Goal: Task Accomplishment & Management: Manage account settings

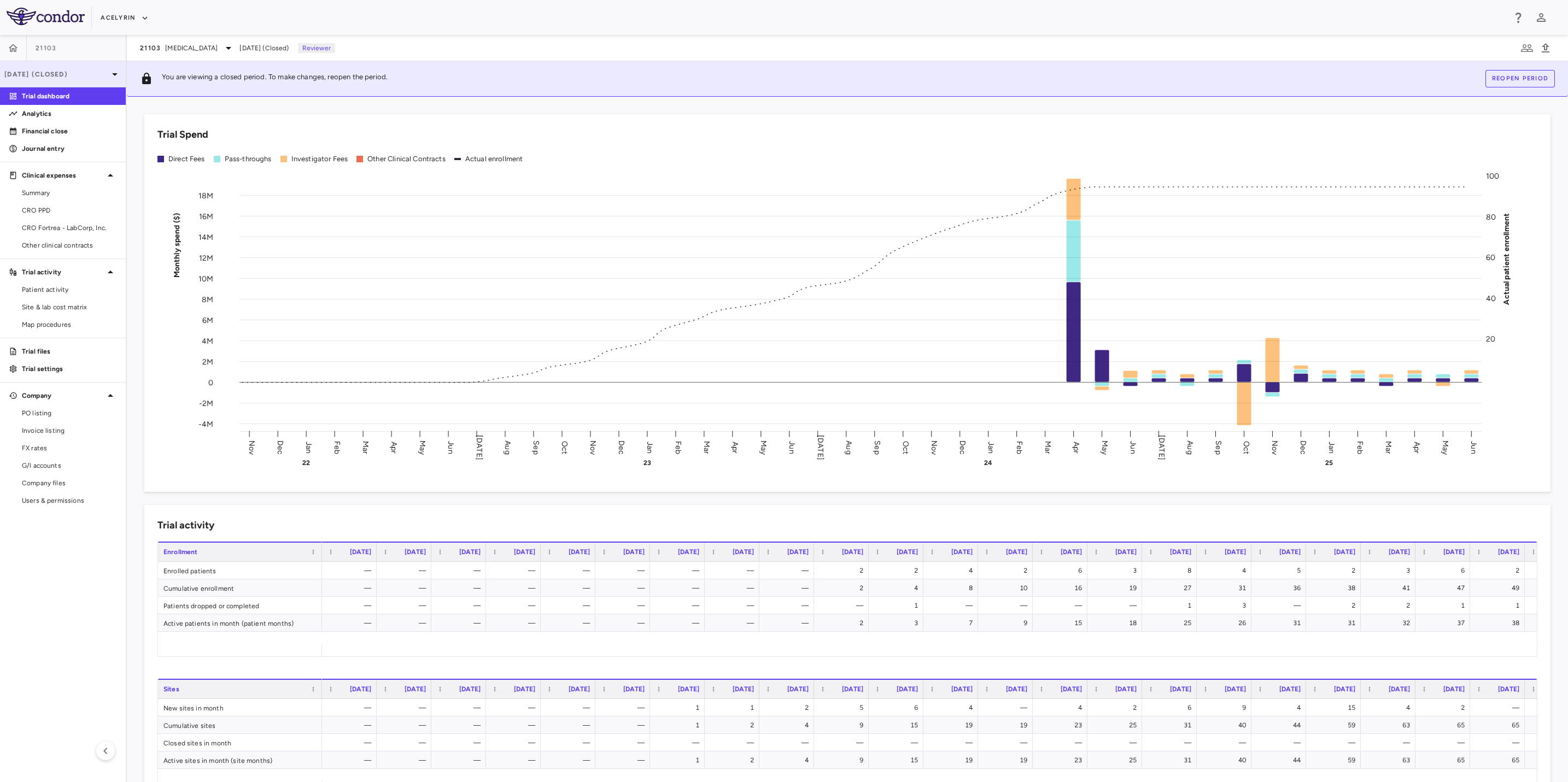
click at [56, 72] on p "[DATE] (Closed)" at bounding box center [56, 74] width 104 height 10
click at [49, 123] on div "[DATE]" at bounding box center [29, 127] width 40 height 13
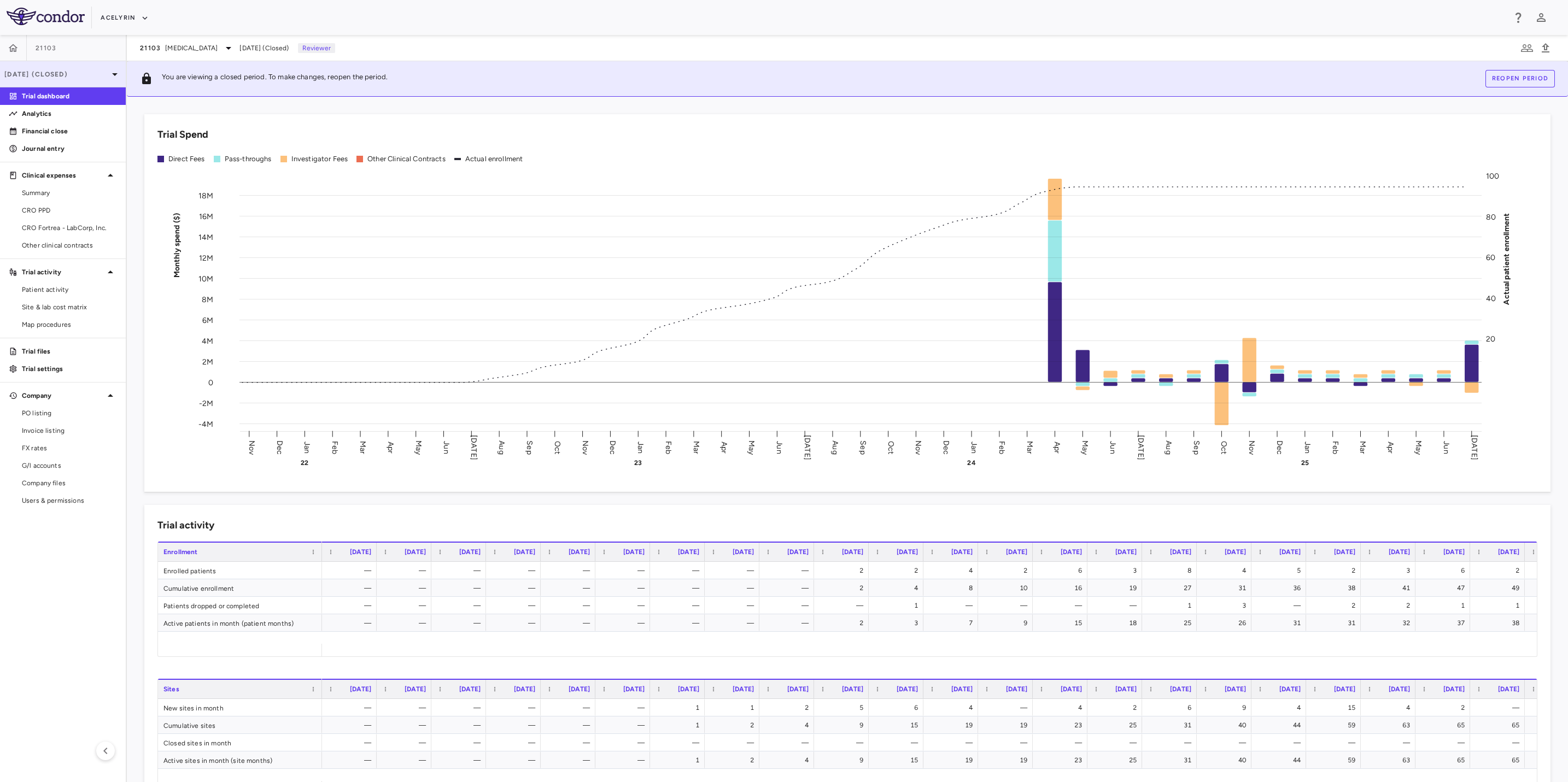
click at [34, 76] on p "[DATE] (Closed)" at bounding box center [56, 74] width 104 height 10
click at [12, 46] on div at bounding box center [784, 391] width 1568 height 782
click at [55, 74] on p "[DATE] (Closed)" at bounding box center [56, 74] width 104 height 10
click at [12, 48] on div at bounding box center [784, 391] width 1568 height 782
click at [12, 48] on icon "button" at bounding box center [13, 48] width 11 height 11
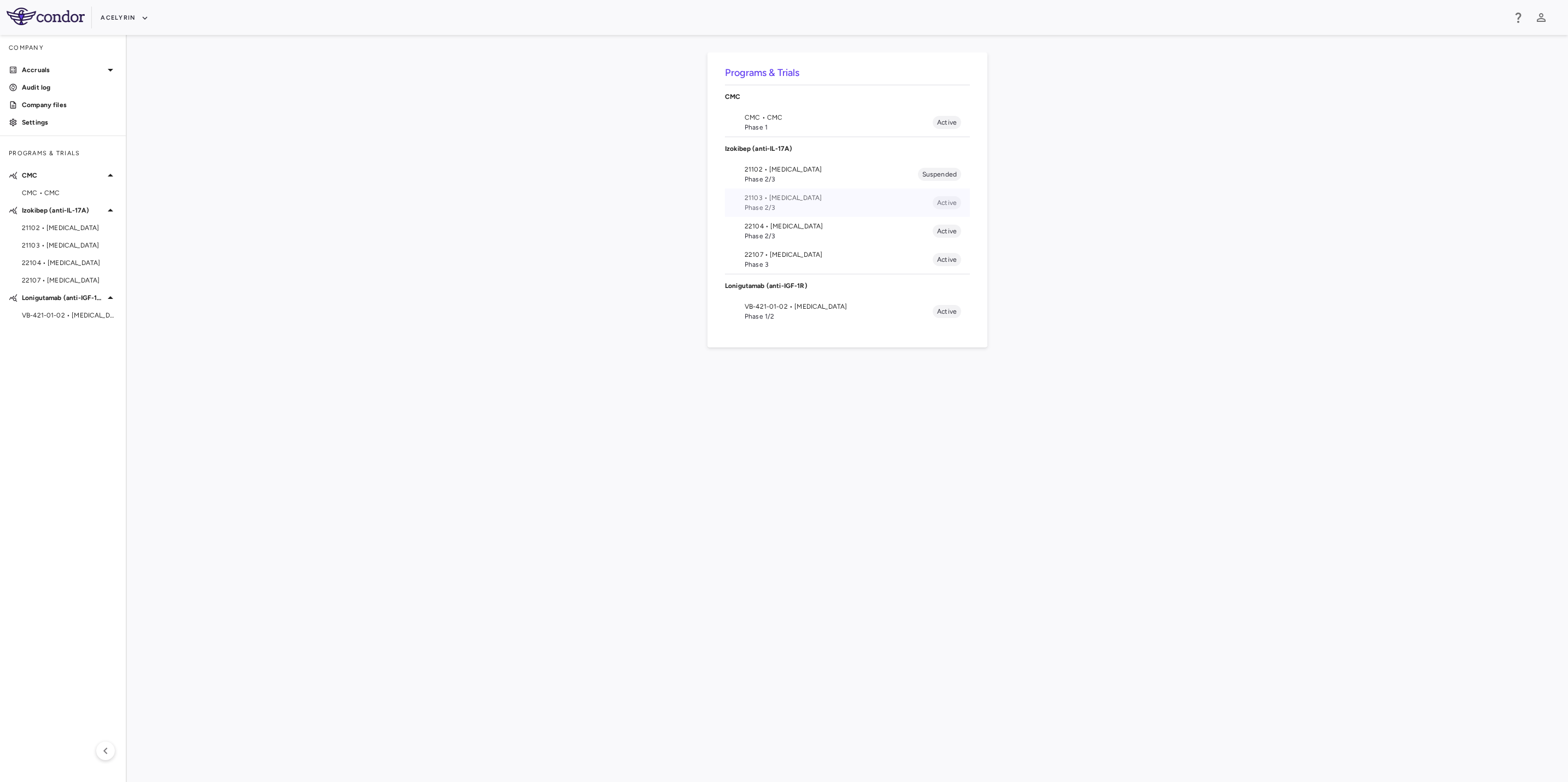
click at [773, 200] on span "21103 • [MEDICAL_DATA]" at bounding box center [839, 198] width 188 height 10
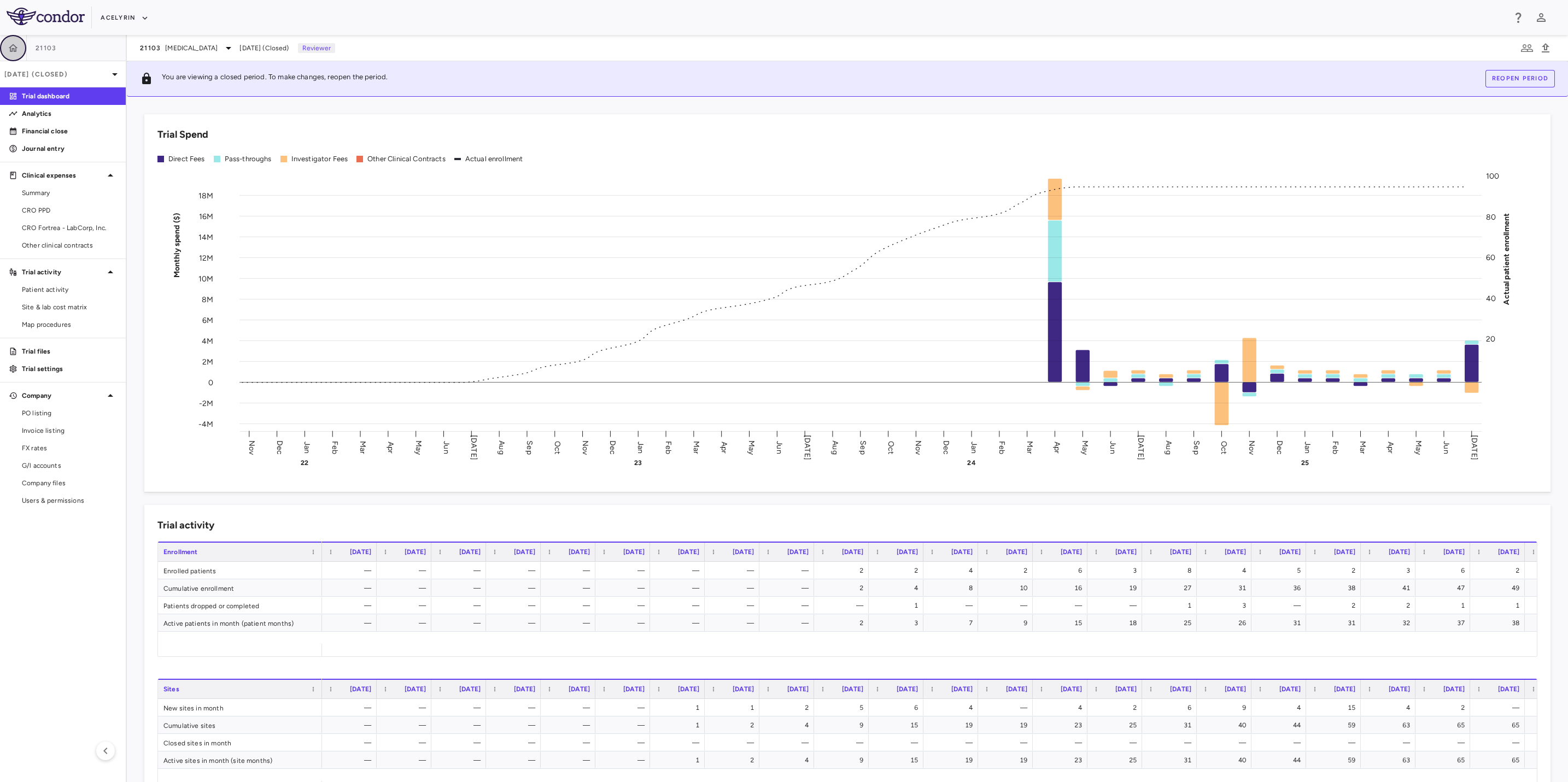
click at [5, 49] on button "button" at bounding box center [13, 48] width 26 height 26
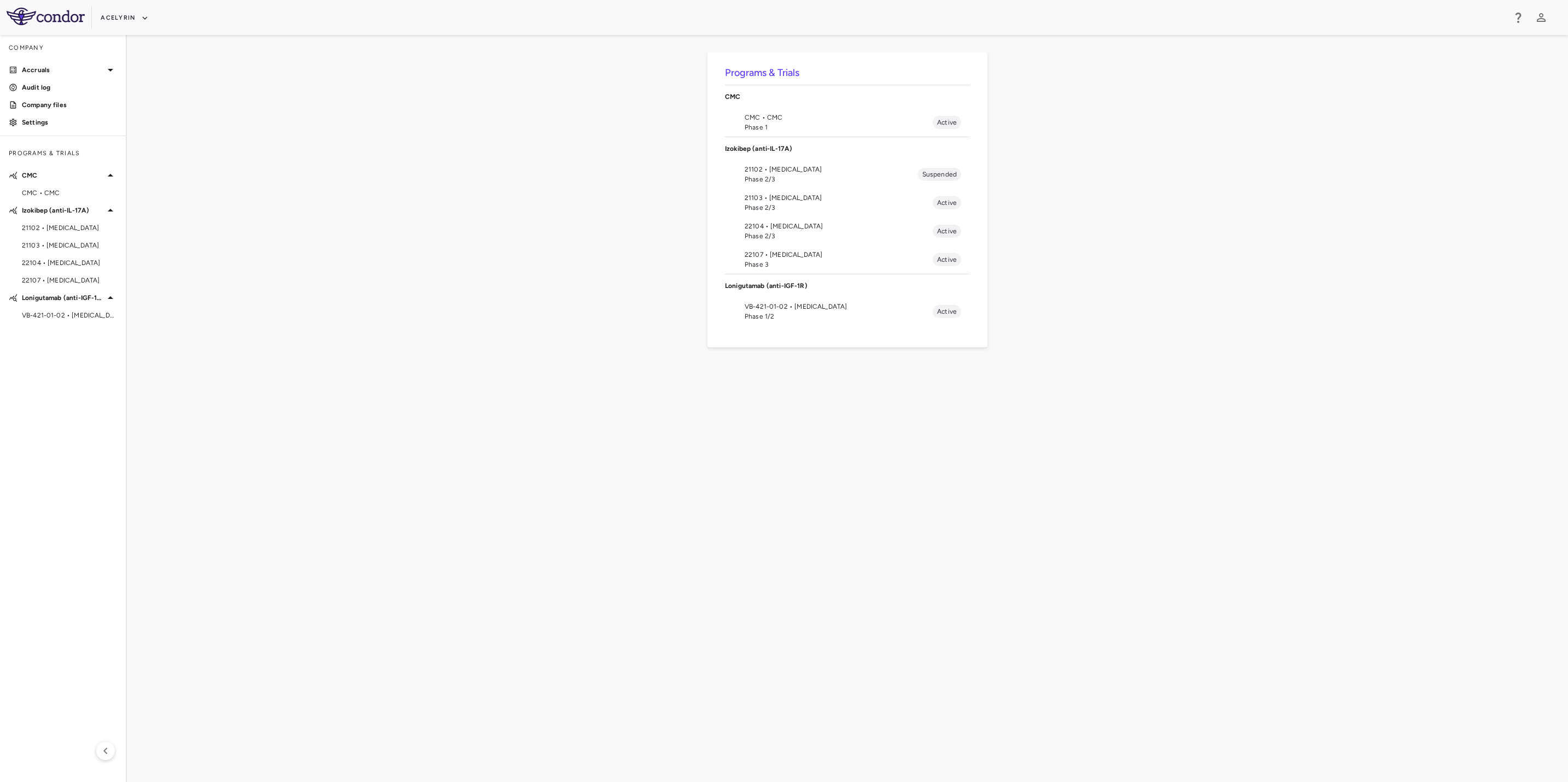
click at [802, 225] on span "22104 • [MEDICAL_DATA]" at bounding box center [839, 226] width 188 height 10
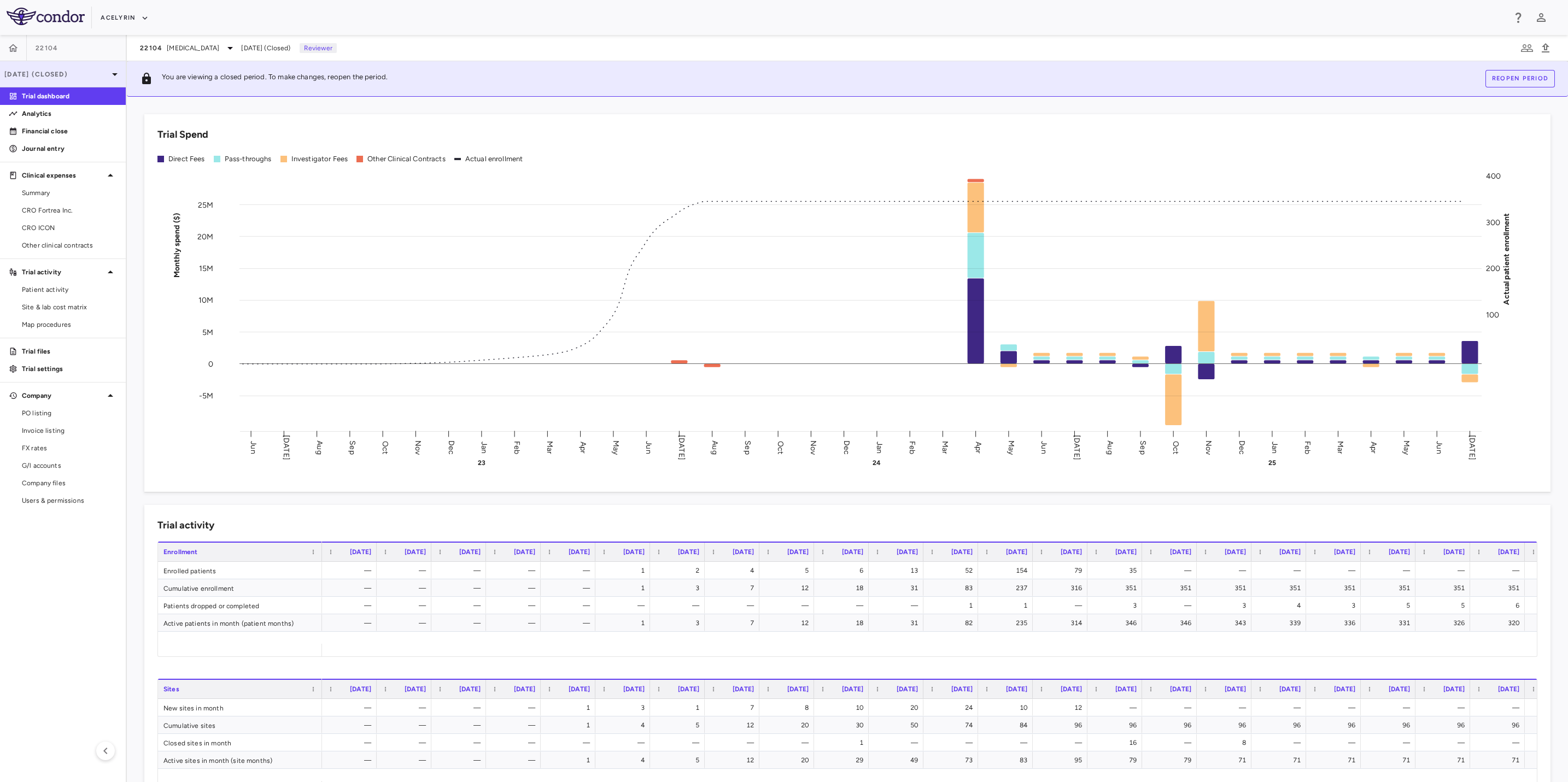
click at [43, 73] on p "[DATE] (Closed)" at bounding box center [56, 74] width 104 height 10
click at [43, 73] on div at bounding box center [784, 391] width 1568 height 782
click at [12, 45] on icon "button" at bounding box center [13, 48] width 11 height 11
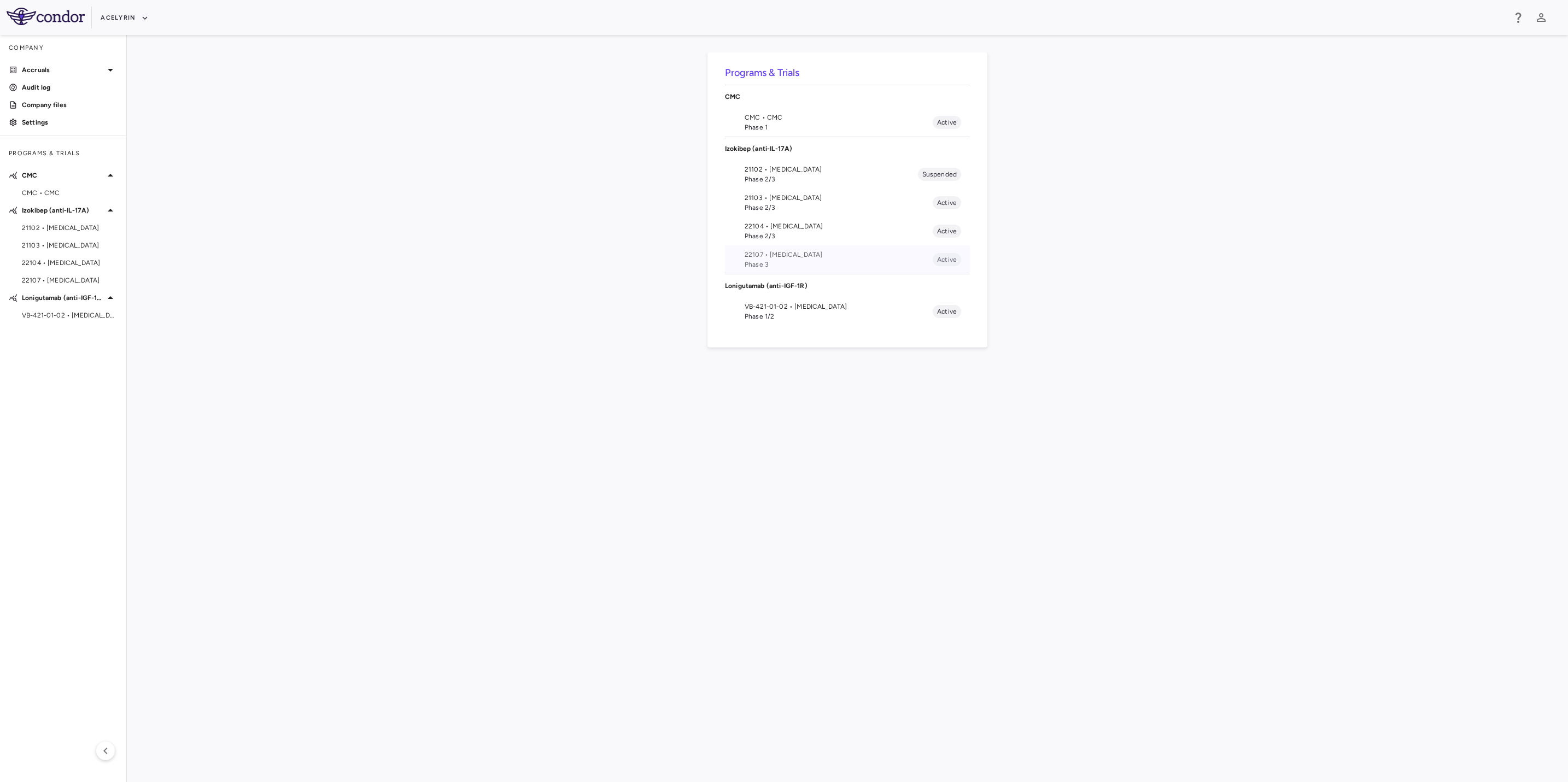
click at [776, 258] on span "22107 • [MEDICAL_DATA]" at bounding box center [839, 255] width 188 height 10
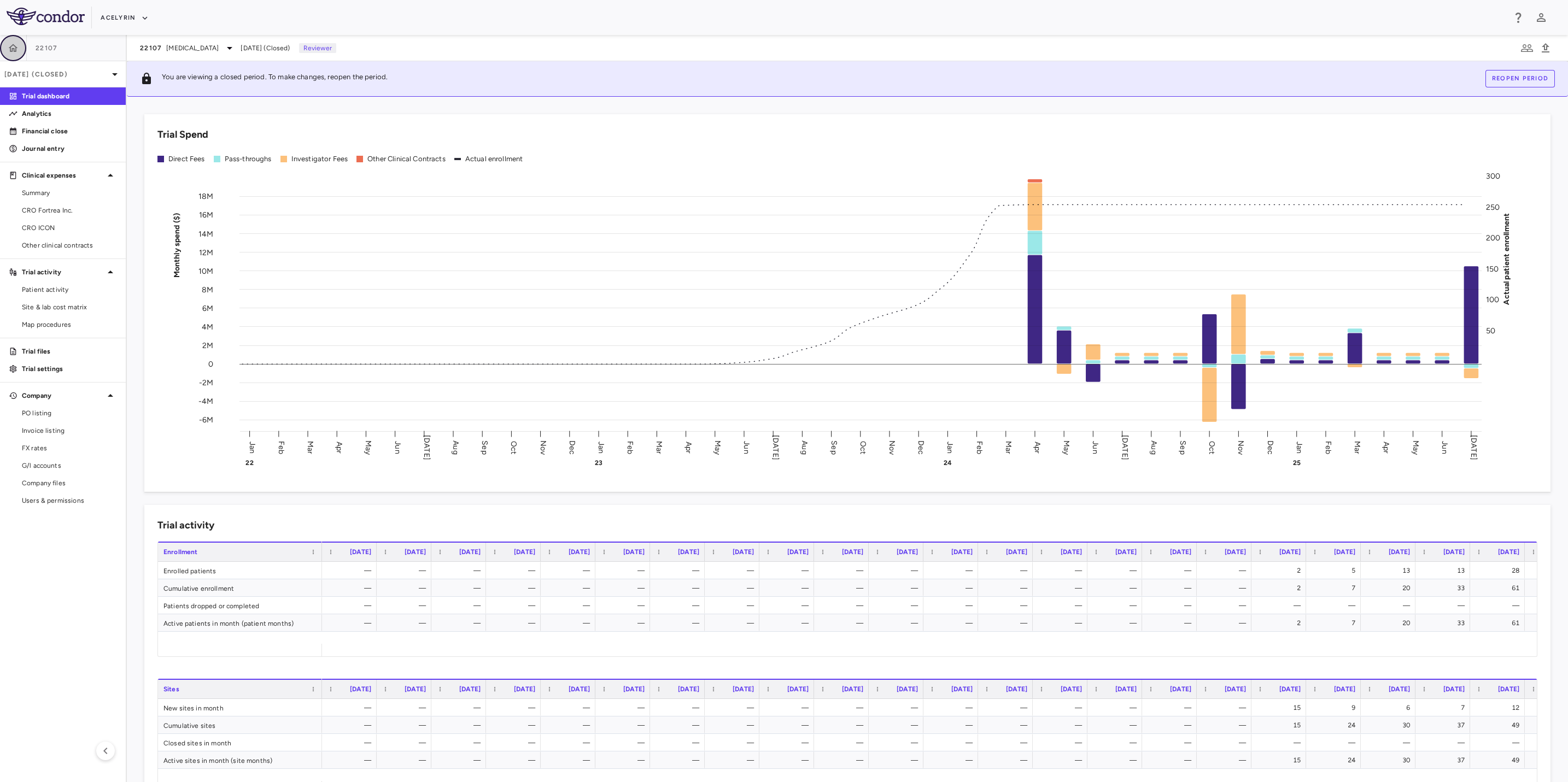
click at [5, 48] on button "button" at bounding box center [13, 48] width 26 height 26
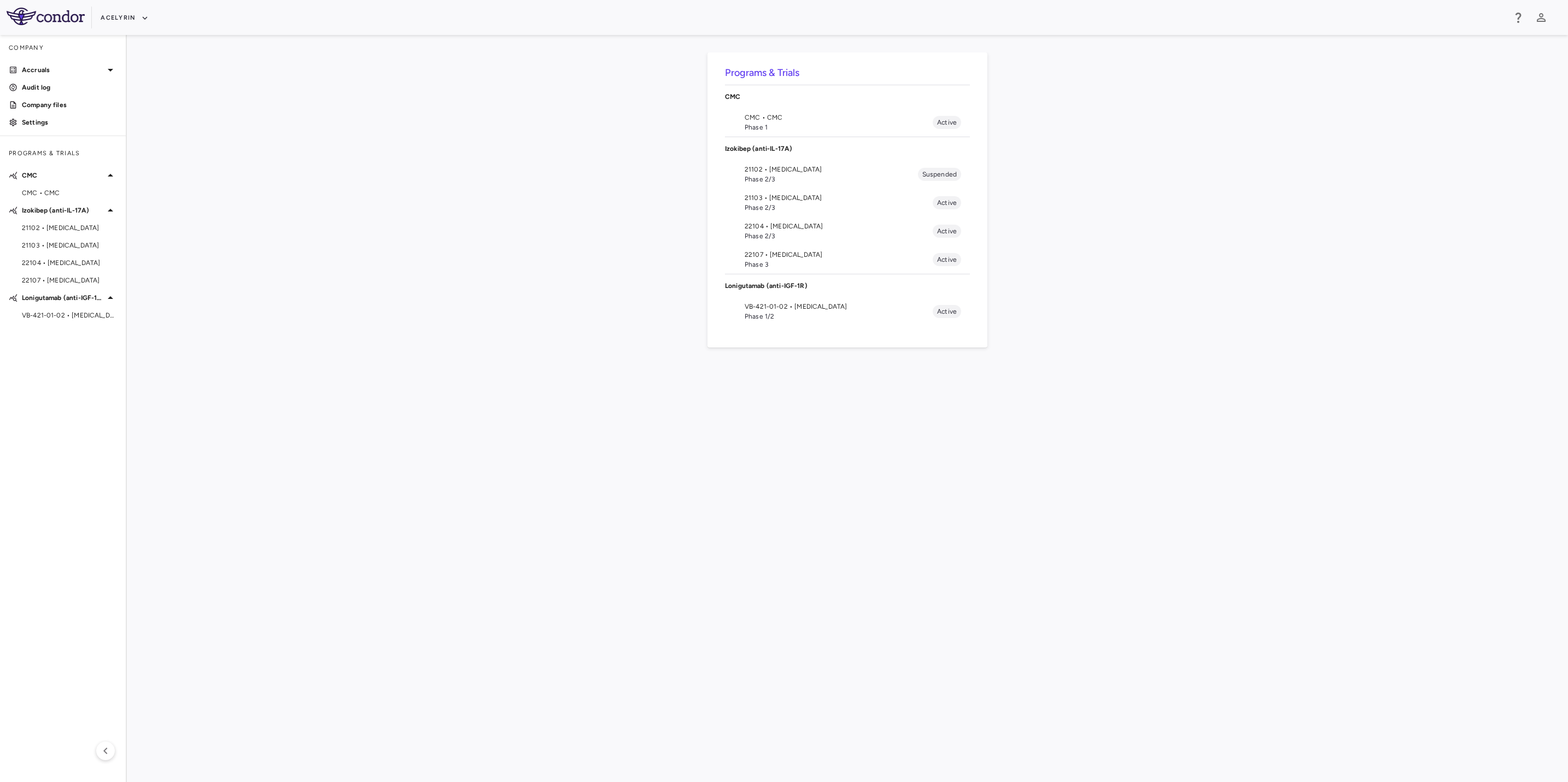
click at [790, 310] on span "VB-421-01-02 • [MEDICAL_DATA]" at bounding box center [839, 306] width 188 height 10
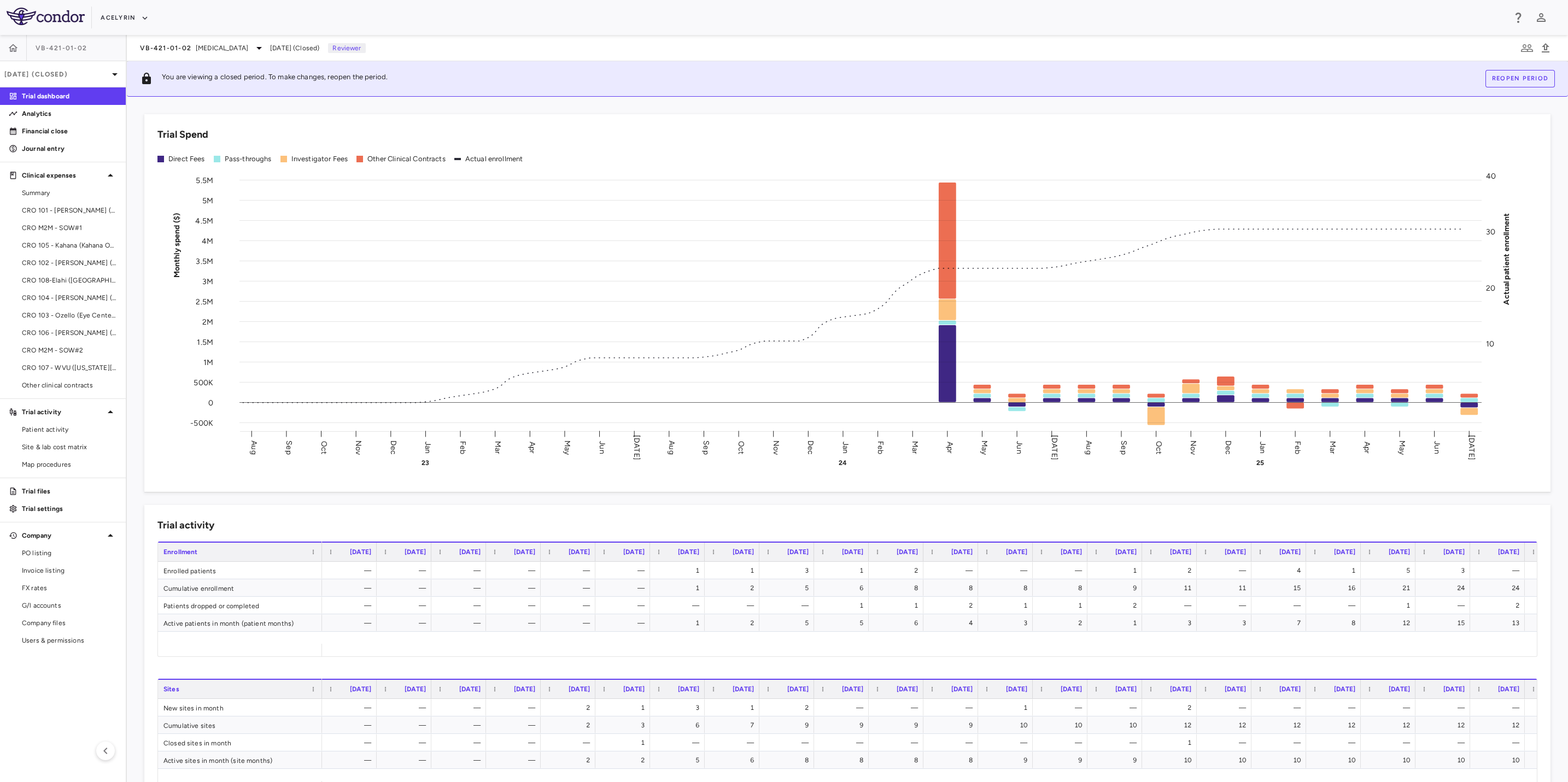
drag, startPoint x: 781, startPoint y: 25, endPoint x: 954, endPoint y: 17, distance: 173.2
click at [787, 24] on div "Acelyrin" at bounding box center [803, 18] width 1404 height 18
drag, startPoint x: 954, startPoint y: 17, endPoint x: 650, endPoint y: 9, distance: 304.1
click at [900, 15] on div "Acelyrin" at bounding box center [803, 18] width 1404 height 18
click at [650, 9] on div "Acelyrin" at bounding box center [803, 18] width 1404 height 18
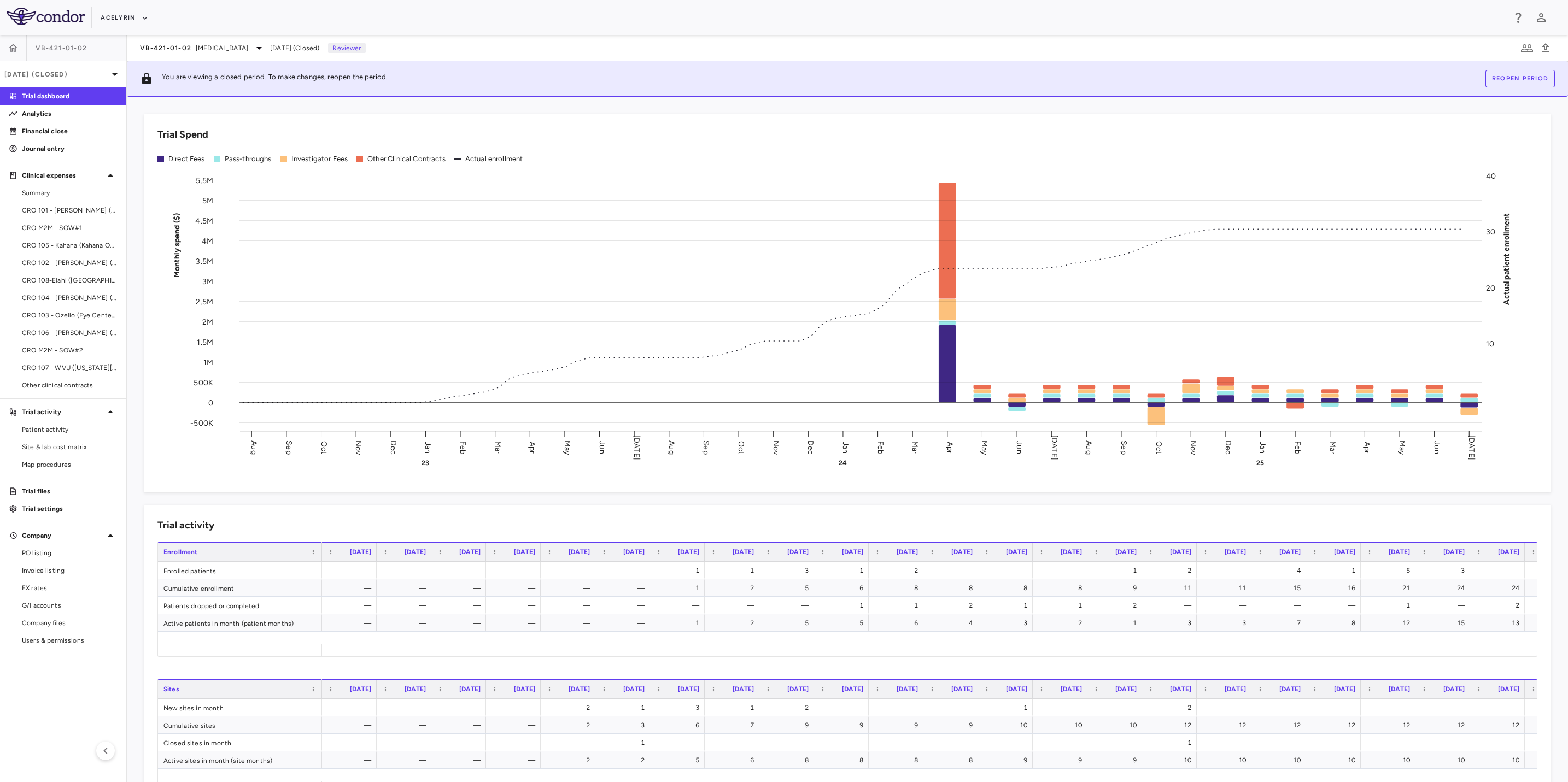
drag, startPoint x: 690, startPoint y: 7, endPoint x: 861, endPoint y: 13, distance: 171.1
click at [701, 7] on div "Acelyrin" at bounding box center [784, 17] width 1568 height 35
click at [863, 13] on div "Acelyrin" at bounding box center [803, 18] width 1404 height 18
drag, startPoint x: 948, startPoint y: 15, endPoint x: 660, endPoint y: 10, distance: 288.0
click at [921, 16] on div "Acelyrin" at bounding box center [803, 18] width 1404 height 18
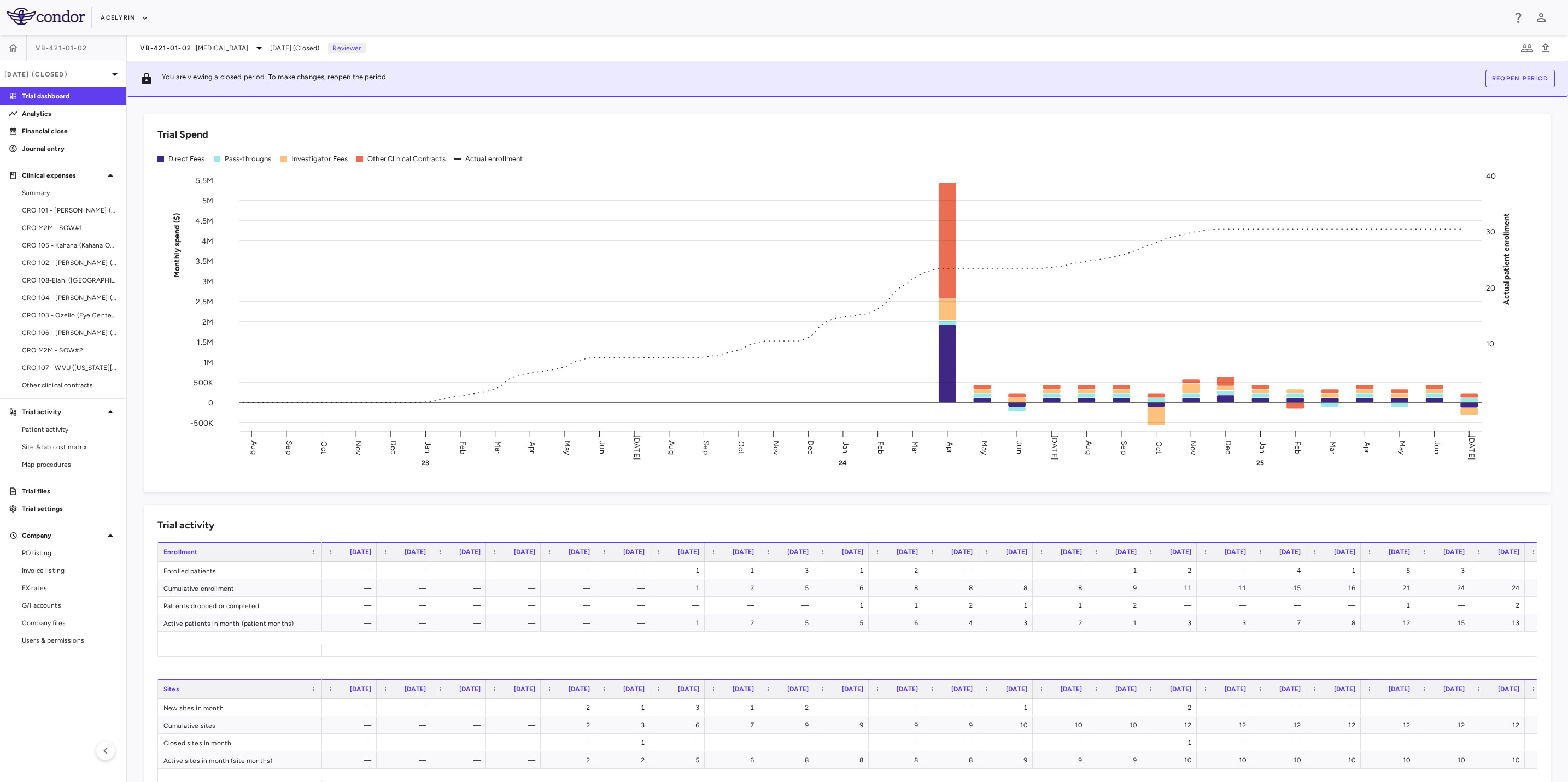
click at [660, 10] on div "Acelyrin" at bounding box center [803, 18] width 1404 height 18
click at [616, 29] on div "Acelyrin" at bounding box center [784, 17] width 1568 height 35
drag, startPoint x: 797, startPoint y: 26, endPoint x: 940, endPoint y: 23, distance: 143.0
click at [803, 25] on div "Acelyrin" at bounding box center [803, 18] width 1404 height 18
click at [943, 23] on div "Acelyrin" at bounding box center [803, 18] width 1404 height 18
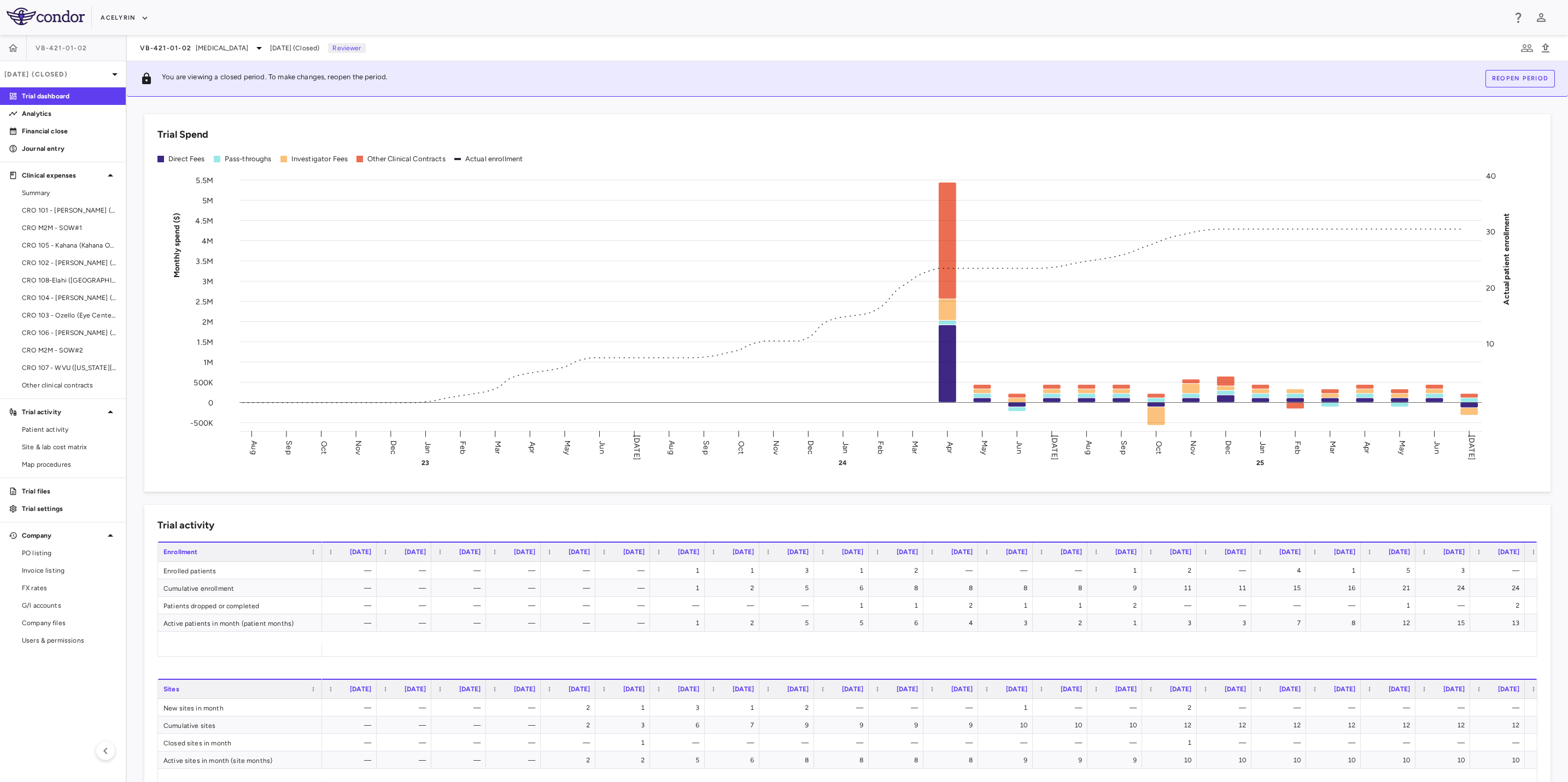
click at [638, 21] on div "Acelyrin" at bounding box center [803, 18] width 1404 height 18
drag, startPoint x: 722, startPoint y: 20, endPoint x: 913, endPoint y: 20, distance: 191.0
click at [732, 20] on div "Acelyrin" at bounding box center [803, 18] width 1404 height 18
drag, startPoint x: 913, startPoint y: 20, endPoint x: 957, endPoint y: 21, distance: 44.0
click at [914, 20] on div "Acelyrin" at bounding box center [803, 18] width 1404 height 18
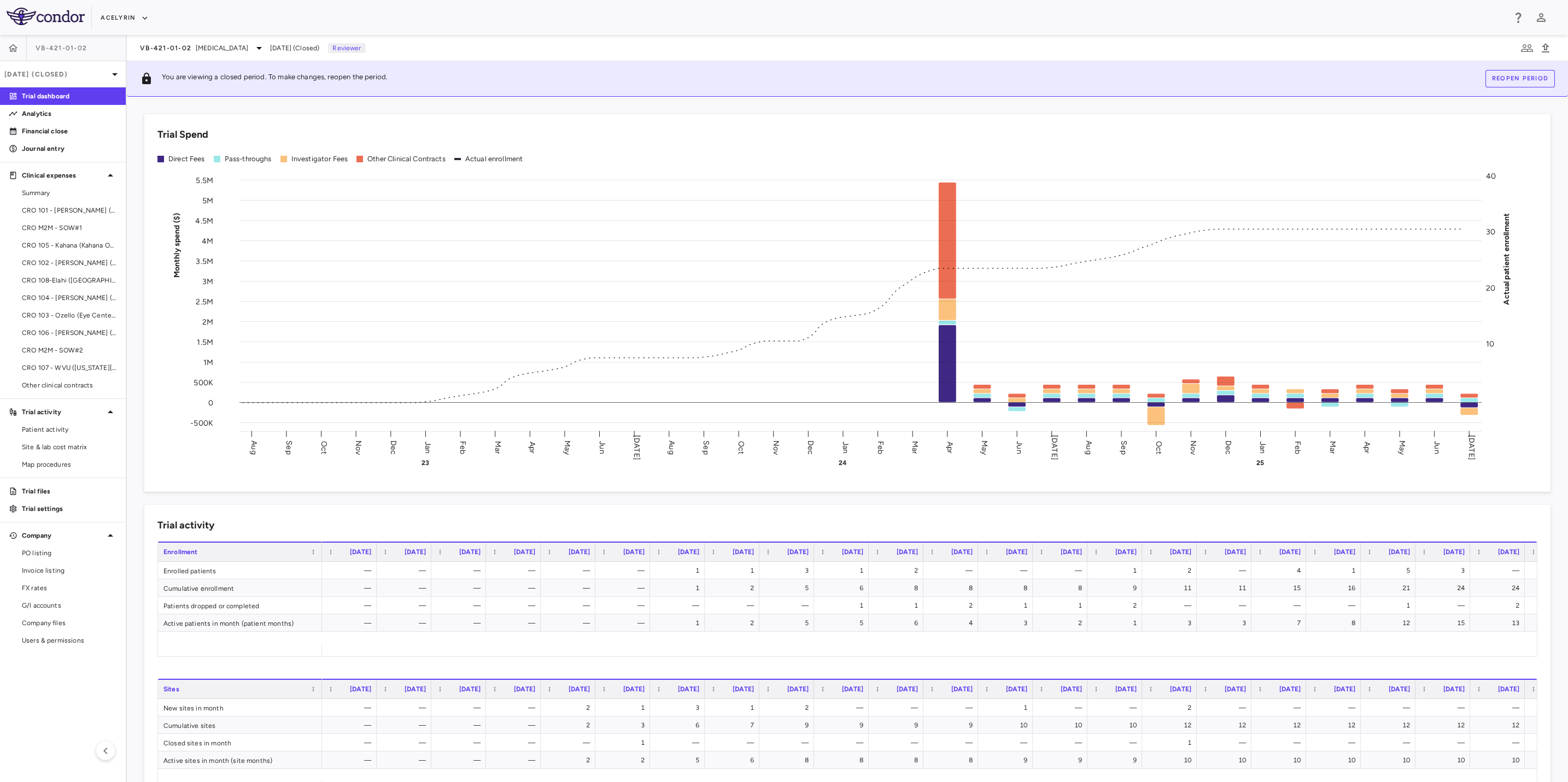
drag, startPoint x: 957, startPoint y: 21, endPoint x: 702, endPoint y: 21, distance: 255.0
click at [947, 21] on div "Acelyrin" at bounding box center [803, 18] width 1404 height 18
click at [702, 21] on div "Acelyrin" at bounding box center [803, 18] width 1404 height 18
drag, startPoint x: 704, startPoint y: 20, endPoint x: 726, endPoint y: 20, distance: 22.0
click at [716, 20] on div "Acelyrin" at bounding box center [803, 18] width 1404 height 18
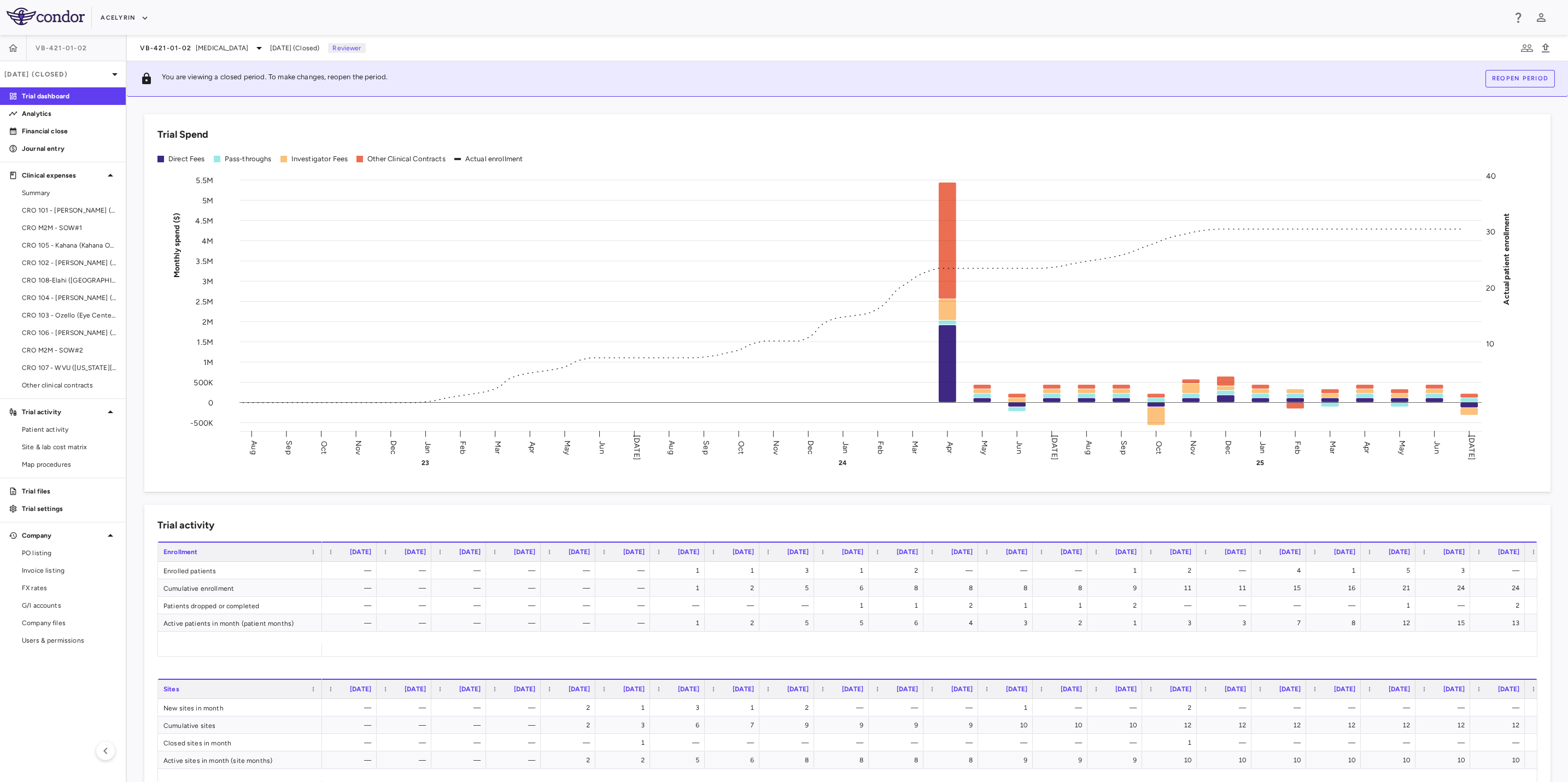
drag, startPoint x: 855, startPoint y: 20, endPoint x: 981, endPoint y: 22, distance: 126.0
click at [858, 20] on div "Acelyrin" at bounding box center [803, 18] width 1404 height 18
drag, startPoint x: 981, startPoint y: 22, endPoint x: 806, endPoint y: 16, distance: 175.1
click at [975, 22] on div "Acelyrin" at bounding box center [803, 18] width 1404 height 18
click at [806, 16] on div "Acelyrin" at bounding box center [803, 18] width 1404 height 18
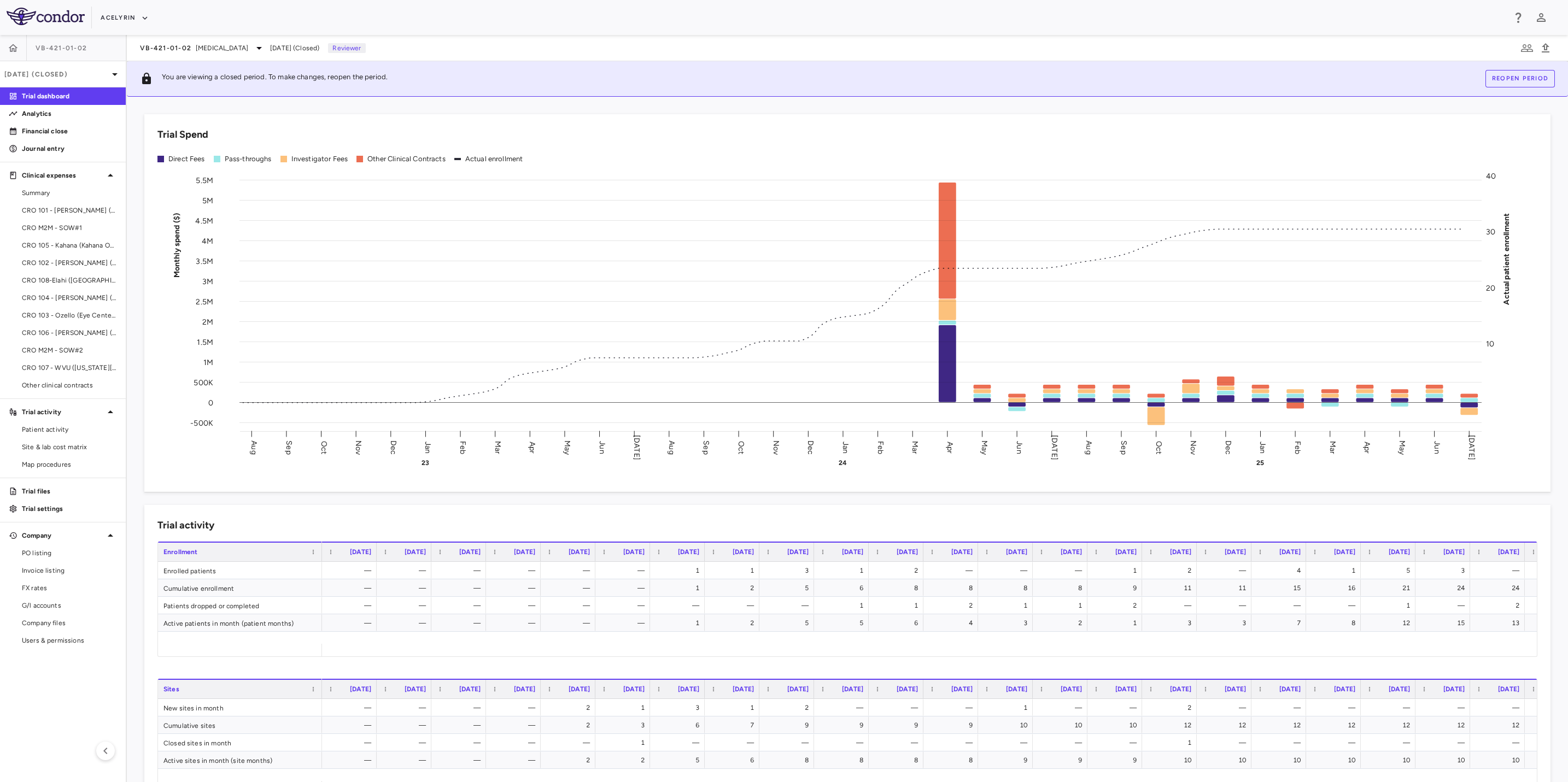
drag, startPoint x: 809, startPoint y: 15, endPoint x: 929, endPoint y: 15, distance: 120.0
click at [814, 15] on div "Acelyrin" at bounding box center [803, 18] width 1404 height 18
drag, startPoint x: 929, startPoint y: 15, endPoint x: 1007, endPoint y: 16, distance: 78.0
click at [950, 15] on div "Acelyrin" at bounding box center [803, 18] width 1404 height 18
drag, startPoint x: 1007, startPoint y: 16, endPoint x: 733, endPoint y: 12, distance: 274.0
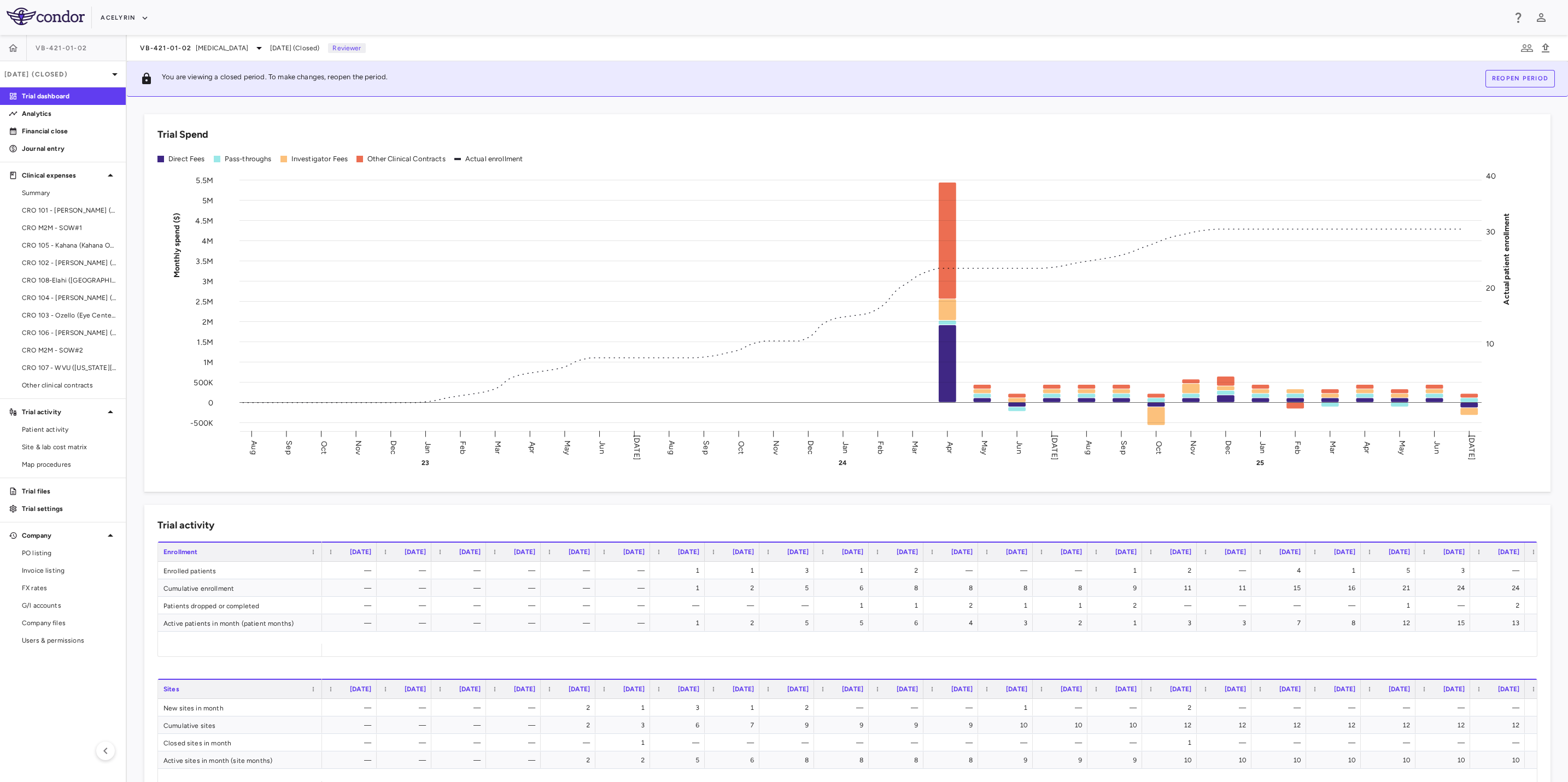
click at [994, 16] on div "Acelyrin" at bounding box center [803, 18] width 1404 height 18
click at [722, 12] on div "Acelyrin" at bounding box center [803, 18] width 1404 height 18
click at [584, 12] on div "Acelyrin" at bounding box center [803, 18] width 1404 height 18
click at [514, 12] on div "Acelyrin" at bounding box center [803, 18] width 1404 height 18
drag, startPoint x: 532, startPoint y: 17, endPoint x: 646, endPoint y: 25, distance: 114.3
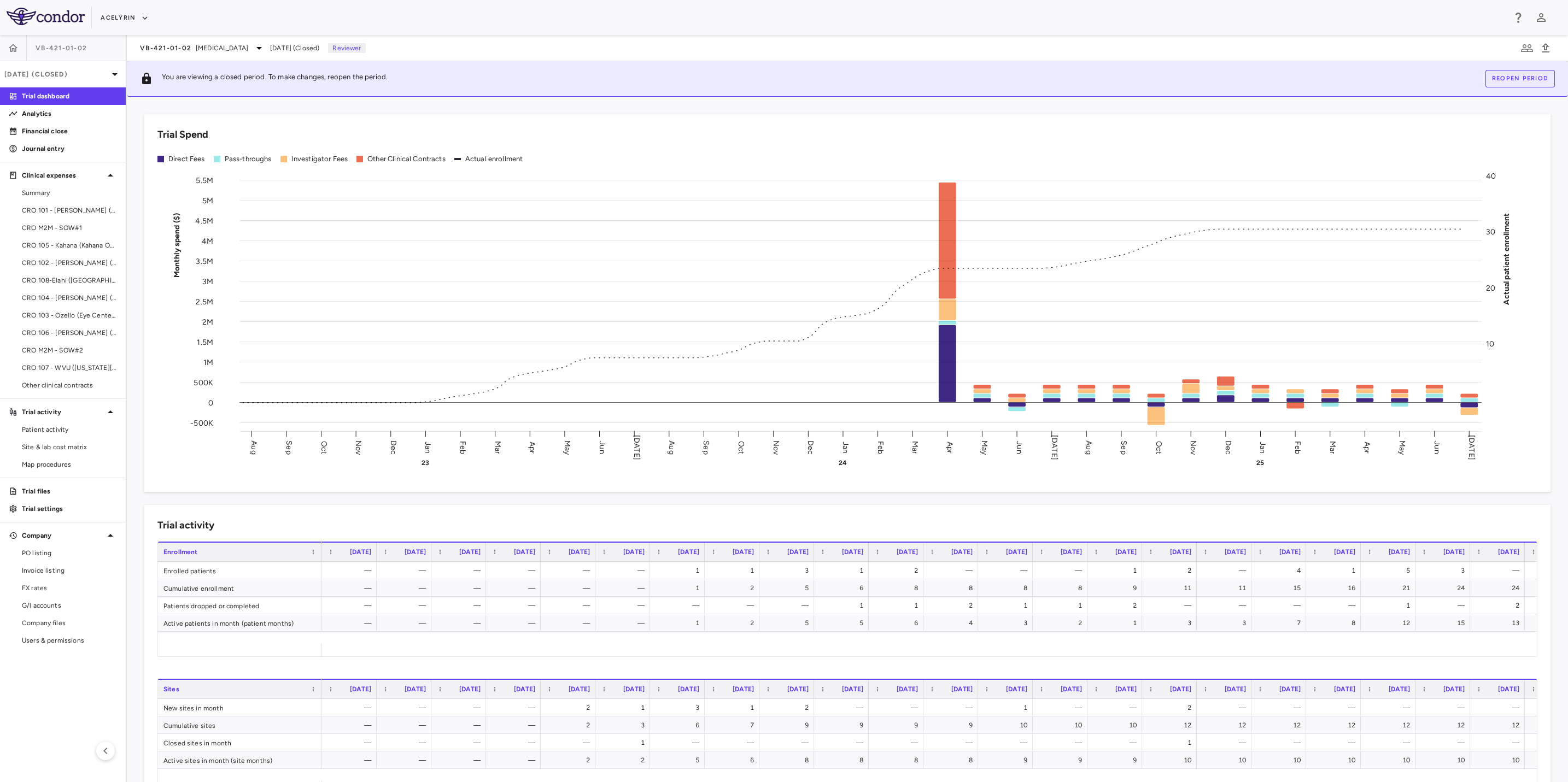
click at [537, 17] on div "Acelyrin" at bounding box center [803, 18] width 1404 height 18
drag, startPoint x: 742, startPoint y: 28, endPoint x: 492, endPoint y: 18, distance: 250.2
click at [712, 30] on div "Acelyrin" at bounding box center [784, 17] width 1568 height 35
click at [492, 18] on div "Acelyrin" at bounding box center [803, 18] width 1404 height 18
click at [60, 73] on p "[DATE] (Closed)" at bounding box center [56, 74] width 104 height 10
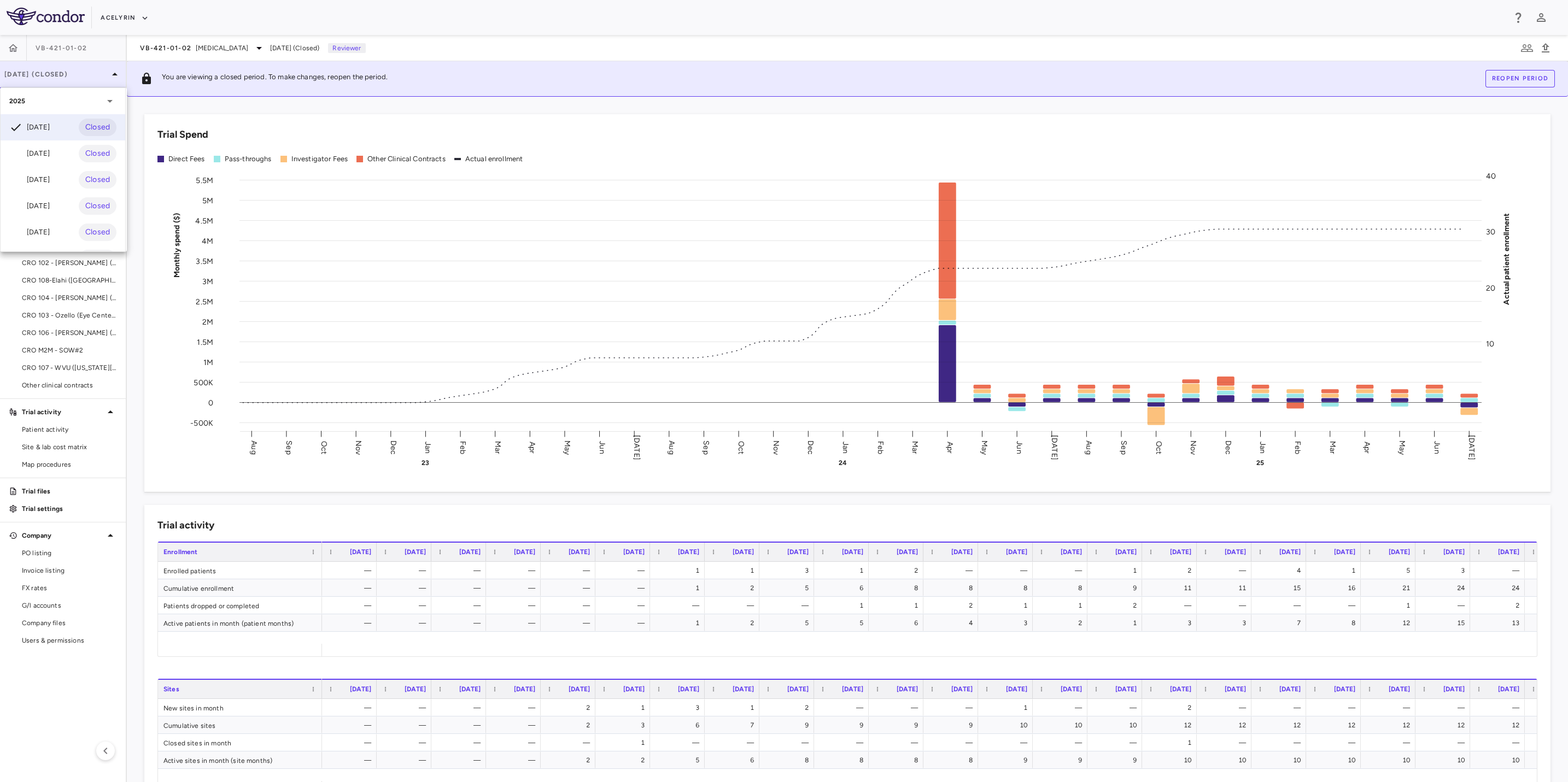
click at [60, 73] on div at bounding box center [784, 391] width 1568 height 782
click at [49, 76] on p "[DATE] (Closed)" at bounding box center [56, 74] width 104 height 10
click at [45, 154] on div "[DATE]" at bounding box center [29, 153] width 40 height 13
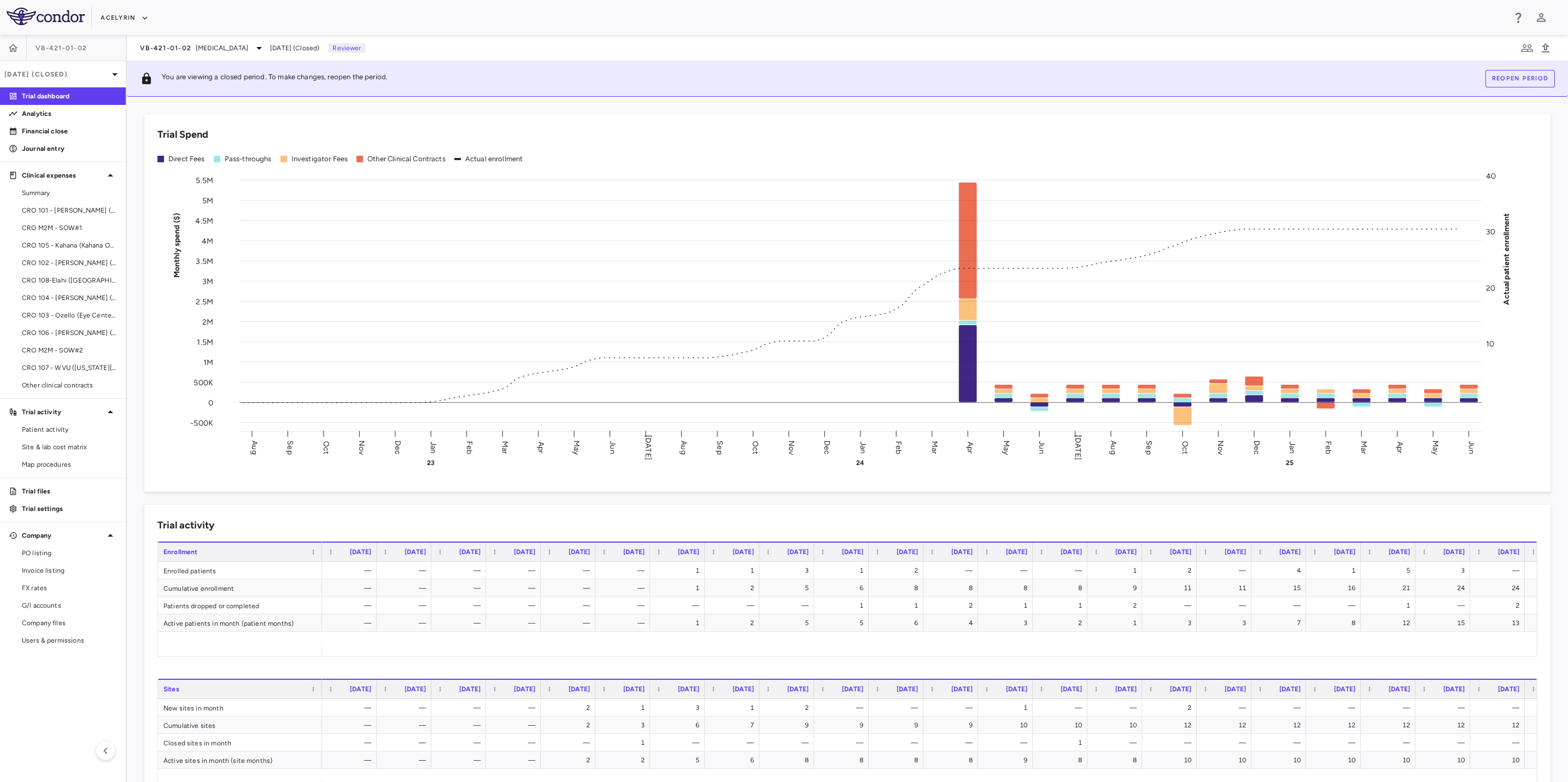
drag, startPoint x: 456, startPoint y: 30, endPoint x: 638, endPoint y: 21, distance: 182.2
click at [458, 30] on div "Acelyrin" at bounding box center [784, 17] width 1568 height 35
drag, startPoint x: 640, startPoint y: 21, endPoint x: 394, endPoint y: 12, distance: 246.2
click at [639, 21] on div "Acelyrin" at bounding box center [803, 18] width 1404 height 18
click at [394, 12] on div "Acelyrin" at bounding box center [803, 18] width 1404 height 18
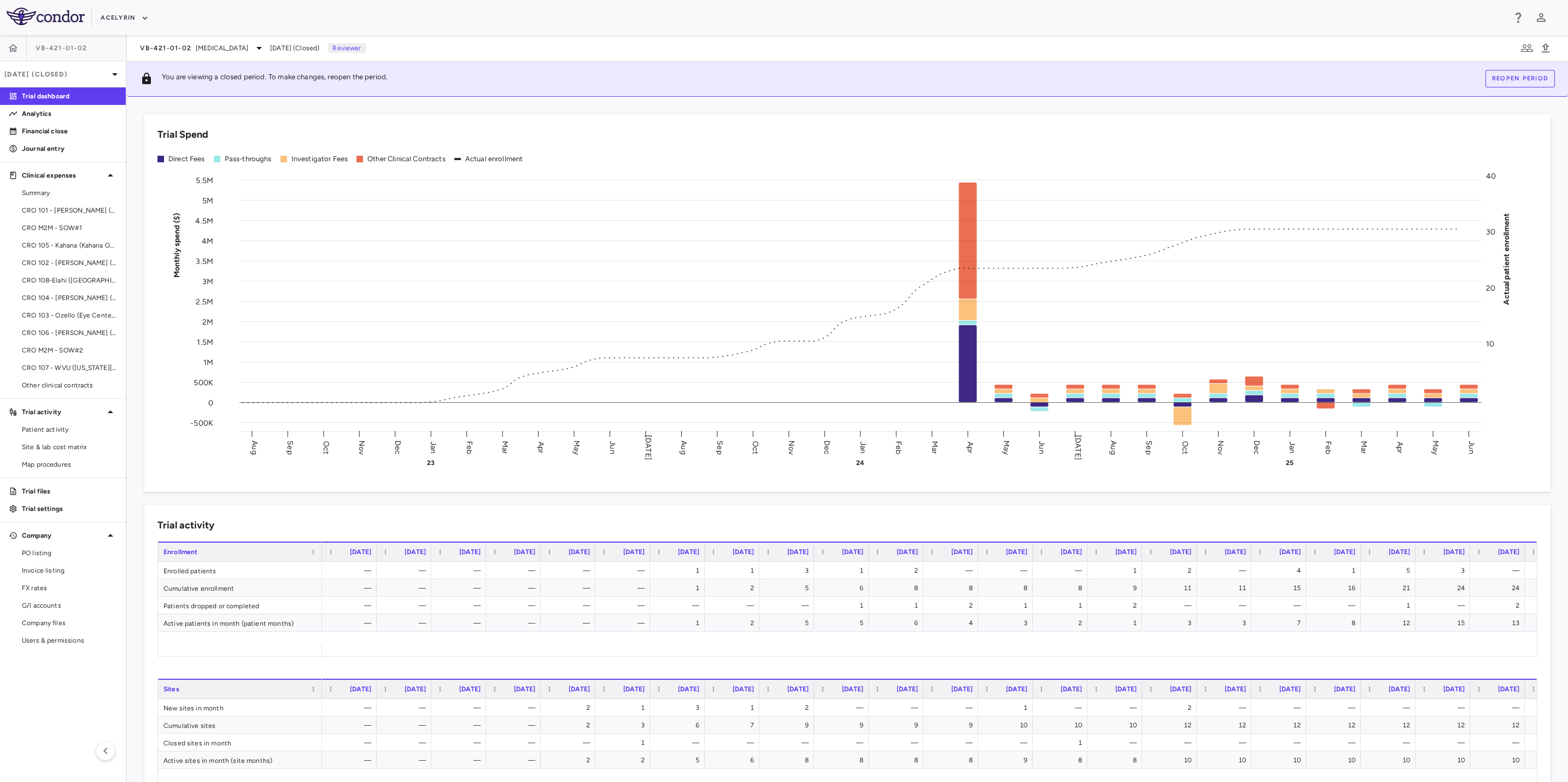
drag, startPoint x: 388, startPoint y: 18, endPoint x: 567, endPoint y: 17, distance: 179.0
click at [395, 17] on div "Acelyrin" at bounding box center [803, 18] width 1404 height 18
drag, startPoint x: 567, startPoint y: 17, endPoint x: 304, endPoint y: 34, distance: 263.5
click at [568, 17] on div "Acelyrin" at bounding box center [803, 18] width 1404 height 18
click at [313, 17] on div "Acelyrin" at bounding box center [803, 18] width 1404 height 18
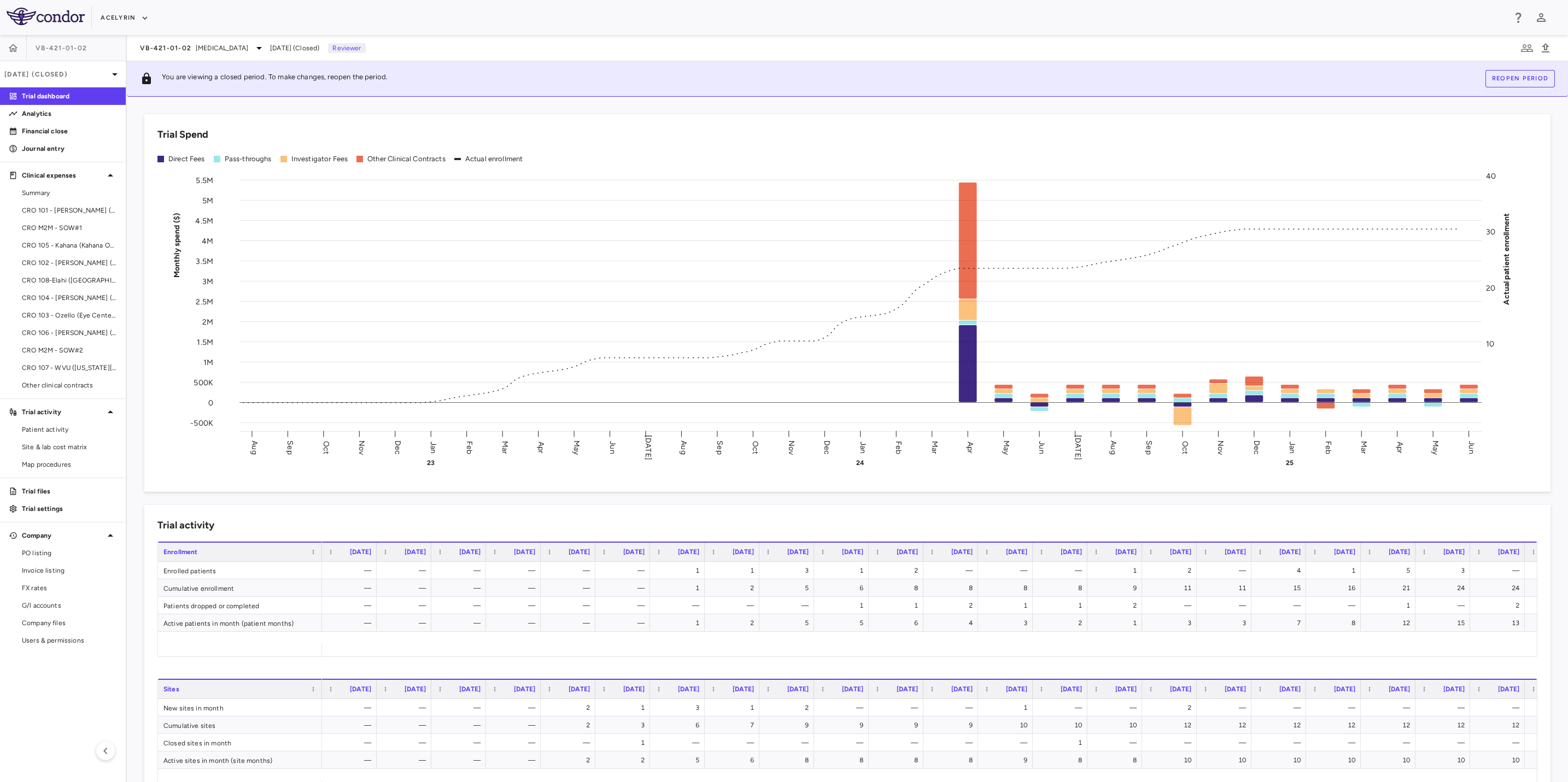
click at [445, 20] on div "Acelyrin" at bounding box center [803, 18] width 1404 height 18
drag, startPoint x: 608, startPoint y: 23, endPoint x: 584, endPoint y: 23, distance: 24.0
click at [591, 23] on div "Acelyrin" at bounding box center [803, 18] width 1404 height 18
click at [299, 10] on div "Acelyrin" at bounding box center [803, 18] width 1404 height 18
drag, startPoint x: 427, startPoint y: 13, endPoint x: 618, endPoint y: 18, distance: 191.1
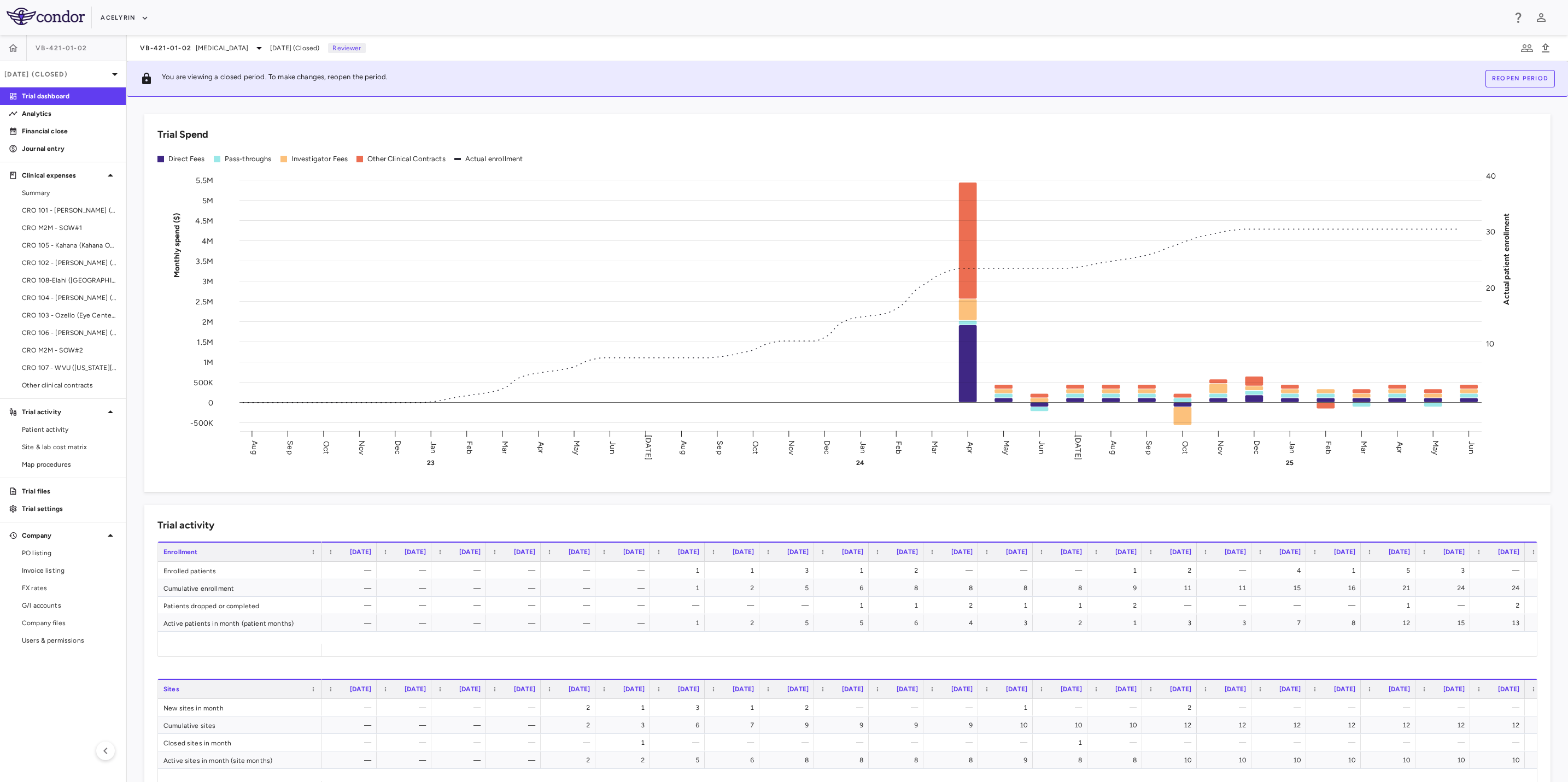
click at [456, 15] on div "Acelyrin" at bounding box center [803, 18] width 1404 height 18
drag, startPoint x: 618, startPoint y: 18, endPoint x: 591, endPoint y: 18, distance: 27.0
click at [591, 18] on div "Acelyrin" at bounding box center [803, 18] width 1404 height 18
click at [302, 15] on div "Acelyrin" at bounding box center [803, 18] width 1404 height 18
drag, startPoint x: 398, startPoint y: 15, endPoint x: 556, endPoint y: 21, distance: 158.1
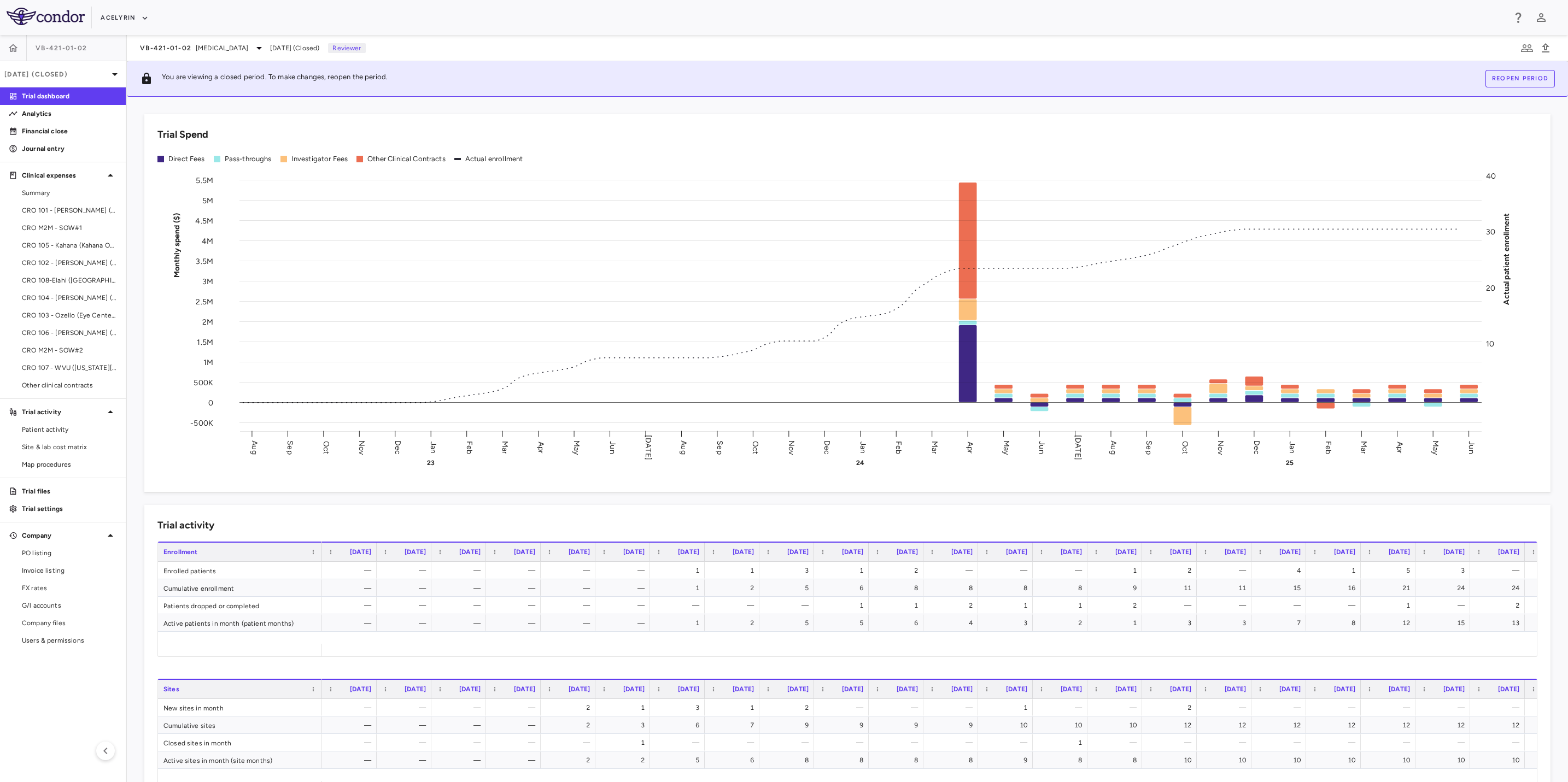
click at [425, 18] on div "Acelyrin" at bounding box center [803, 18] width 1404 height 18
click at [560, 21] on div "Acelyrin" at bounding box center [803, 18] width 1404 height 18
drag, startPoint x: 658, startPoint y: 24, endPoint x: 608, endPoint y: 22, distance: 50.0
click at [641, 23] on div "Acelyrin" at bounding box center [803, 18] width 1404 height 18
click at [368, 16] on div "Acelyrin" at bounding box center [803, 18] width 1404 height 18
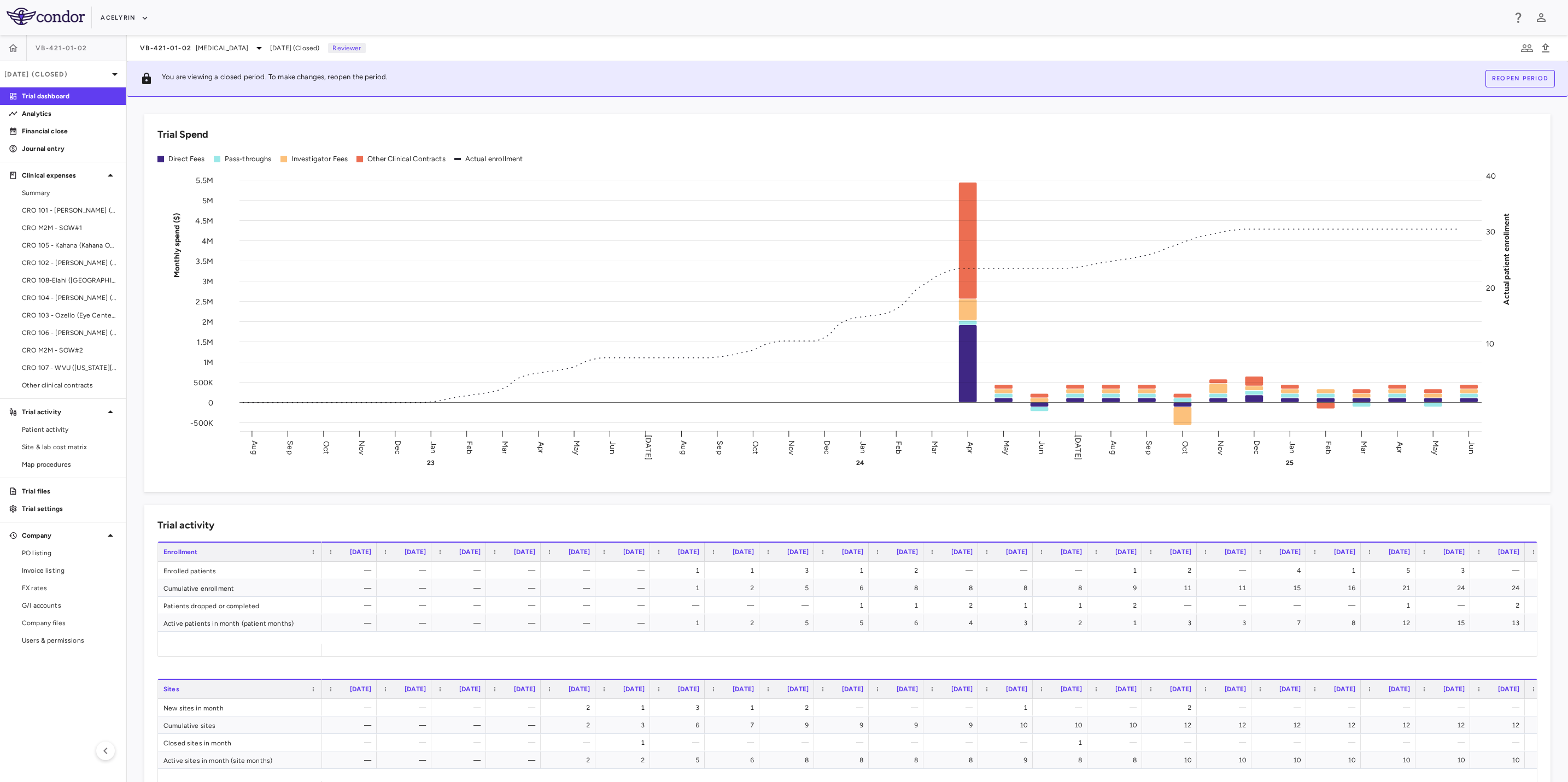
drag, startPoint x: 464, startPoint y: 17, endPoint x: 600, endPoint y: 20, distance: 136.0
click at [489, 20] on div "Acelyrin" at bounding box center [803, 18] width 1404 height 18
drag, startPoint x: 600, startPoint y: 20, endPoint x: 355, endPoint y: 13, distance: 245.1
click at [566, 20] on div "Acelyrin" at bounding box center [803, 18] width 1404 height 18
click at [355, 13] on div "Acelyrin" at bounding box center [803, 18] width 1404 height 18
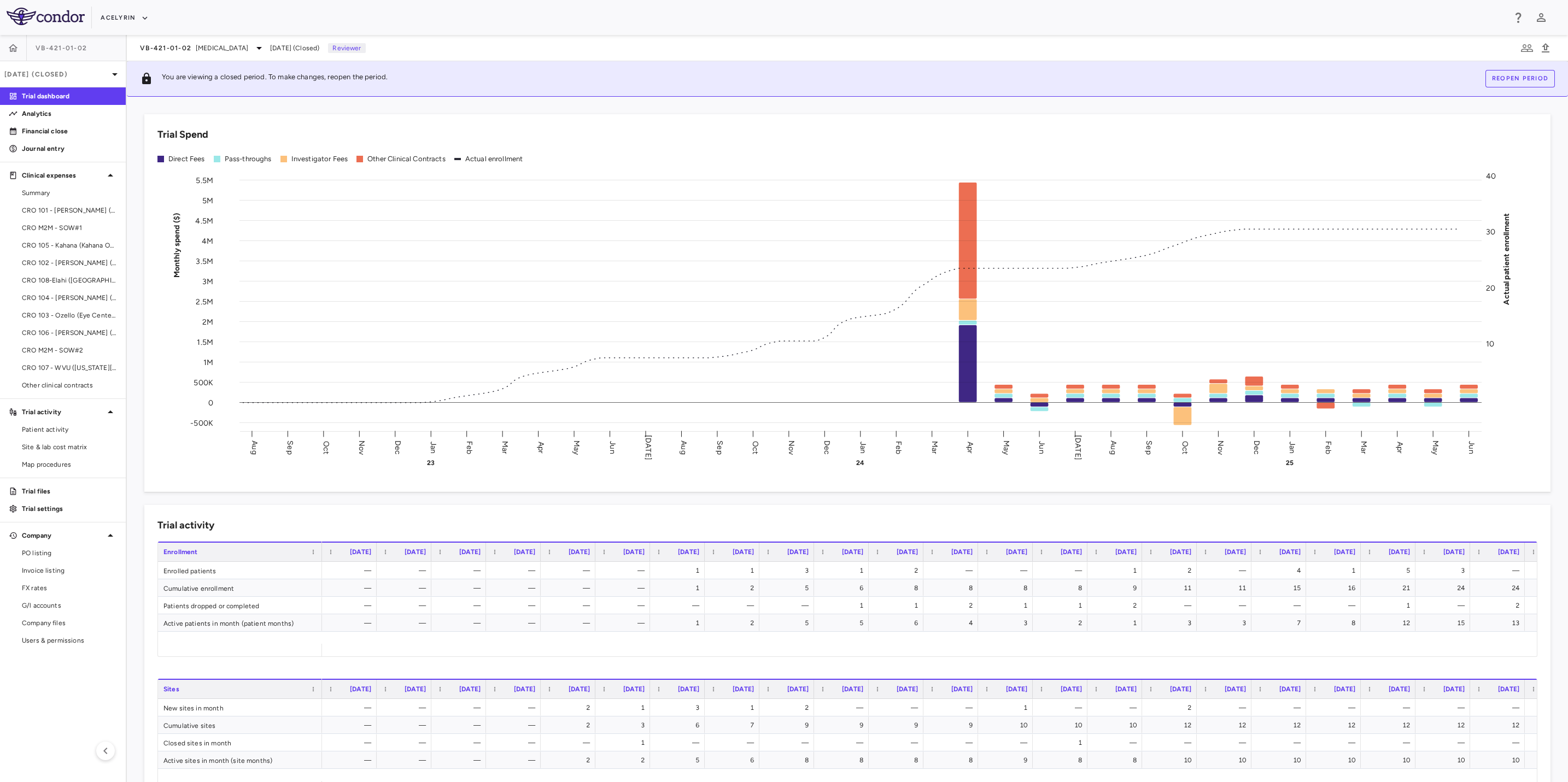
drag, startPoint x: 443, startPoint y: 13, endPoint x: 589, endPoint y: 20, distance: 146.2
click at [477, 16] on div "Acelyrin" at bounding box center [803, 18] width 1404 height 18
drag, startPoint x: 589, startPoint y: 20, endPoint x: 583, endPoint y: 20, distance: 6.0
click at [589, 20] on div "Acelyrin" at bounding box center [803, 18] width 1404 height 18
click at [458, 17] on div "Acelyrin" at bounding box center [803, 18] width 1404 height 18
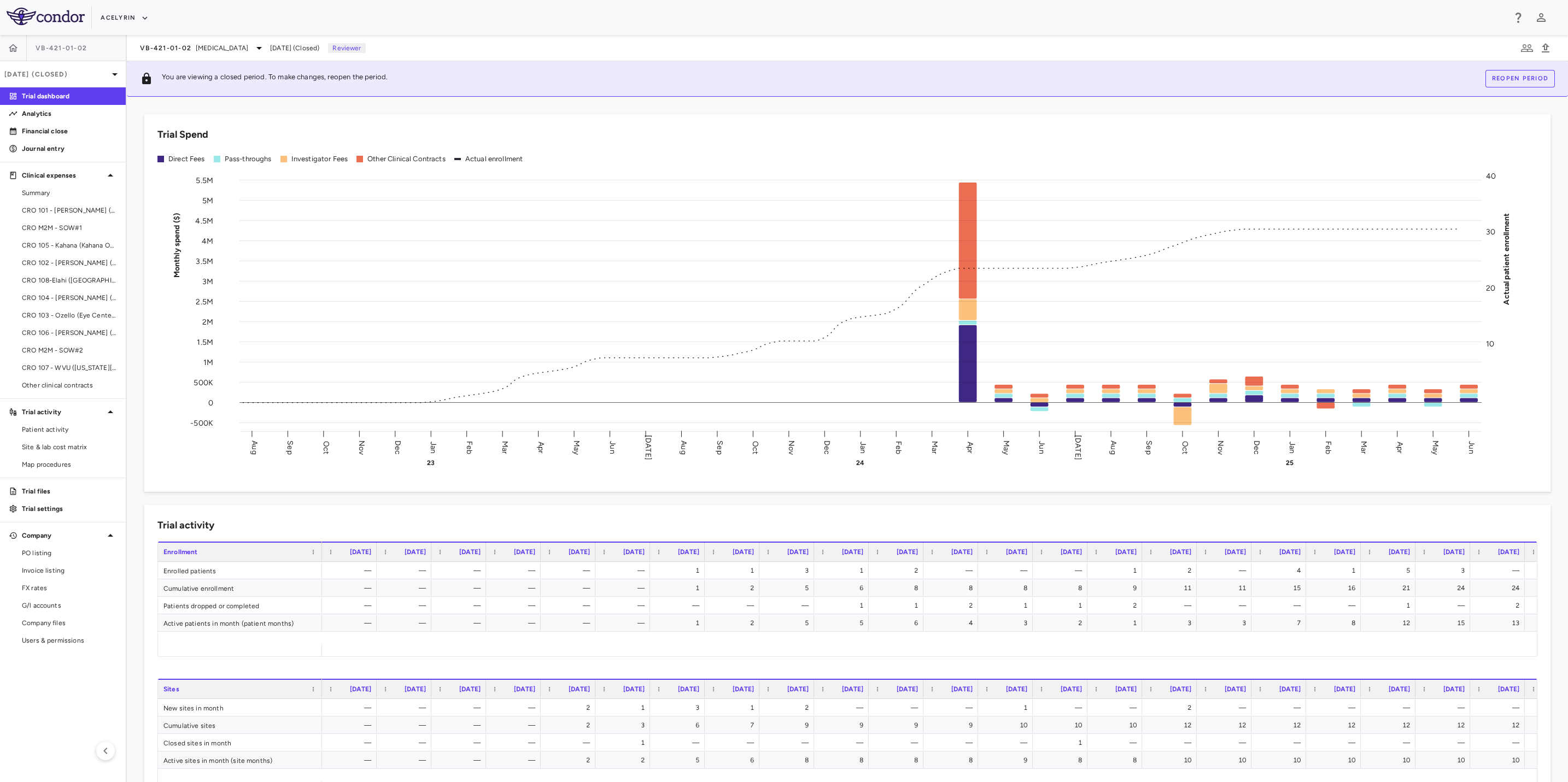
click at [462, 20] on div "Acelyrin" at bounding box center [803, 18] width 1404 height 18
drag, startPoint x: 551, startPoint y: 12, endPoint x: 487, endPoint y: 10, distance: 64.0
click at [549, 12] on div "Acelyrin" at bounding box center [803, 18] width 1404 height 18
click at [468, 13] on div "Acelyrin" at bounding box center [803, 18] width 1404 height 18
drag, startPoint x: 568, startPoint y: 9, endPoint x: 776, endPoint y: 12, distance: 208.0
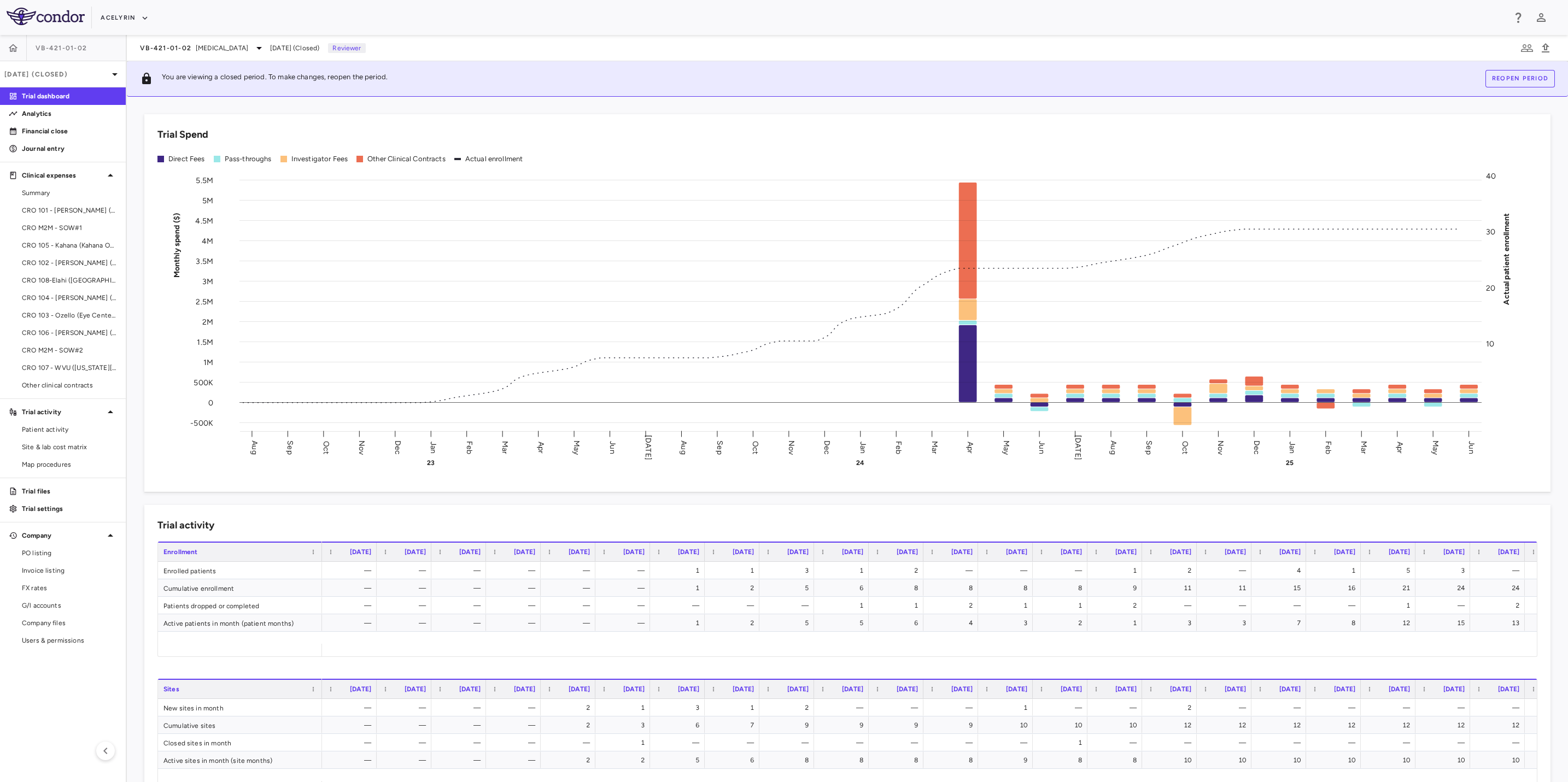
click at [569, 9] on div "Acelyrin" at bounding box center [803, 18] width 1404 height 18
drag, startPoint x: 776, startPoint y: 12, endPoint x: 456, endPoint y: 17, distance: 320.0
click at [768, 13] on div "Acelyrin" at bounding box center [803, 18] width 1404 height 18
click at [458, 16] on div "Acelyrin" at bounding box center [803, 18] width 1404 height 18
click at [68, 686] on aside "VB-421-01-[DATE] (Closed) Trial dashboard Analytics Financial close Journal ent…" at bounding box center [64, 408] width 127 height 747
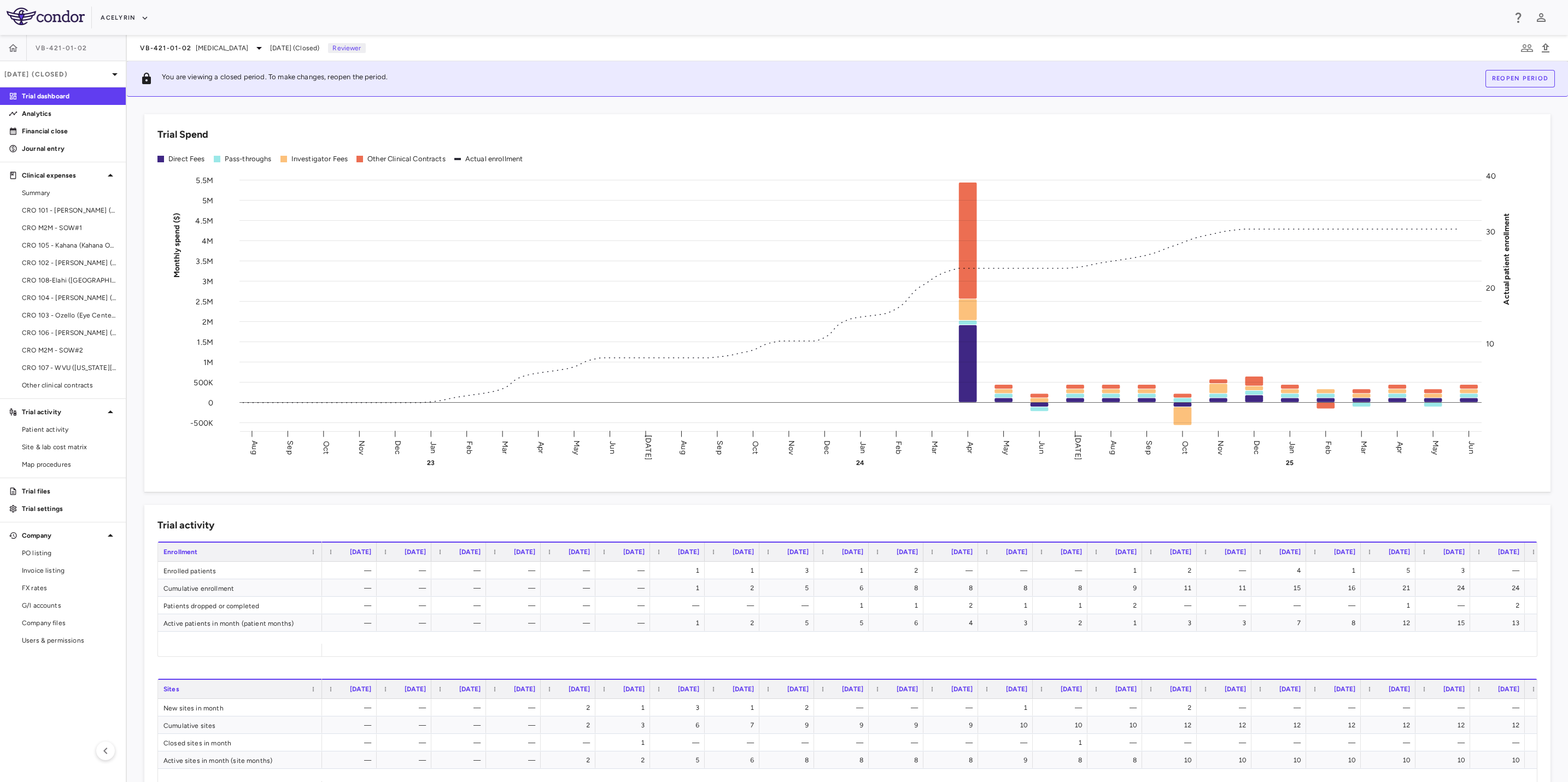
click at [43, 690] on aside "VB-421-01-[DATE] (Closed) Trial dashboard Analytics Financial close Journal ent…" at bounding box center [64, 408] width 127 height 747
drag, startPoint x: 512, startPoint y: 15, endPoint x: 738, endPoint y: 16, distance: 226.0
click at [520, 15] on div "Acelyrin" at bounding box center [803, 18] width 1404 height 18
drag, startPoint x: 738, startPoint y: 16, endPoint x: 550, endPoint y: 17, distance: 188.0
click at [722, 16] on div "Acelyrin" at bounding box center [803, 18] width 1404 height 18
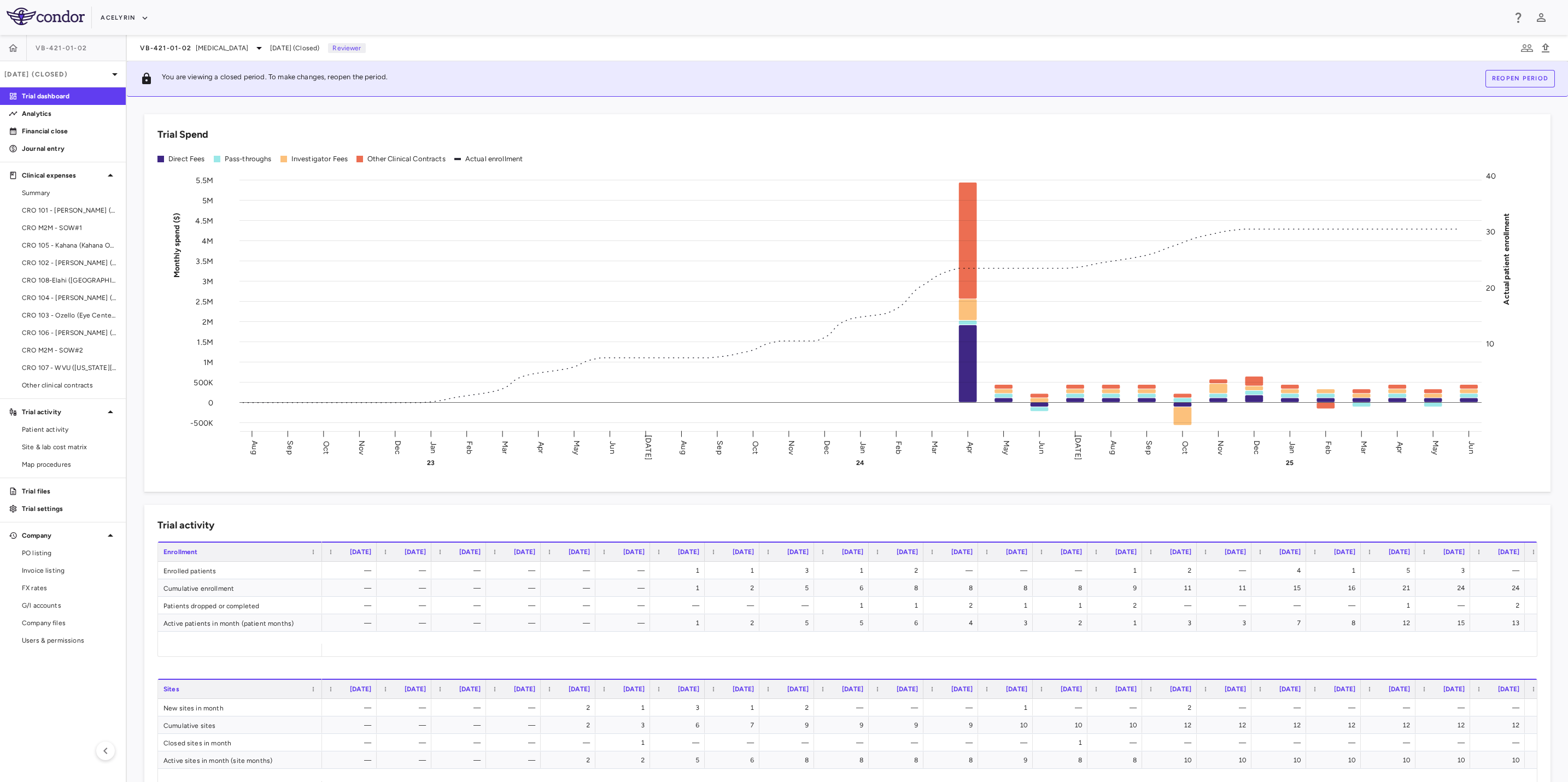
click at [550, 17] on div "Acelyrin" at bounding box center [803, 18] width 1404 height 18
drag, startPoint x: 522, startPoint y: 25, endPoint x: 663, endPoint y: 27, distance: 141.0
click at [523, 25] on div "Acelyrin" at bounding box center [803, 18] width 1404 height 18
drag, startPoint x: 676, startPoint y: 27, endPoint x: 653, endPoint y: 26, distance: 23.0
click at [663, 27] on div "Acelyrin" at bounding box center [784, 17] width 1568 height 35
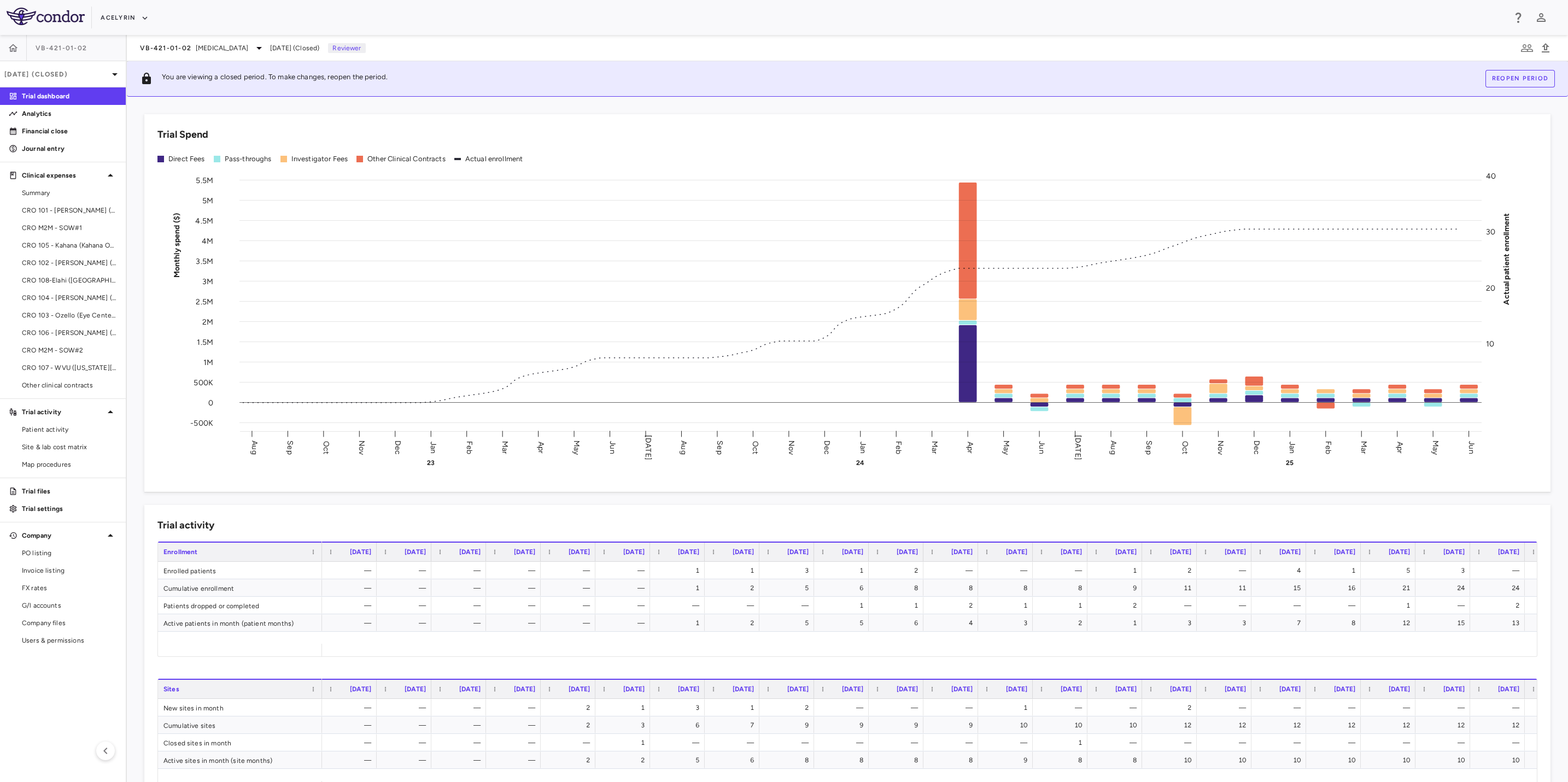
click at [524, 22] on div "Acelyrin" at bounding box center [803, 18] width 1404 height 18
click at [456, 15] on div "Acelyrin" at bounding box center [803, 18] width 1404 height 18
click at [279, 16] on div "Acelyrin" at bounding box center [803, 18] width 1404 height 18
drag, startPoint x: 383, startPoint y: 16, endPoint x: 451, endPoint y: 17, distance: 68.0
click at [420, 17] on div "Acelyrin" at bounding box center [803, 18] width 1404 height 18
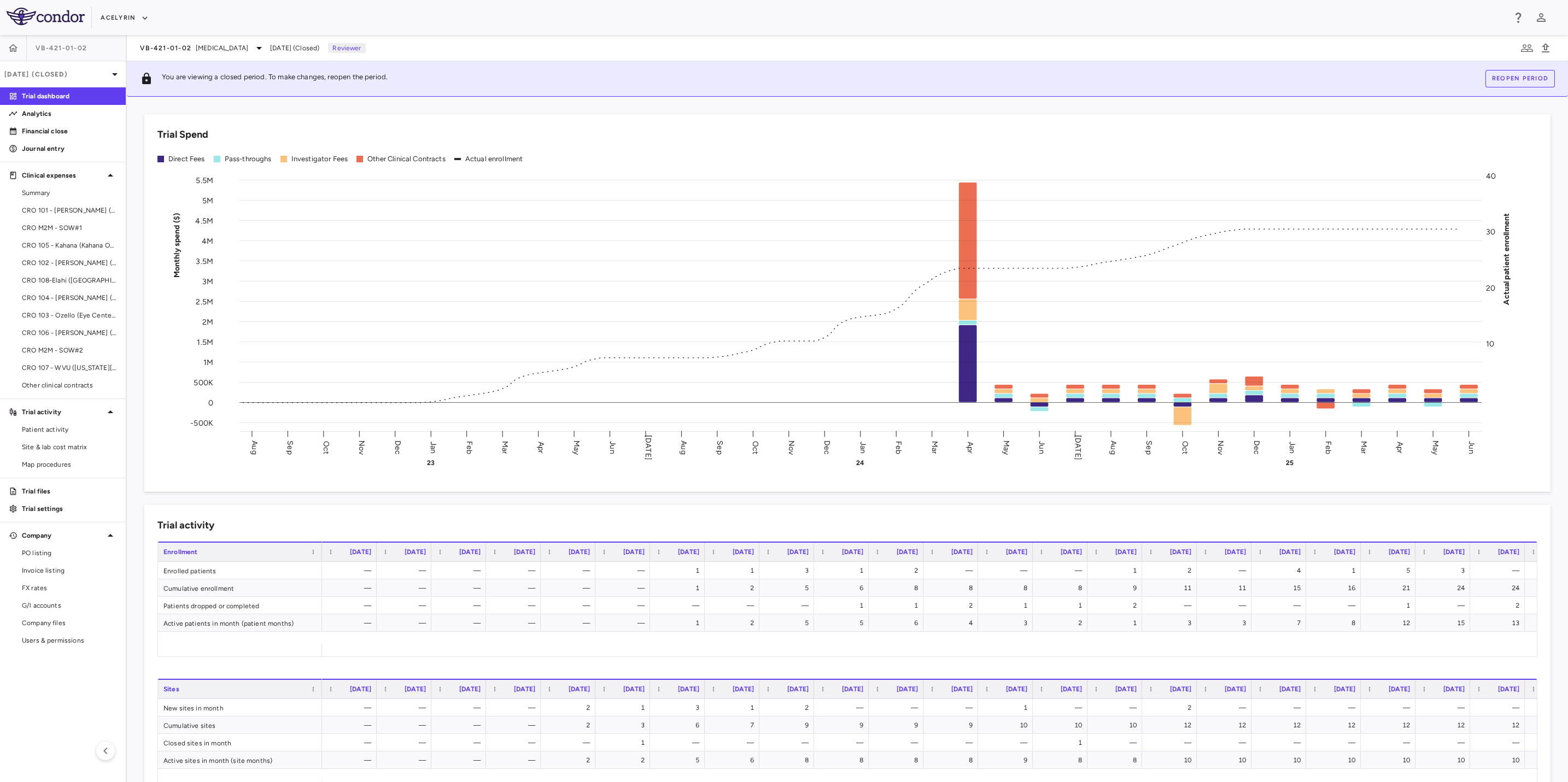
drag, startPoint x: 541, startPoint y: 17, endPoint x: 468, endPoint y: 17, distance: 73.0
click at [527, 17] on div "Acelyrin" at bounding box center [803, 18] width 1404 height 18
click at [374, 15] on div "Acelyrin" at bounding box center [803, 18] width 1404 height 18
click at [51, 197] on span "Summary" at bounding box center [70, 193] width 95 height 10
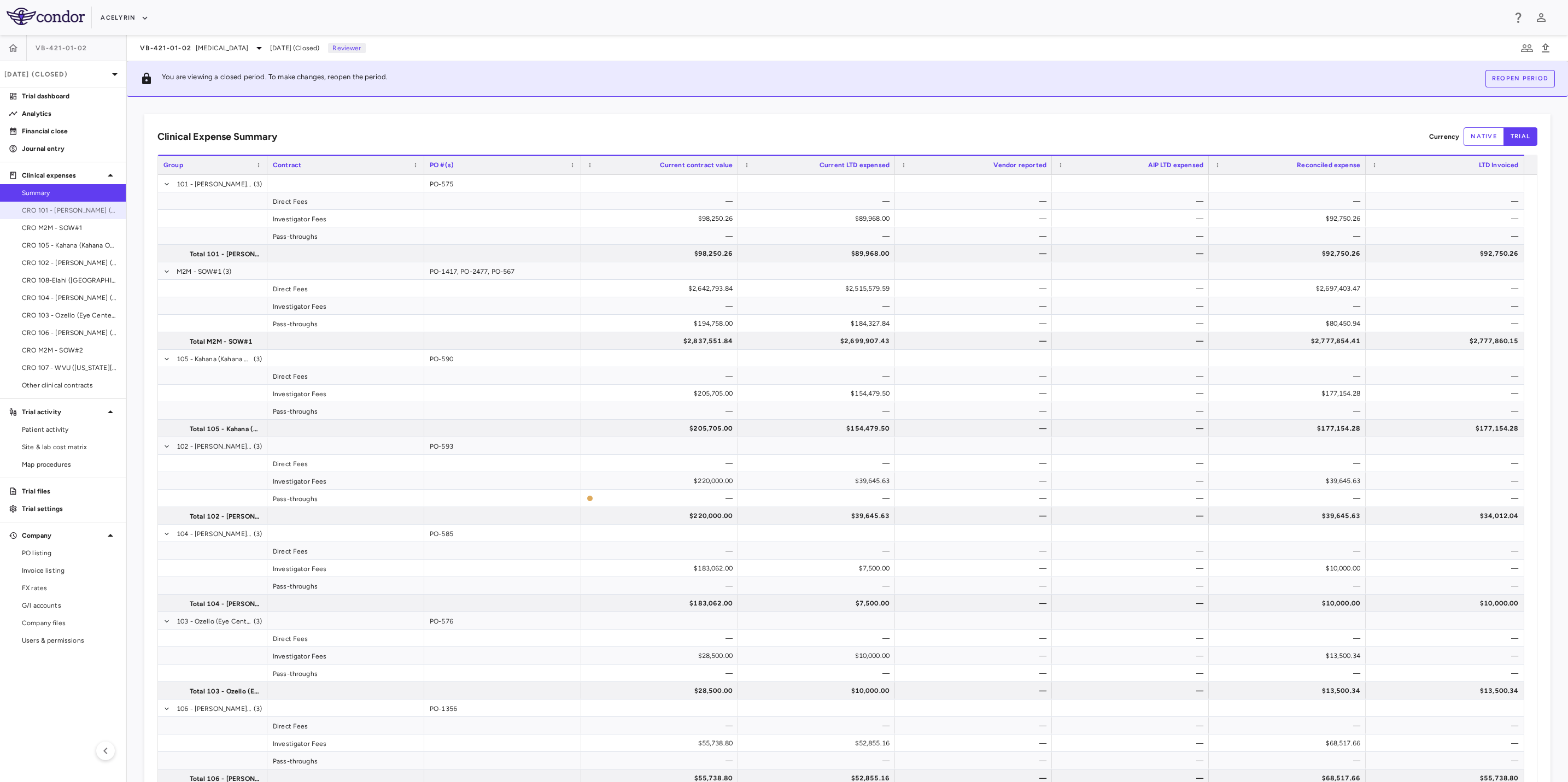
click at [68, 212] on span "CRO 101 - [PERSON_NAME] (East Coast Institute for Research)" at bounding box center [70, 211] width 95 height 10
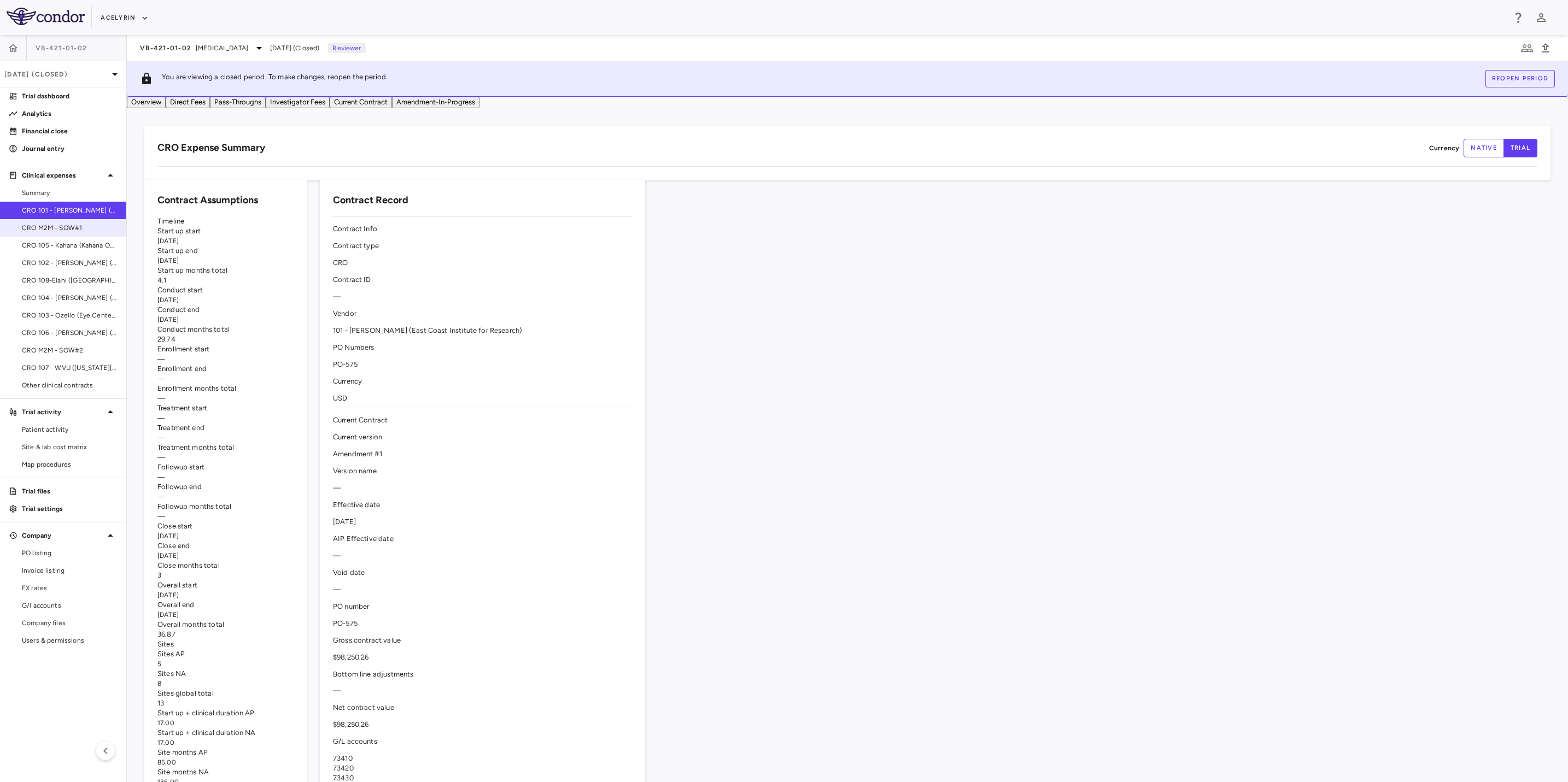
click at [69, 225] on span "CRO M2M - SOW#1" at bounding box center [70, 228] width 95 height 10
click at [54, 200] on link "Summary" at bounding box center [63, 193] width 126 height 16
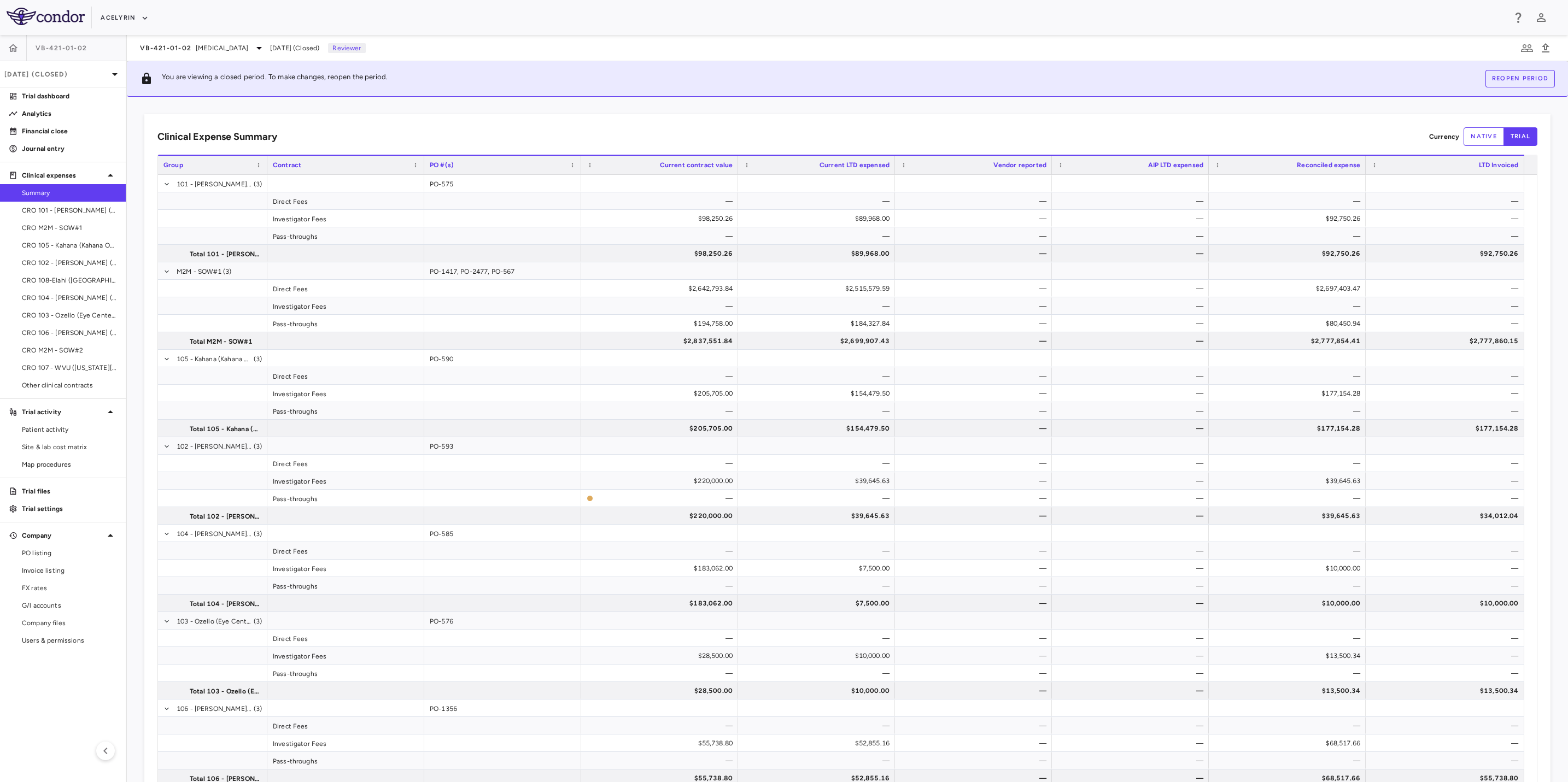
drag, startPoint x: 532, startPoint y: 23, endPoint x: 704, endPoint y: 23, distance: 172.0
click at [548, 23] on div "Acelyrin" at bounding box center [803, 18] width 1404 height 18
drag, startPoint x: 704, startPoint y: 23, endPoint x: 511, endPoint y: 18, distance: 193.1
click at [673, 23] on div "Acelyrin" at bounding box center [803, 18] width 1404 height 18
click at [511, 18] on div "Acelyrin" at bounding box center [803, 18] width 1404 height 18
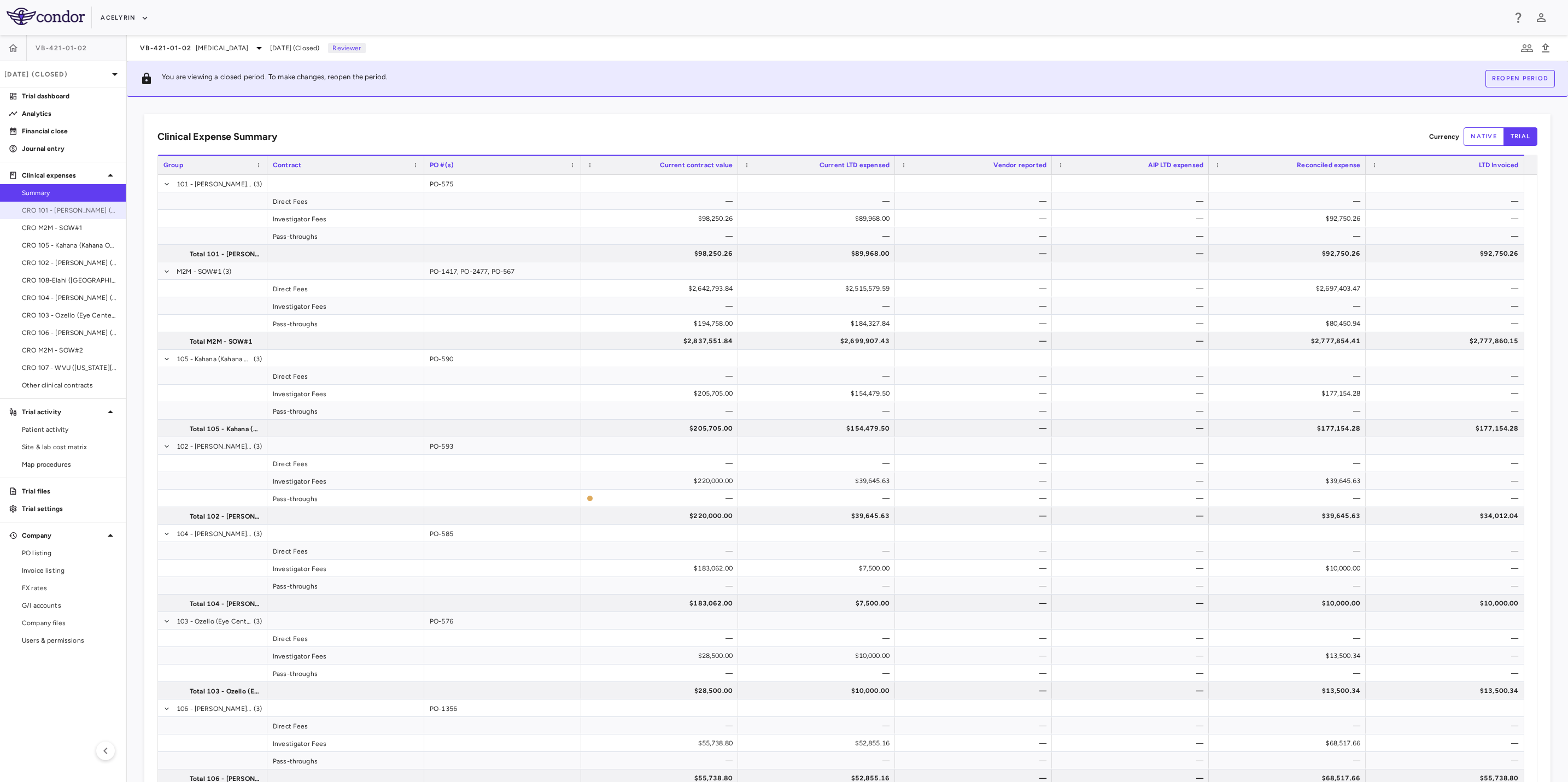
click at [53, 211] on span "CRO 101 - [PERSON_NAME] (East Coast Institute for Research)" at bounding box center [70, 211] width 95 height 10
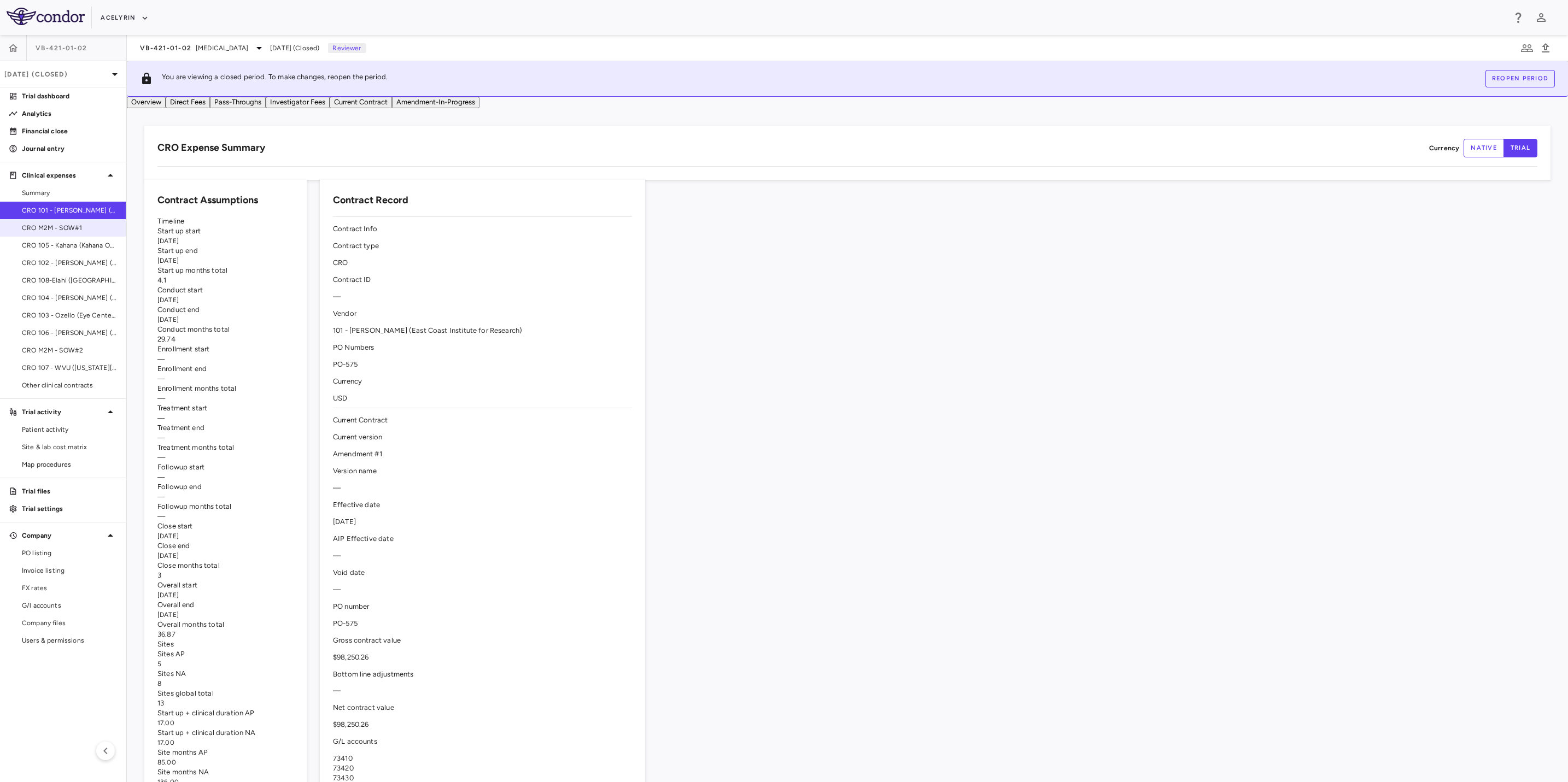
click at [54, 226] on span "CRO M2M - SOW#1" at bounding box center [70, 228] width 95 height 10
click at [54, 206] on span "CRO 101 - [PERSON_NAME] (East Coast Institute for Research)" at bounding box center [70, 211] width 95 height 10
click at [49, 195] on span "Summary" at bounding box center [70, 193] width 95 height 10
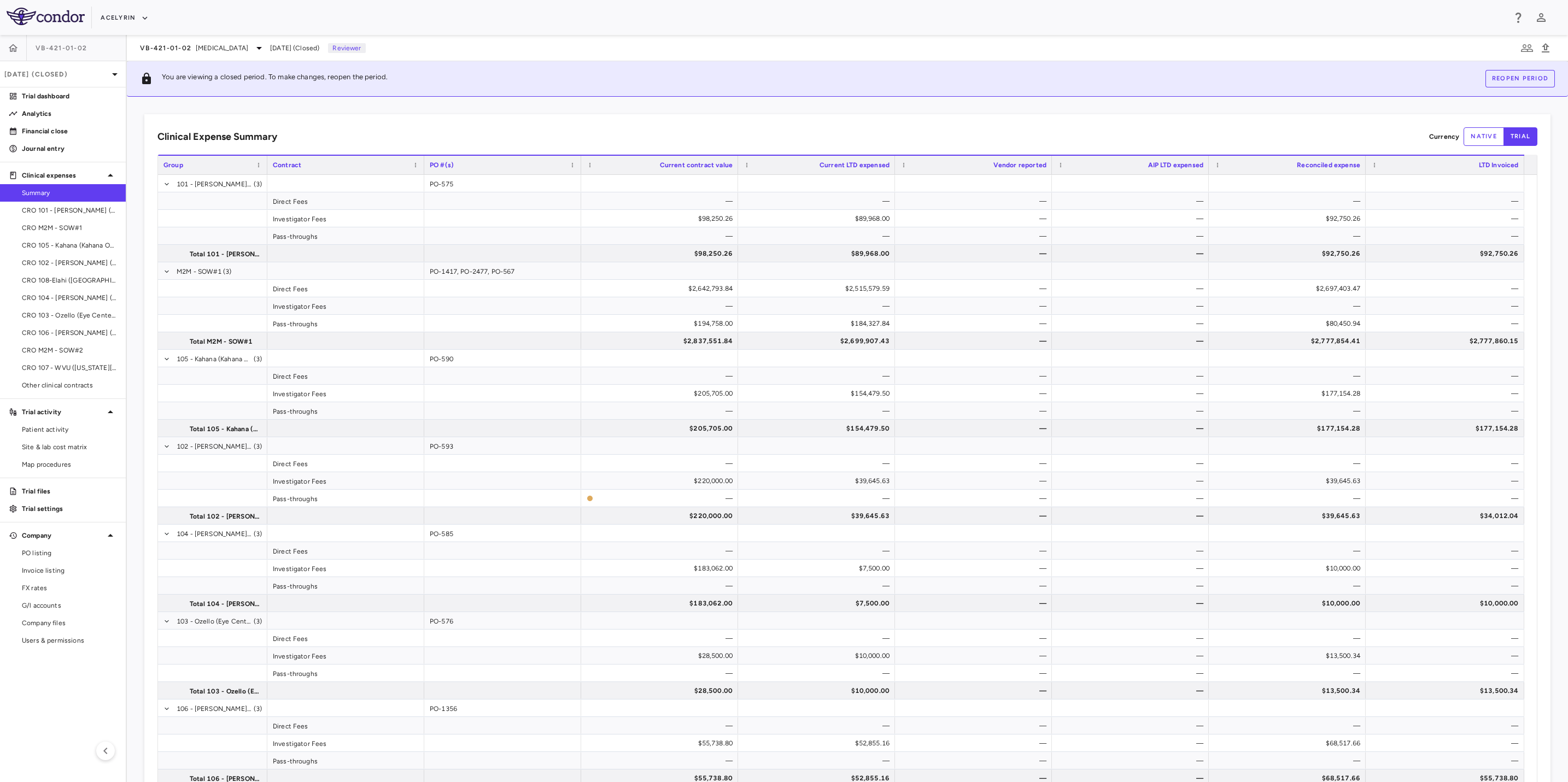
click at [579, 24] on div "Acelyrin" at bounding box center [803, 18] width 1404 height 18
drag, startPoint x: 734, startPoint y: 7, endPoint x: 563, endPoint y: 5, distance: 171.0
click at [723, 7] on div "Acelyrin" at bounding box center [784, 17] width 1568 height 35
click at [563, 5] on div "Acelyrin" at bounding box center [784, 17] width 1568 height 35
click at [8, 48] on icon "button" at bounding box center [13, 48] width 11 height 11
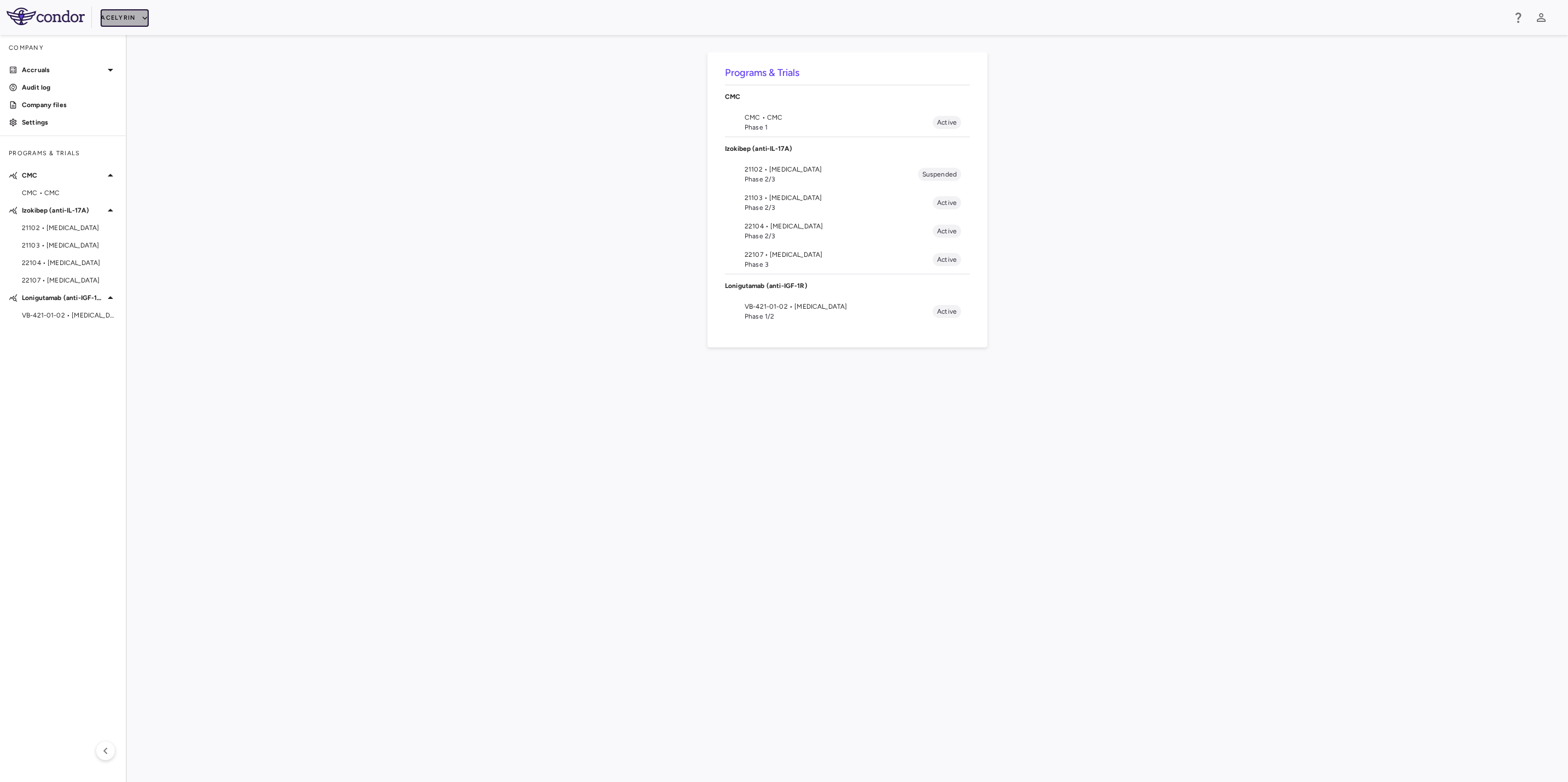
click at [133, 15] on button "Acelyrin" at bounding box center [125, 18] width 48 height 18
click at [79, 190] on span "Almac Group Inc. • CMC" at bounding box center [70, 193] width 95 height 10
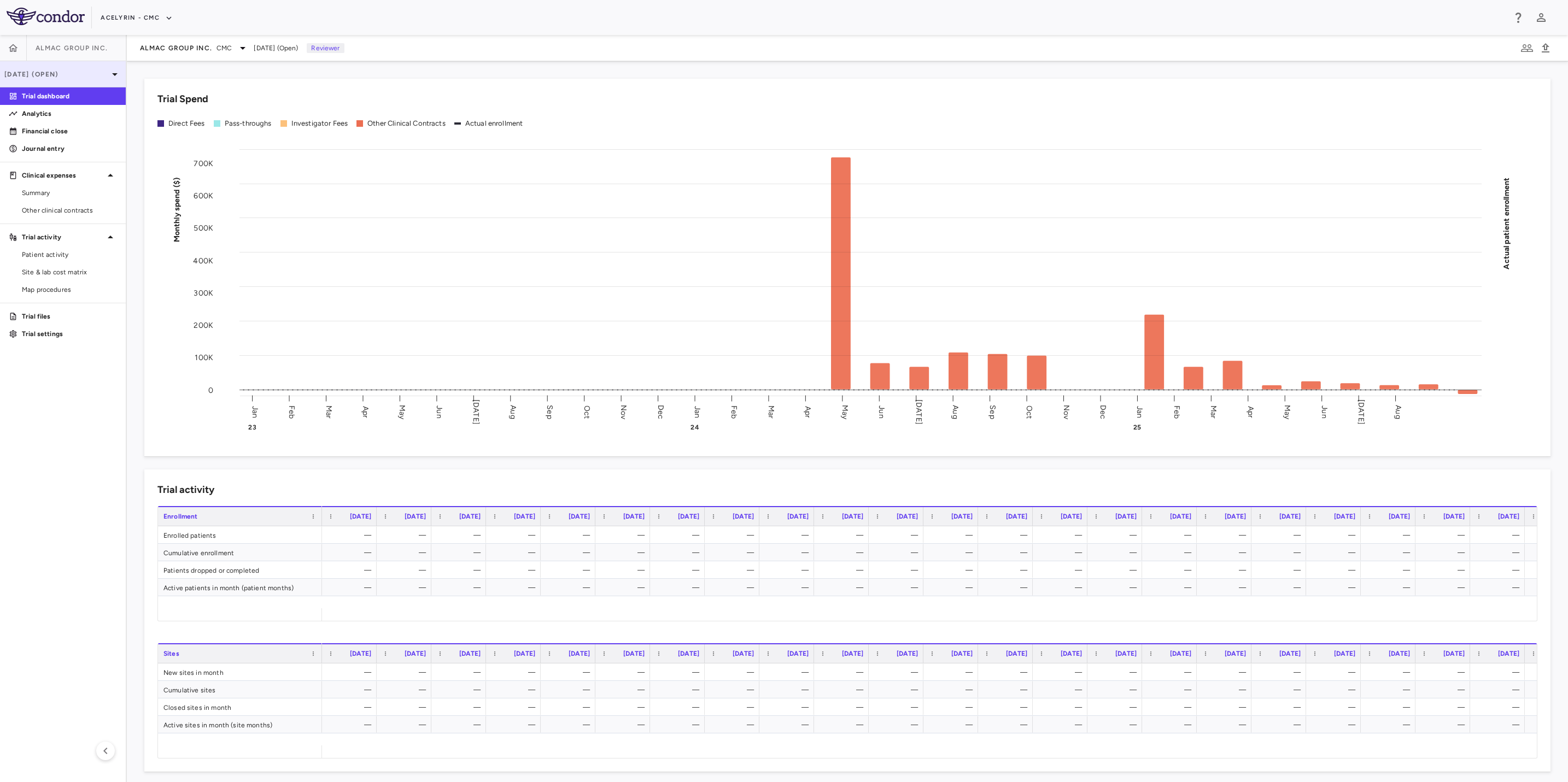
click at [92, 70] on p "[DATE] (Open)" at bounding box center [56, 74] width 104 height 10
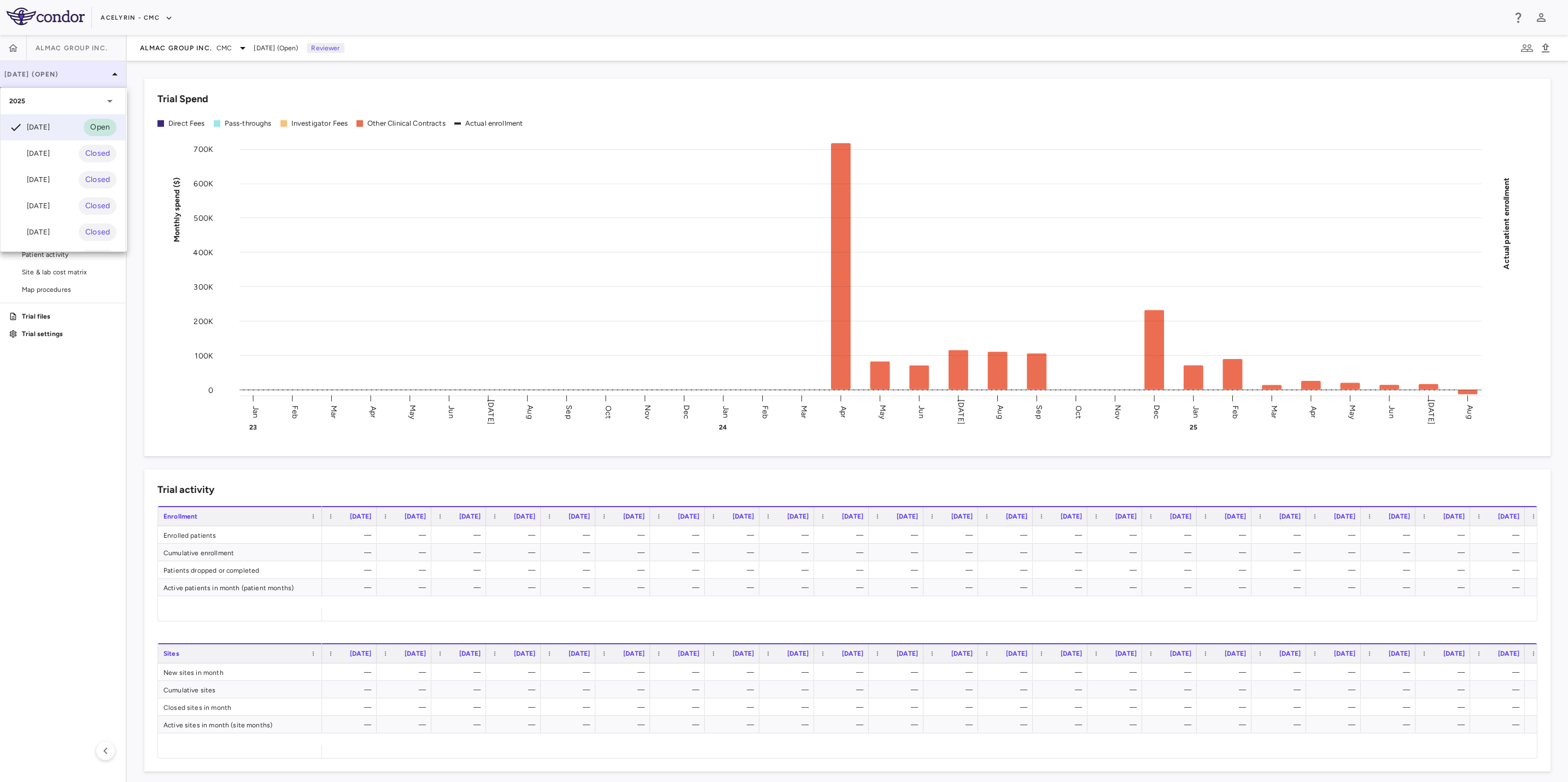
click at [92, 70] on div at bounding box center [784, 391] width 1568 height 782
click at [65, 130] on p "Financial close" at bounding box center [70, 131] width 95 height 10
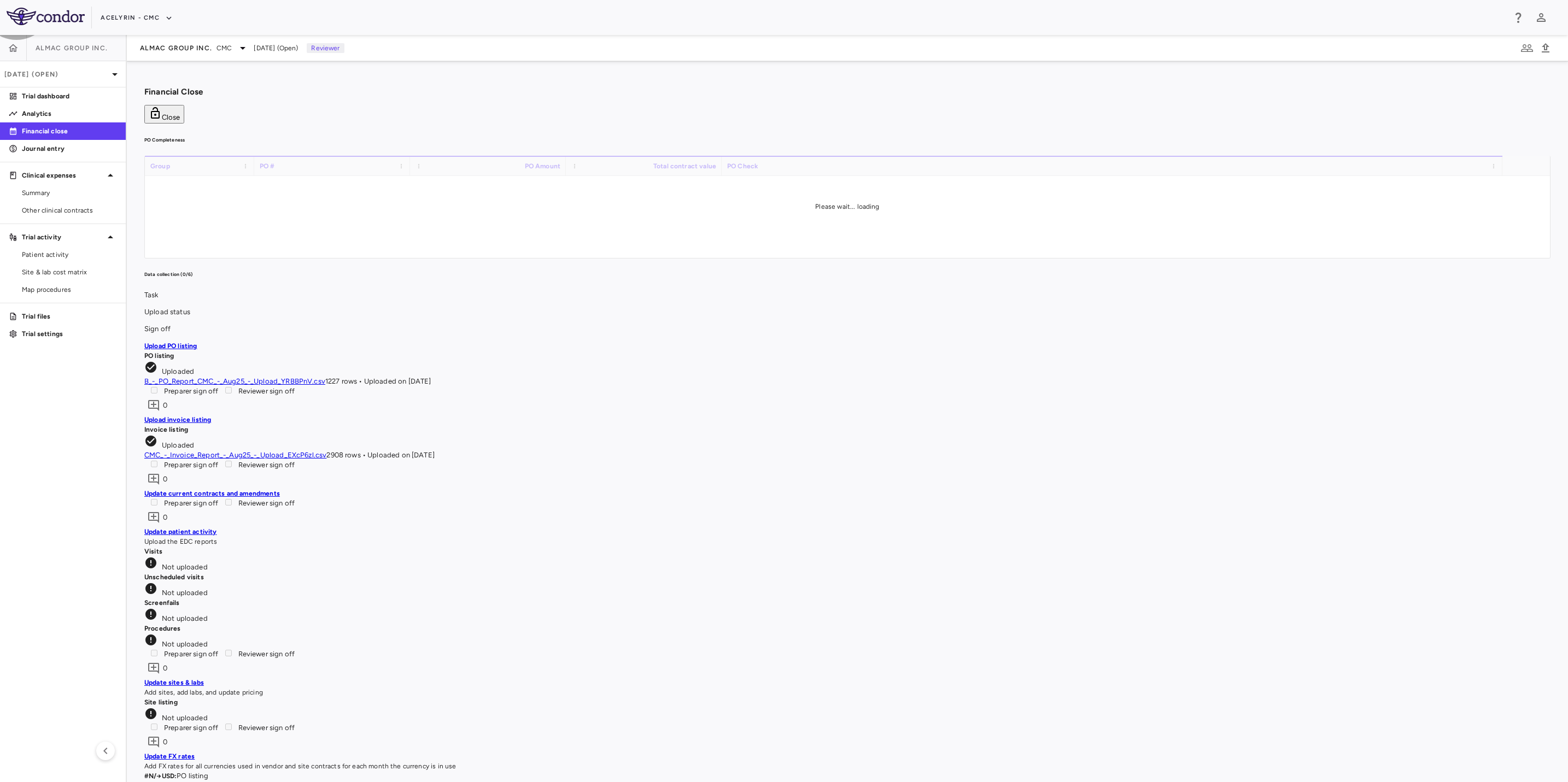
click at [184, 105] on button "Close" at bounding box center [164, 114] width 40 height 18
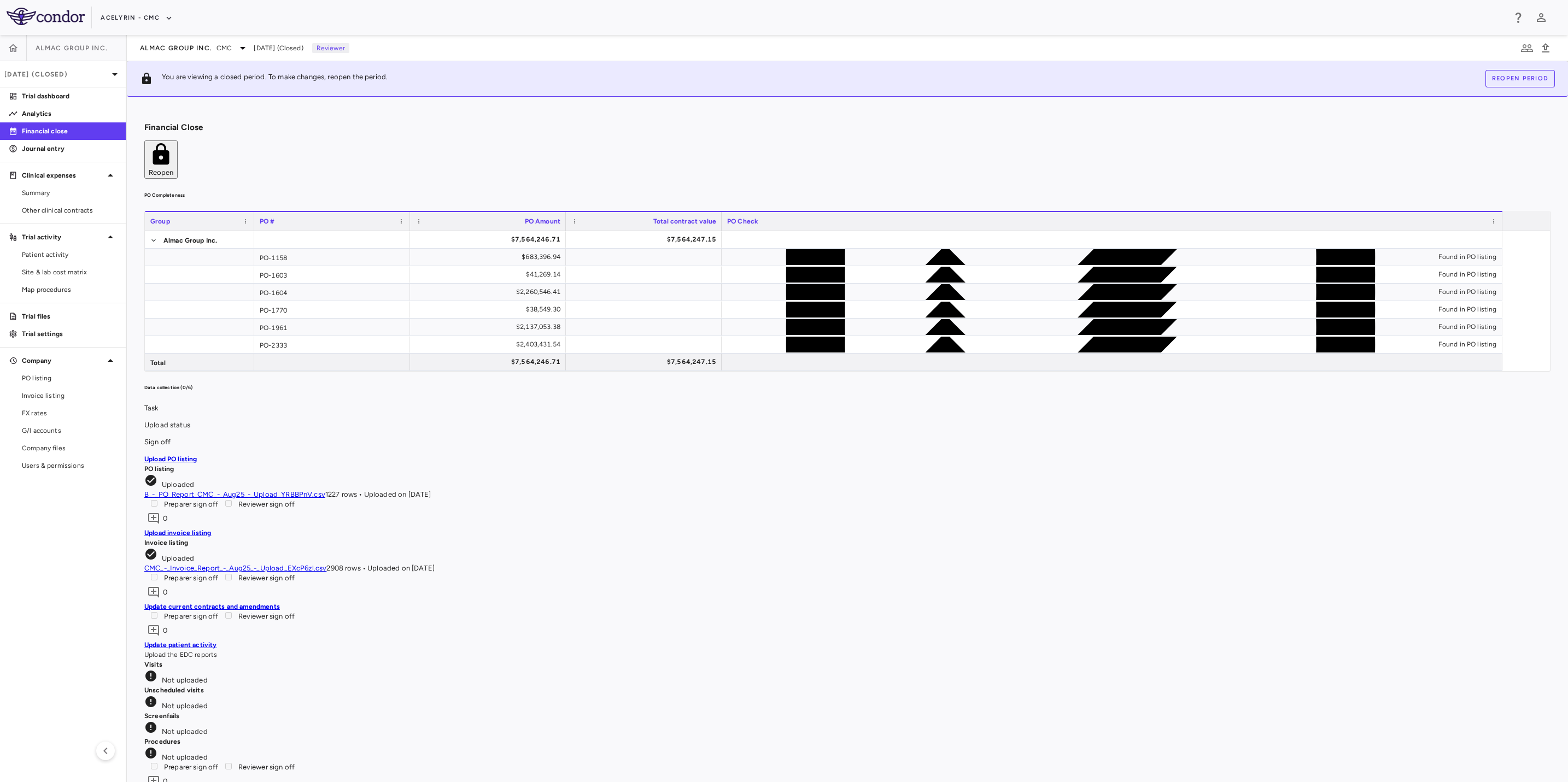
click at [806, 18] on div "Acelyrin - CMC" at bounding box center [803, 18] width 1404 height 18
click at [17, 49] on icon "button" at bounding box center [13, 48] width 11 height 11
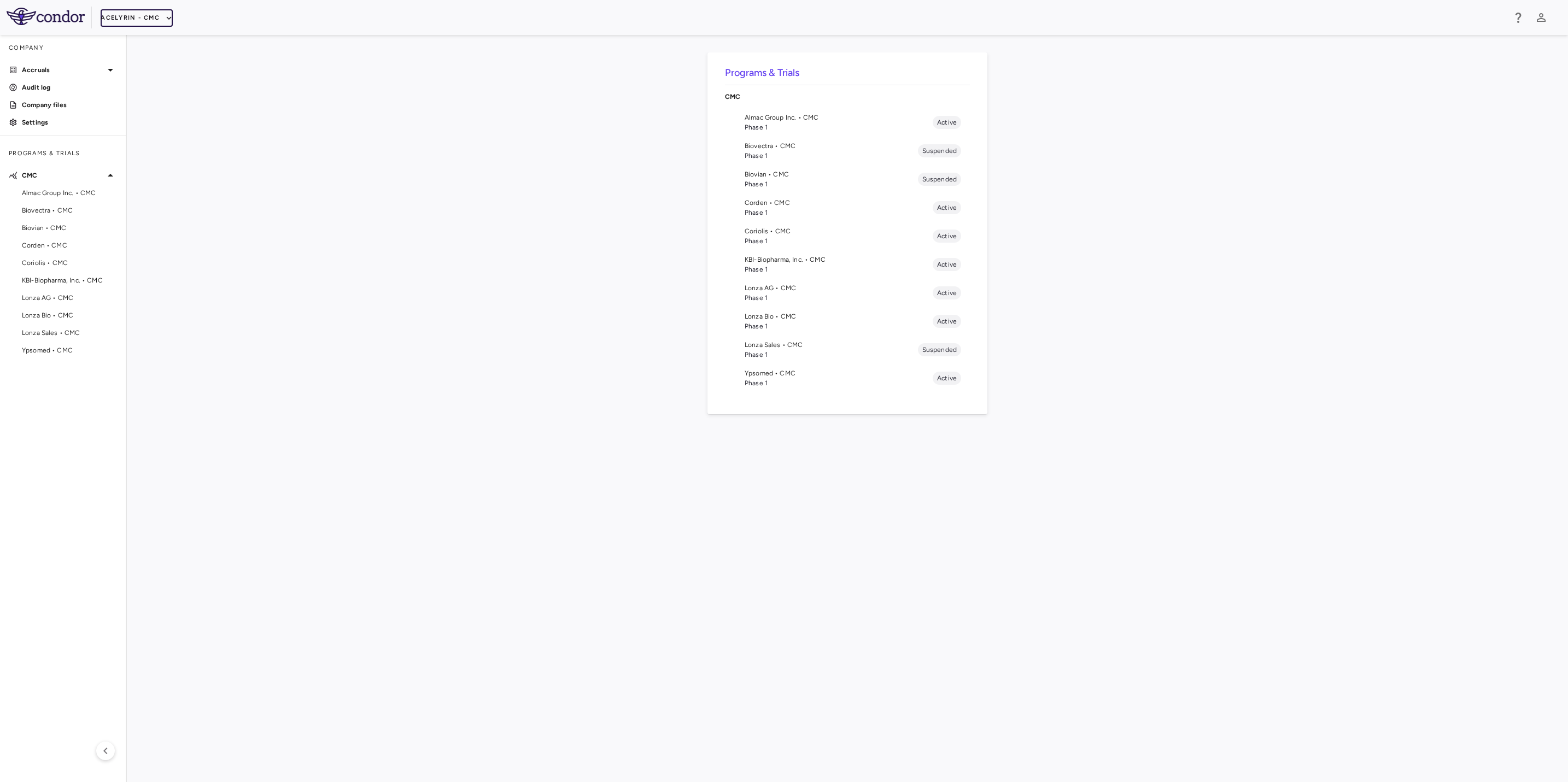
click at [153, 22] on button "Acelyrin - CMC" at bounding box center [137, 18] width 72 height 18
click at [49, 313] on span "VB-421-01-02 • [MEDICAL_DATA]" at bounding box center [70, 315] width 95 height 10
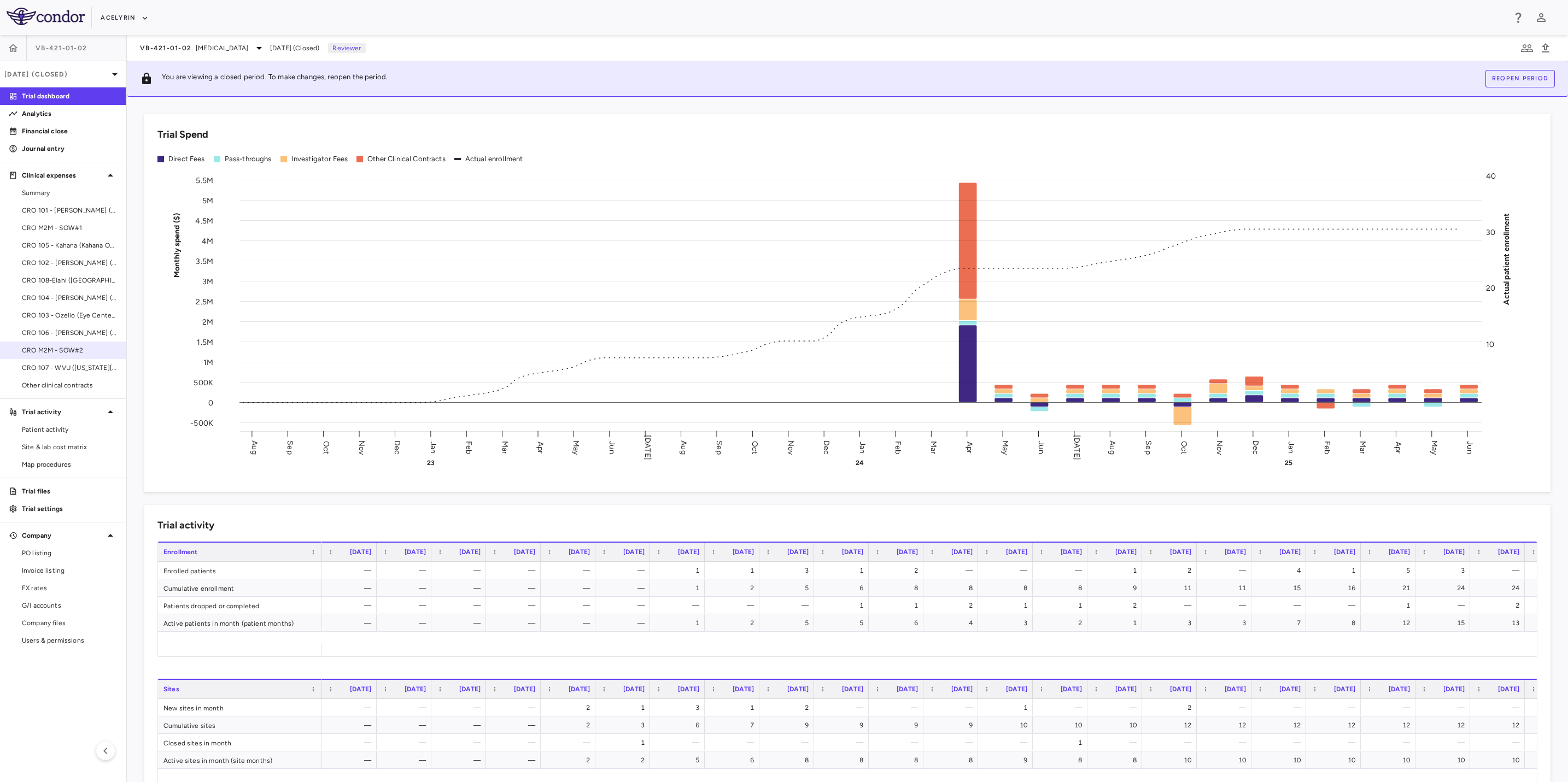
click at [71, 344] on link "CRO M2M - SOW#2" at bounding box center [63, 350] width 126 height 16
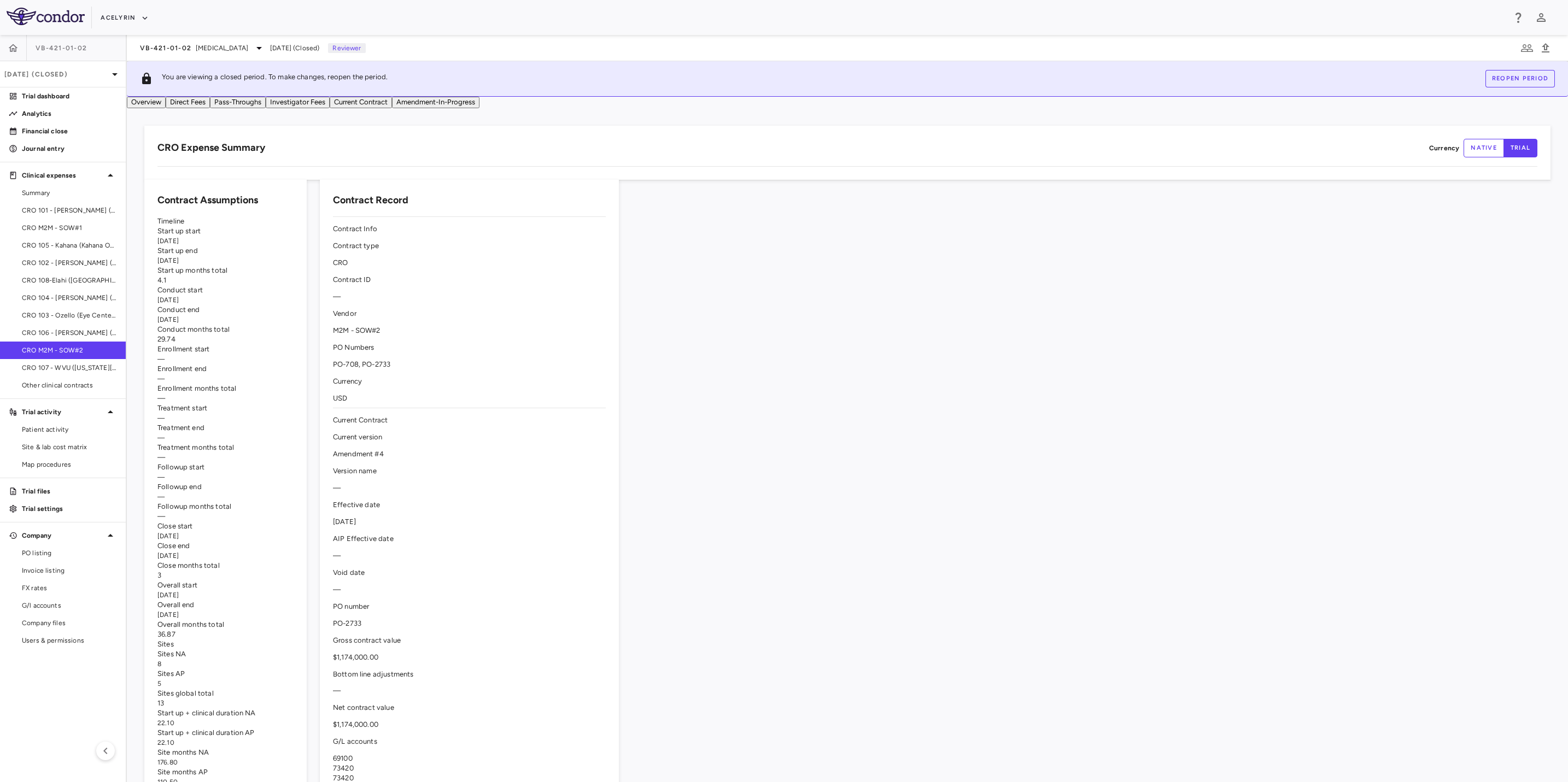
click at [586, 151] on div "CRO Expense Summary Currency native trial Drag here to set row groups Drag here…" at bounding box center [847, 153] width 1406 height 54
click at [48, 231] on span "CRO M2M - SOW#1" at bounding box center [70, 228] width 95 height 10
click at [835, 21] on div "Acelyrin" at bounding box center [803, 18] width 1404 height 18
click at [122, 15] on button "Acelyrin" at bounding box center [125, 18] width 48 height 18
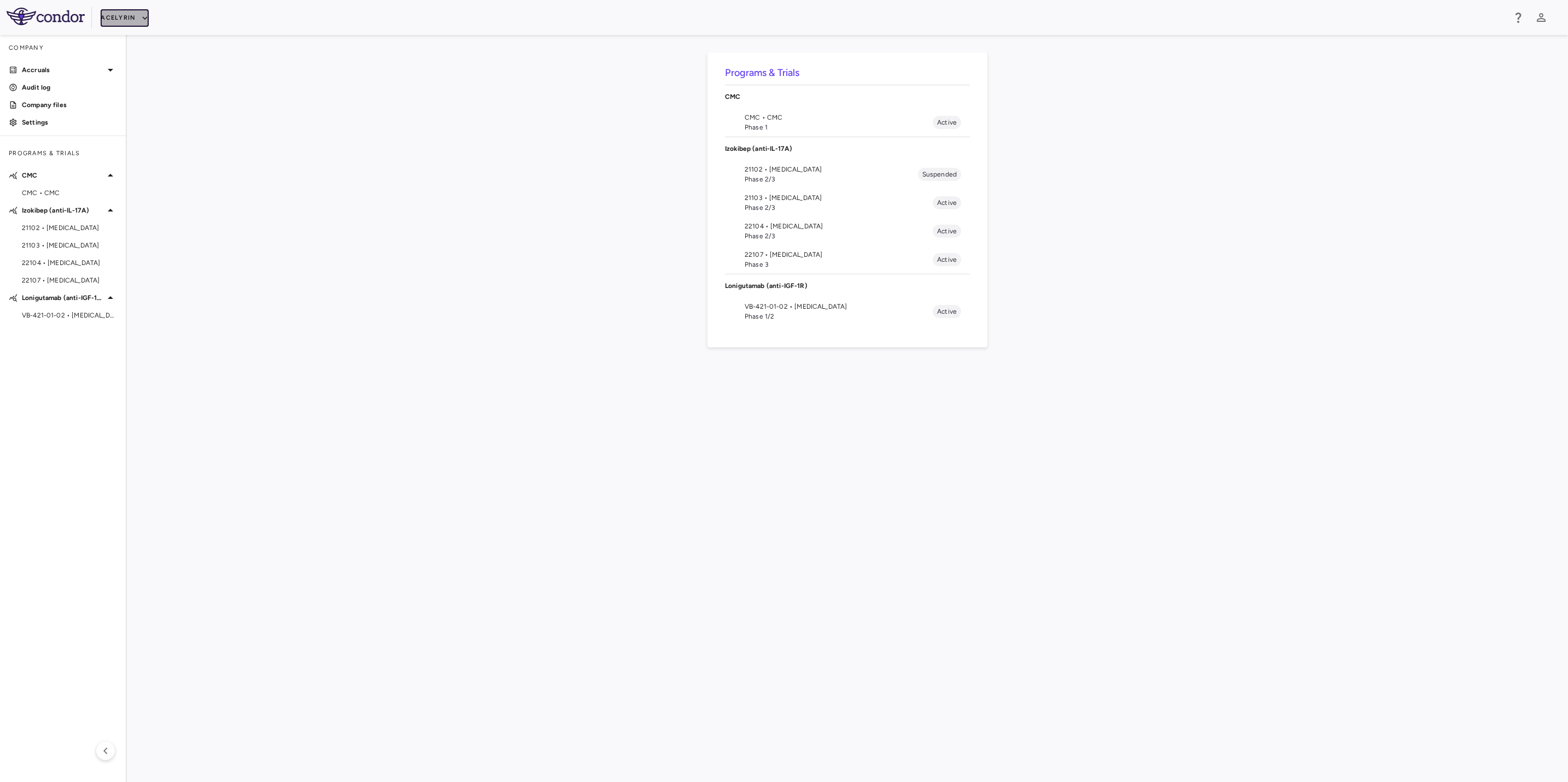
click at [131, 22] on button "Acelyrin" at bounding box center [125, 18] width 48 height 18
click at [768, 153] on span "Phase 1" at bounding box center [831, 156] width 173 height 10
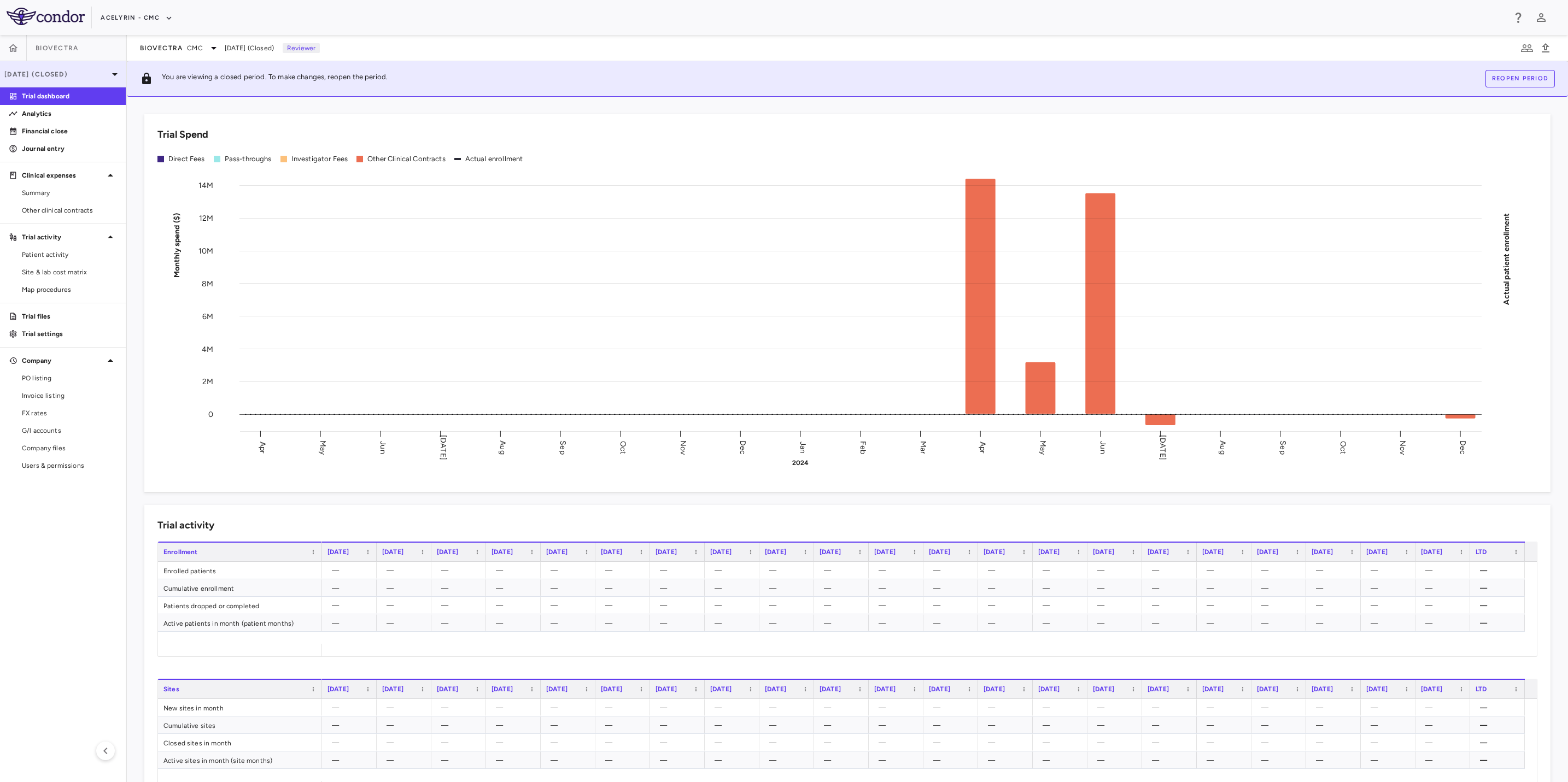
click at [22, 82] on div "[DATE] (Closed)" at bounding box center [63, 74] width 126 height 26
click at [12, 49] on div at bounding box center [784, 391] width 1568 height 782
click at [13, 49] on icon "button" at bounding box center [13, 48] width 9 height 8
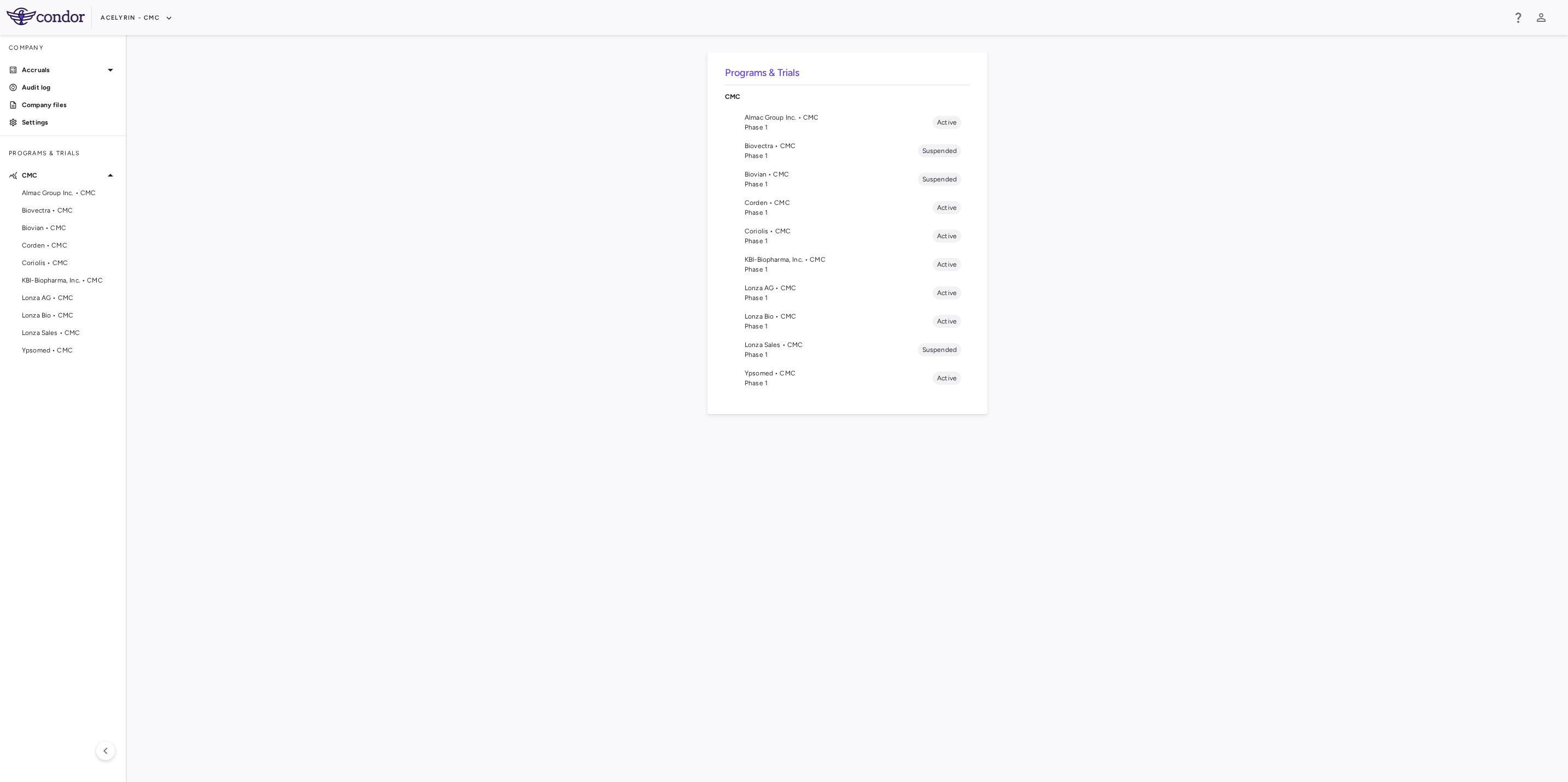
click at [771, 211] on span "Phase 1" at bounding box center [839, 212] width 188 height 10
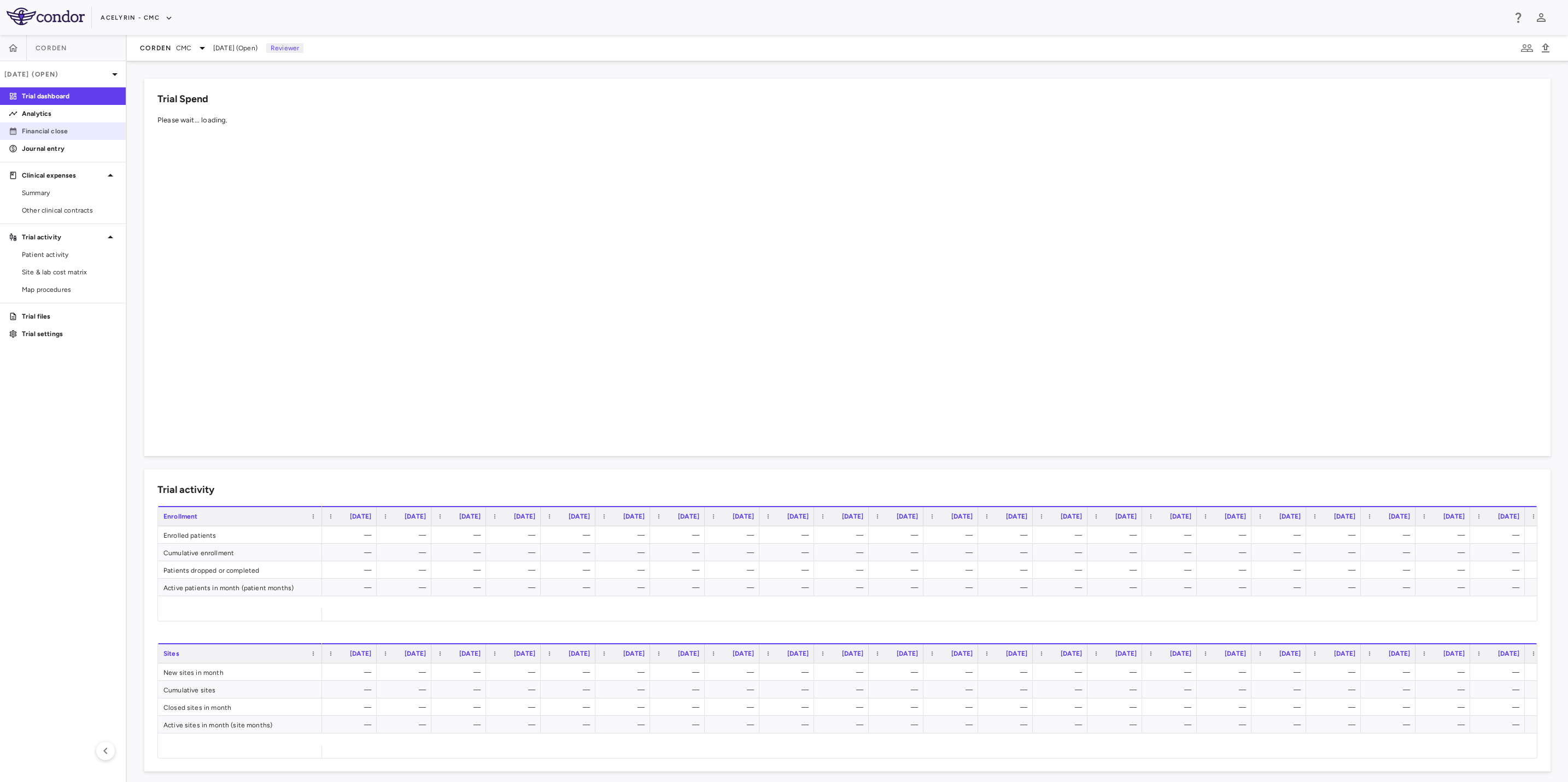
click at [51, 128] on p "Financial close" at bounding box center [70, 131] width 95 height 10
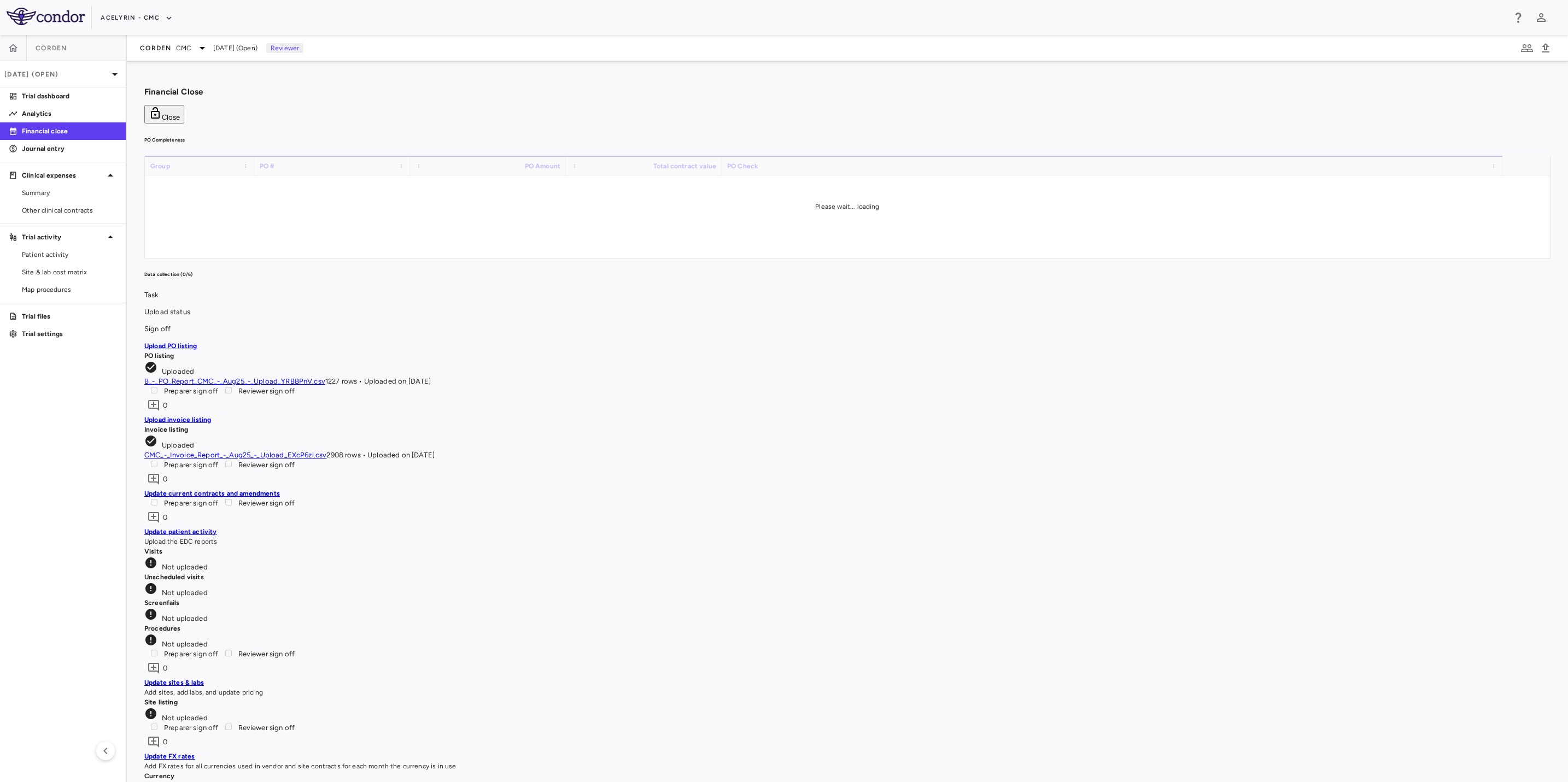
click at [184, 105] on button "Close" at bounding box center [164, 114] width 40 height 18
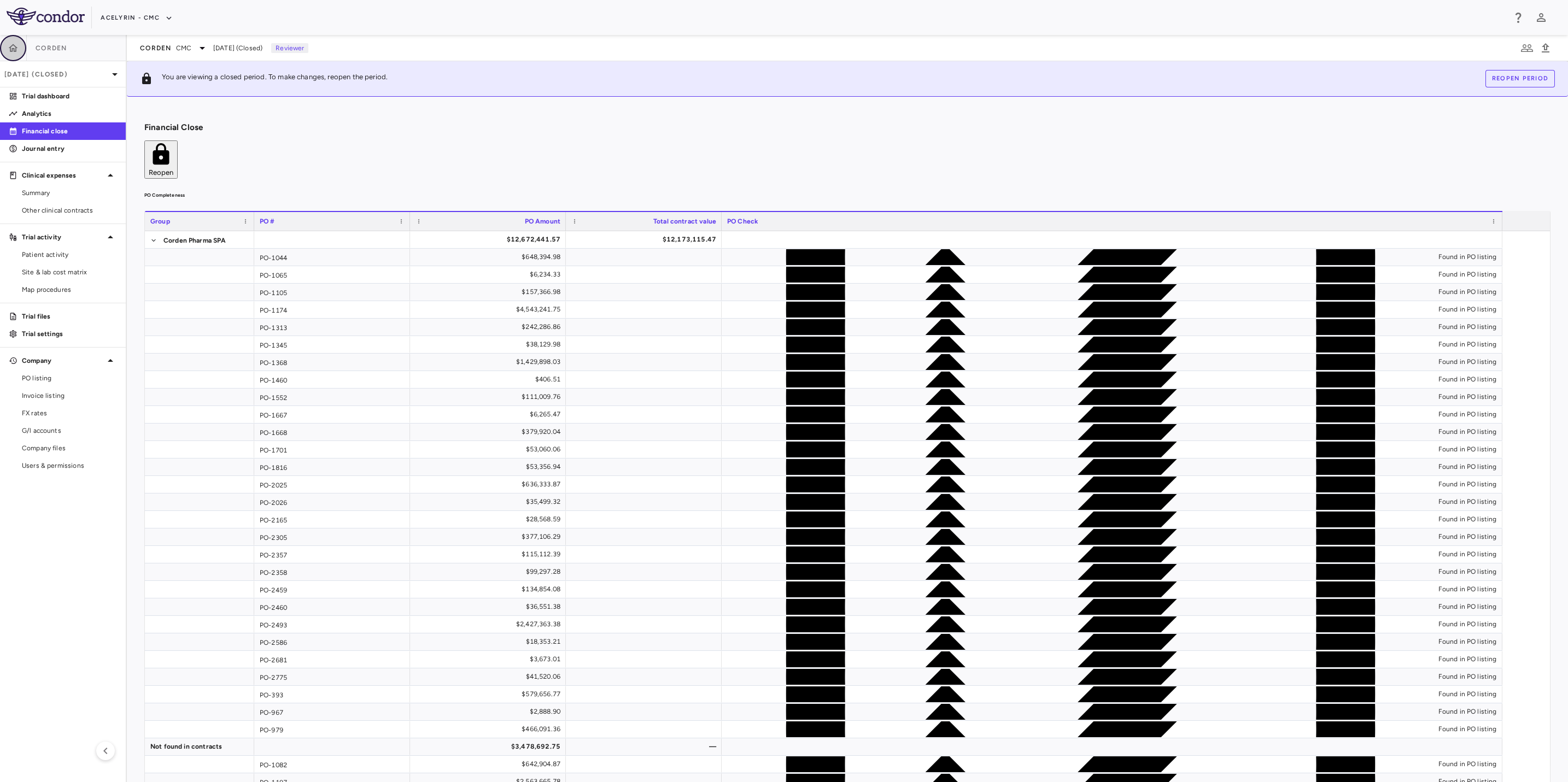
click at [16, 46] on icon "button" at bounding box center [13, 48] width 11 height 11
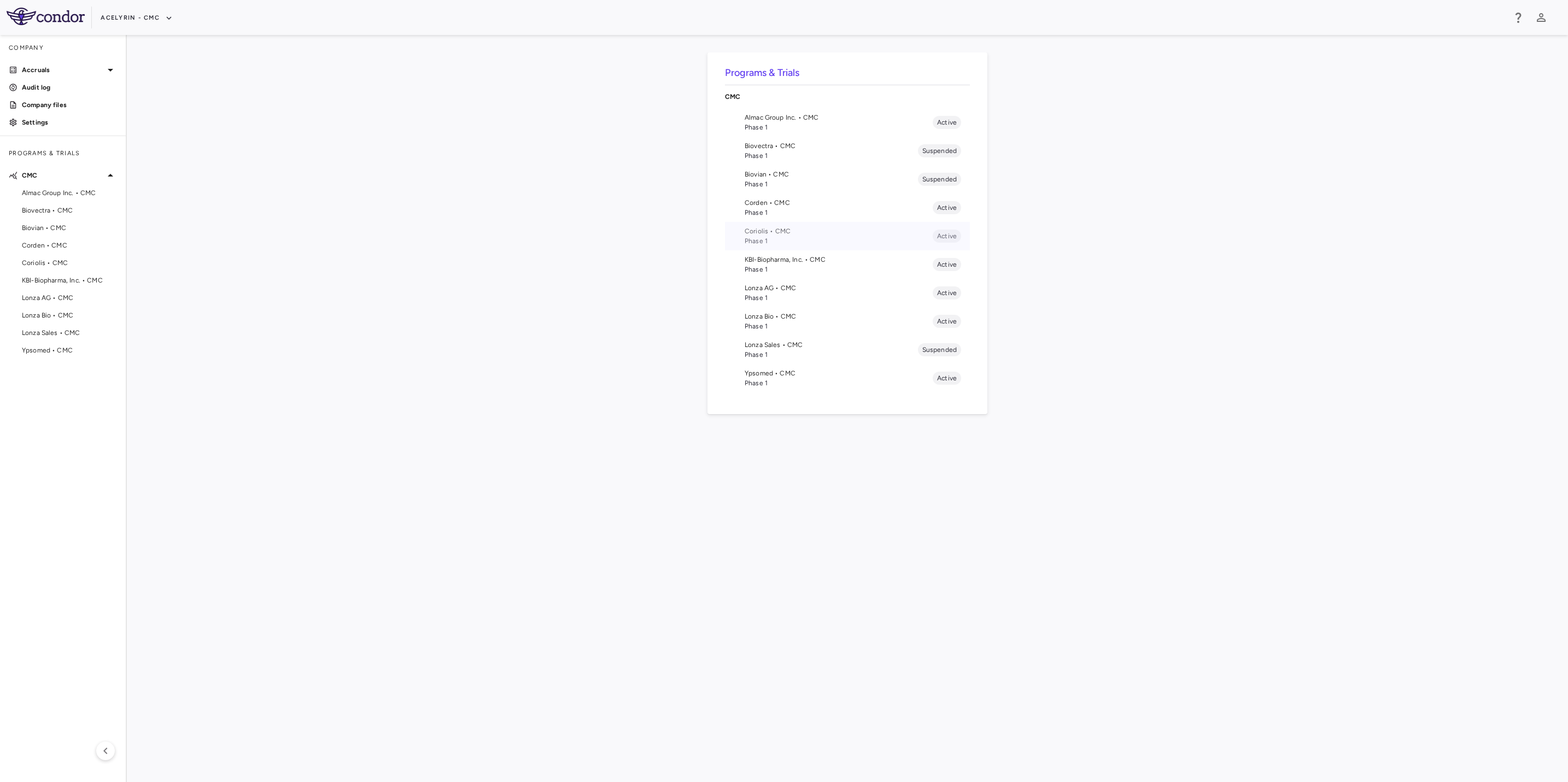
click at [816, 237] on span "Phase 1" at bounding box center [839, 241] width 188 height 10
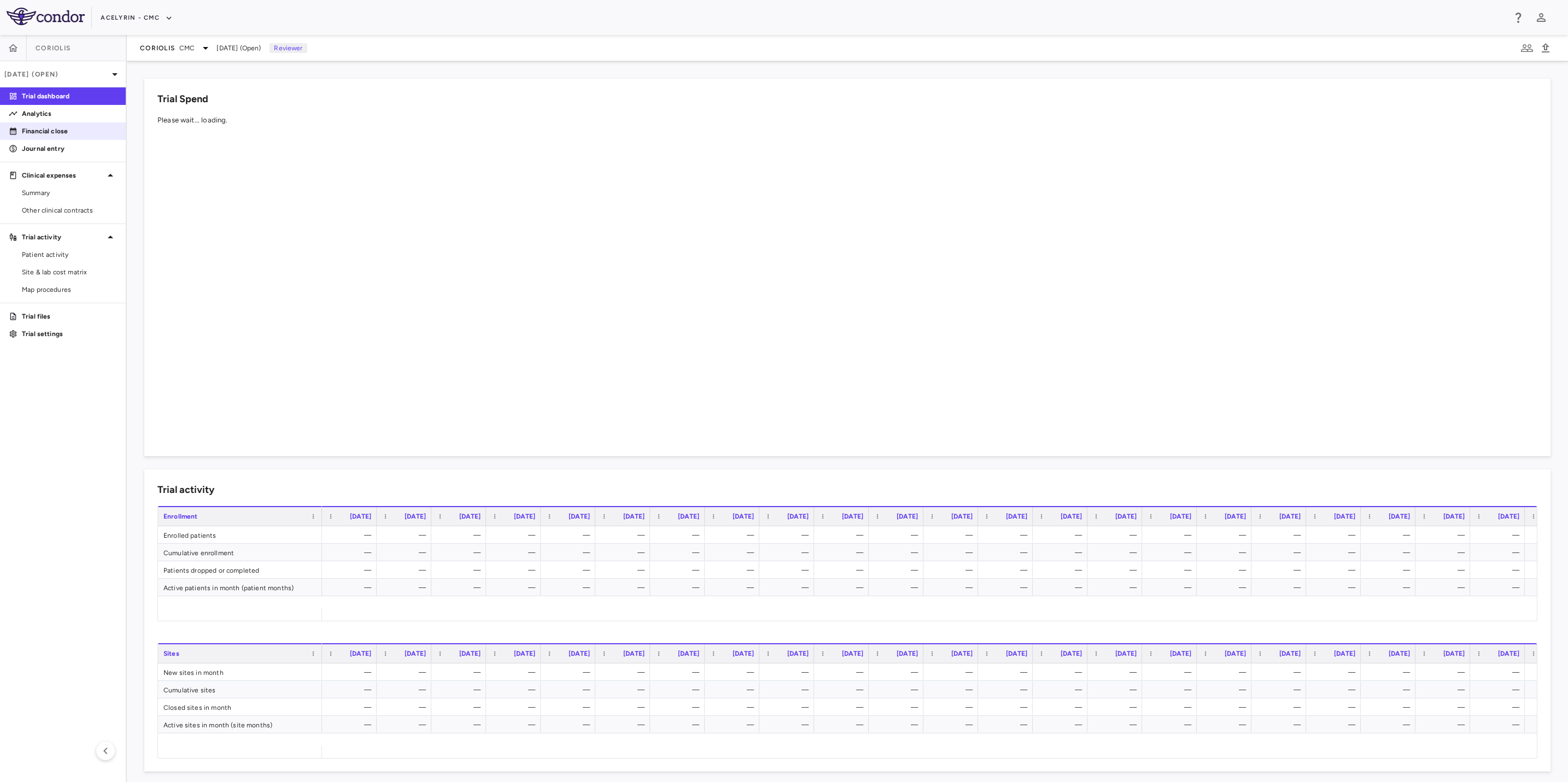
click at [43, 133] on p "Financial close" at bounding box center [70, 131] width 95 height 10
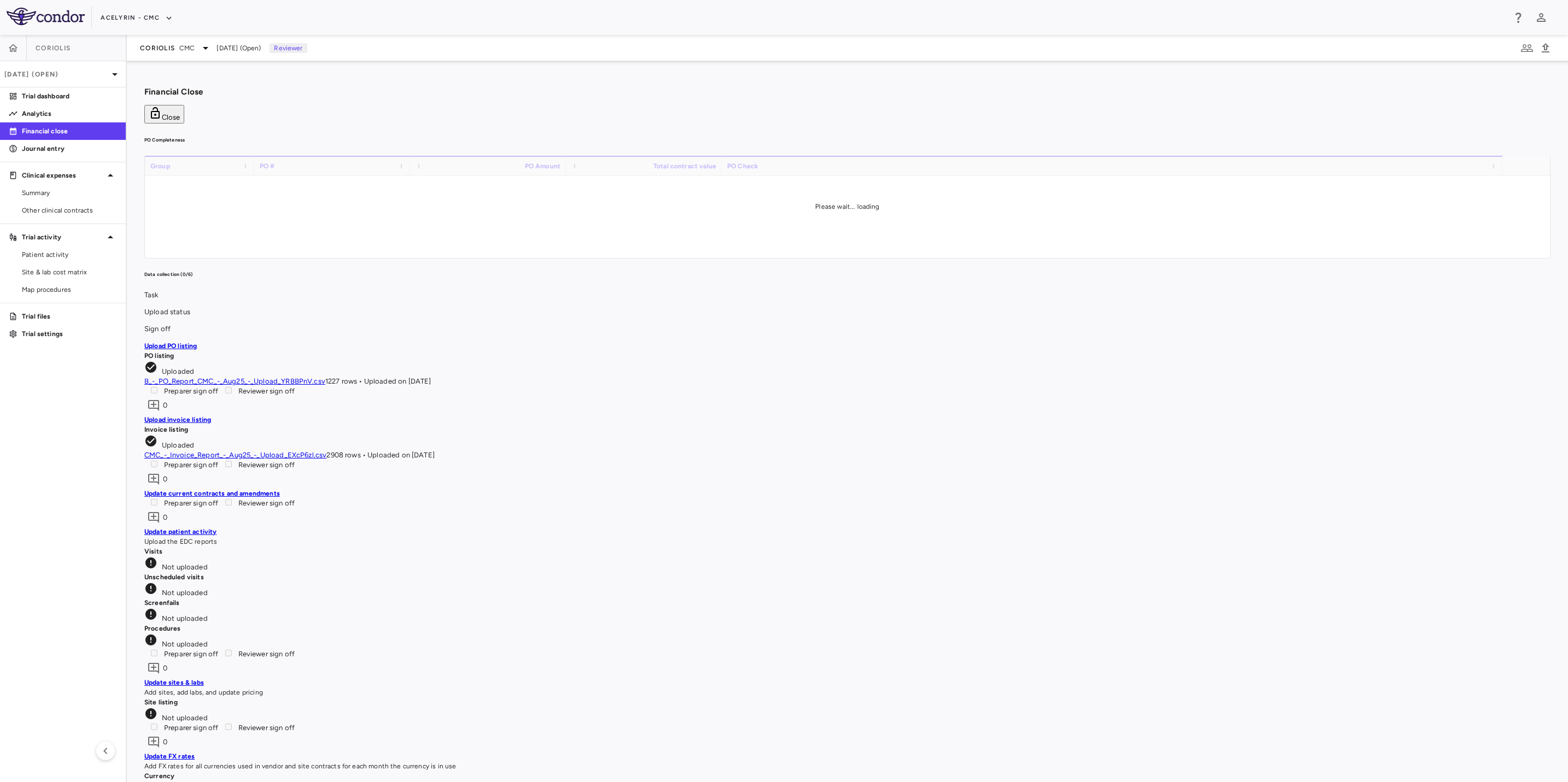
click at [184, 105] on button "Close" at bounding box center [164, 114] width 40 height 18
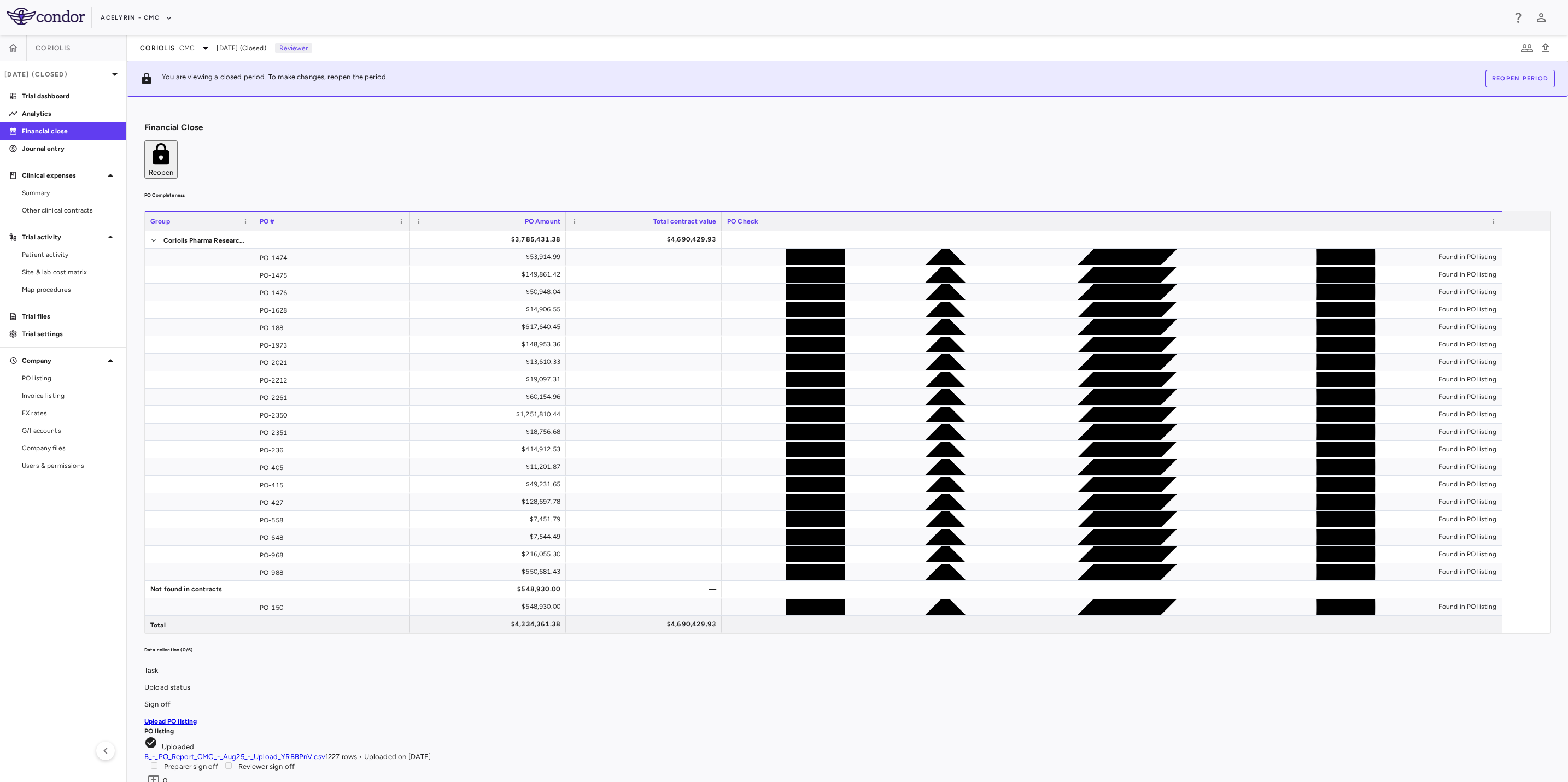
click at [28, 529] on aside "Coriolis [DATE] (Closed) Trial dashboard Analytics Financial close Journal entr…" at bounding box center [64, 408] width 127 height 747
click at [855, 126] on div "Financial Close Reopen" at bounding box center [847, 151] width 1406 height 56
drag, startPoint x: 955, startPoint y: 118, endPoint x: 712, endPoint y: 120, distance: 243.0
click at [948, 123] on div "Financial Close Reopen" at bounding box center [847, 151] width 1406 height 56
click at [642, 123] on div "Financial Close Reopen" at bounding box center [847, 151] width 1406 height 56
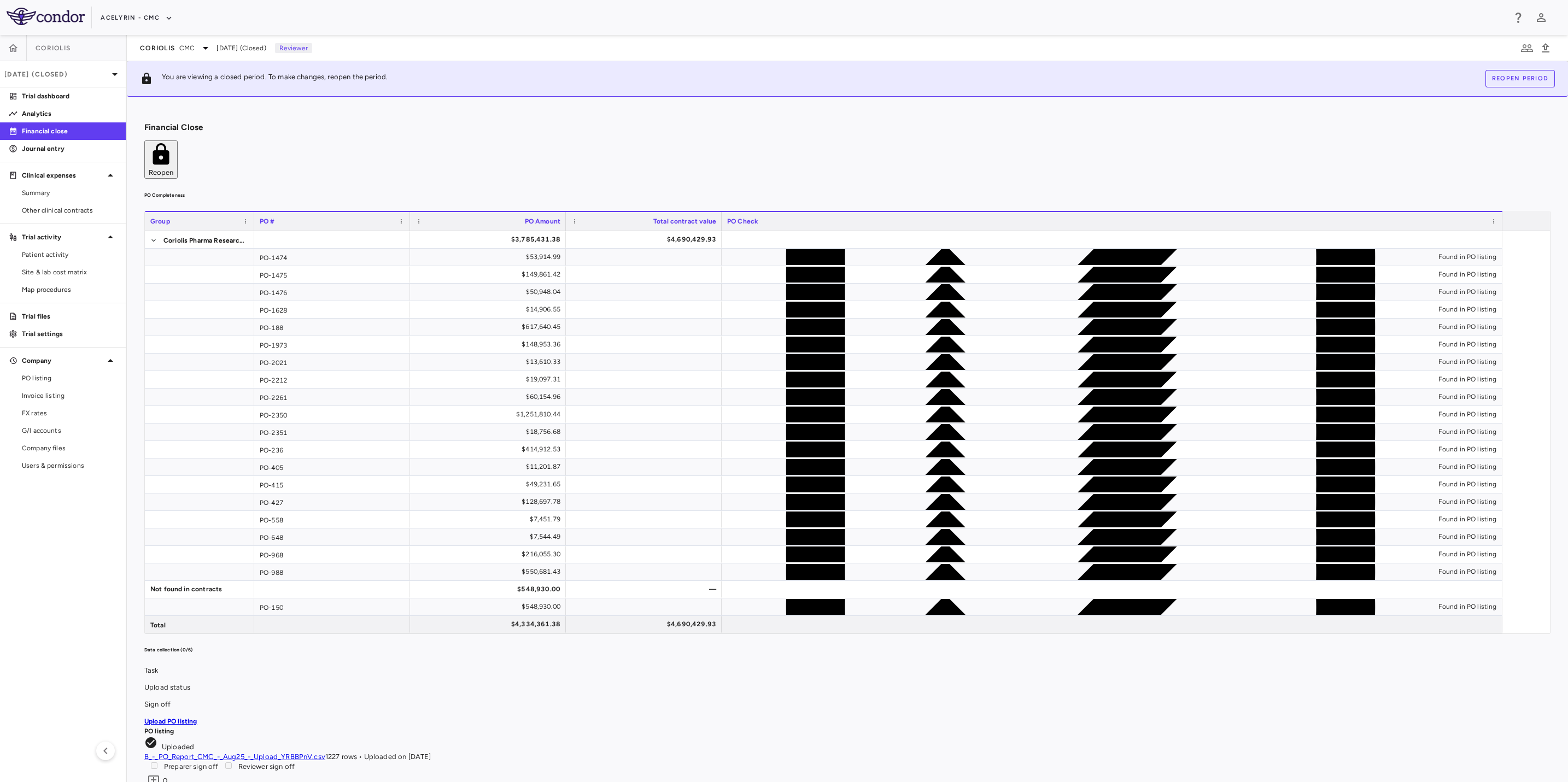
click at [84, 573] on aside "Coriolis [DATE] (Closed) Trial dashboard Analytics Financial close Journal entr…" at bounding box center [64, 408] width 127 height 747
click at [39, 147] on p "Journal entry" at bounding box center [70, 148] width 95 height 10
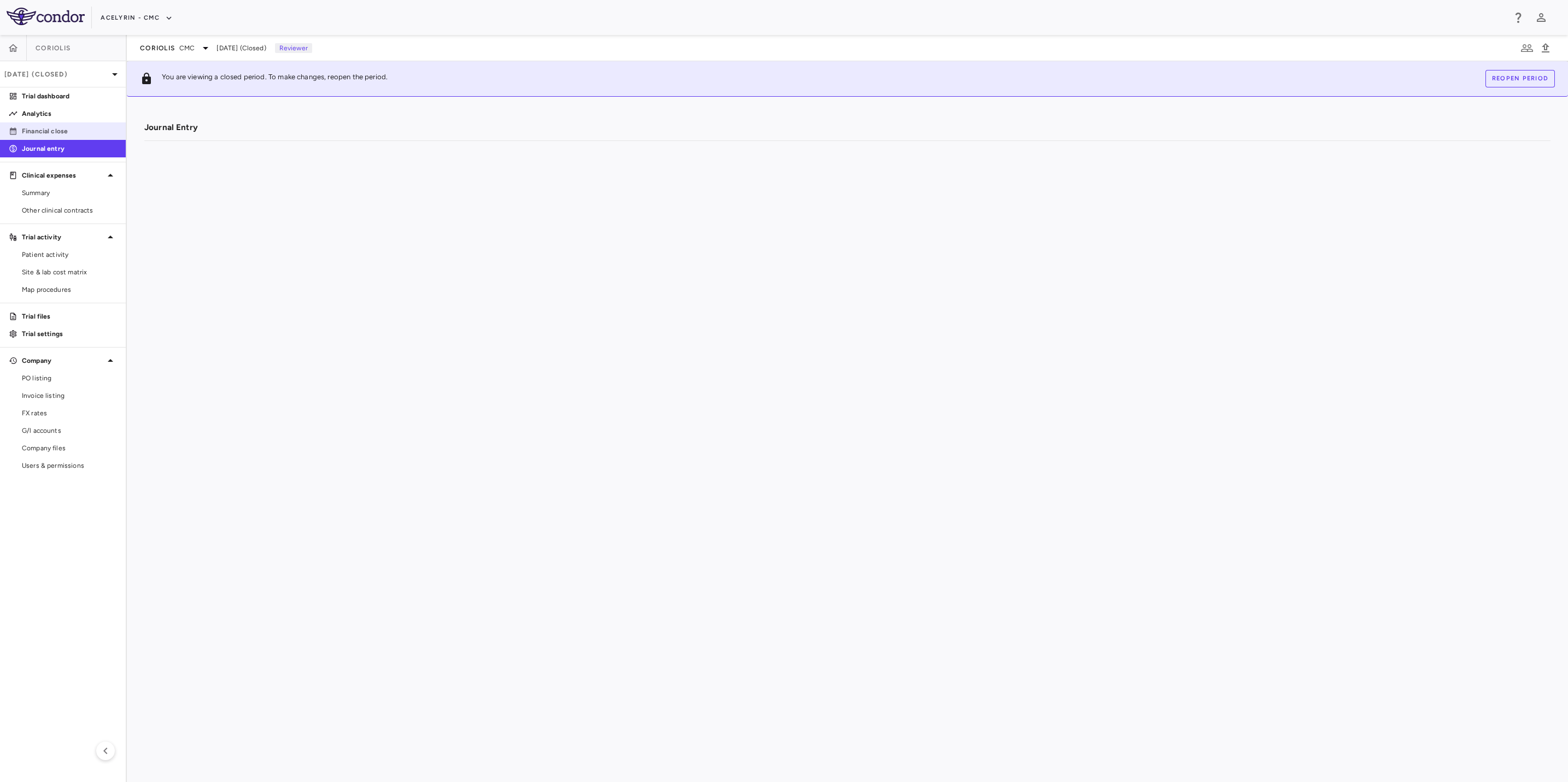
click at [46, 135] on p "Financial close" at bounding box center [70, 131] width 95 height 10
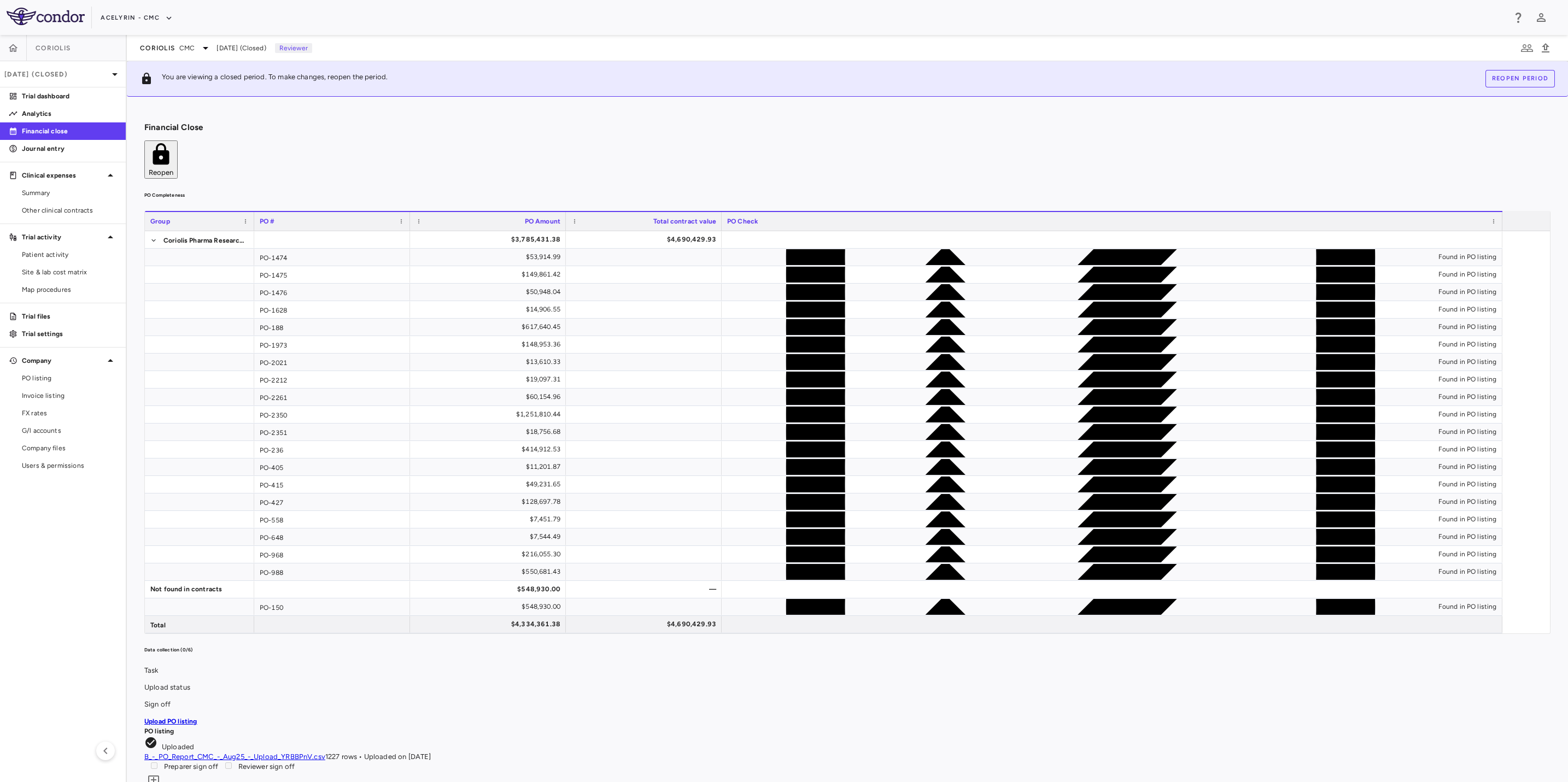
drag, startPoint x: 704, startPoint y: 115, endPoint x: 873, endPoint y: 115, distance: 169.0
click at [712, 123] on div "Financial Close Reopen" at bounding box center [847, 151] width 1406 height 56
drag, startPoint x: 873, startPoint y: 115, endPoint x: 764, endPoint y: 115, distance: 109.0
click at [873, 123] on div "Financial Close Reopen" at bounding box center [847, 151] width 1406 height 56
click at [727, 123] on div "Financial Close Reopen" at bounding box center [847, 151] width 1406 height 56
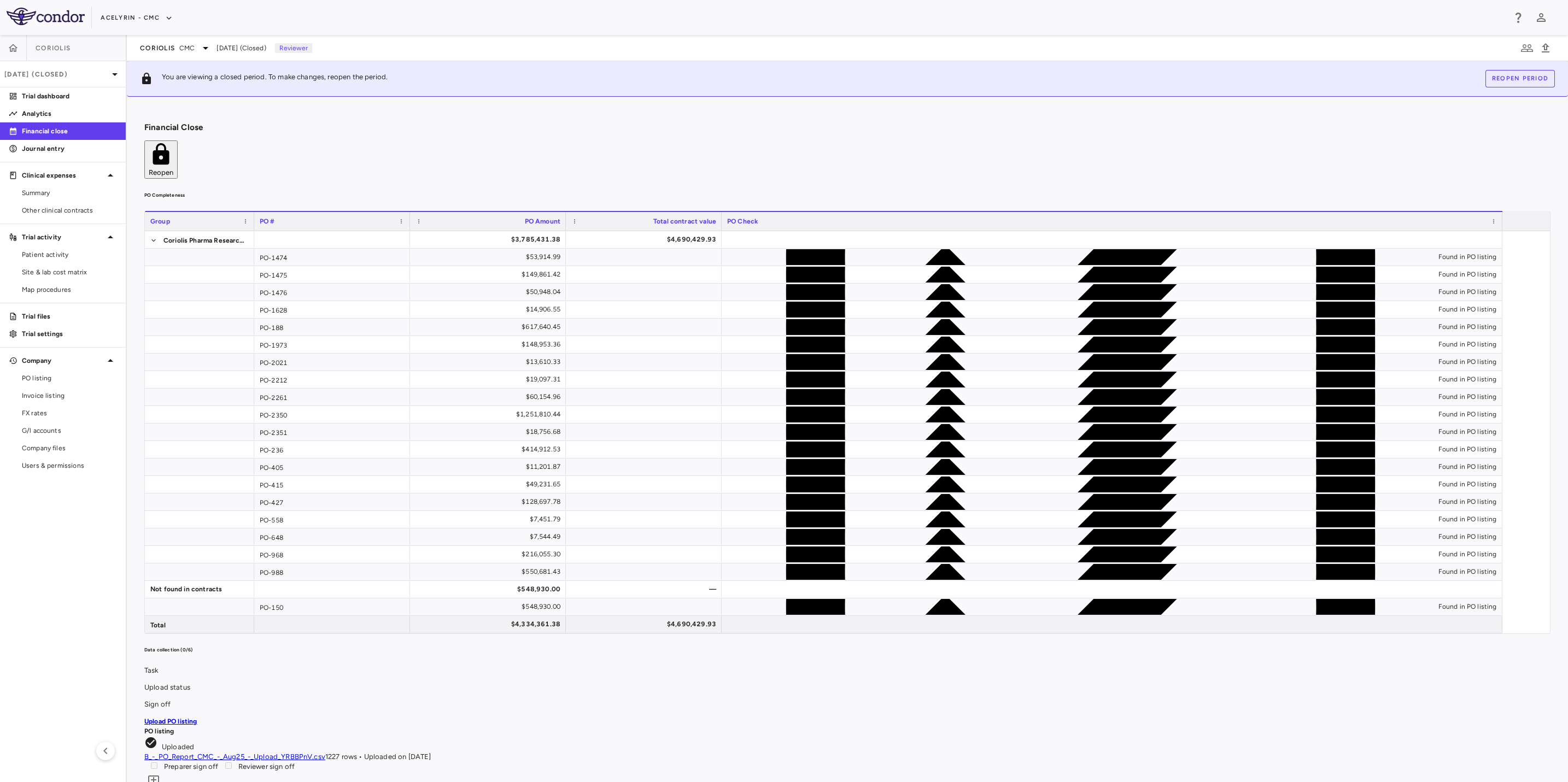
click at [82, 567] on aside "Coriolis [DATE] (Closed) Trial dashboard Analytics Financial close Journal entr…" at bounding box center [64, 408] width 127 height 747
click at [20, 45] on button "button" at bounding box center [13, 48] width 26 height 26
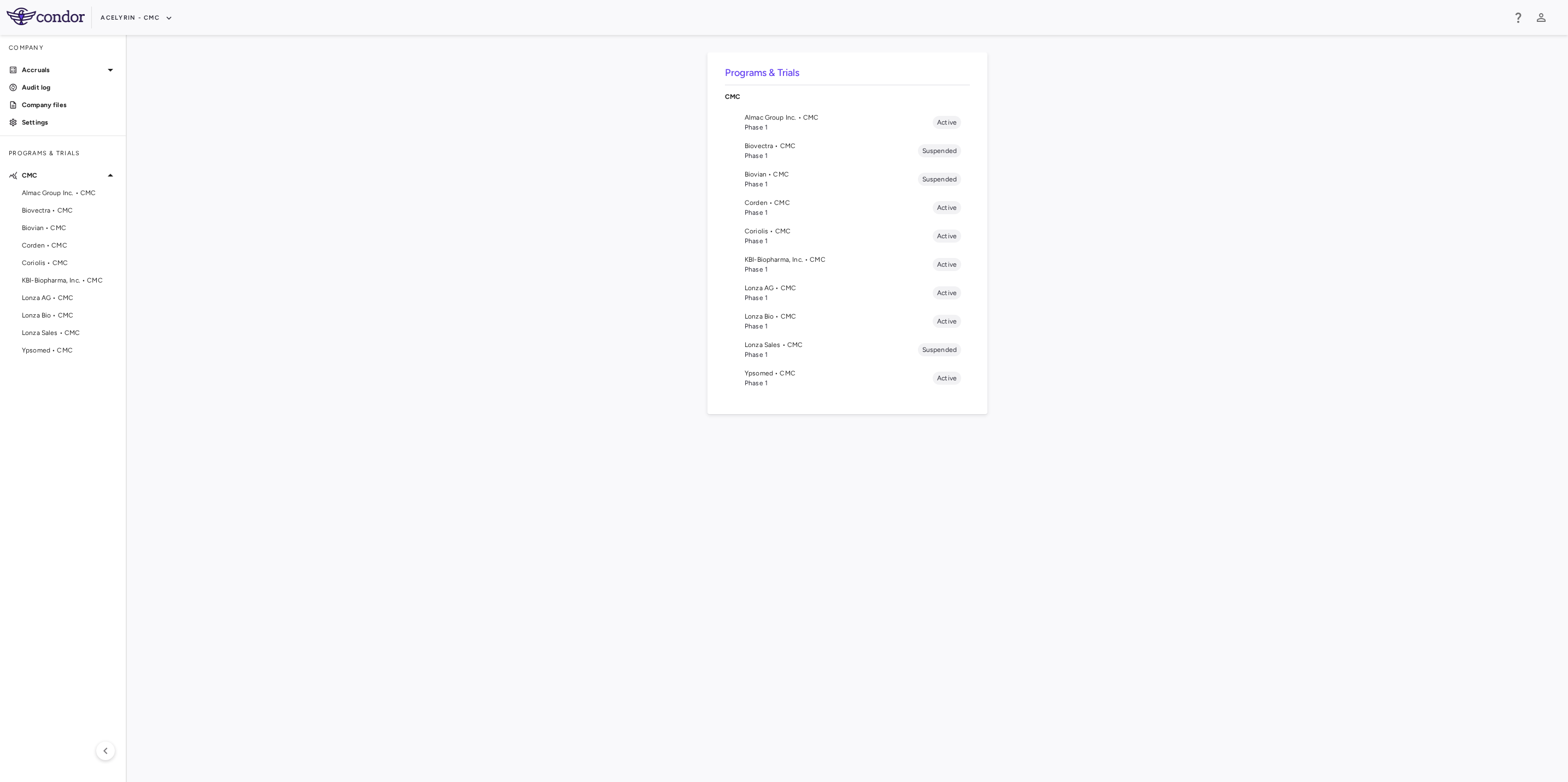
click at [776, 262] on span "KBI-Biopharma, Inc. • CMC" at bounding box center [839, 259] width 188 height 10
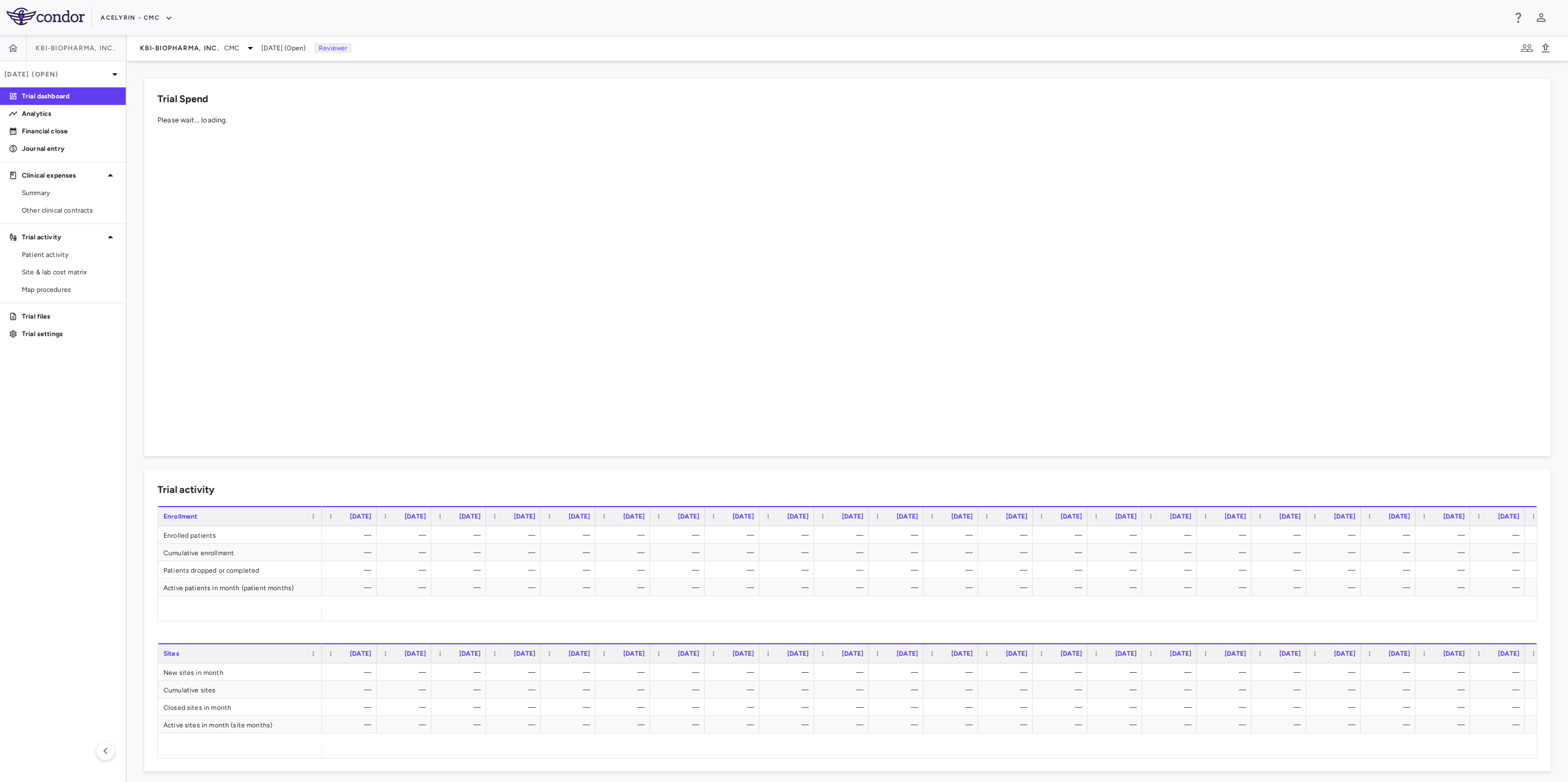
click at [45, 472] on aside "KBI-Biopharma, Inc. [DATE] (Open) Trial dashboard Analytics Financial close Jou…" at bounding box center [64, 408] width 127 height 747
click at [79, 136] on link "Financial close" at bounding box center [63, 131] width 126 height 16
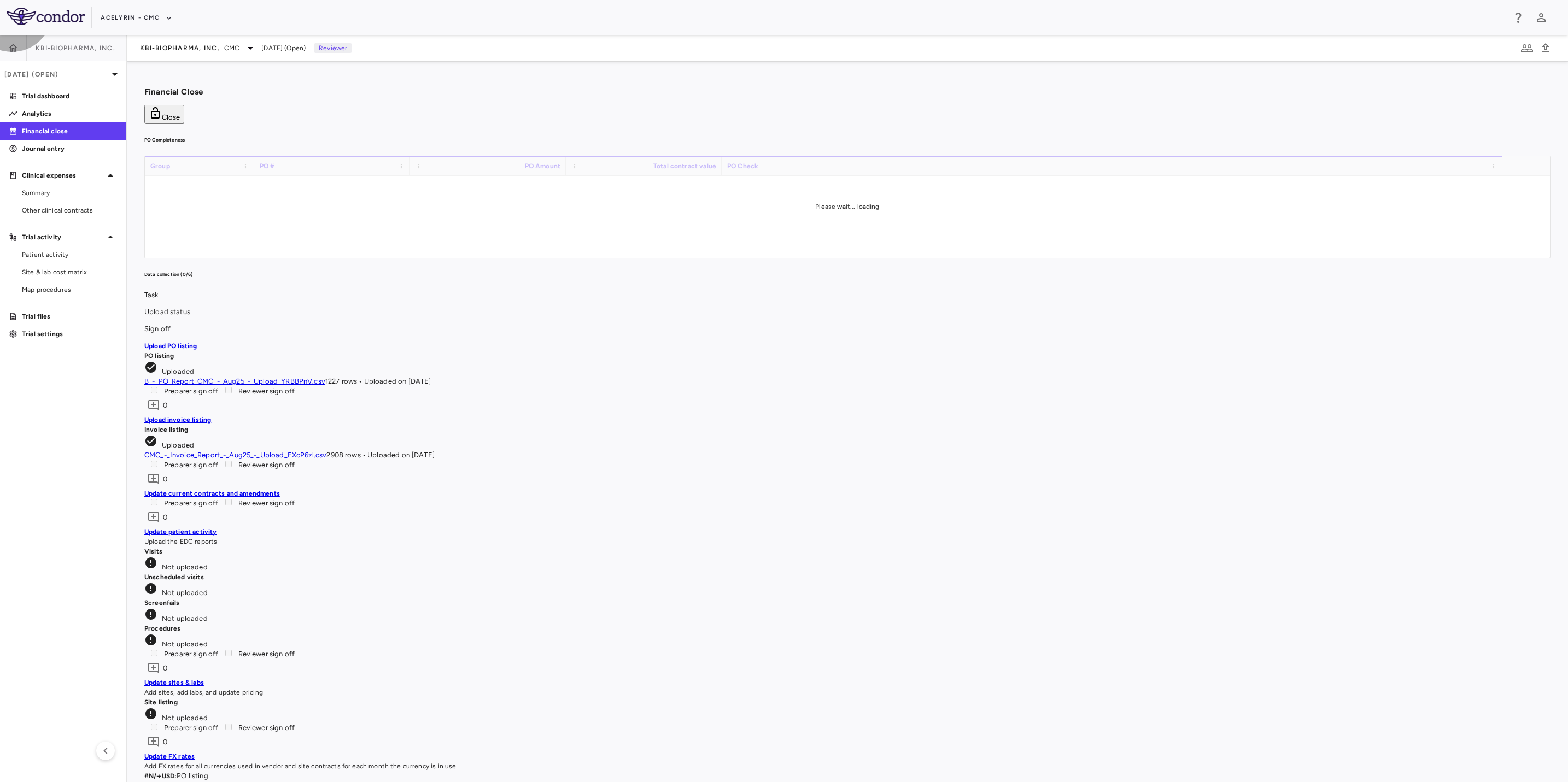
click at [159, 107] on icon "button" at bounding box center [155, 112] width 9 height 12
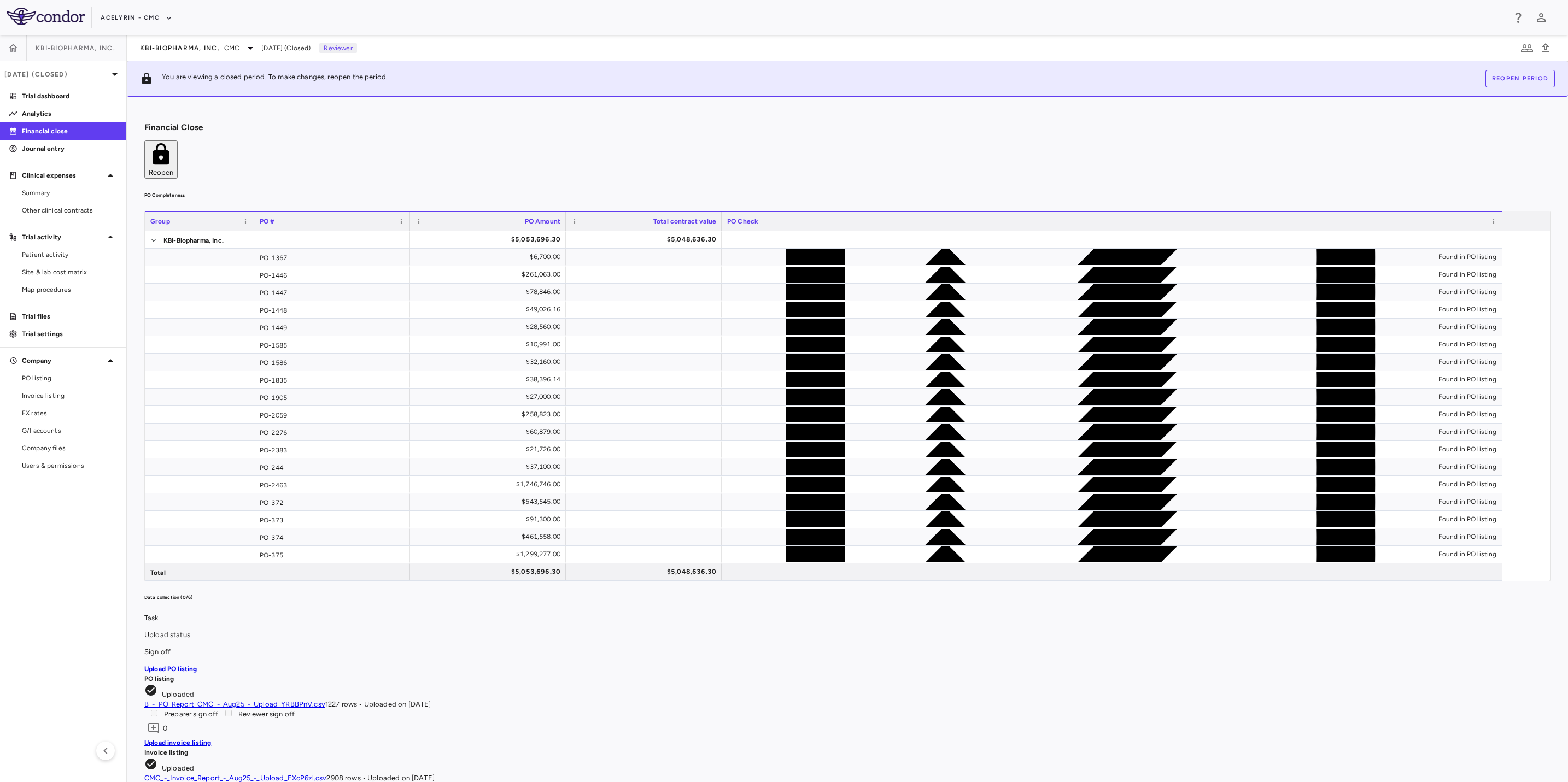
click at [84, 549] on aside "KBI-Biopharma, Inc. [DATE] (Closed) Trial dashboard Analytics Financial close J…" at bounding box center [64, 408] width 127 height 747
click at [18, 37] on button "button" at bounding box center [13, 48] width 26 height 26
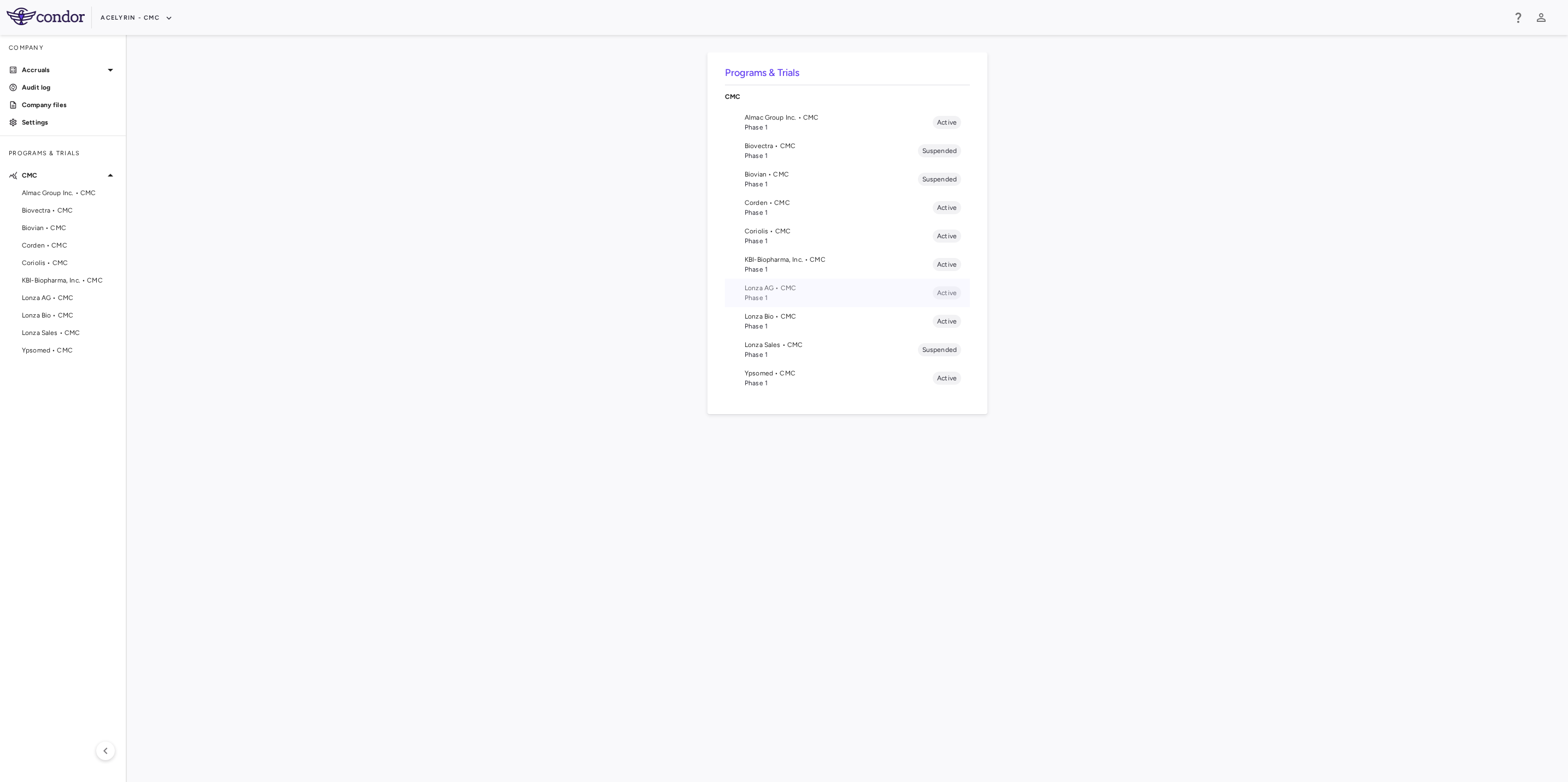
click at [773, 289] on span "Lonza AG • CMC" at bounding box center [839, 288] width 188 height 10
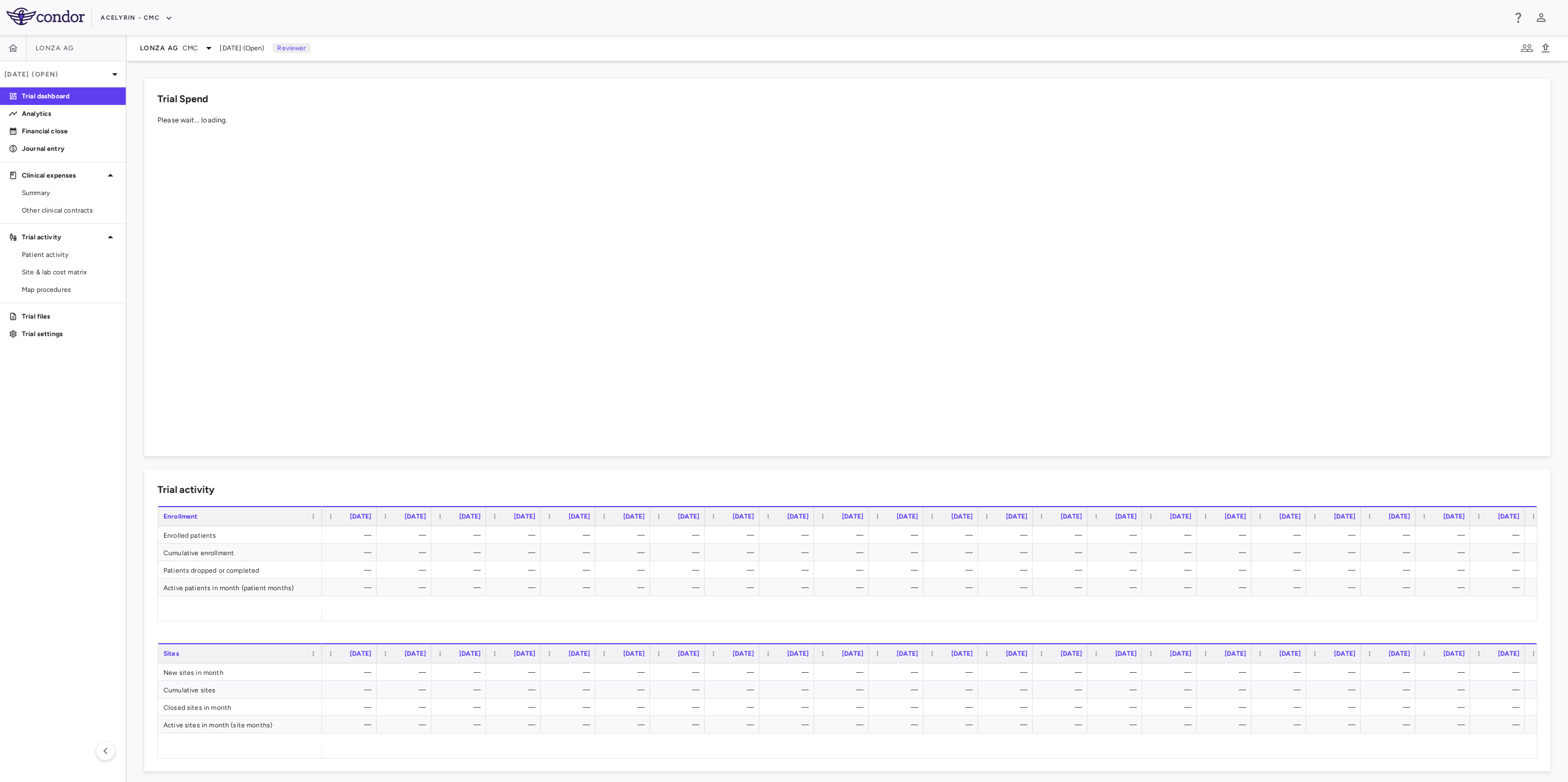
click at [45, 412] on aside "Lonza AG [DATE] (Open) Trial dashboard Analytics Financial close Journal entry …" at bounding box center [64, 408] width 127 height 747
click at [49, 211] on span "Other clinical contracts" at bounding box center [70, 211] width 95 height 10
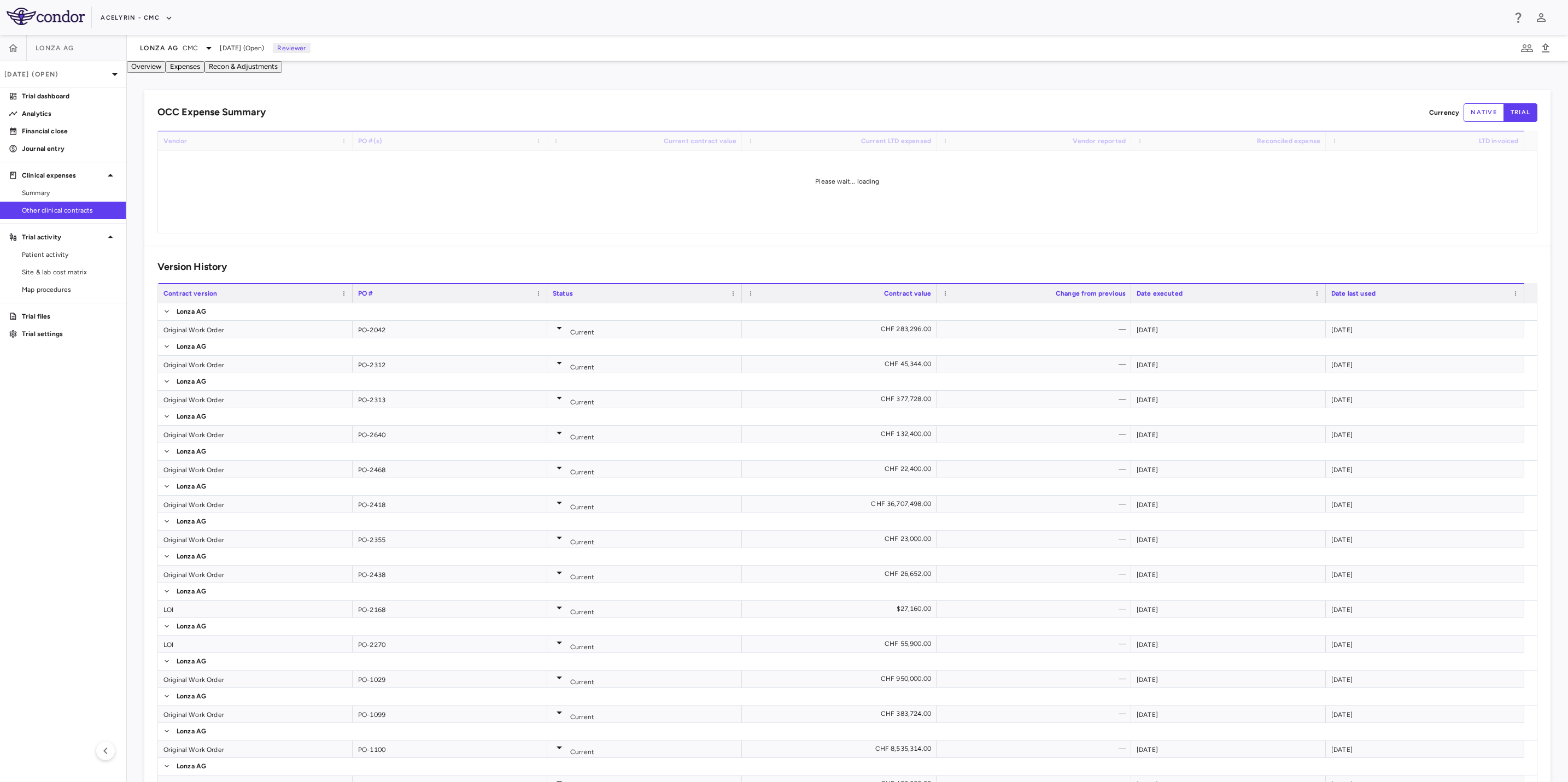
drag, startPoint x: 827, startPoint y: 109, endPoint x: 1047, endPoint y: 118, distance: 220.2
click at [847, 112] on div "OCC Expense Summary Currency native trial Drag here to set row groups Drag here…" at bounding box center [847, 168] width 1406 height 156
click at [691, 118] on div "OCC Expense Summary Currency native trial" at bounding box center [847, 112] width 1380 height 18
click at [49, 199] on link "Summary" at bounding box center [63, 193] width 126 height 16
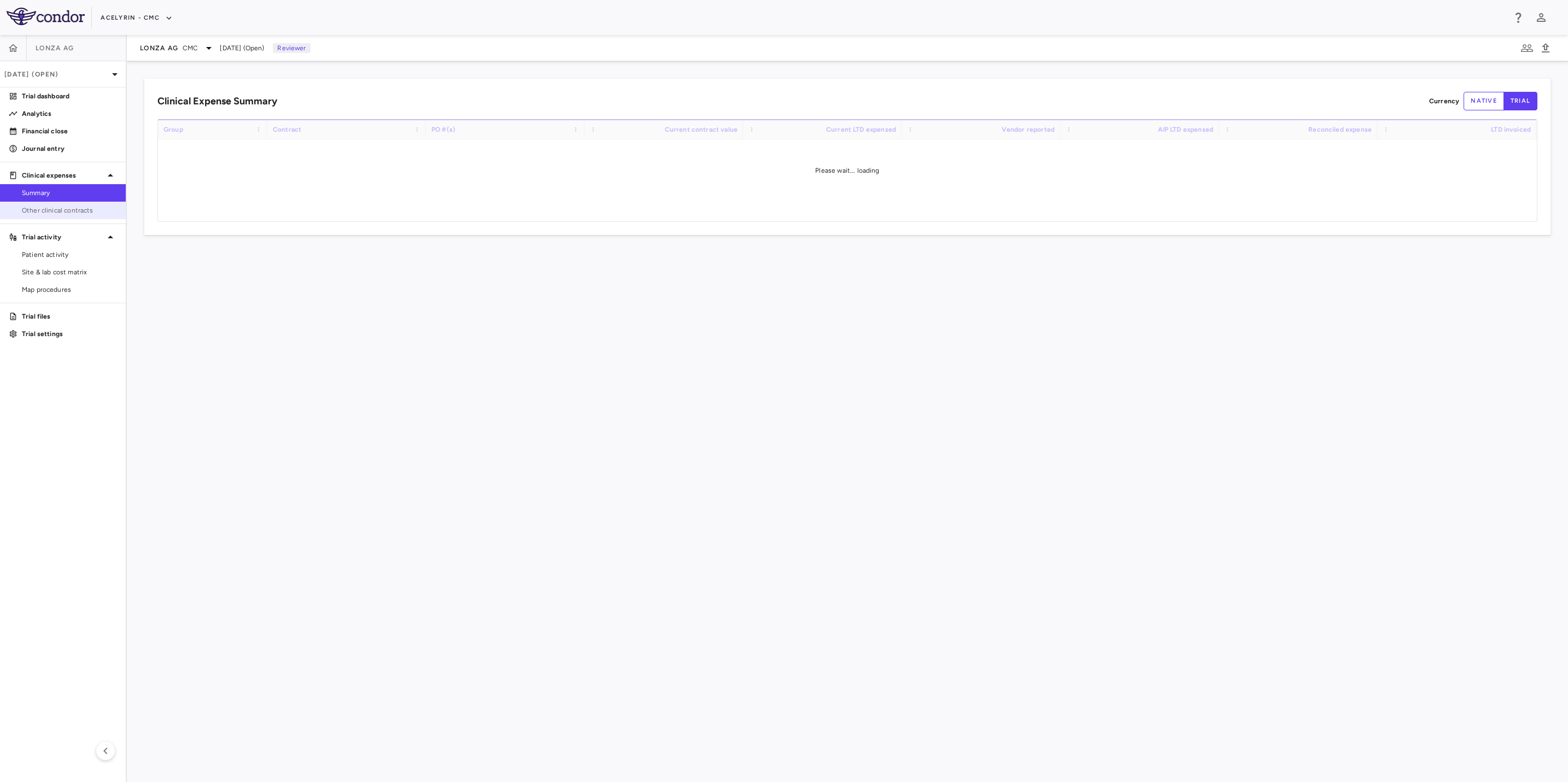
click at [49, 208] on span "Other clinical contracts" at bounding box center [70, 211] width 95 height 10
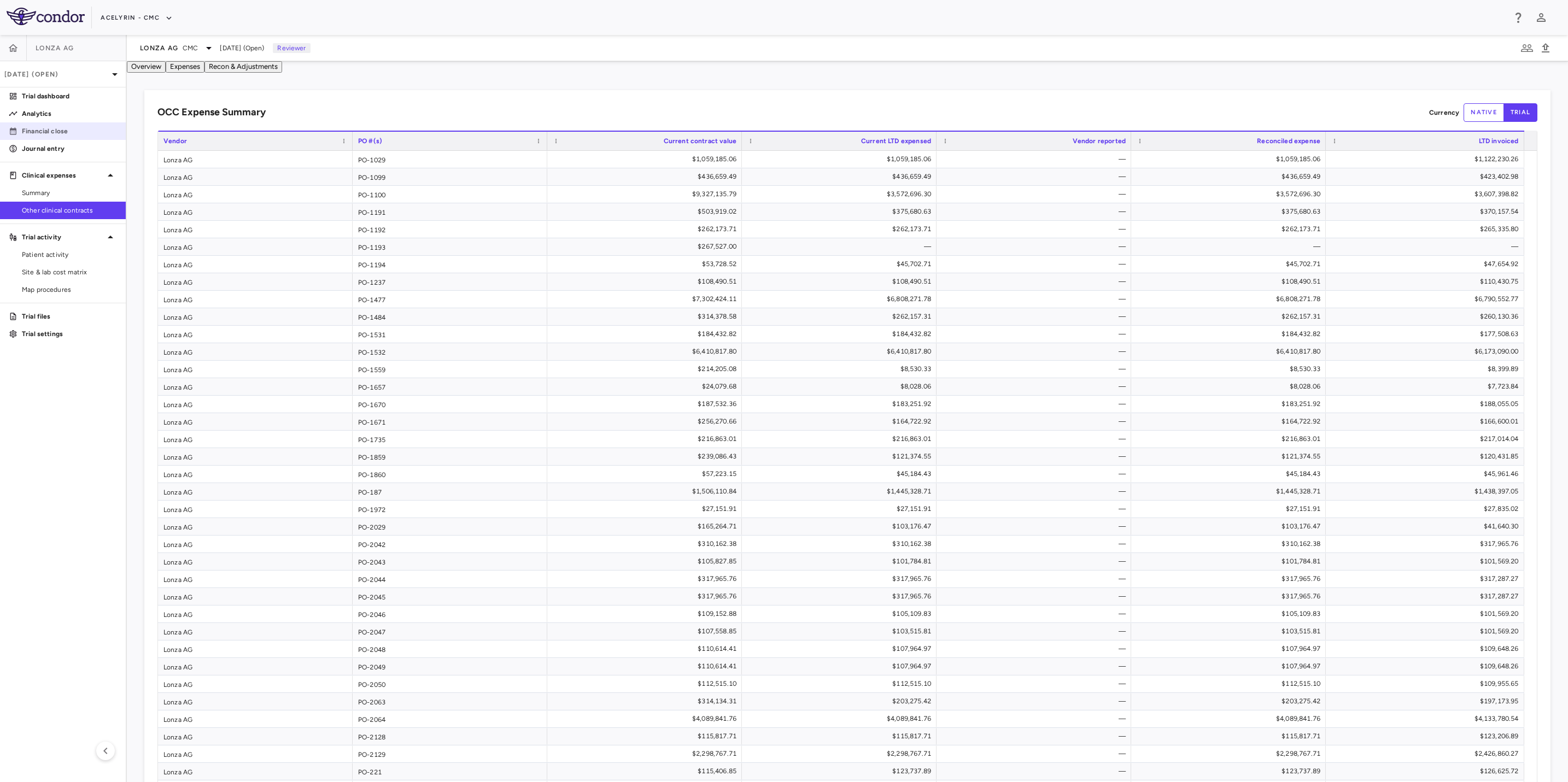
click at [49, 134] on p "Financial close" at bounding box center [70, 131] width 95 height 10
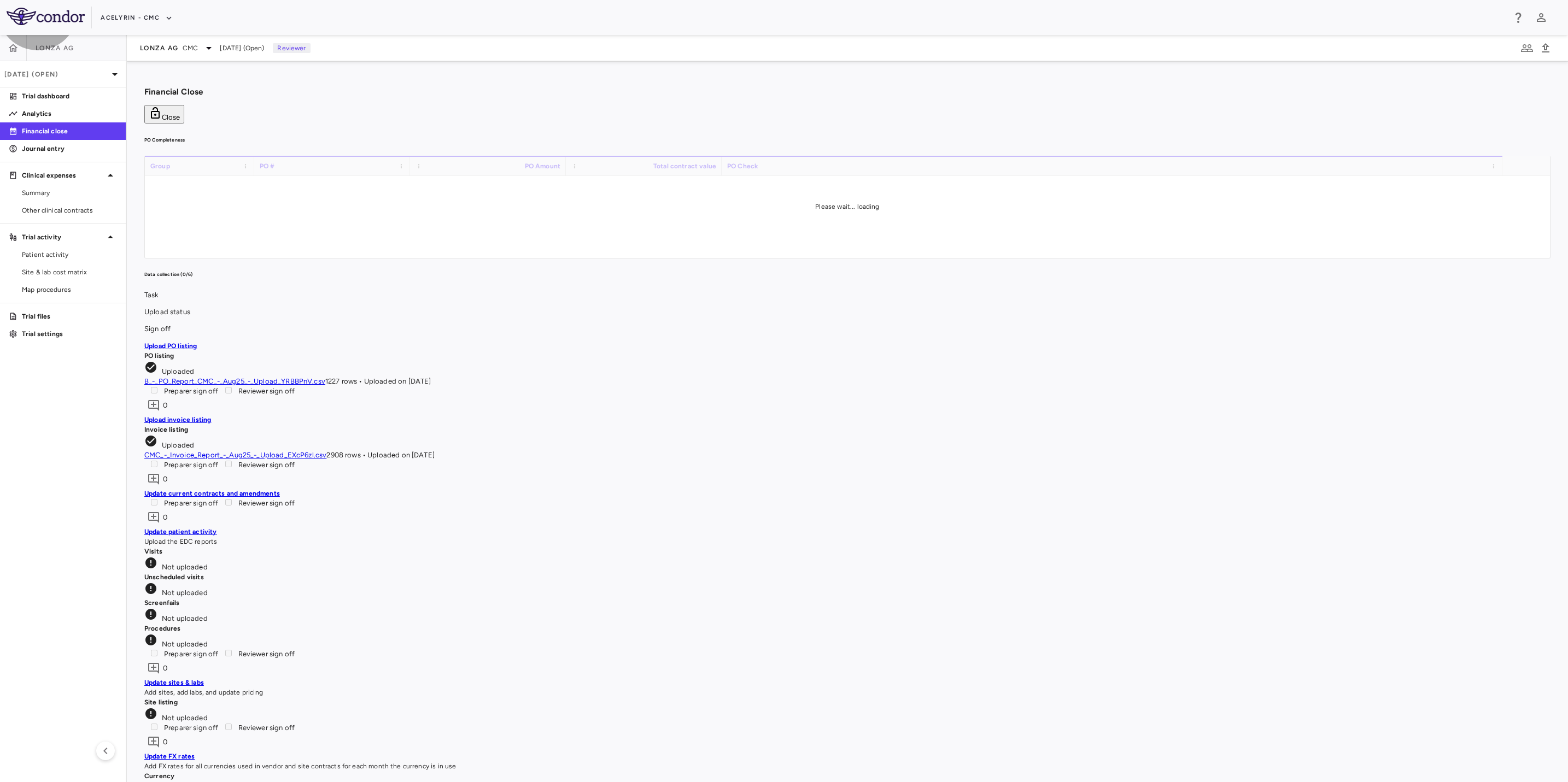
click at [184, 105] on button "Close" at bounding box center [164, 114] width 40 height 18
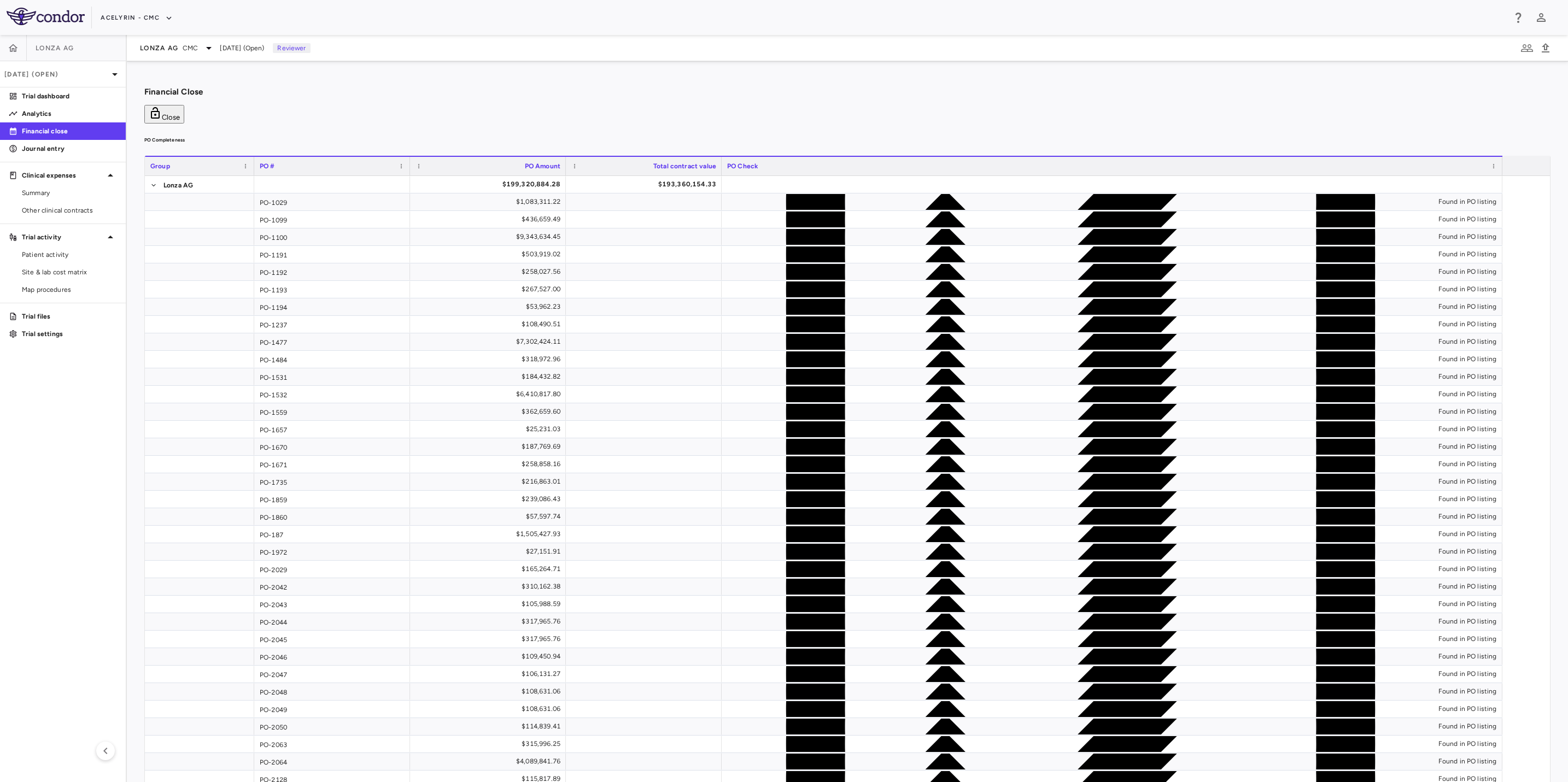
click at [81, 459] on aside "Lonza AG [DATE] (Open) Trial dashboard Analytics Financial close Journal entry …" at bounding box center [64, 408] width 127 height 747
click at [22, 46] on button "button" at bounding box center [13, 48] width 26 height 26
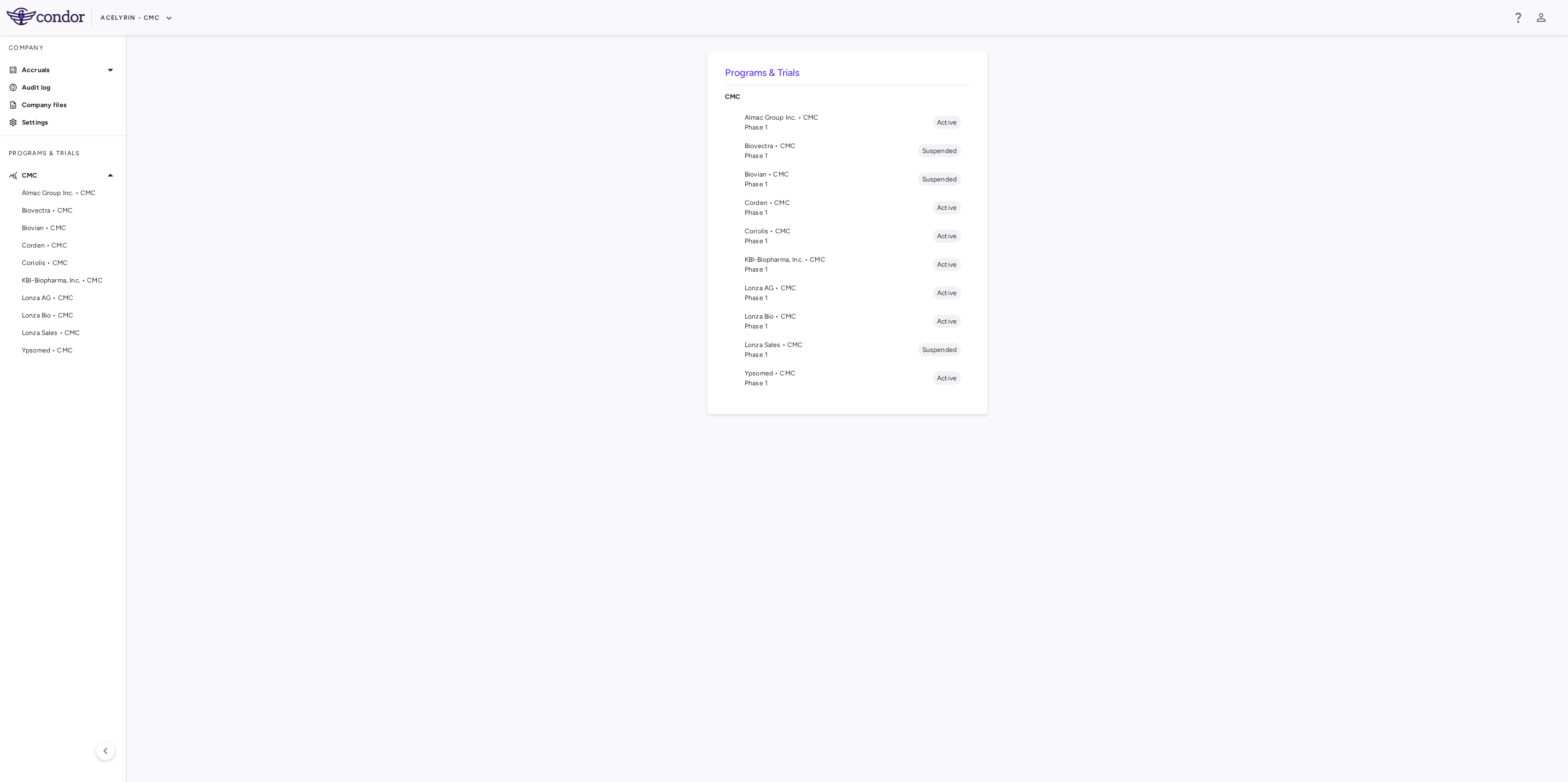
click at [883, 320] on span "Lonza Bio • CMC" at bounding box center [839, 316] width 188 height 10
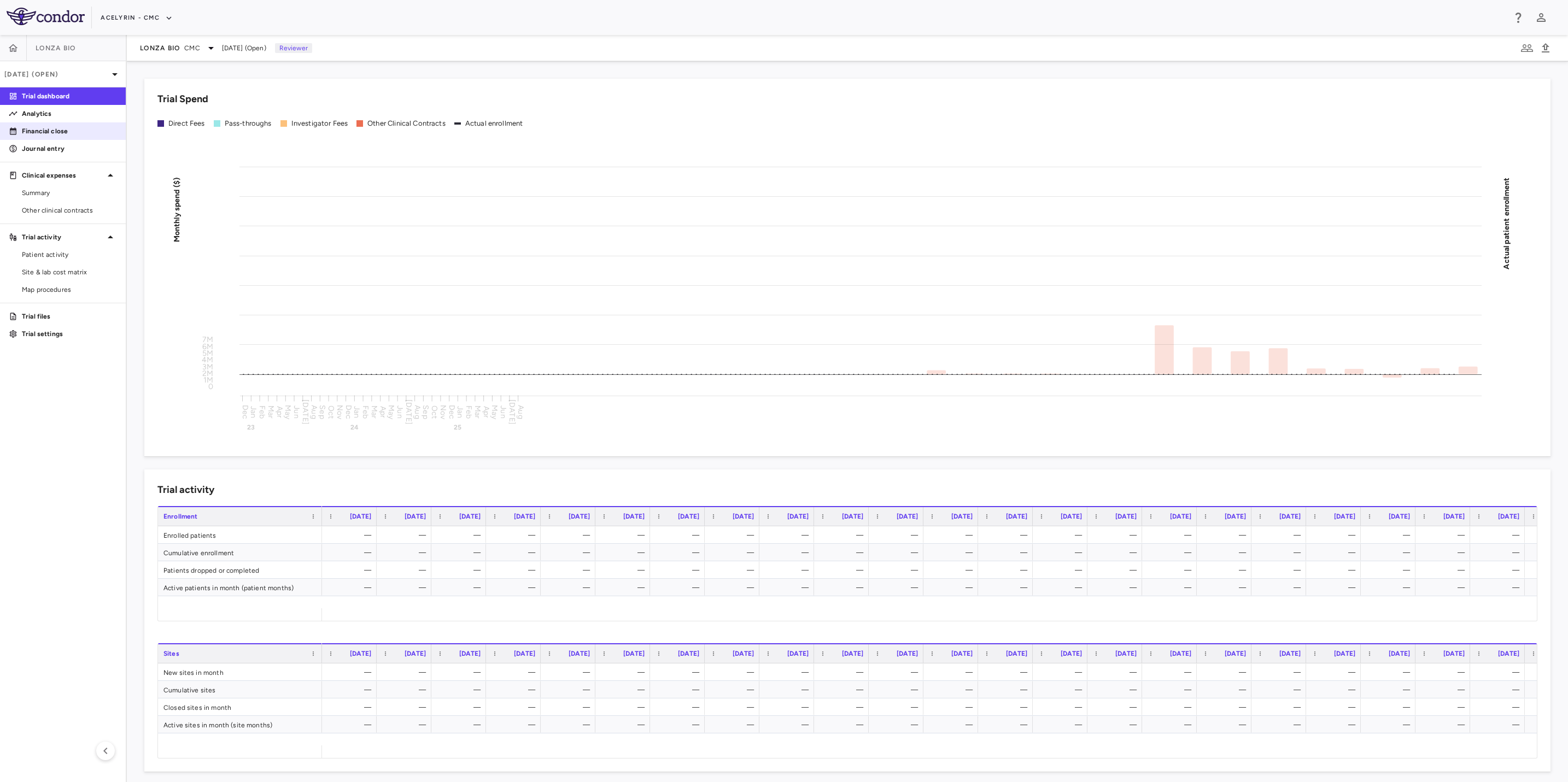
click at [46, 130] on p "Financial close" at bounding box center [70, 131] width 95 height 10
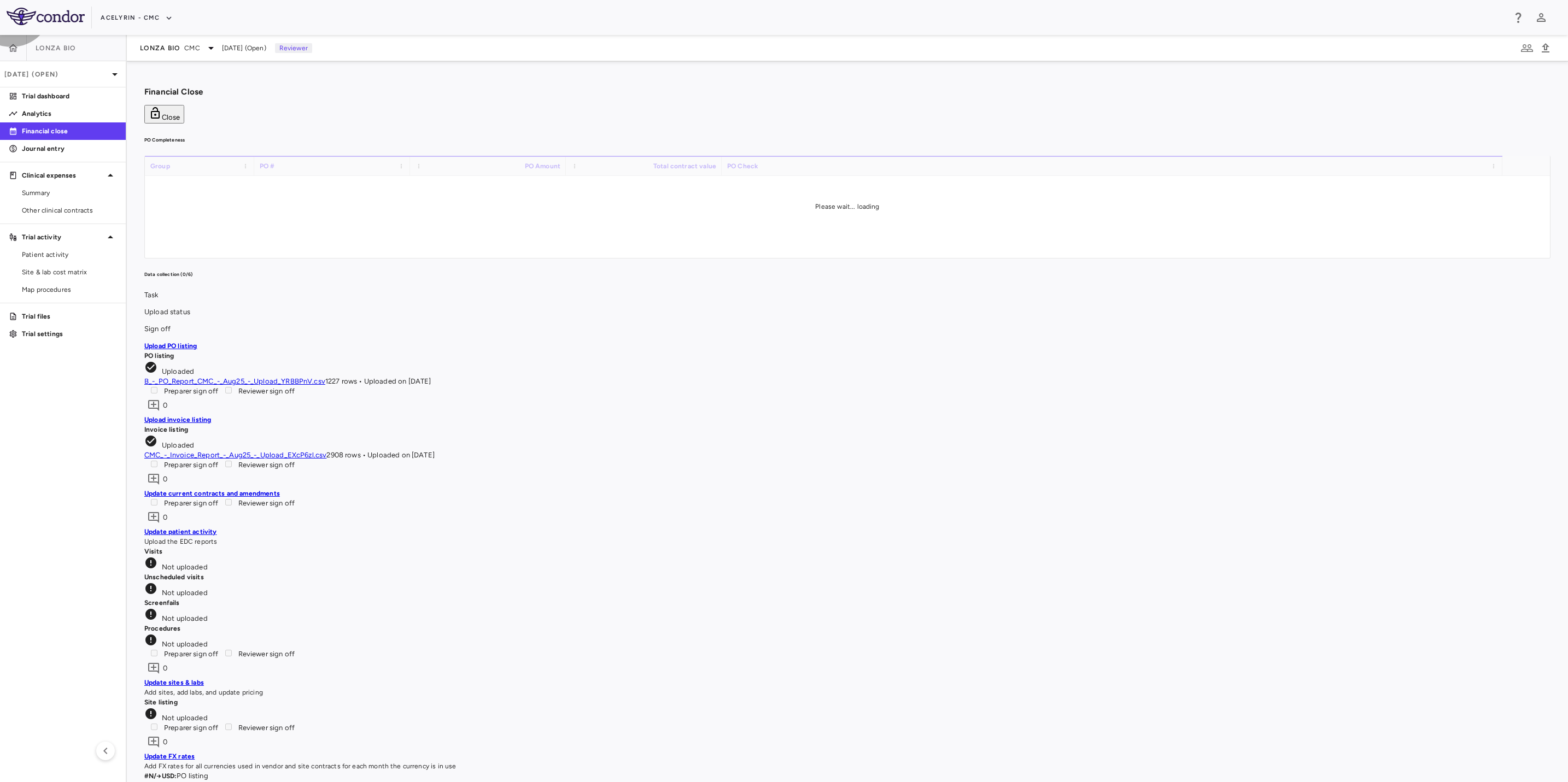
click at [159, 107] on icon "button" at bounding box center [155, 112] width 9 height 12
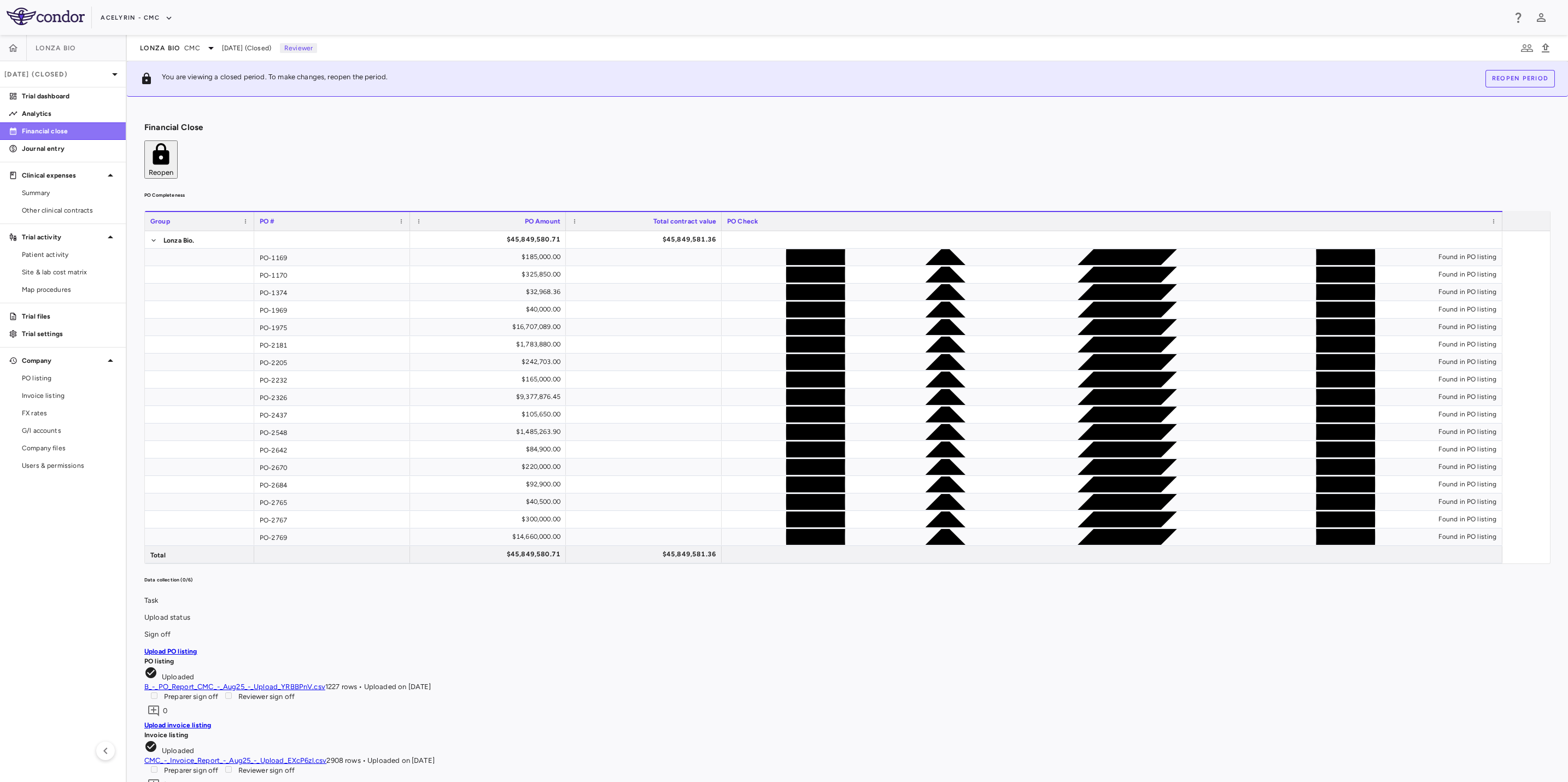
click at [35, 129] on p "Financial close" at bounding box center [70, 131] width 95 height 10
click at [56, 533] on aside "Lonza Bio [DATE] (Closed) Trial dashboard Analytics Financial close Journal ent…" at bounding box center [64, 408] width 127 height 747
drag, startPoint x: 99, startPoint y: 560, endPoint x: 87, endPoint y: 558, distance: 12.2
click at [95, 565] on aside "Lonza Bio [DATE] (Closed) Trial dashboard Analytics Financial close Journal ent…" at bounding box center [64, 408] width 127 height 747
drag, startPoint x: 693, startPoint y: 143, endPoint x: 747, endPoint y: 148, distance: 54.2
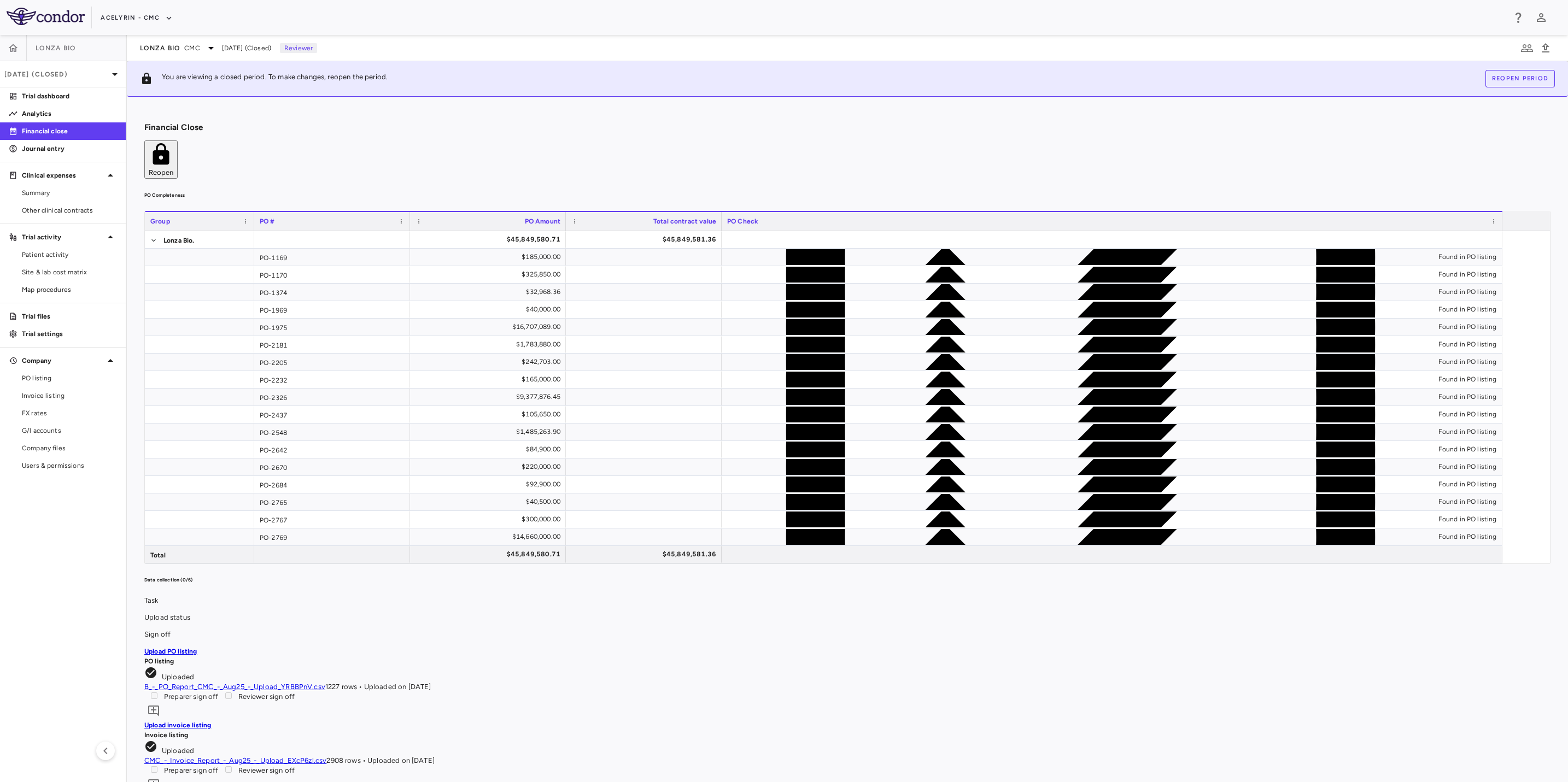
click at [713, 190] on div "PO Completeness Vendor Drag here to set column labels Group PO # PO Amount" at bounding box center [847, 377] width 1406 height 374
drag, startPoint x: 917, startPoint y: 148, endPoint x: 687, endPoint y: 157, distance: 230.2
click at [900, 190] on div "PO Completeness Vendor Drag here to set column labels Group PO # PO Amount" at bounding box center [847, 377] width 1406 height 374
click at [687, 190] on h6 "PO Completeness" at bounding box center [847, 195] width 1406 height 10
drag, startPoint x: 38, startPoint y: 586, endPoint x: 45, endPoint y: 579, distance: 9.9
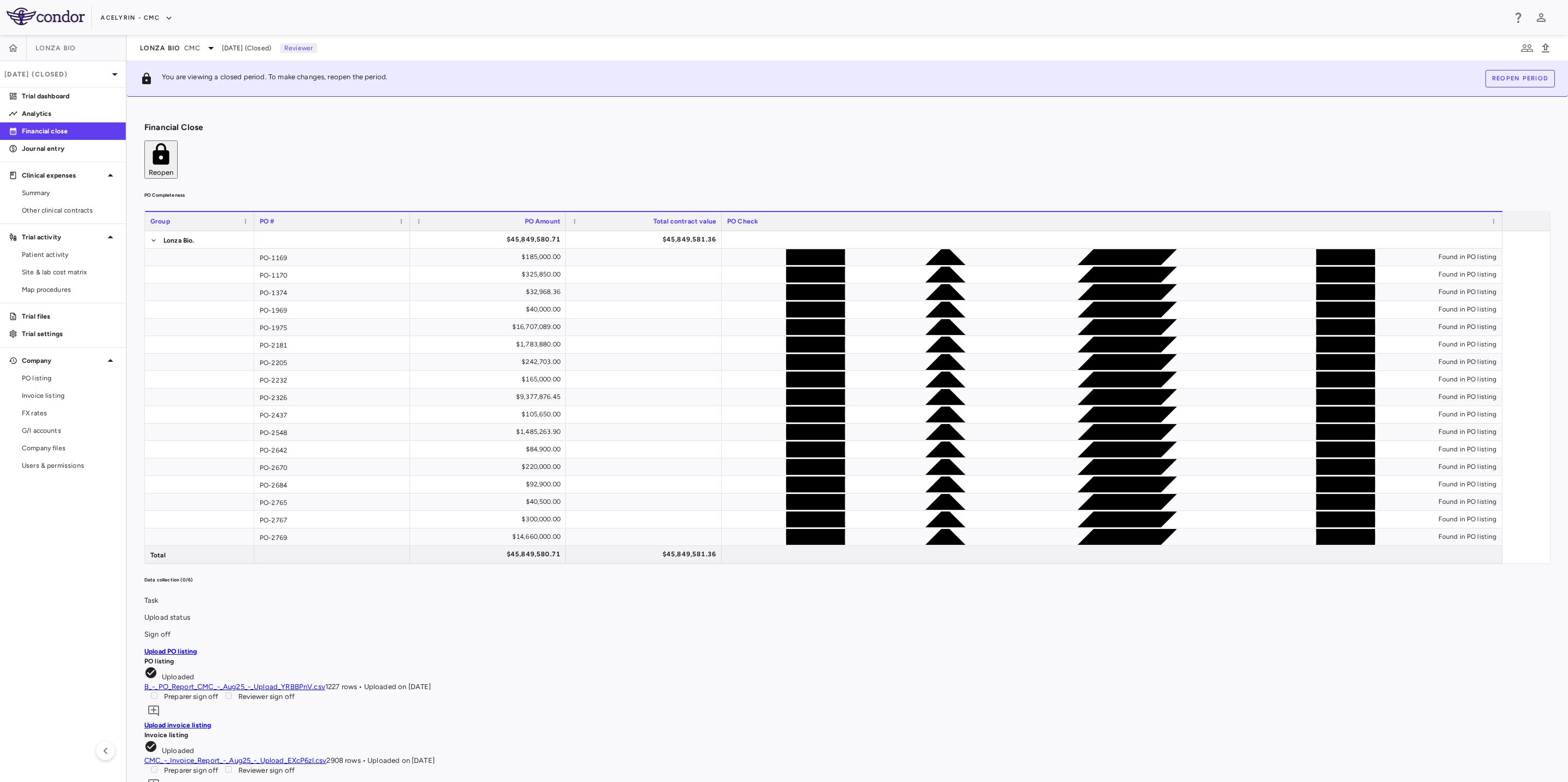
click at [39, 584] on aside "Lonza Bio [DATE] (Closed) Trial dashboard Analytics Financial close Journal ent…" at bounding box center [64, 408] width 127 height 747
drag, startPoint x: 602, startPoint y: 170, endPoint x: 660, endPoint y: 164, distance: 58.3
click at [613, 190] on h6 "PO Completeness" at bounding box center [847, 195] width 1406 height 10
click at [856, 190] on div "PO Completeness Vendor Drag here to set column labels Group PO # PO Amount" at bounding box center [847, 377] width 1406 height 374
drag, startPoint x: 1065, startPoint y: 148, endPoint x: 684, endPoint y: 156, distance: 381.1
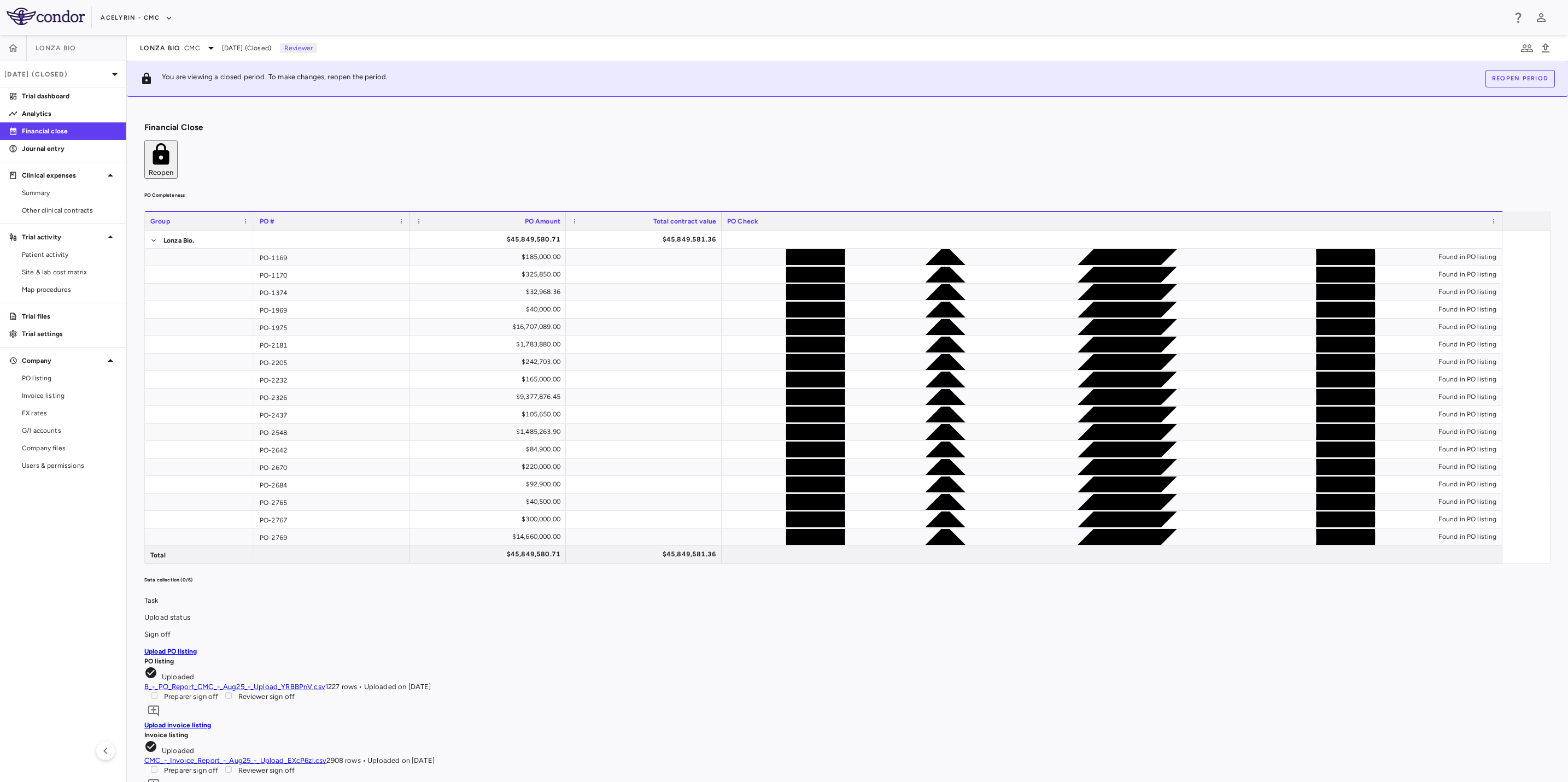
click at [1022, 190] on div "PO Completeness Vendor Drag here to set column labels Group PO # PO Amount" at bounding box center [847, 377] width 1406 height 374
click at [495, 190] on div "PO Completeness Vendor Drag here to set column labels Group PO # PO Amount" at bounding box center [847, 377] width 1406 height 374
drag, startPoint x: 848, startPoint y: 153, endPoint x: 910, endPoint y: 154, distance: 62.0
click at [888, 190] on div "PO Completeness Vendor Drag here to set column labels Group PO # PO Amount" at bounding box center [847, 377] width 1406 height 374
drag, startPoint x: 972, startPoint y: 156, endPoint x: 601, endPoint y: 161, distance: 371.0
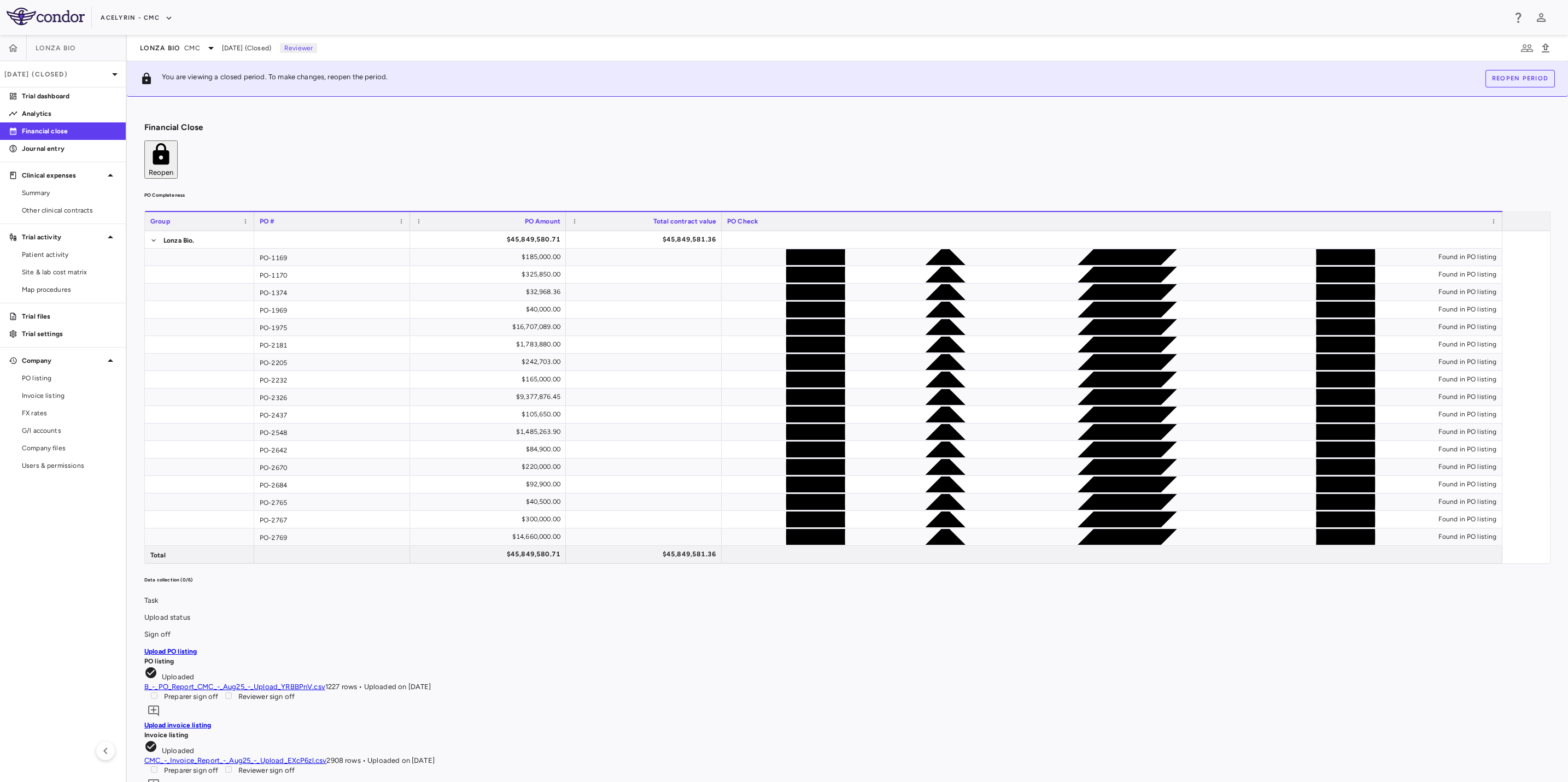
click at [917, 190] on div "PO Completeness Vendor Drag here to set column labels Group PO # PO Amount" at bounding box center [847, 377] width 1406 height 374
drag, startPoint x: 540, startPoint y: 161, endPoint x: 742, endPoint y: 156, distance: 202.1
click at [550, 190] on h6 "PO Completeness" at bounding box center [847, 195] width 1406 height 10
click at [848, 190] on div "PO Completeness Vendor Drag here to set column labels Group PO # PO Amount" at bounding box center [847, 377] width 1406 height 374
click at [555, 190] on h6 "PO Completeness" at bounding box center [847, 195] width 1406 height 10
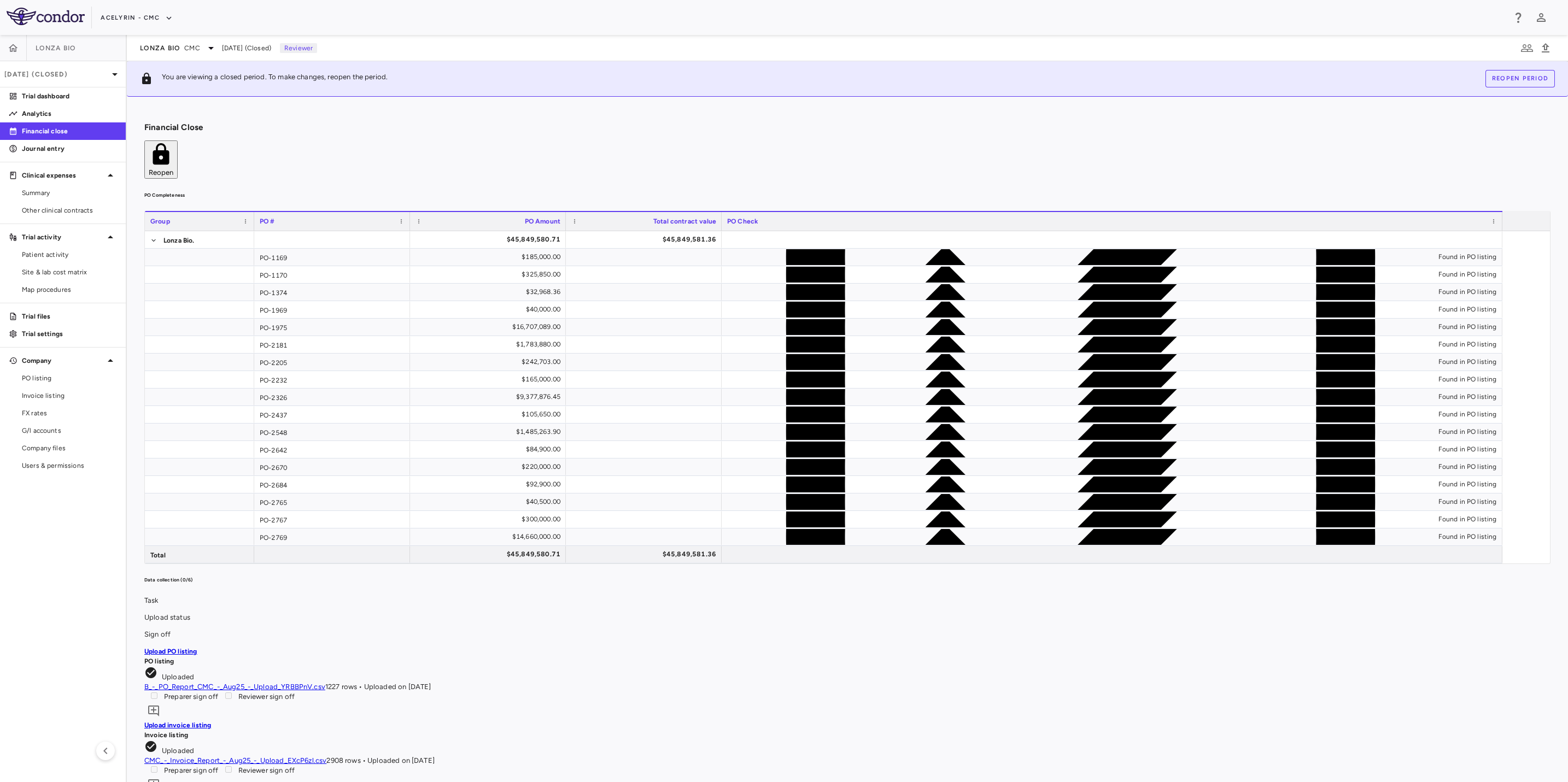
click at [489, 190] on h6 "PO Completeness" at bounding box center [847, 195] width 1406 height 10
click at [45, 581] on aside "Lonza Bio [DATE] (Closed) Trial dashboard Analytics Financial close Journal ent…" at bounding box center [64, 408] width 127 height 747
drag, startPoint x: 822, startPoint y: 171, endPoint x: 803, endPoint y: 175, distance: 19.4
click at [814, 190] on div "PO Completeness Vendor Drag here to set column labels Group PO # PO Amount" at bounding box center [847, 377] width 1406 height 374
drag, startPoint x: 803, startPoint y: 175, endPoint x: 540, endPoint y: 177, distance: 263.0
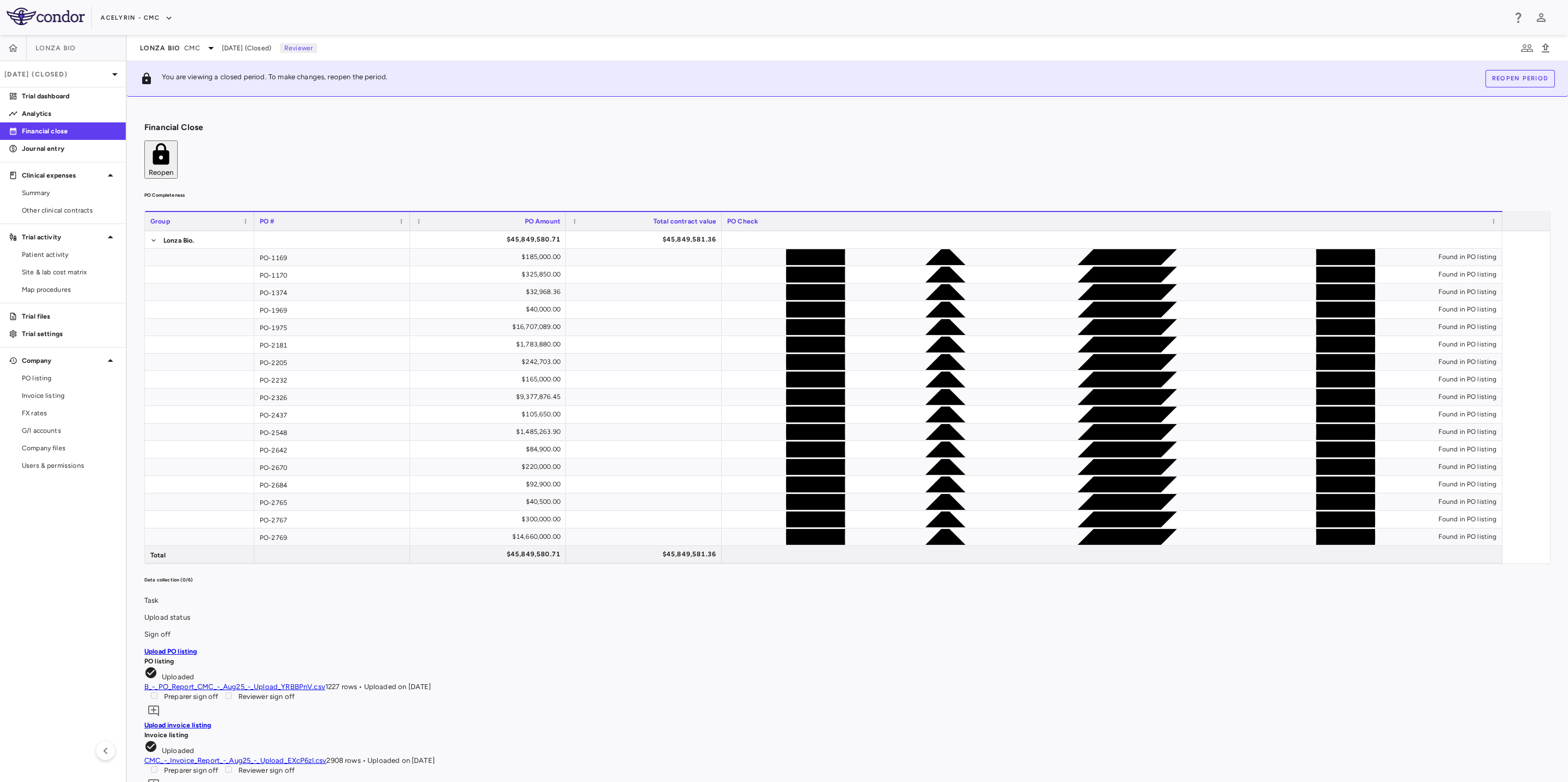
click at [534, 190] on div "PO Completeness Vendor Drag here to set column labels Group PO # PO Amount" at bounding box center [847, 377] width 1406 height 374
click at [600, 190] on h6 "PO Completeness" at bounding box center [847, 195] width 1406 height 10
drag, startPoint x: 714, startPoint y: 161, endPoint x: 801, endPoint y: 161, distance: 87.0
click at [755, 190] on h6 "PO Completeness" at bounding box center [847, 195] width 1406 height 10
drag, startPoint x: 847, startPoint y: 161, endPoint x: 571, endPoint y: 166, distance: 276.0
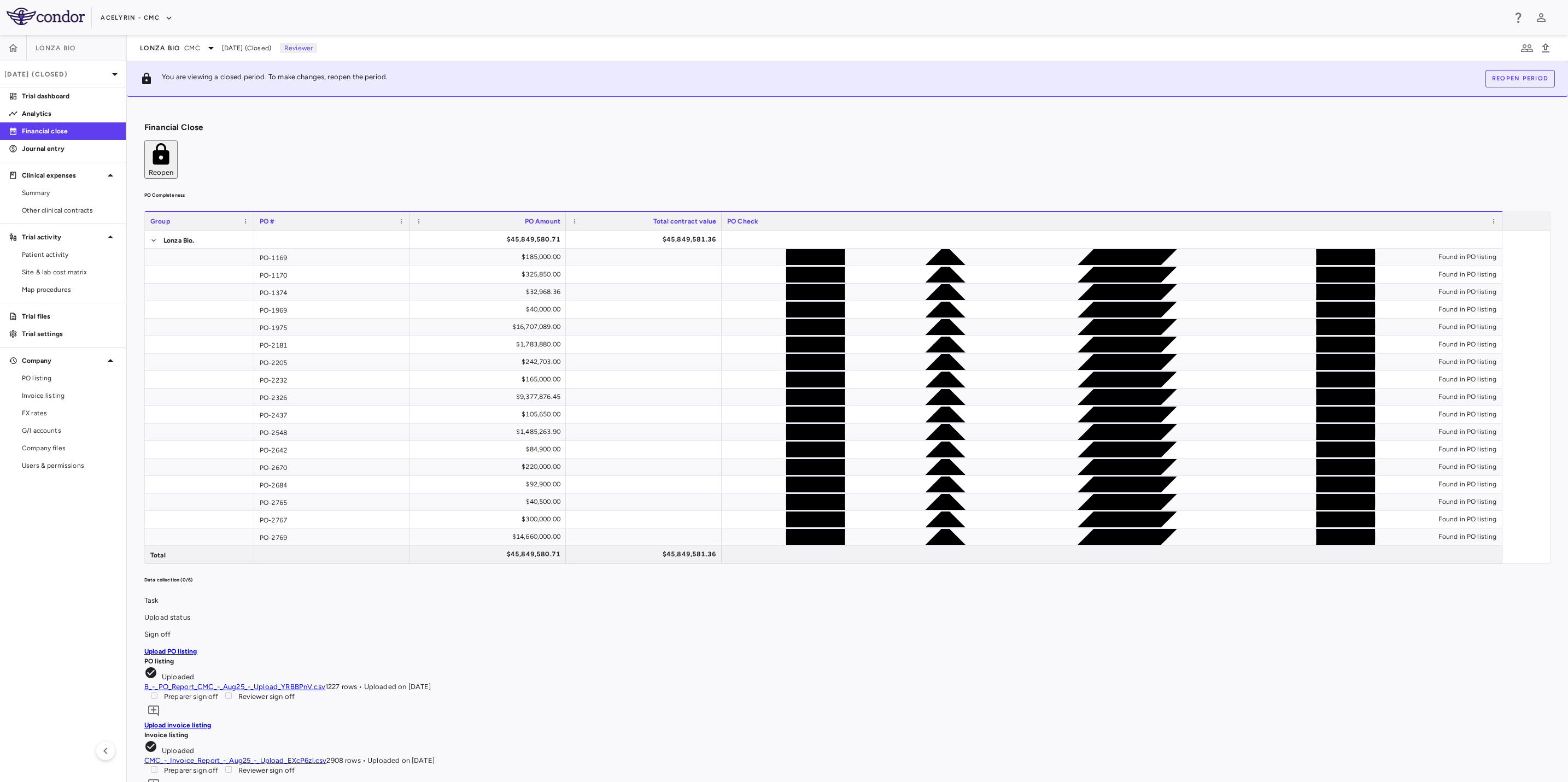
click at [787, 190] on h6 "PO Completeness" at bounding box center [847, 195] width 1406 height 10
click at [571, 190] on h6 "PO Completeness" at bounding box center [847, 195] width 1406 height 10
click at [24, 568] on aside "Lonza Bio [DATE] (Closed) Trial dashboard Analytics Financial close Journal ent…" at bounding box center [64, 408] width 127 height 747
drag, startPoint x: 686, startPoint y: 159, endPoint x: 911, endPoint y: 148, distance: 225.3
click at [713, 190] on h6 "PO Completeness" at bounding box center [847, 195] width 1406 height 10
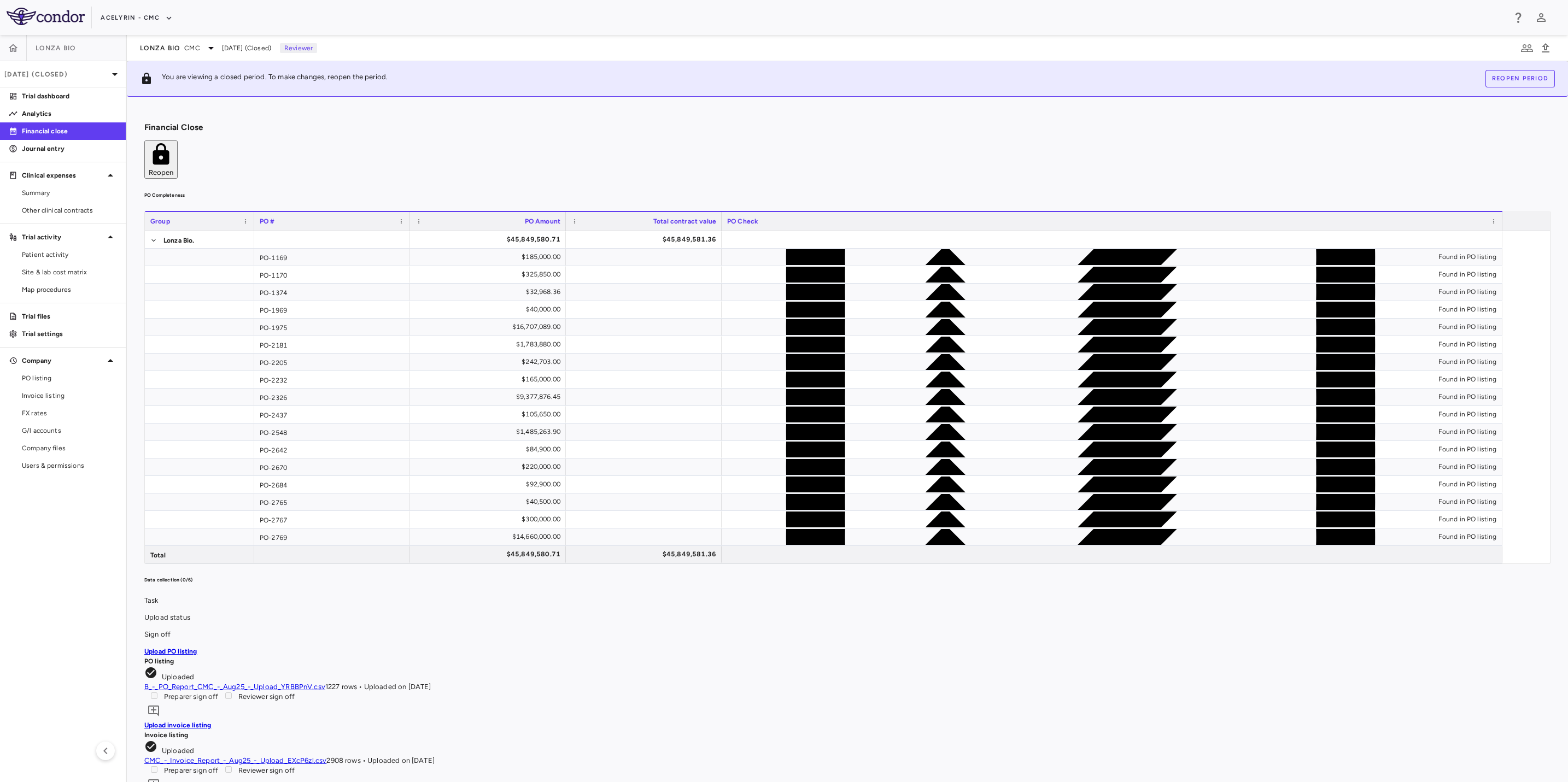
drag, startPoint x: 914, startPoint y: 148, endPoint x: 892, endPoint y: 151, distance: 22.2
click at [898, 190] on div "PO Completeness Vendor Drag here to set column labels Group PO # PO Amount" at bounding box center [847, 377] width 1406 height 374
click at [748, 190] on div "PO Completeness Vendor Drag here to set column labels Group PO # PO Amount" at bounding box center [847, 377] width 1406 height 374
click at [534, 190] on h6 "PO Completeness" at bounding box center [847, 195] width 1406 height 10
click at [0, 604] on html "Skip to sidebar Skip to main content Acelyrin - CMC Lonza Bio [DATE] (Closed) T…" at bounding box center [784, 391] width 1568 height 782
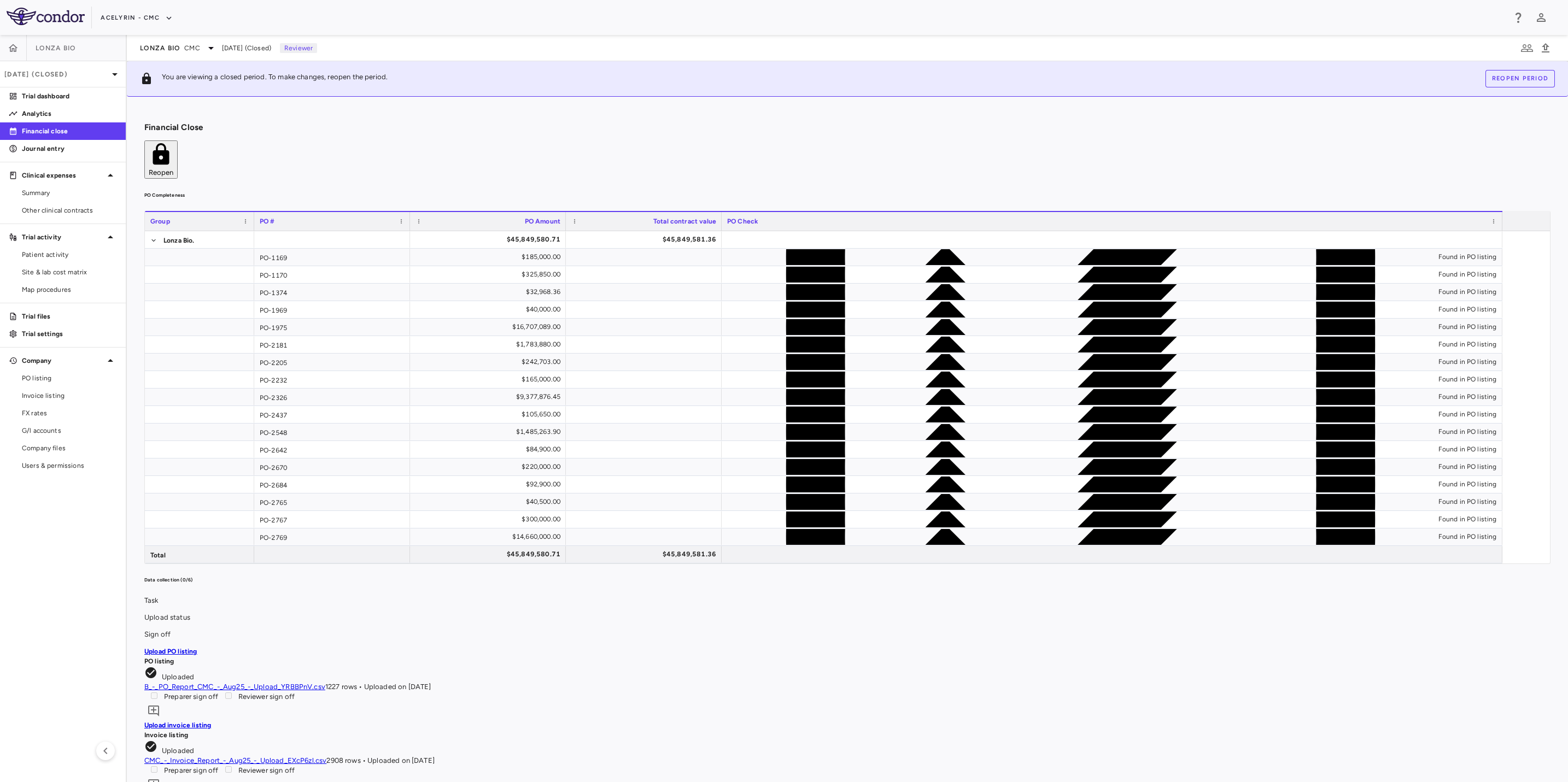
click at [62, 574] on aside "Lonza Bio [DATE] (Closed) Trial dashboard Analytics Financial close Journal ent…" at bounding box center [64, 408] width 127 height 747
drag, startPoint x: 625, startPoint y: 132, endPoint x: 786, endPoint y: 125, distance: 161.2
click at [635, 132] on div "Financial Close Reopen PO Completeness Vendor Drag here to set column labels Gr…" at bounding box center [848, 439] width 1442 height 686
drag, startPoint x: 786, startPoint y: 125, endPoint x: 550, endPoint y: 125, distance: 236.0
click at [769, 125] on div "Financial Close Reopen" at bounding box center [847, 151] width 1406 height 56
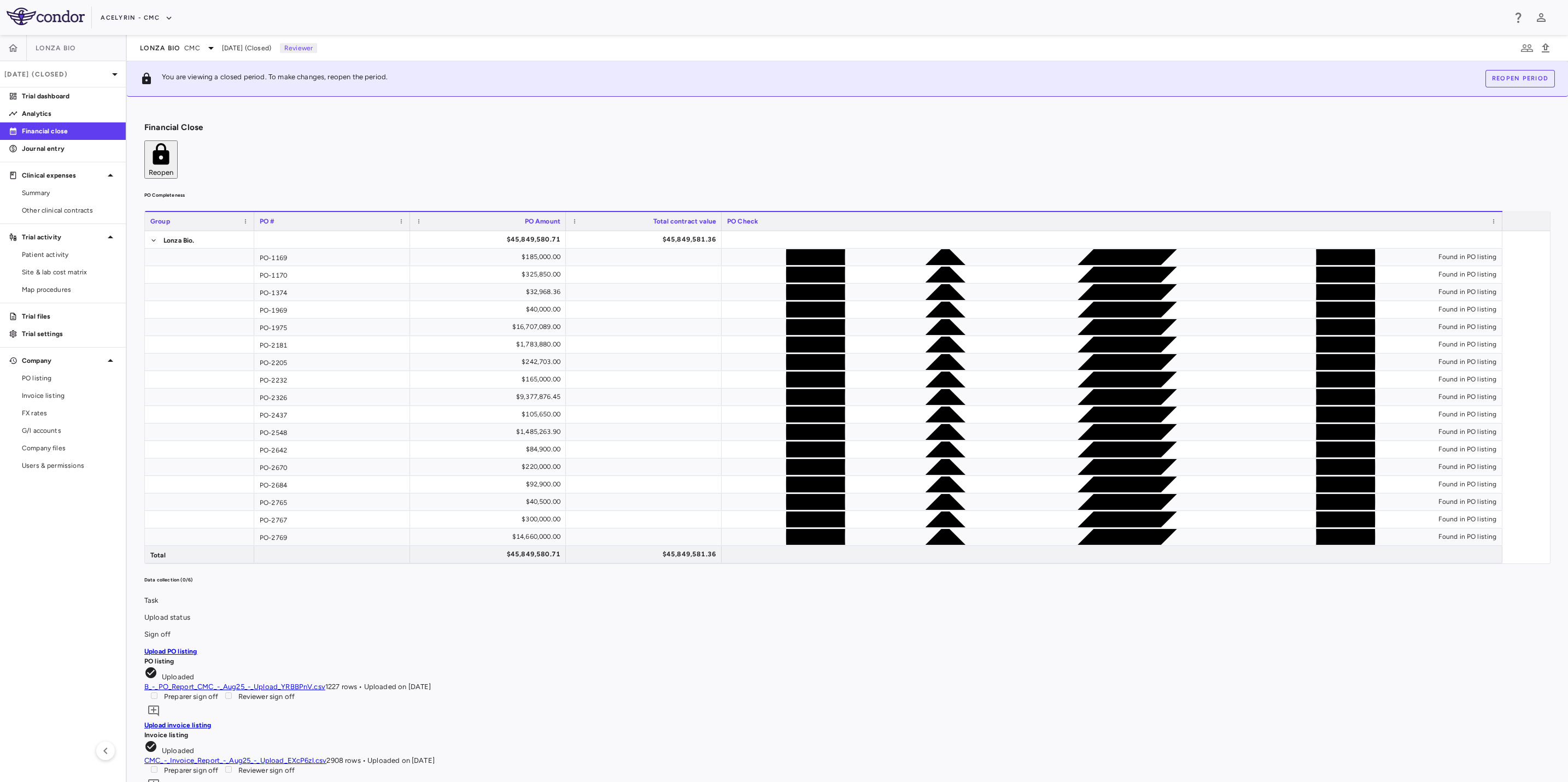
drag, startPoint x: 550, startPoint y: 125, endPoint x: 722, endPoint y: 125, distance: 172.0
click at [553, 125] on div "Financial Close Reopen" at bounding box center [847, 151] width 1406 height 56
drag, startPoint x: 722, startPoint y: 125, endPoint x: 915, endPoint y: 110, distance: 193.6
click at [735, 123] on div "Financial Close Reopen" at bounding box center [847, 151] width 1406 height 56
drag, startPoint x: 915, startPoint y: 110, endPoint x: 712, endPoint y: 118, distance: 203.2
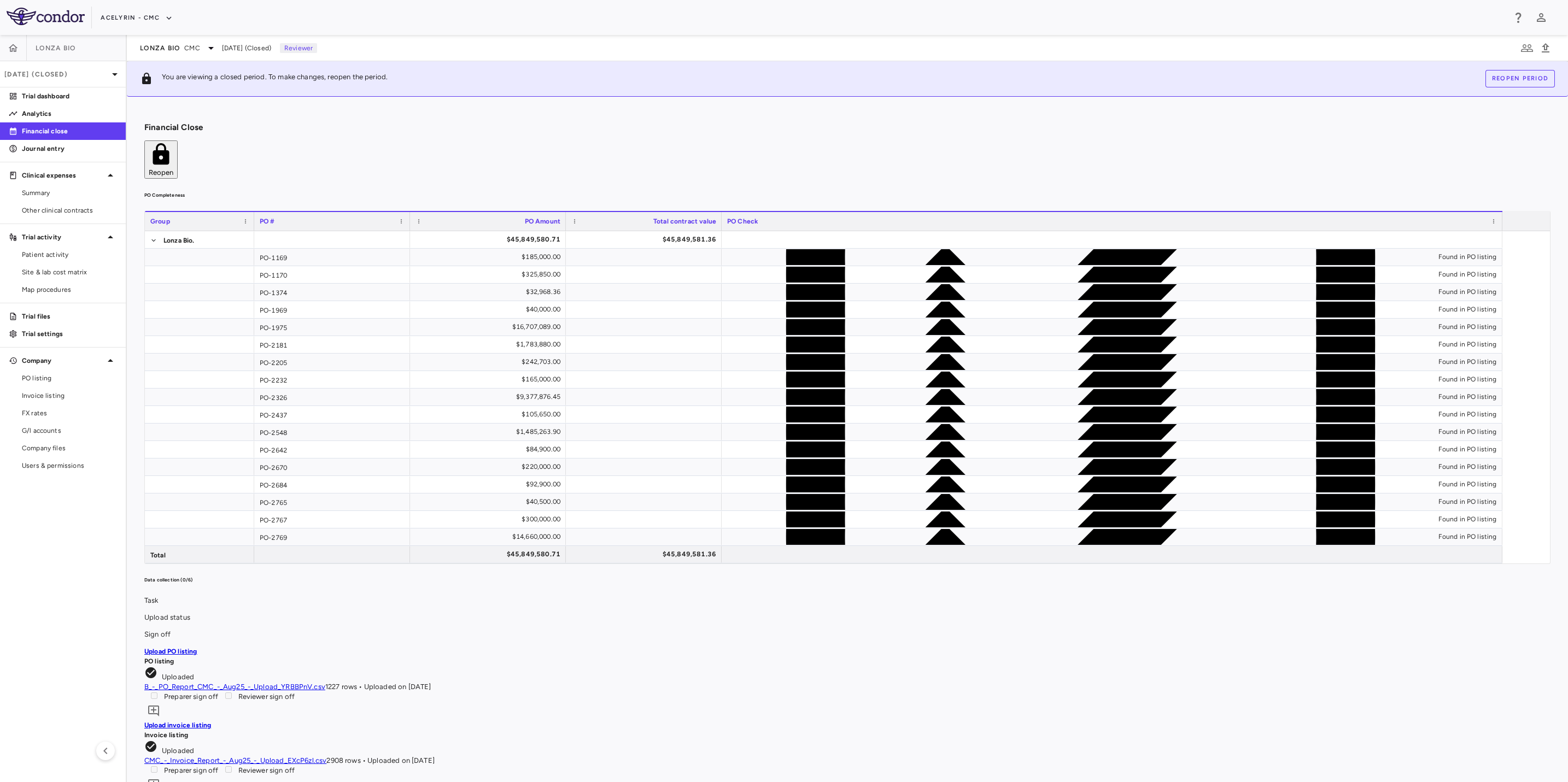
click at [883, 112] on div "Financial Close Reopen PO Completeness Vendor Drag here to set column labels Gr…" at bounding box center [848, 439] width 1442 height 686
click at [712, 123] on div "Financial Close Reopen" at bounding box center [847, 151] width 1406 height 56
drag, startPoint x: 55, startPoint y: 565, endPoint x: 91, endPoint y: 524, distance: 54.6
click at [55, 564] on aside "Lonza Bio [DATE] (Closed) Trial dashboard Analytics Financial close Journal ent…" at bounding box center [64, 408] width 127 height 747
drag, startPoint x: 754, startPoint y: 118, endPoint x: 935, endPoint y: 110, distance: 181.2
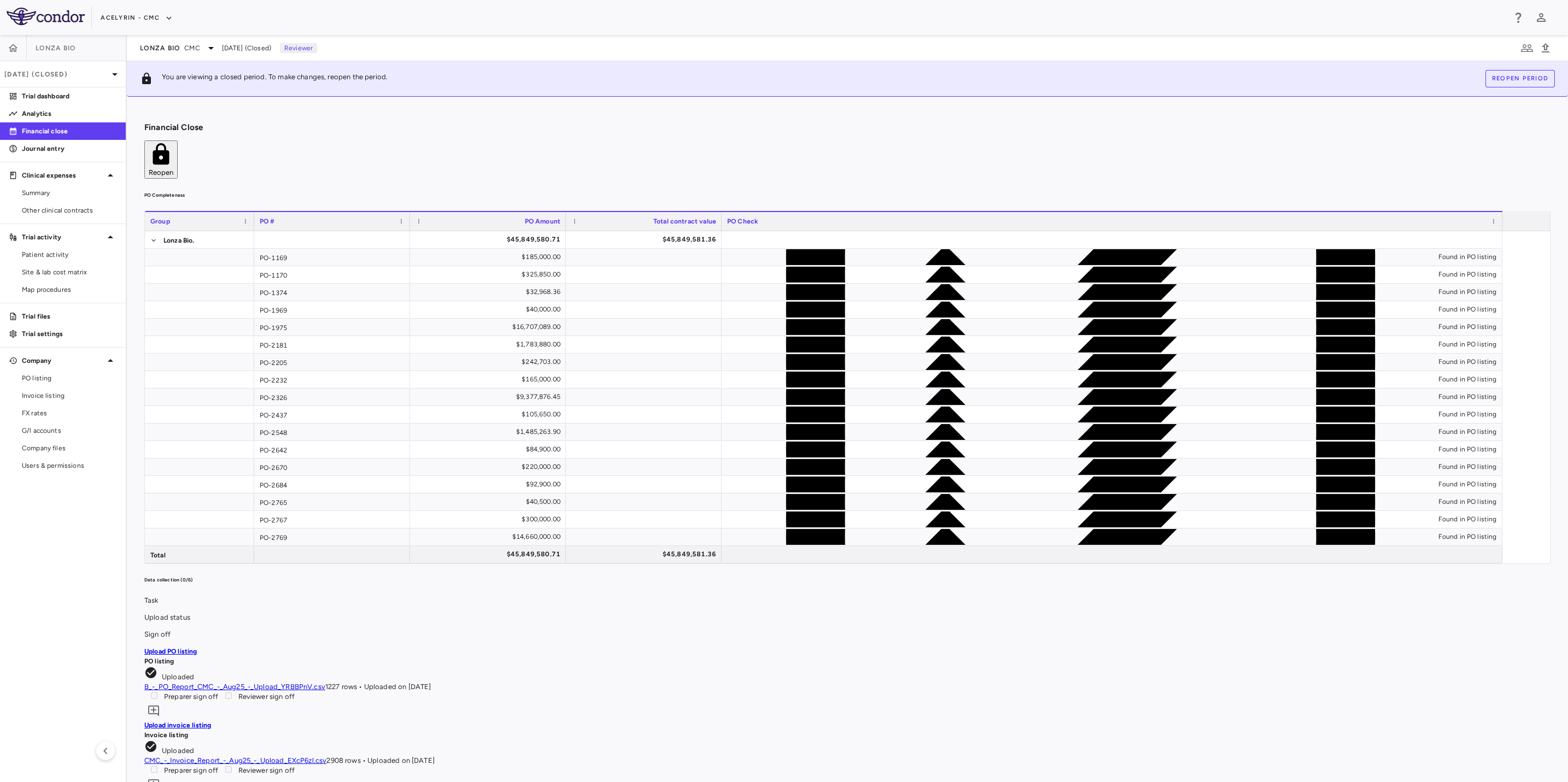
click at [758, 123] on div "Financial Close Reopen" at bounding box center [847, 151] width 1406 height 56
drag, startPoint x: 935, startPoint y: 110, endPoint x: 575, endPoint y: 142, distance: 361.4
click at [924, 112] on div "Financial Close Reopen PO Completeness Vendor Drag here to set column labels Gr…" at bounding box center [848, 439] width 1442 height 686
drag, startPoint x: 575, startPoint y: 142, endPoint x: 544, endPoint y: 161, distance: 36.4
click at [575, 190] on div "PO Completeness Vendor Drag here to set column labels Group PO # PO Amount" at bounding box center [847, 377] width 1406 height 374
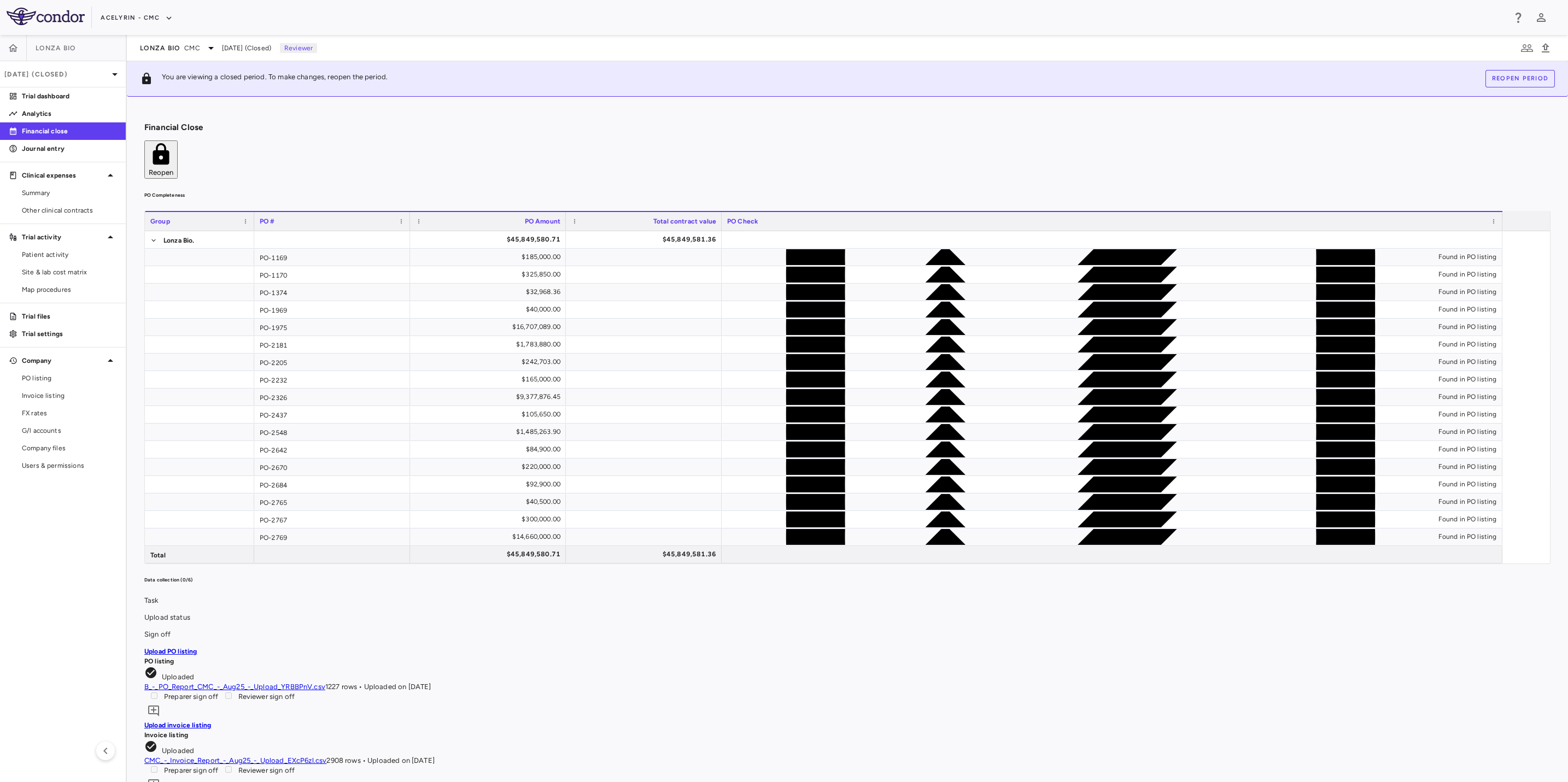
click at [17, 551] on aside "Lonza Bio [DATE] (Closed) Trial dashboard Analytics Financial close Journal ent…" at bounding box center [64, 408] width 127 height 747
click at [681, 98] on div "Financial Close Reopen PO Completeness Vendor Drag here to set column labels Gr…" at bounding box center [848, 439] width 1442 height 686
click at [821, 123] on div "Financial Close Reopen" at bounding box center [847, 151] width 1406 height 56
drag, startPoint x: 960, startPoint y: 123, endPoint x: 310, endPoint y: 276, distance: 667.8
click at [950, 126] on div "Financial Close Reopen" at bounding box center [847, 151] width 1406 height 56
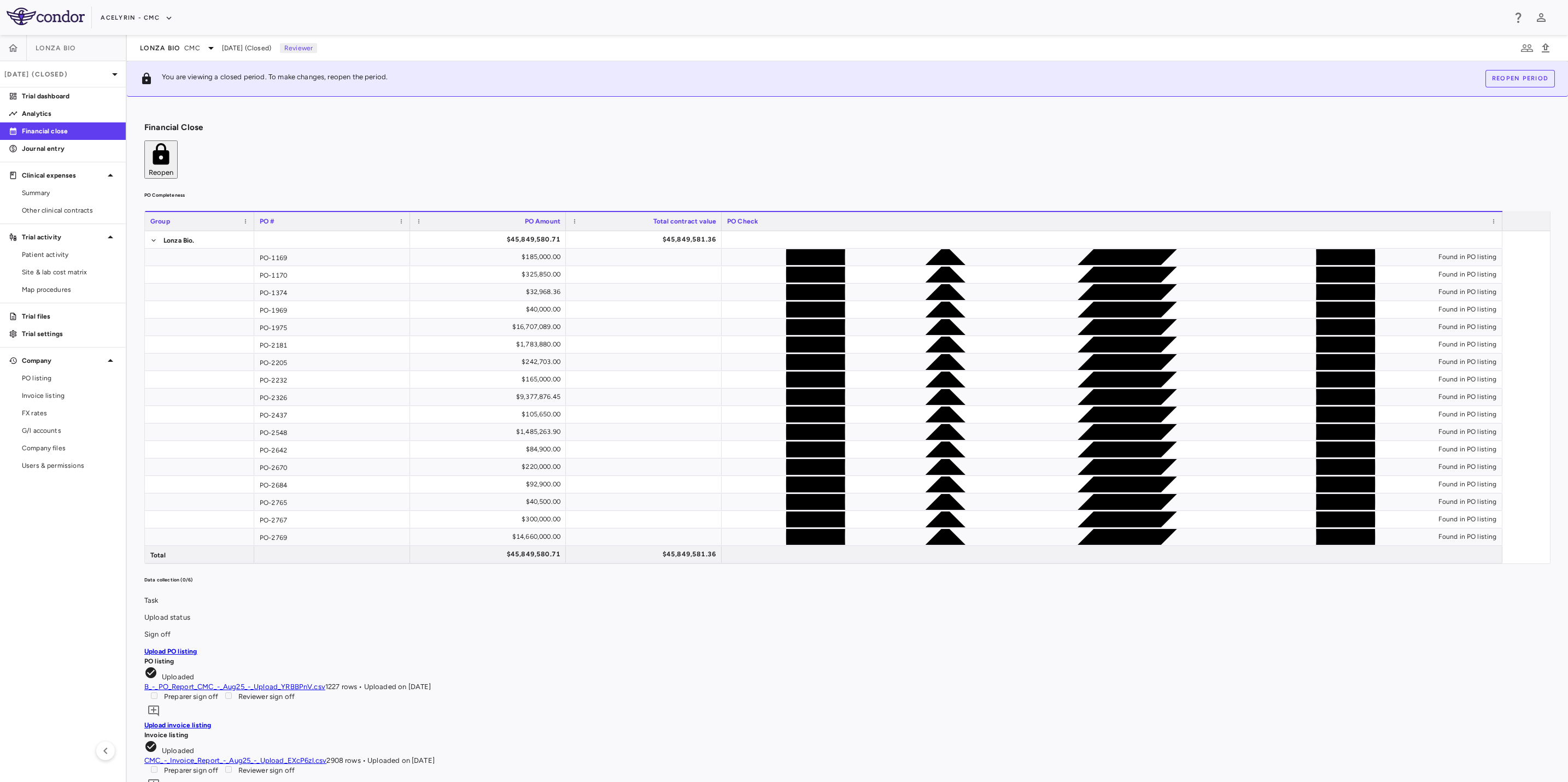
drag, startPoint x: 46, startPoint y: 566, endPoint x: 430, endPoint y: 276, distance: 481.2
click at [48, 566] on aside "Lonza Bio [DATE] (Closed) Trial dashboard Analytics Financial close Journal ent…" at bounding box center [64, 408] width 127 height 747
drag, startPoint x: 571, startPoint y: 122, endPoint x: 699, endPoint y: 118, distance: 128.1
click at [596, 123] on div "Financial Close Reopen" at bounding box center [847, 151] width 1406 height 56
drag, startPoint x: 718, startPoint y: 118, endPoint x: 754, endPoint y: 118, distance: 36.0
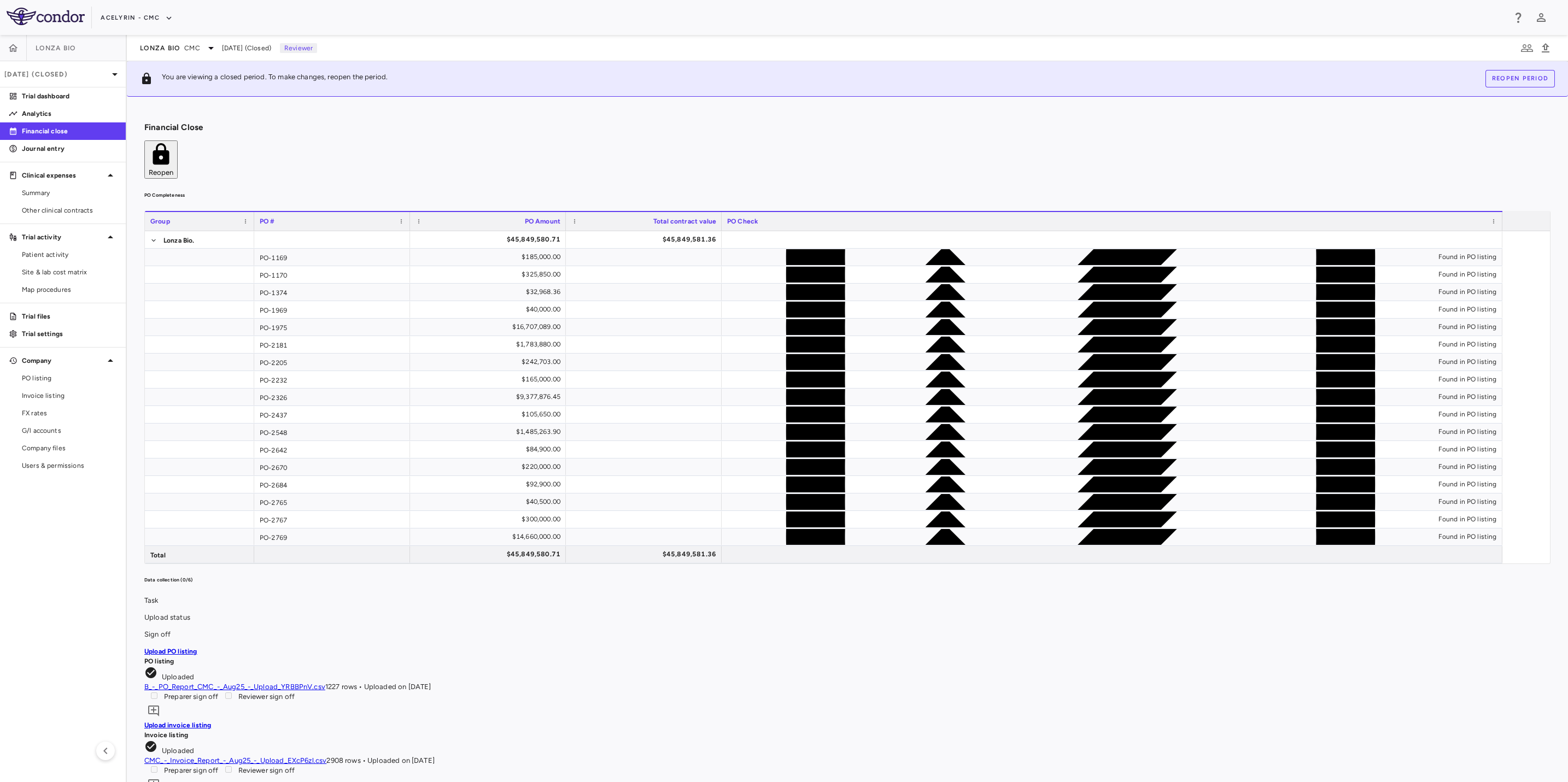
click at [754, 123] on div "Financial Close Reopen" at bounding box center [847, 151] width 1406 height 56
drag, startPoint x: 873, startPoint y: 118, endPoint x: 866, endPoint y: 120, distance: 7.3
click at [866, 123] on div "Financial Close Reopen" at bounding box center [847, 151] width 1406 height 56
click at [613, 128] on div "Financial Close Reopen" at bounding box center [847, 151] width 1406 height 56
click at [16, 560] on aside "Lonza Bio [DATE] (Closed) Trial dashboard Analytics Financial close Journal ent…" at bounding box center [64, 408] width 127 height 747
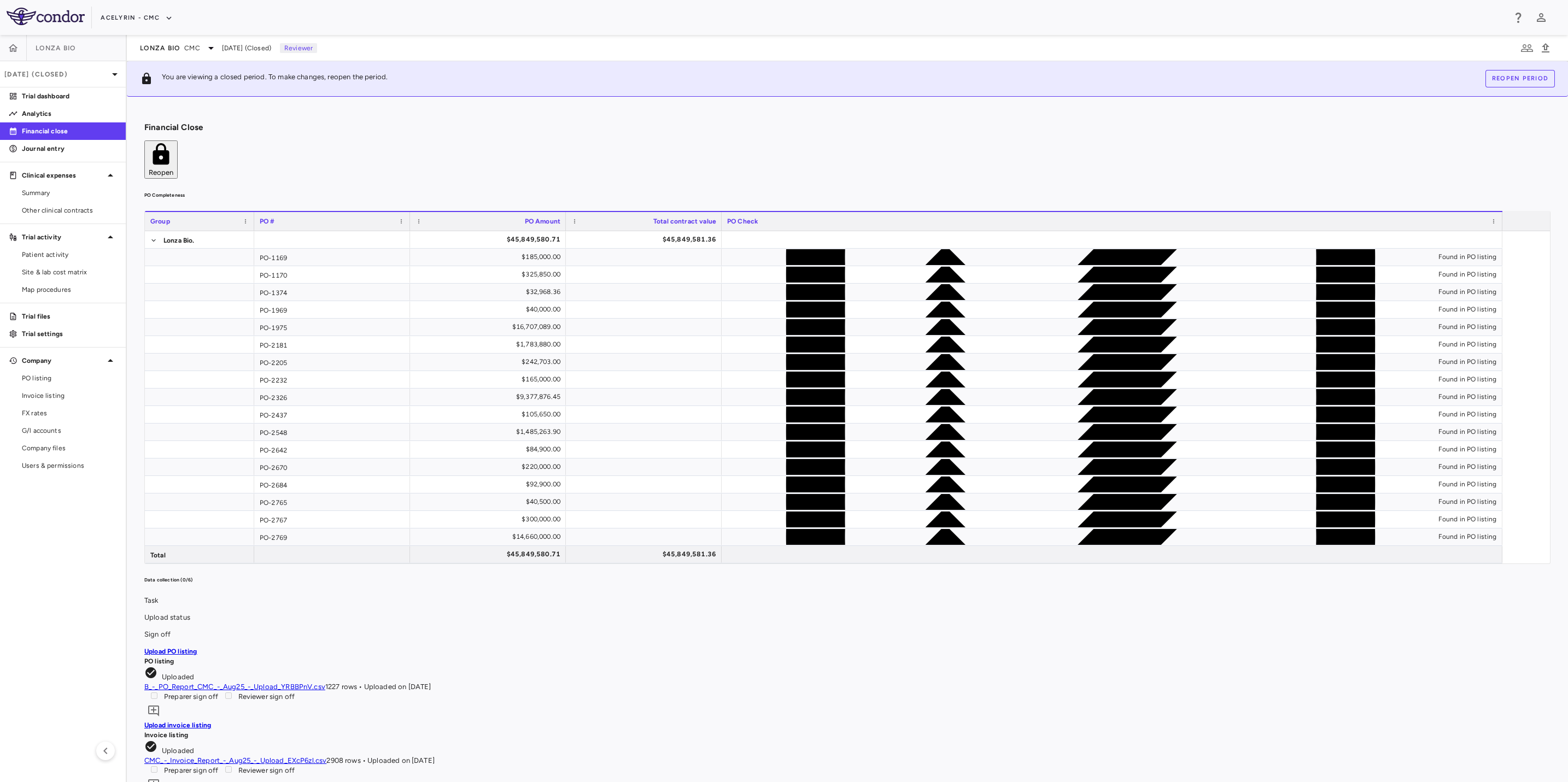
click at [609, 190] on div "PO Completeness Vendor Drag here to set column labels Group PO # PO Amount" at bounding box center [847, 377] width 1406 height 374
drag, startPoint x: 750, startPoint y: 148, endPoint x: 819, endPoint y: 153, distance: 69.2
click at [751, 190] on div "PO Completeness Vendor Drag here to set column labels Group PO # PO Amount" at bounding box center [847, 377] width 1406 height 374
drag, startPoint x: 856, startPoint y: 153, endPoint x: 637, endPoint y: 154, distance: 219.0
click at [847, 190] on div "PO Completeness Vendor Drag here to set column labels Group PO # PO Amount" at bounding box center [847, 377] width 1406 height 374
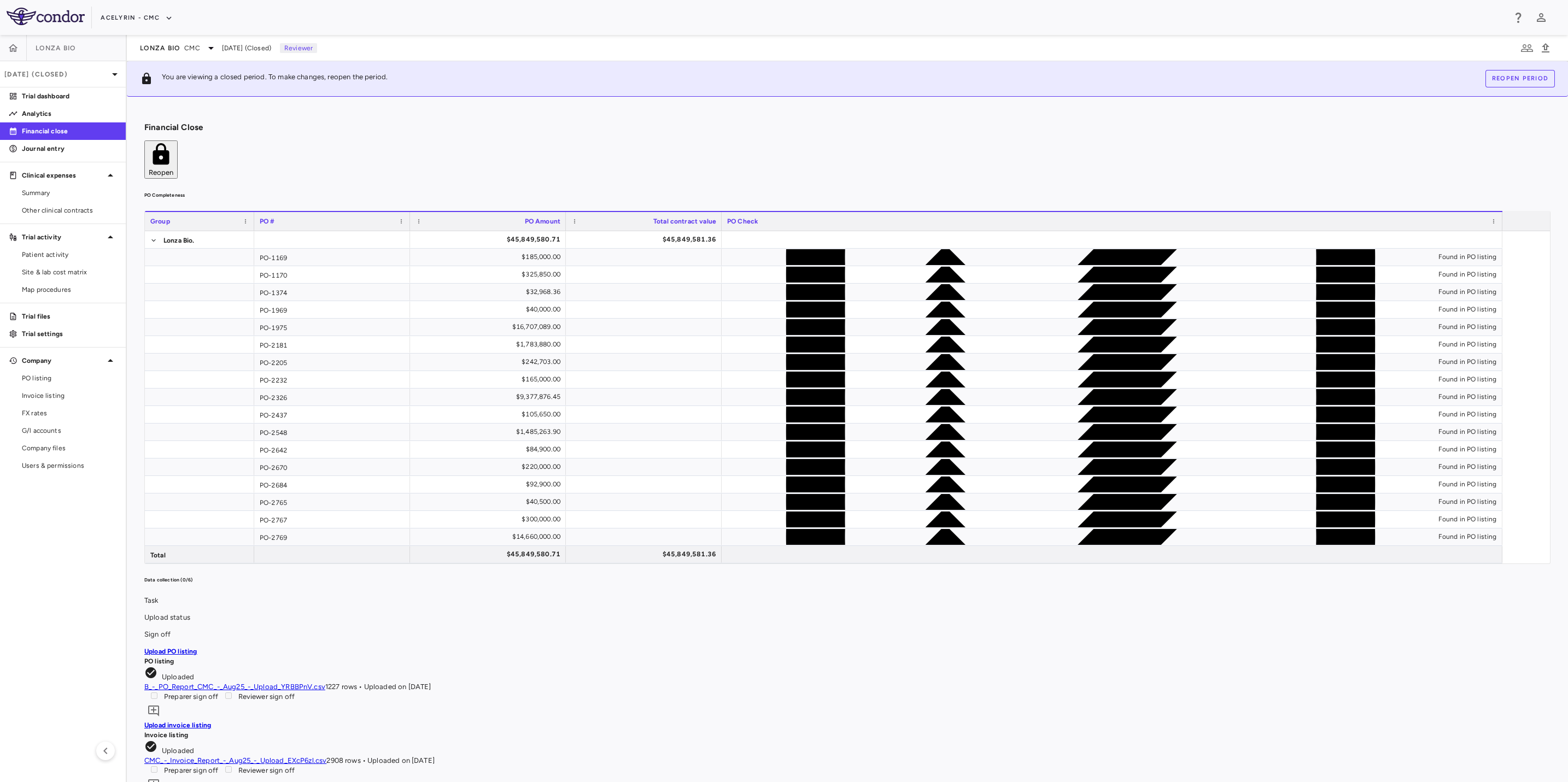
click at [623, 190] on div "PO Completeness Vendor Drag here to set column labels Group PO # PO Amount" at bounding box center [847, 377] width 1406 height 374
drag, startPoint x: 735, startPoint y: 154, endPoint x: 836, endPoint y: 156, distance: 101.0
click at [764, 190] on div "PO Completeness Vendor Drag here to set column labels Group PO # PO Amount" at bounding box center [847, 377] width 1406 height 374
drag, startPoint x: 836, startPoint y: 156, endPoint x: 569, endPoint y: 162, distance: 267.1
click at [804, 190] on div "PO Completeness Vendor Drag here to set column labels Group PO # PO Amount" at bounding box center [847, 377] width 1406 height 374
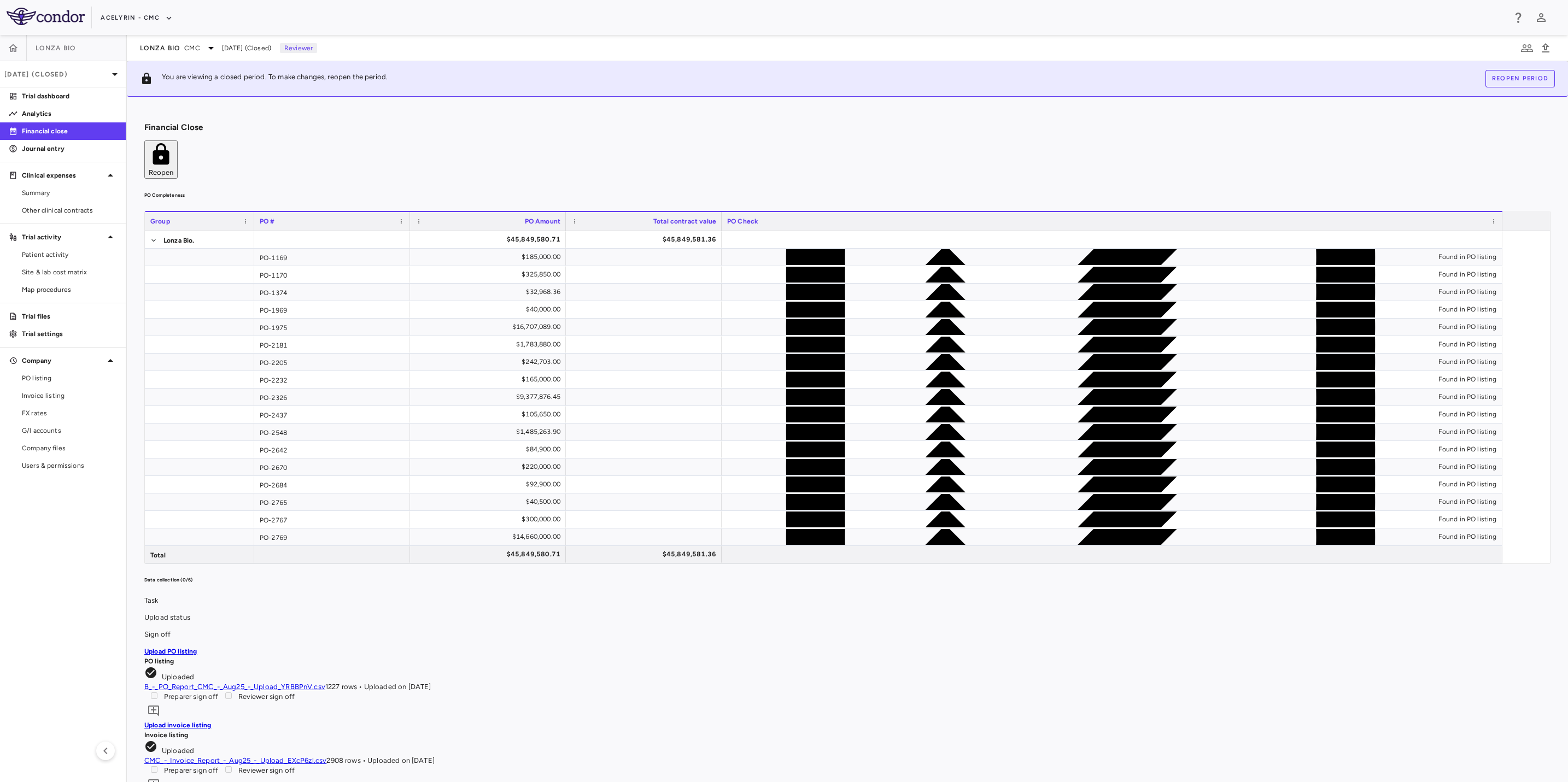
click at [567, 190] on h6 "PO Completeness" at bounding box center [847, 195] width 1406 height 10
drag, startPoint x: 720, startPoint y: 161, endPoint x: 821, endPoint y: 167, distance: 101.2
click at [727, 190] on h6 "PO Completeness" at bounding box center [847, 195] width 1406 height 10
drag, startPoint x: 855, startPoint y: 167, endPoint x: 589, endPoint y: 167, distance: 266.0
click at [844, 190] on h6 "PO Completeness" at bounding box center [847, 195] width 1406 height 10
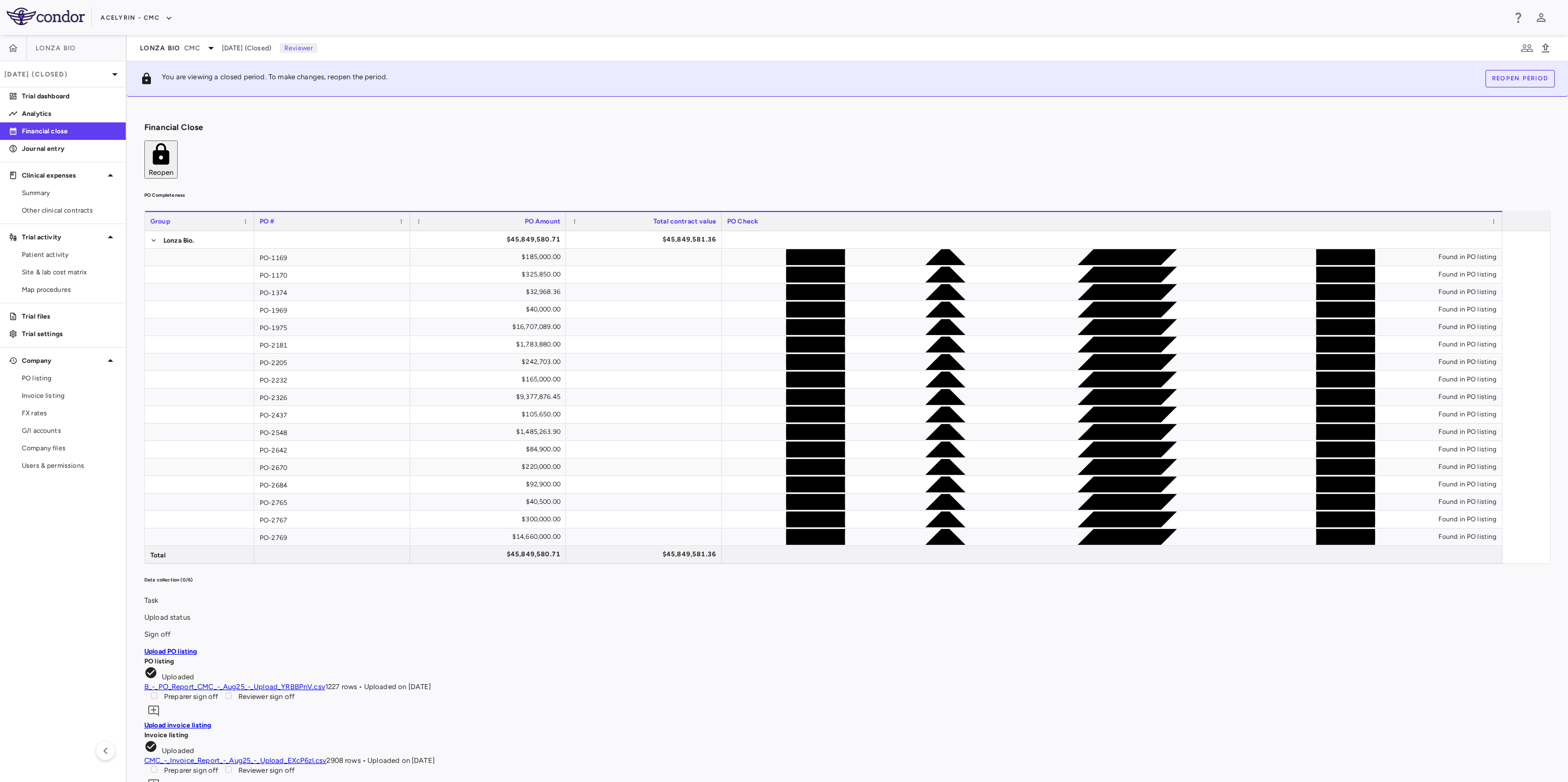
drag, startPoint x: 589, startPoint y: 167, endPoint x: 733, endPoint y: 169, distance: 144.0
click at [597, 190] on h6 "PO Completeness" at bounding box center [847, 195] width 1406 height 10
drag, startPoint x: 737, startPoint y: 169, endPoint x: 790, endPoint y: 171, distance: 53.0
click at [758, 190] on h6 "PO Completeness" at bounding box center [847, 195] width 1406 height 10
drag, startPoint x: 836, startPoint y: 171, endPoint x: 489, endPoint y: 168, distance: 347.0
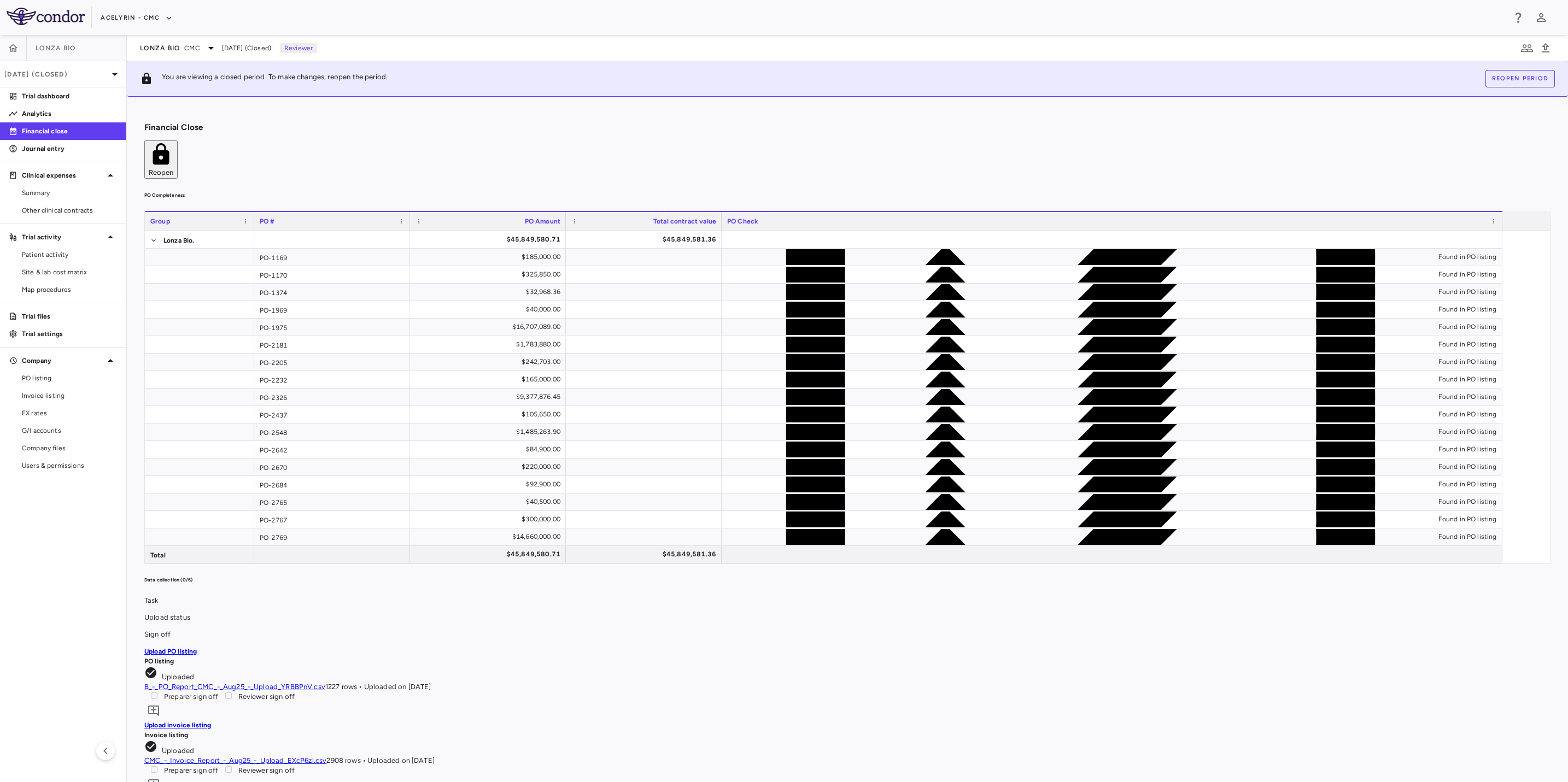
click at [702, 190] on h6 "PO Completeness" at bounding box center [847, 195] width 1406 height 10
click at [489, 190] on h6 "PO Completeness" at bounding box center [847, 195] width 1406 height 10
click at [18, 582] on aside "Lonza Bio [DATE] (Closed) Trial dashboard Analytics Financial close Journal ent…" at bounding box center [64, 408] width 127 height 747
click at [72, 134] on p "Financial close" at bounding box center [70, 131] width 95 height 10
drag, startPoint x: 727, startPoint y: 156, endPoint x: 786, endPoint y: 161, distance: 59.2
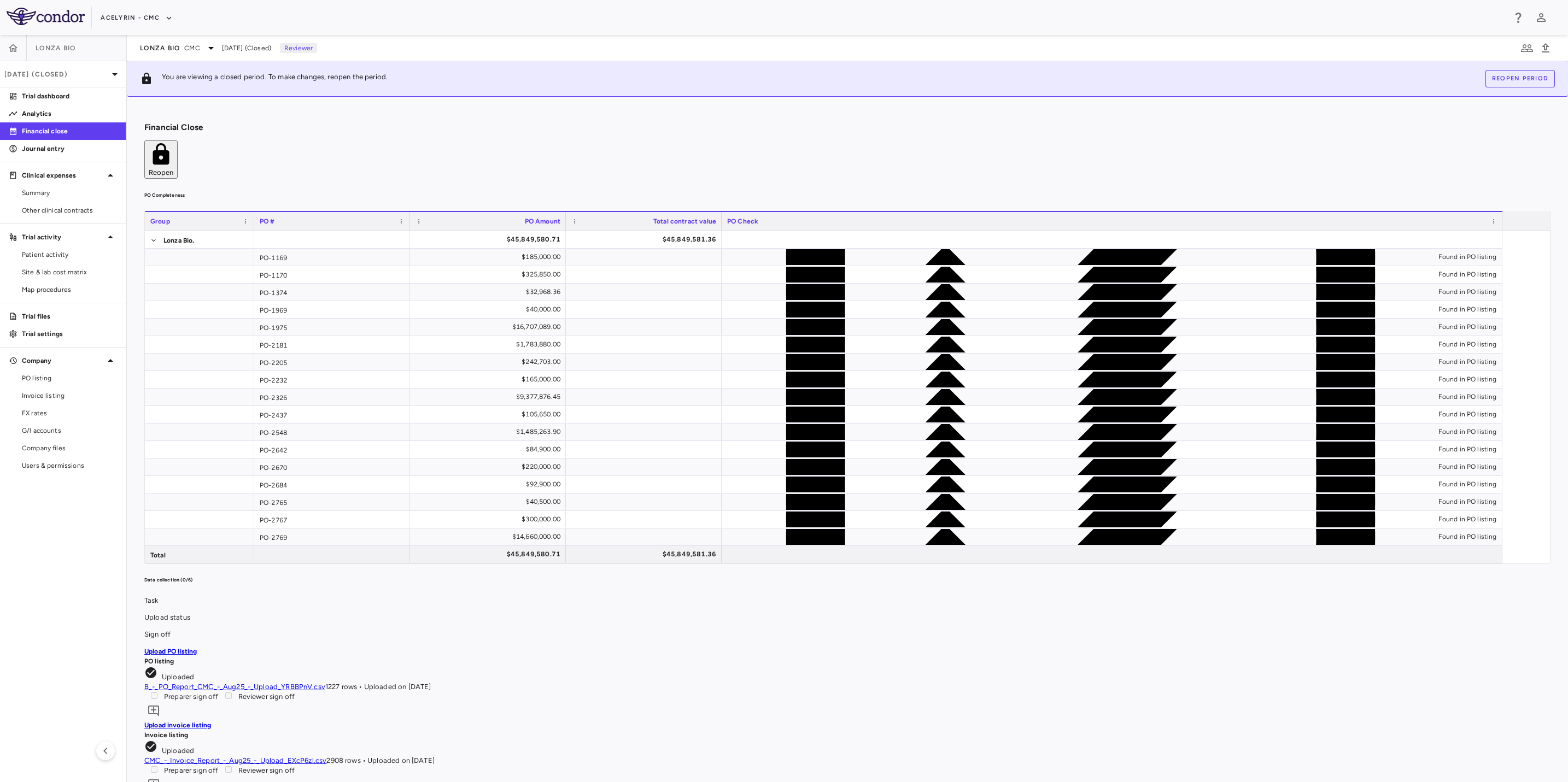
click at [742, 190] on div "PO Completeness Vendor Drag here to set column labels Group PO # PO Amount" at bounding box center [847, 377] width 1406 height 374
drag, startPoint x: 840, startPoint y: 161, endPoint x: 576, endPoint y: 159, distance: 264.0
click at [803, 190] on h6 "PO Completeness" at bounding box center [847, 195] width 1406 height 10
click at [555, 190] on h6 "PO Completeness" at bounding box center [847, 195] width 1406 height 10
drag, startPoint x: 745, startPoint y: 169, endPoint x: 795, endPoint y: 175, distance: 50.4
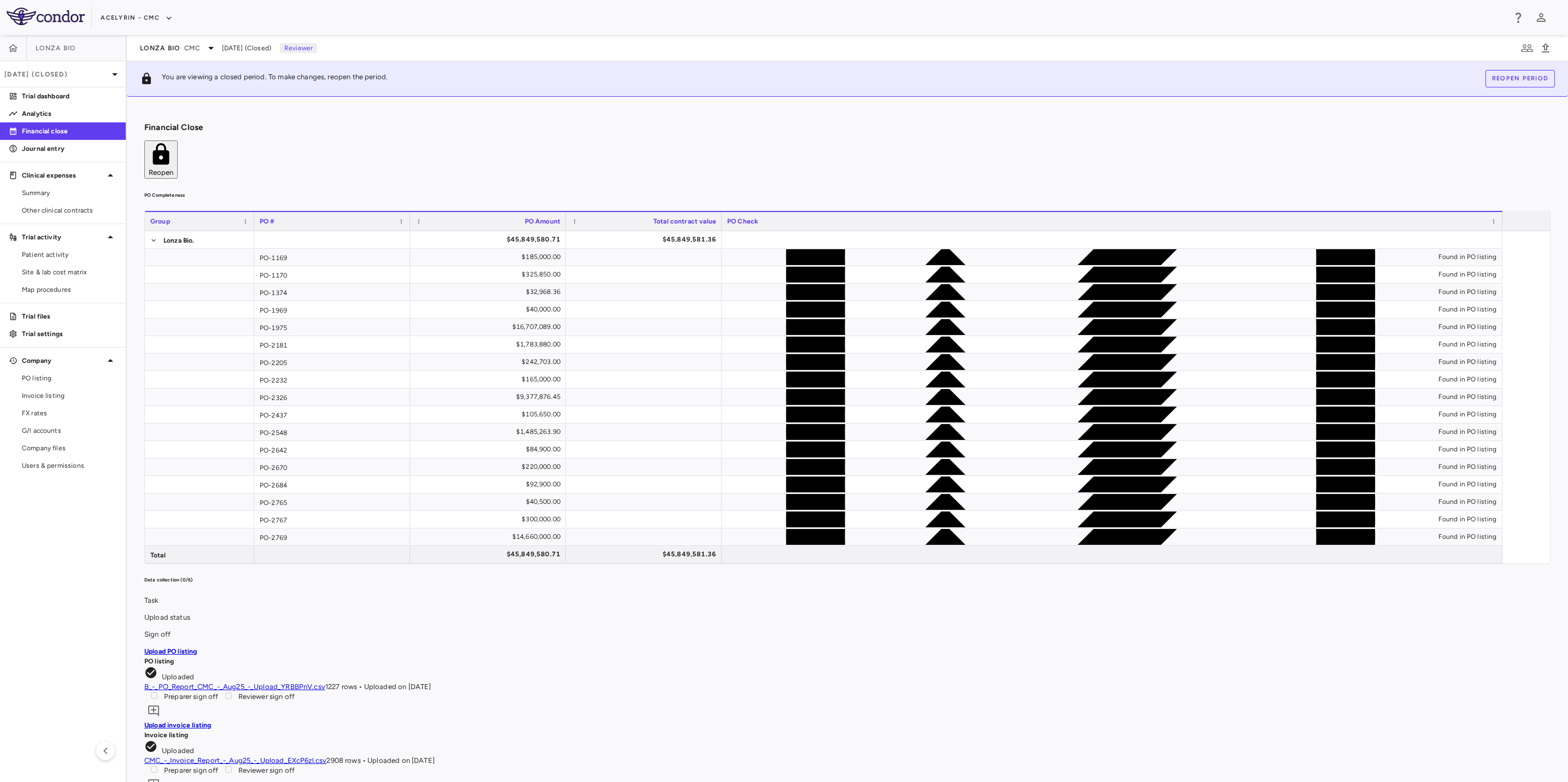
click at [746, 190] on h6 "PO Completeness" at bounding box center [847, 195] width 1406 height 10
drag, startPoint x: 812, startPoint y: 175, endPoint x: 484, endPoint y: 168, distance: 328.1
click at [792, 190] on div "PO Completeness Vendor Drag here to set column labels Group PO # PO Amount" at bounding box center [847, 377] width 1406 height 374
drag, startPoint x: 484, startPoint y: 168, endPoint x: 742, endPoint y: 161, distance: 258.1
click at [486, 190] on h6 "PO Completeness" at bounding box center [847, 195] width 1406 height 10
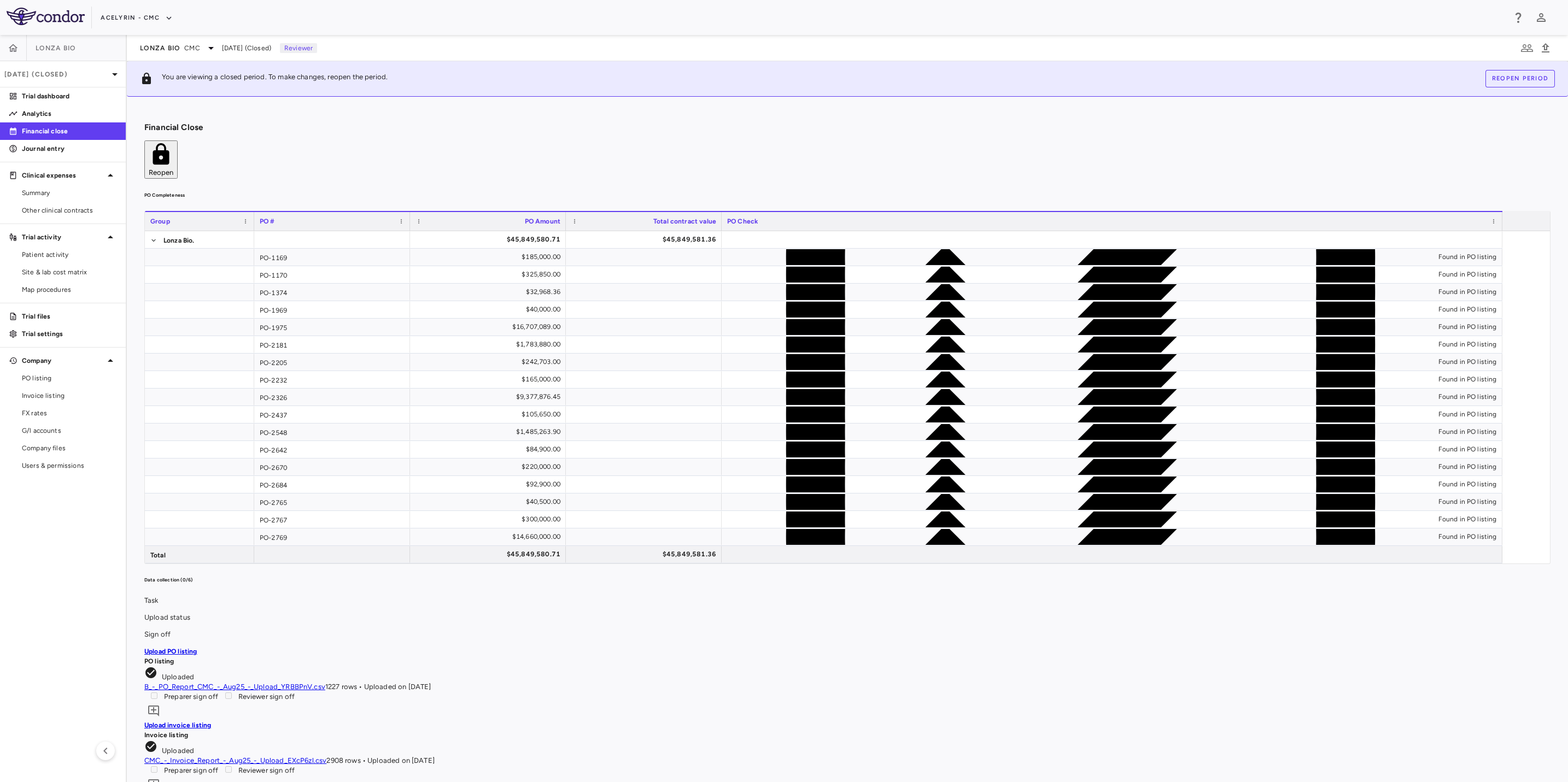
click at [771, 190] on h6 "PO Completeness" at bounding box center [847, 195] width 1406 height 10
drag, startPoint x: 799, startPoint y: 159, endPoint x: 553, endPoint y: 161, distance: 246.0
click at [718, 190] on h6 "PO Completeness" at bounding box center [847, 195] width 1406 height 10
click at [553, 190] on h6 "PO Completeness" at bounding box center [847, 195] width 1406 height 10
click at [0, 628] on html "Skip to sidebar Skip to main content Acelyrin - CMC Lonza Bio [DATE] (Closed) T…" at bounding box center [784, 391] width 1568 height 782
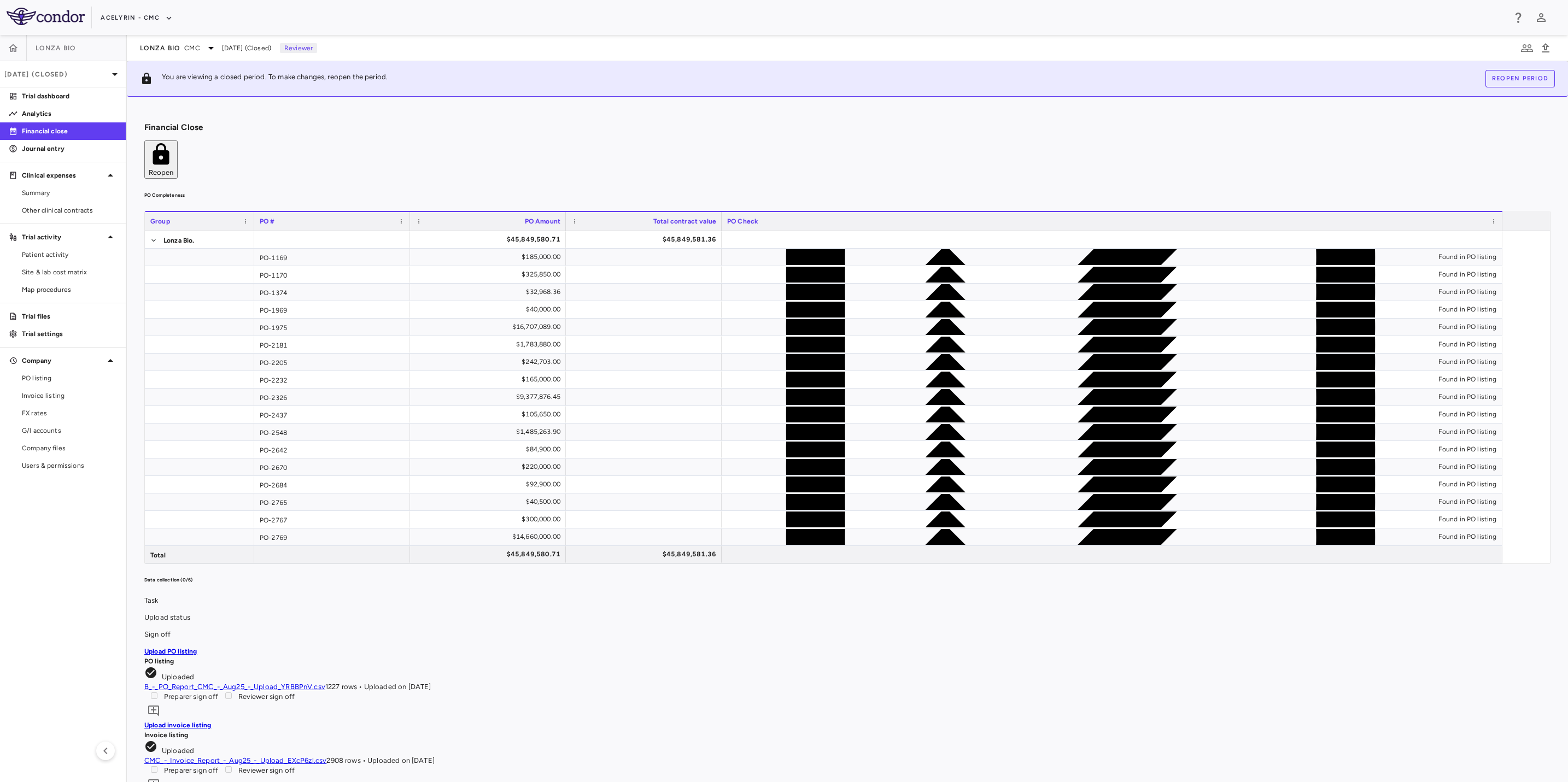
drag, startPoint x: 568, startPoint y: 168, endPoint x: 620, endPoint y: 168, distance: 52.0
click at [573, 190] on h6 "PO Completeness" at bounding box center [847, 195] width 1406 height 10
click at [723, 190] on h6 "PO Completeness" at bounding box center [847, 195] width 1406 height 10
drag
click at [824, 190] on div "PO Completeness Vendor Drag here to set column labels Group PO # PO Amount" at bounding box center [847, 377] width 1406 height 374
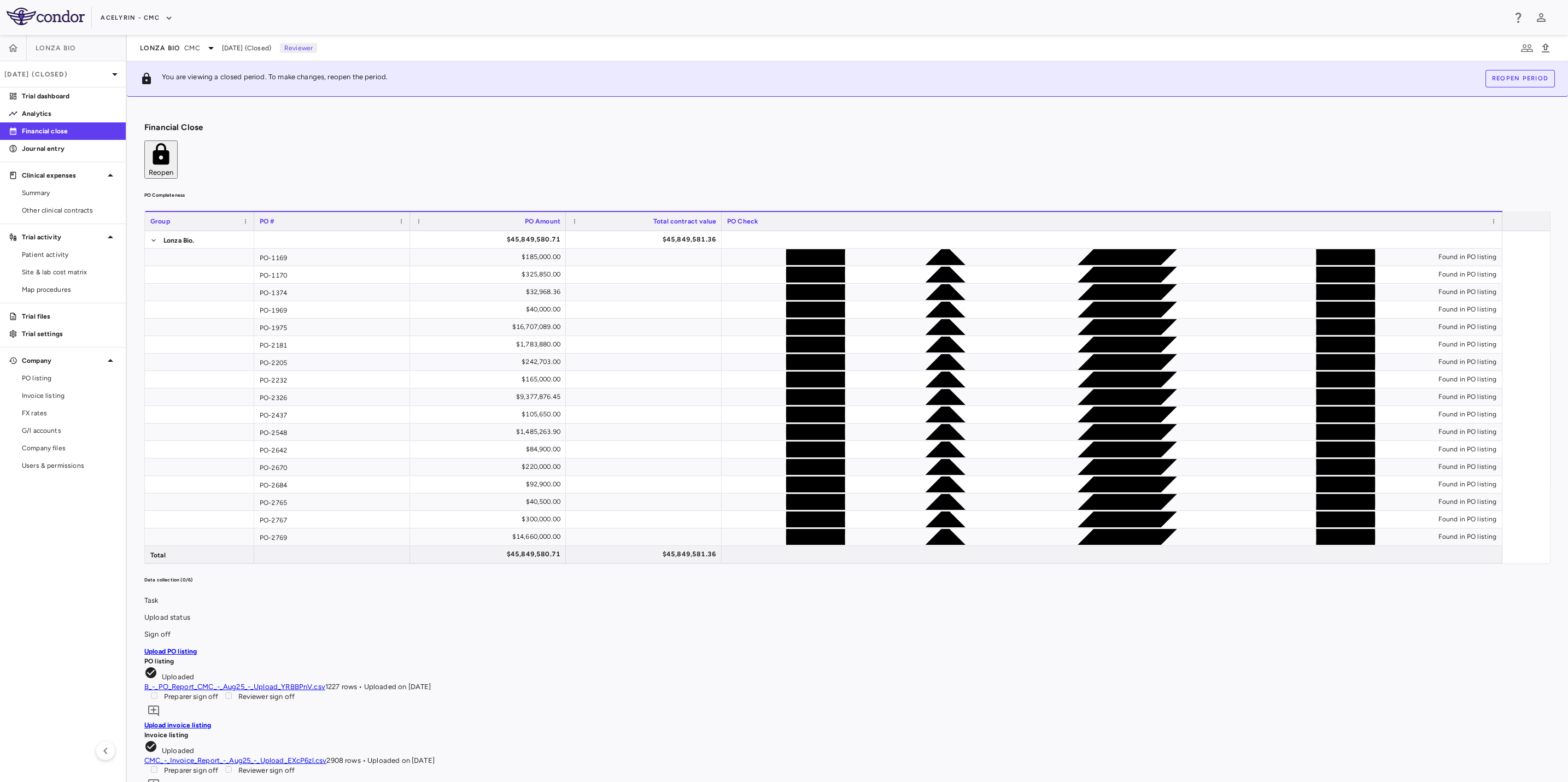
click at [576, 190] on div "PO Completeness Vendor Drag here to set column labels Group PO # PO Amount" at bounding box center [847, 377] width 1406 height 374
click at [709, 190] on div "PO Completeness Vendor Drag here to set column labels Group PO # PO Amount" at bounding box center [847, 377] width 1406 height 374
click at [775, 190] on h6 "PO Completeness" at bounding box center [847, 195] width 1406 height 10
click at [536, 190] on h6 "PO Completeness" at bounding box center [847, 195] width 1406 height 10
click at [40, 531] on aside "Lonza Bio [DATE] (Closed) Trial dashboard Analytics Financial close Journal ent…" at bounding box center [64, 408] width 127 height 747
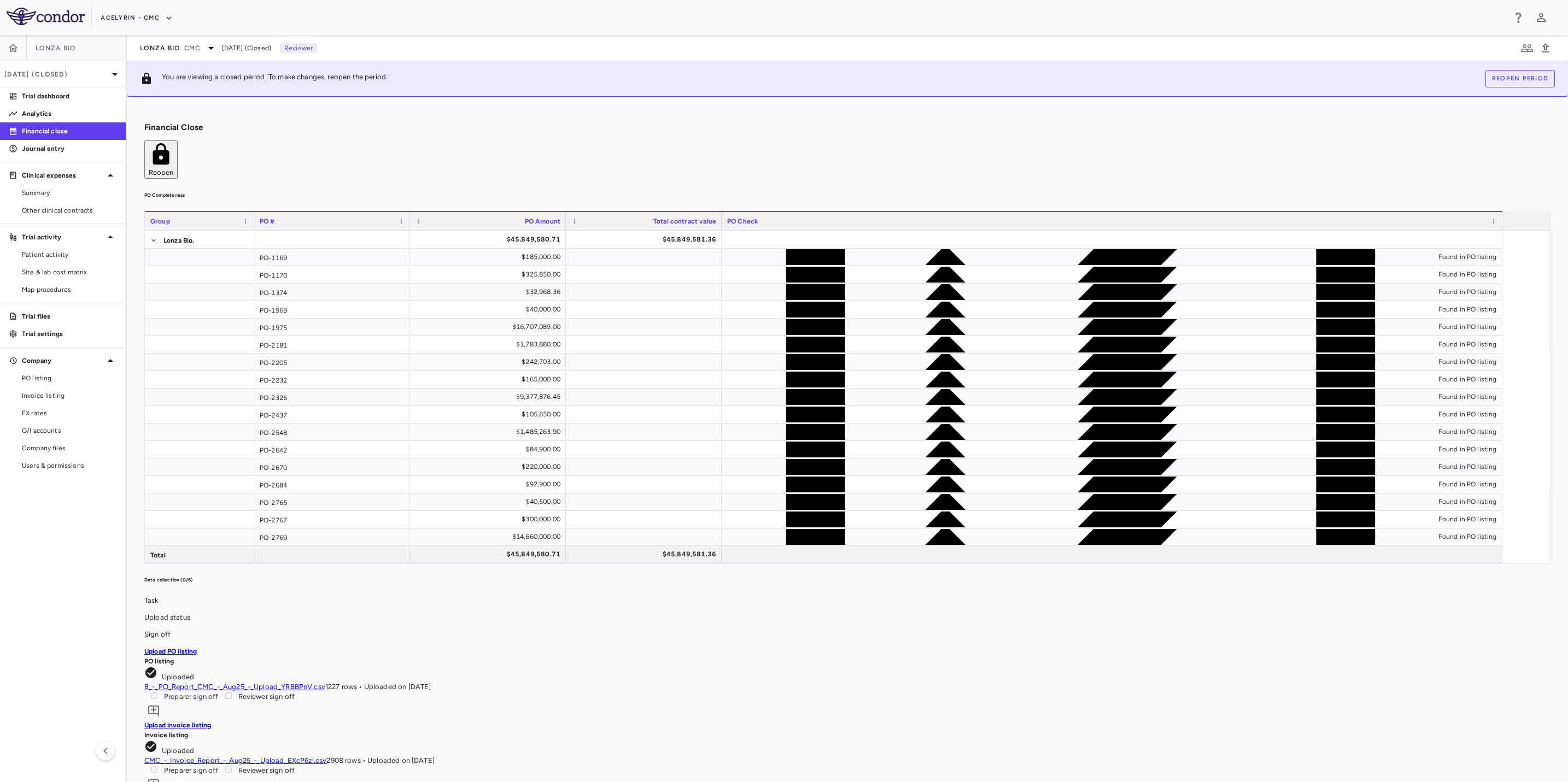
drag, startPoint x: 51, startPoint y: 549, endPoint x: 77, endPoint y: 535, distance: 29.5
click at [53, 549] on aside "Lonza Bio [DATE] (Closed) Trial dashboard Analytics Financial close Journal ent…" at bounding box center [64, 408] width 127 height 747
click at [673, 126] on div "Financial Close Reopen" at bounding box center [847, 151] width 1406 height 56
drag, startPoint x: 512, startPoint y: 127, endPoint x: 540, endPoint y: 127, distance: 28.0
click at [520, 127] on div "Financial Close Reopen" at bounding box center [847, 151] width 1406 height 56
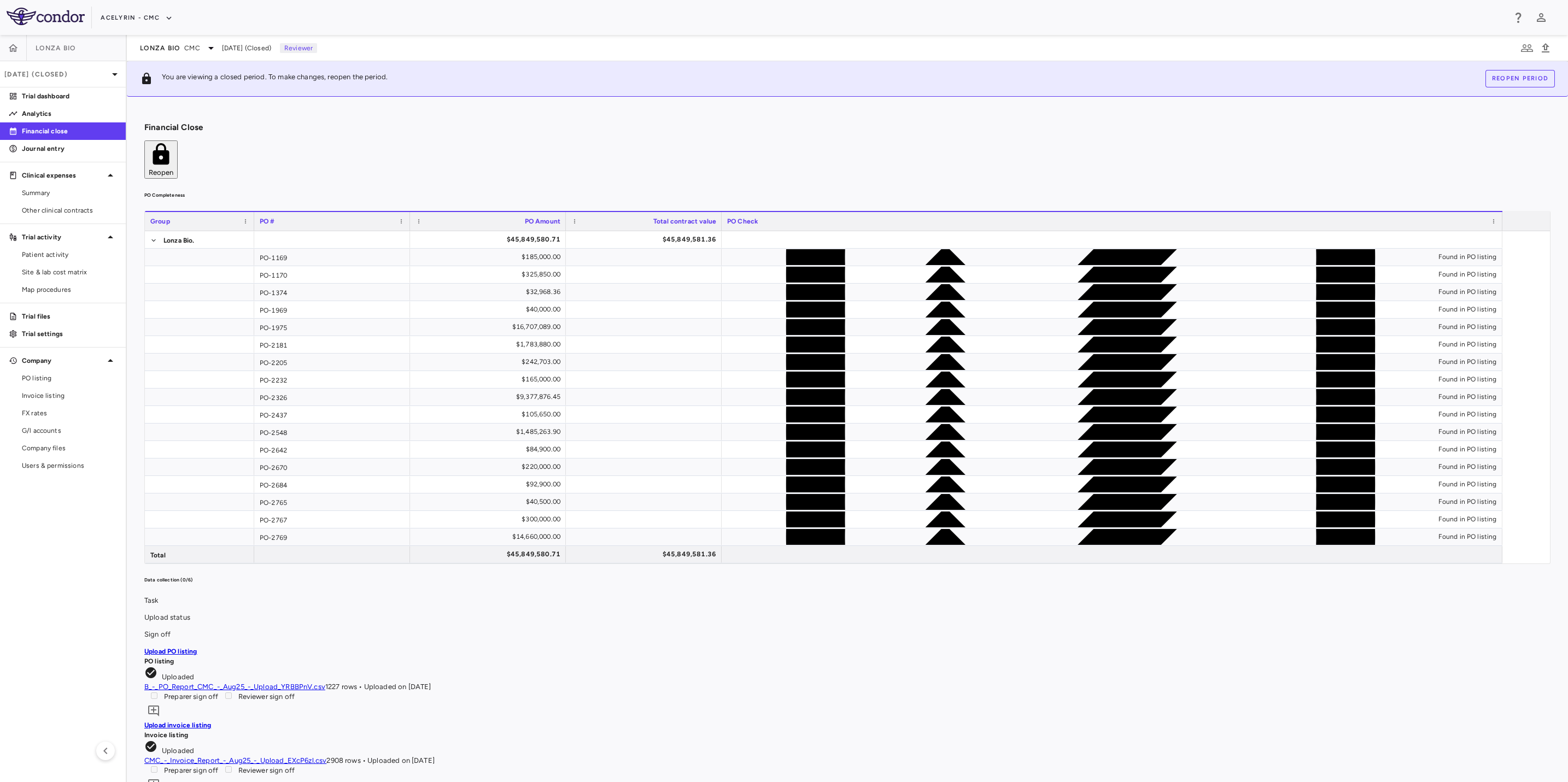
drag, startPoint x: 596, startPoint y: 125, endPoint x: 743, endPoint y: 118, distance: 147.2
click at [635, 123] on div "Financial Close Reopen" at bounding box center [847, 151] width 1406 height 56
drag, startPoint x: 751, startPoint y: 118, endPoint x: 840, endPoint y: 118, distance: 89.0
click at [776, 123] on div "Financial Close Reopen" at bounding box center [847, 151] width 1406 height 56
drag, startPoint x: 840, startPoint y: 118, endPoint x: 501, endPoint y: 117, distance: 339.0
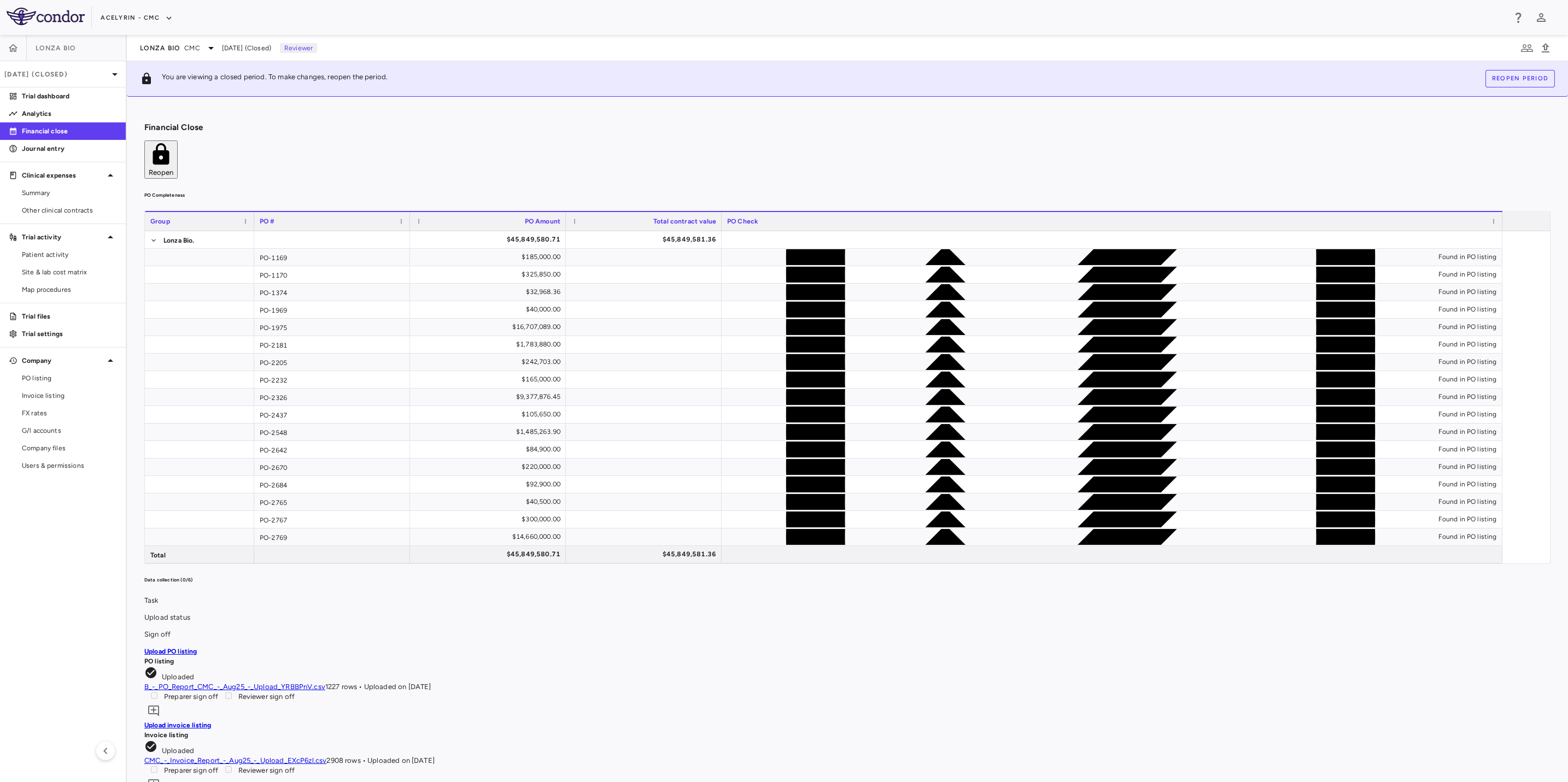
click at [825, 123] on div "Financial Close Reopen" at bounding box center [847, 151] width 1406 height 56
drag, startPoint x: 501, startPoint y: 117, endPoint x: 655, endPoint y: 114, distance: 154.0
click at [503, 123] on div "Financial Close Reopen" at bounding box center [847, 151] width 1406 height 56
drag, startPoint x: 655, startPoint y: 114, endPoint x: 888, endPoint y: 128, distance: 233.4
click at [699, 123] on div "Financial Close Reopen" at bounding box center [847, 151] width 1406 height 56
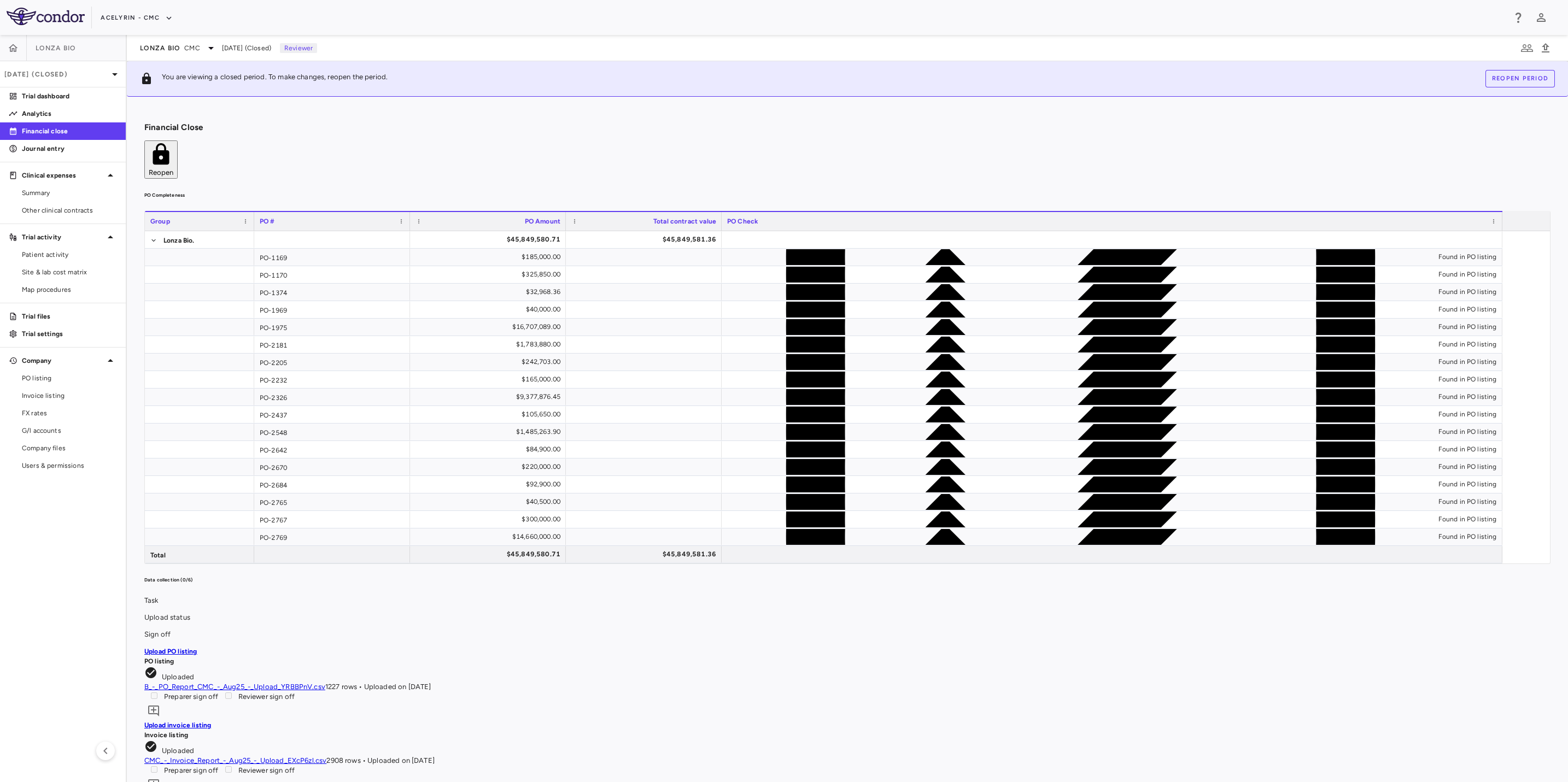
drag, startPoint x: 902, startPoint y: 128, endPoint x: 855, endPoint y: 125, distance: 47.1
click at [873, 127] on div "Financial Close Reopen" at bounding box center [847, 151] width 1406 height 56
click at [546, 126] on div "Financial Close Reopen" at bounding box center [847, 151] width 1406 height 56
click at [43, 574] on aside "Lonza Bio [DATE] (Closed) Trial dashboard Analytics Financial close Journal ent…" at bounding box center [64, 408] width 127 height 747
click at [54, 565] on aside "Lonza Bio [DATE] (Closed) Trial dashboard Analytics Financial close Journal ent…" at bounding box center [64, 408] width 127 height 747
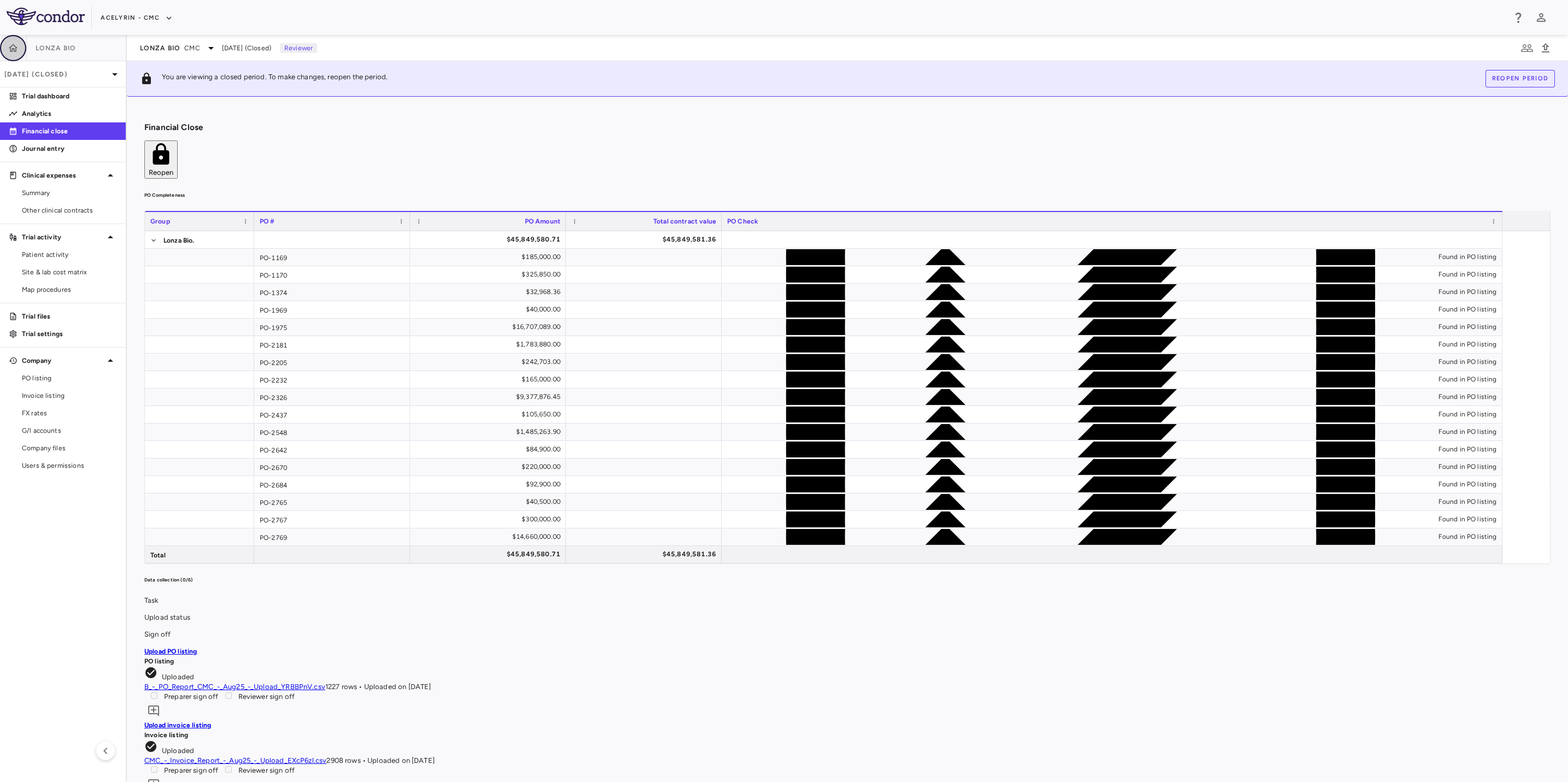
click at [18, 51] on button "button" at bounding box center [13, 48] width 26 height 26
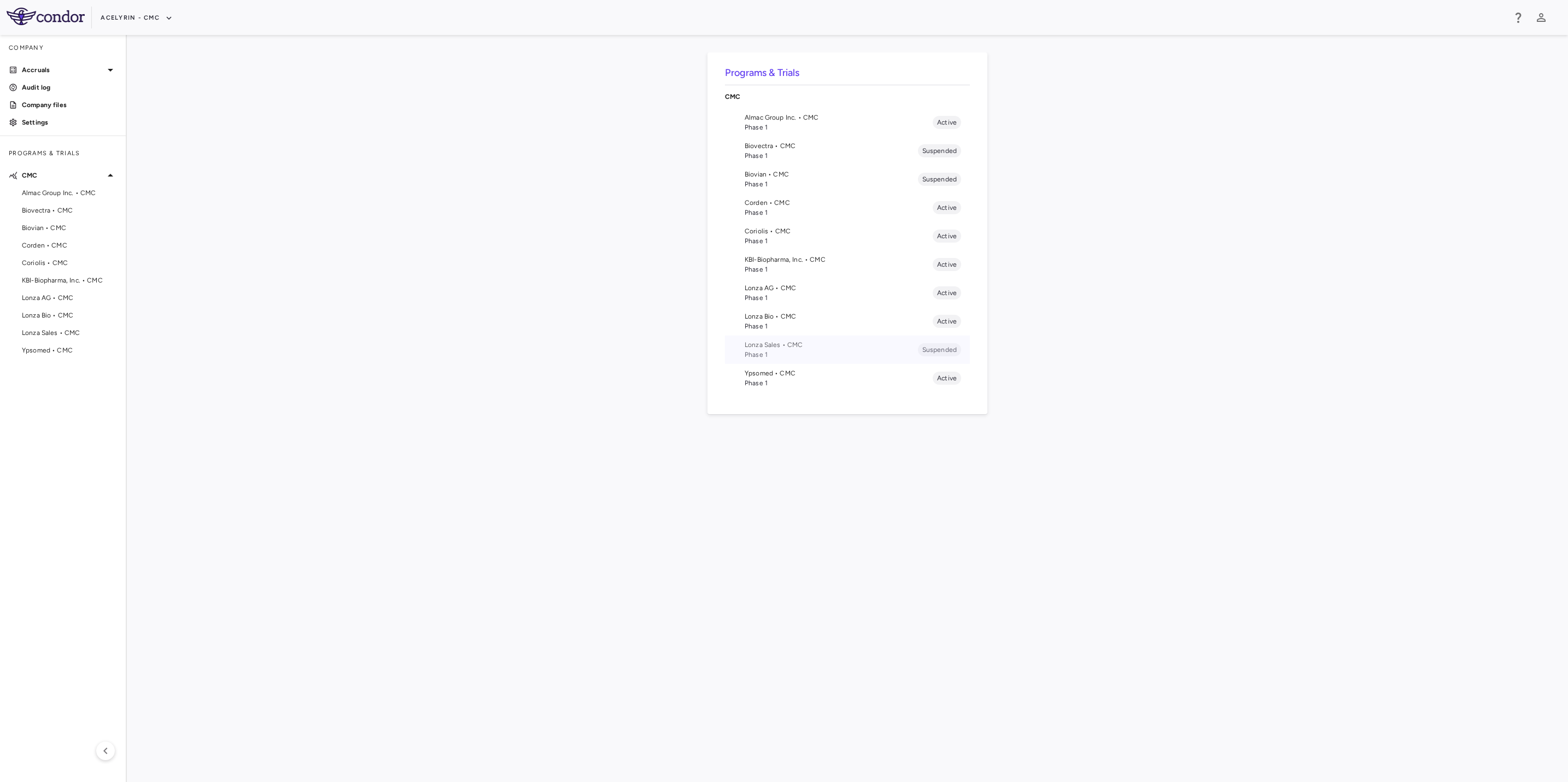
click at [803, 347] on span "Lonza Sales • CMC" at bounding box center [831, 345] width 173 height 10
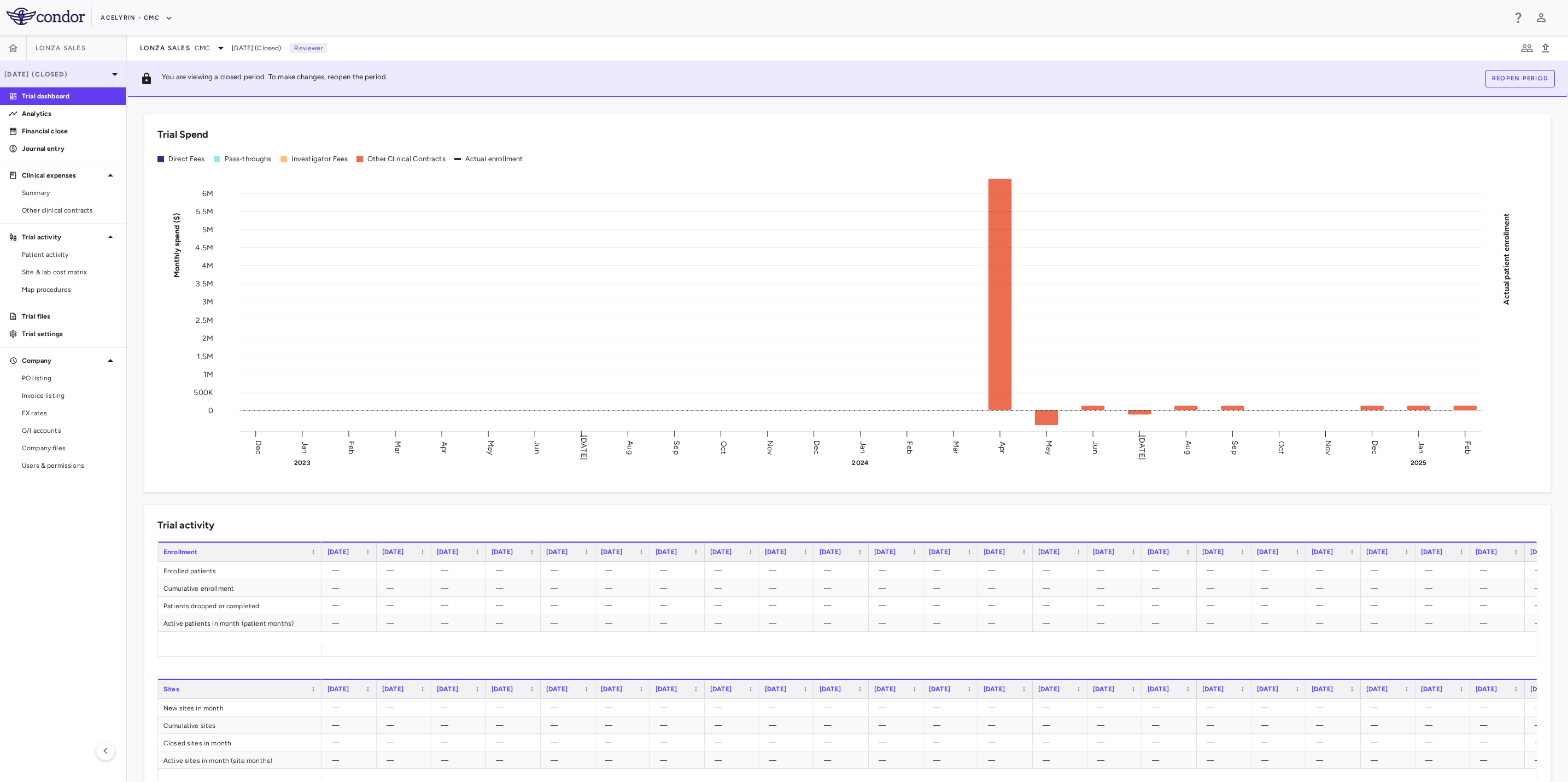
click at [40, 70] on p "[DATE] (Closed)" at bounding box center [56, 74] width 104 height 10
click at [40, 70] on div at bounding box center [784, 391] width 1568 height 782
click at [20, 49] on button "button" at bounding box center [13, 48] width 26 height 26
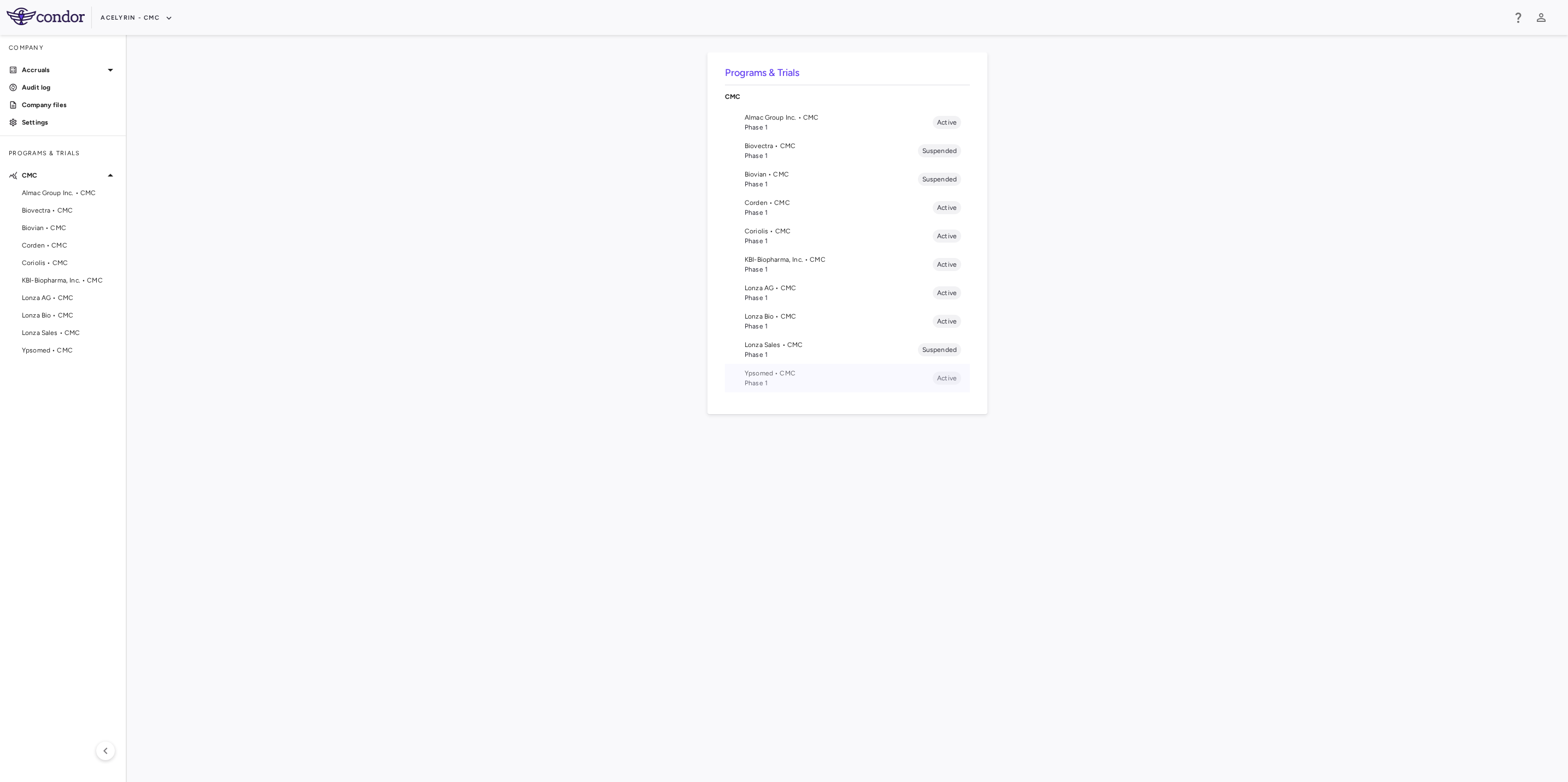
click at [782, 374] on span "Ypsomed • CMC" at bounding box center [839, 373] width 188 height 10
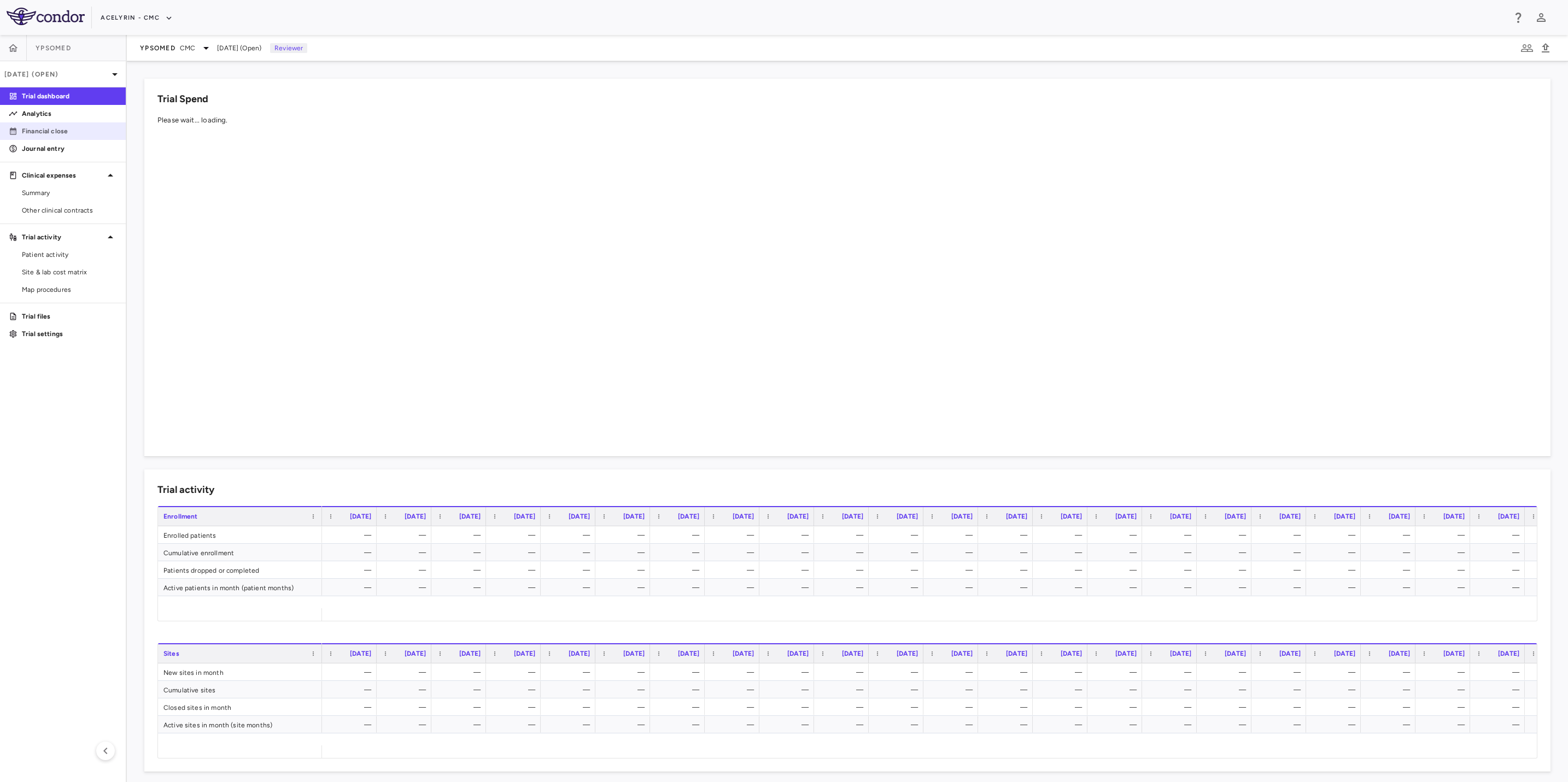
click at [56, 130] on p "Financial close" at bounding box center [70, 131] width 95 height 10
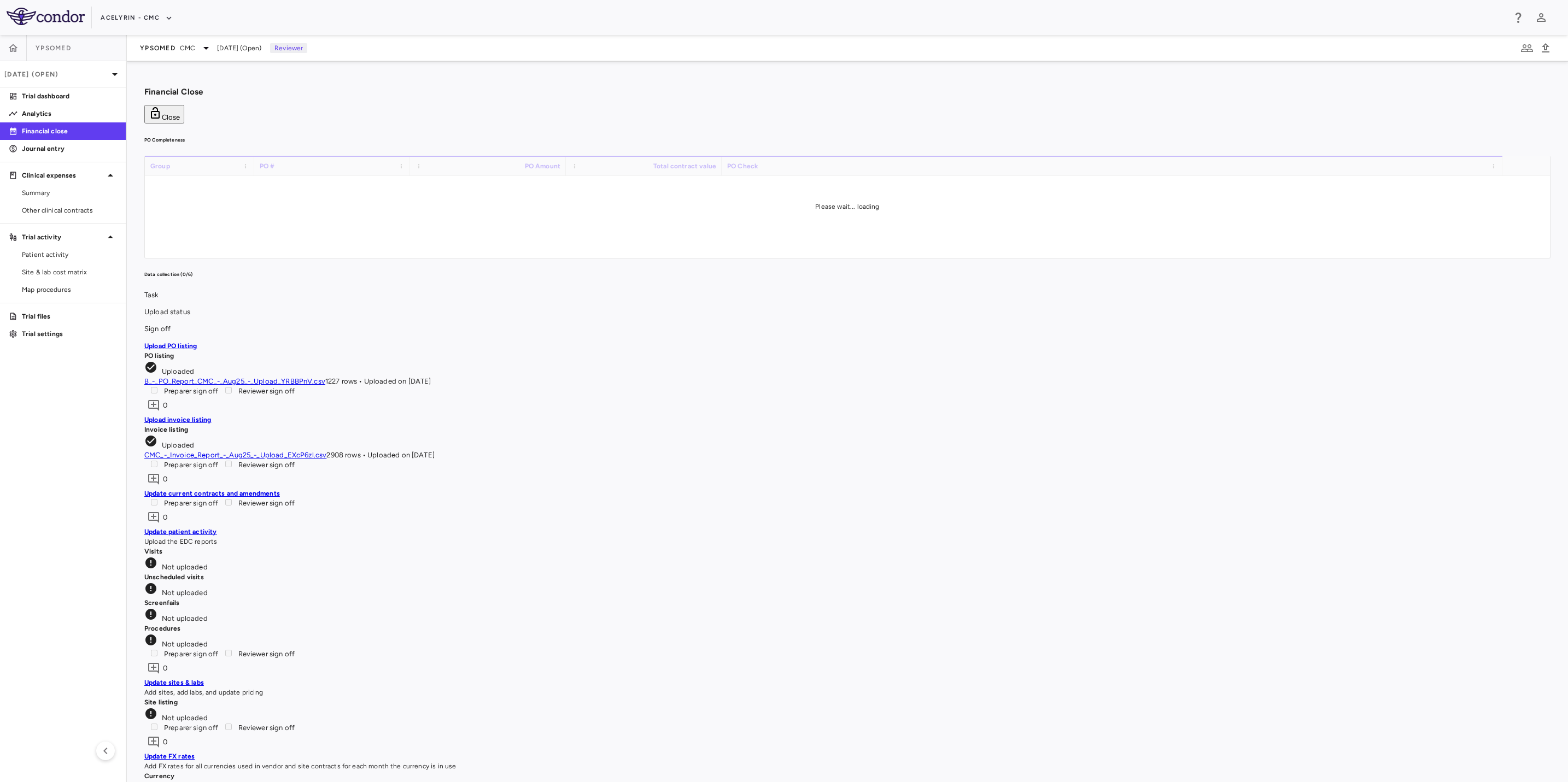
click at [184, 105] on button "Close" at bounding box center [164, 114] width 40 height 18
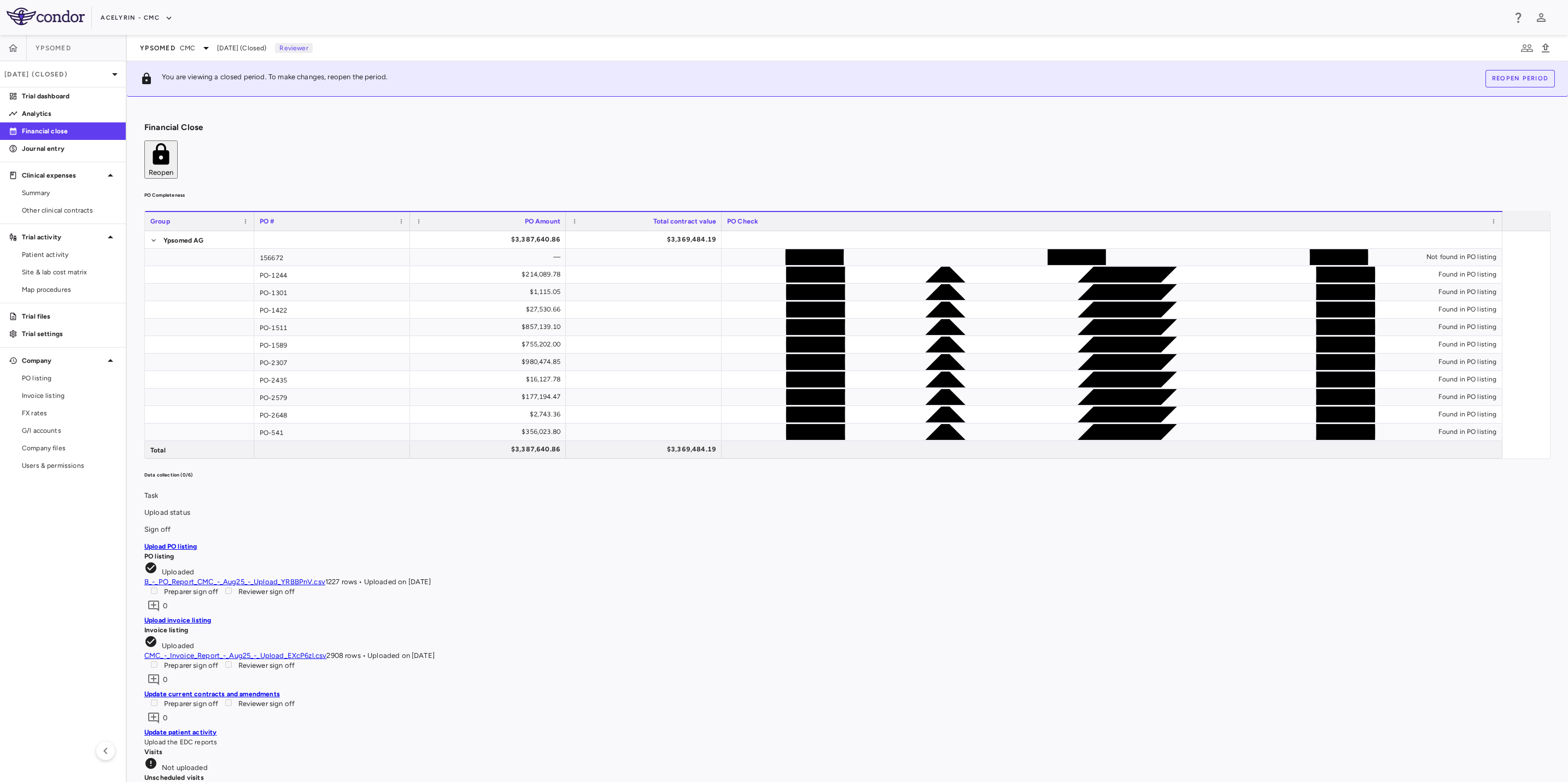
click at [775, 190] on h6 "PO Completeness" at bounding box center [847, 195] width 1406 height 10
click at [38, 576] on aside "Ypsomed [DATE] (Closed) Trial dashboard Analytics Financial close Journal entry…" at bounding box center [64, 408] width 127 height 747
click at [17, 49] on icon "button" at bounding box center [13, 48] width 11 height 11
